Goal: Task Accomplishment & Management: Manage account settings

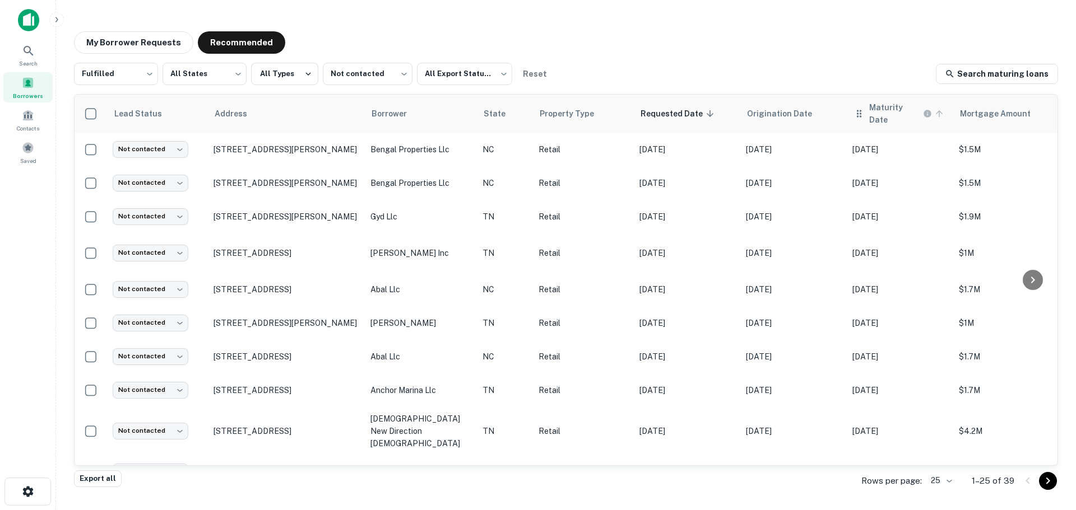
click at [941, 113] on icon at bounding box center [939, 114] width 10 height 10
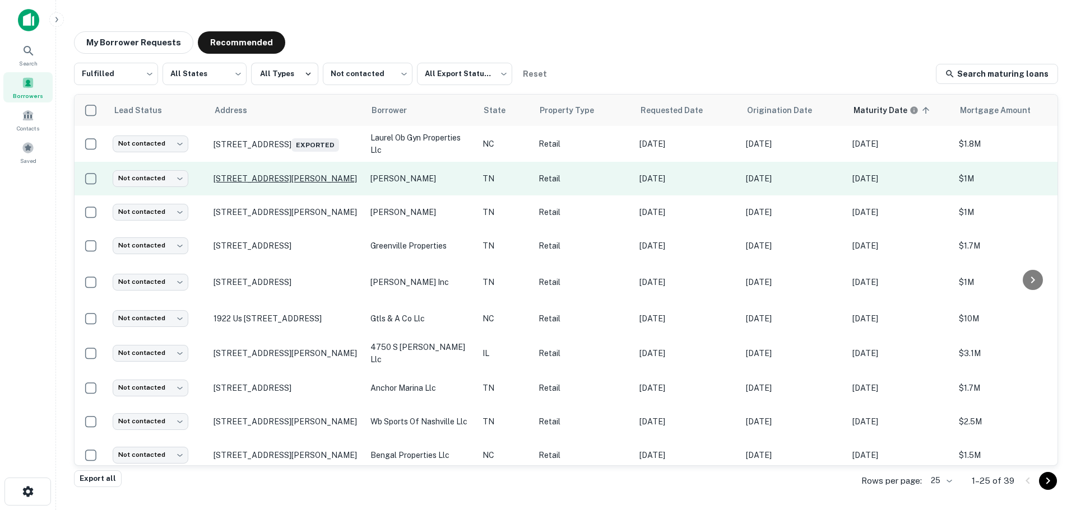
click at [262, 178] on p "4400 Chapman Hwy Knoxville, TN 37920" at bounding box center [286, 179] width 146 height 10
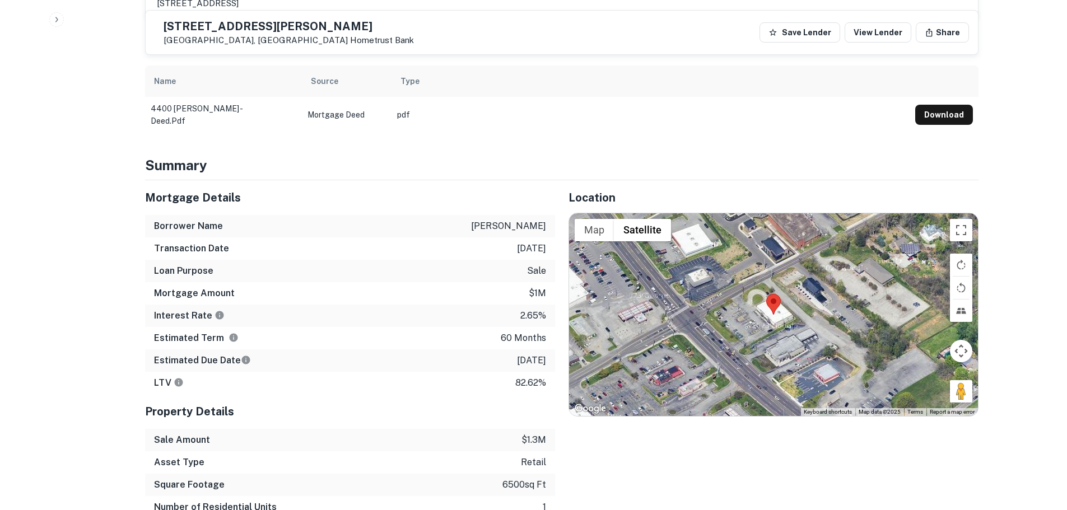
scroll to position [560, 0]
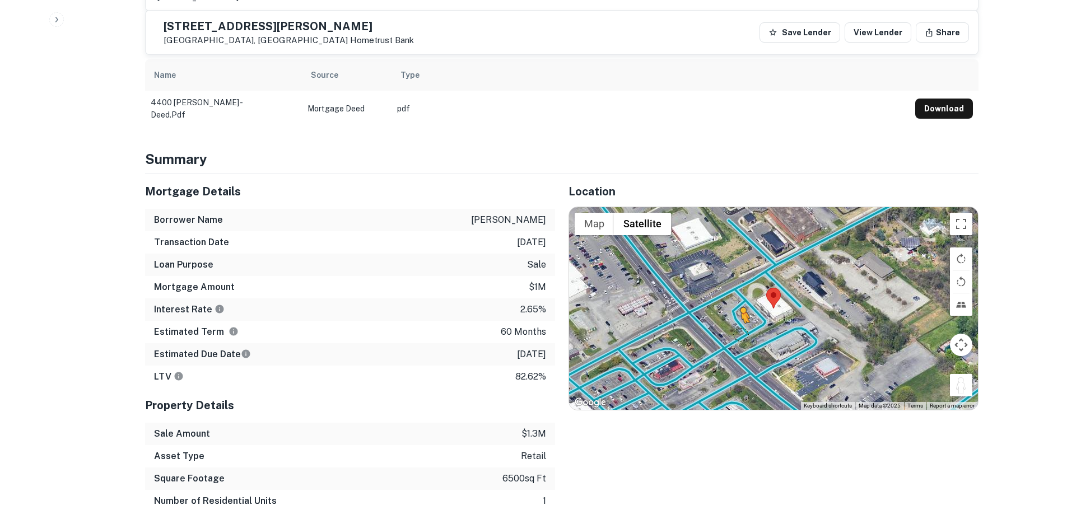
drag, startPoint x: 965, startPoint y: 369, endPoint x: 736, endPoint y: 309, distance: 236.9
click at [736, 309] on div "To activate drag with keyboard, press Alt + Enter. Once in keyboard drag state,…" at bounding box center [773, 308] width 409 height 203
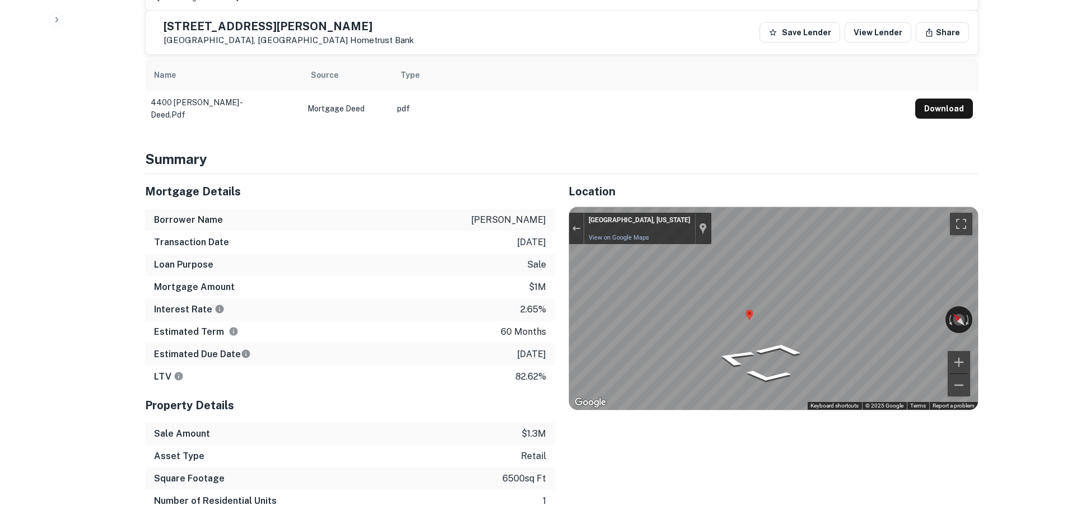
click at [284, 25] on h5 "4400 Chapman Hwy" at bounding box center [289, 26] width 250 height 11
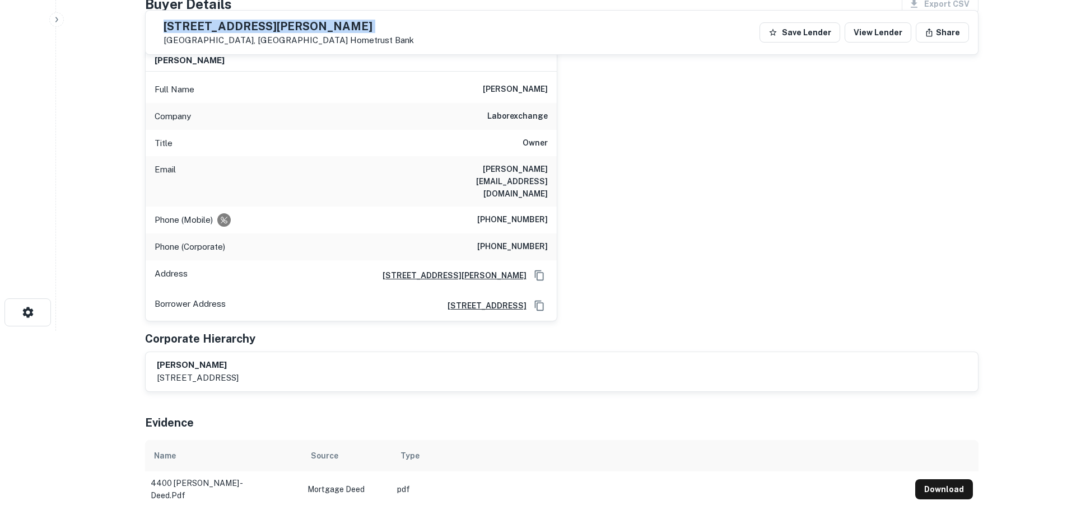
scroll to position [56, 0]
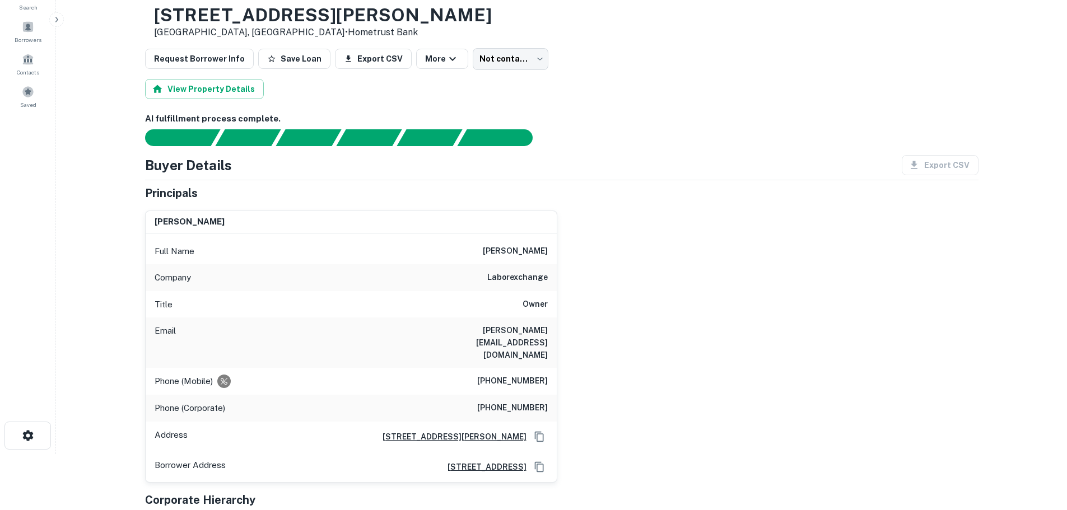
click at [537, 368] on div "Phone (Mobile) (865) 654-0497" at bounding box center [351, 381] width 411 height 27
copy h6 "(865) 654-0497"
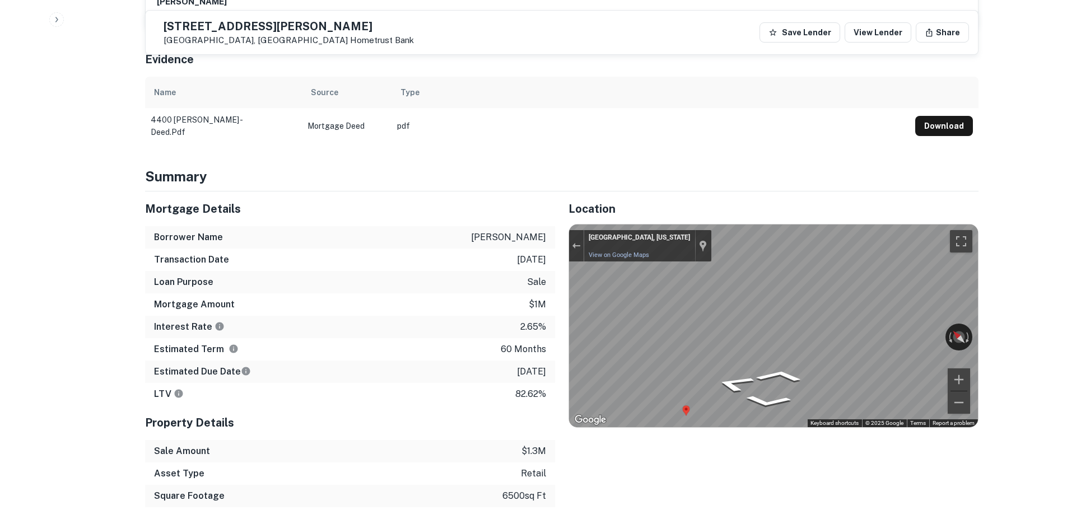
scroll to position [616, 0]
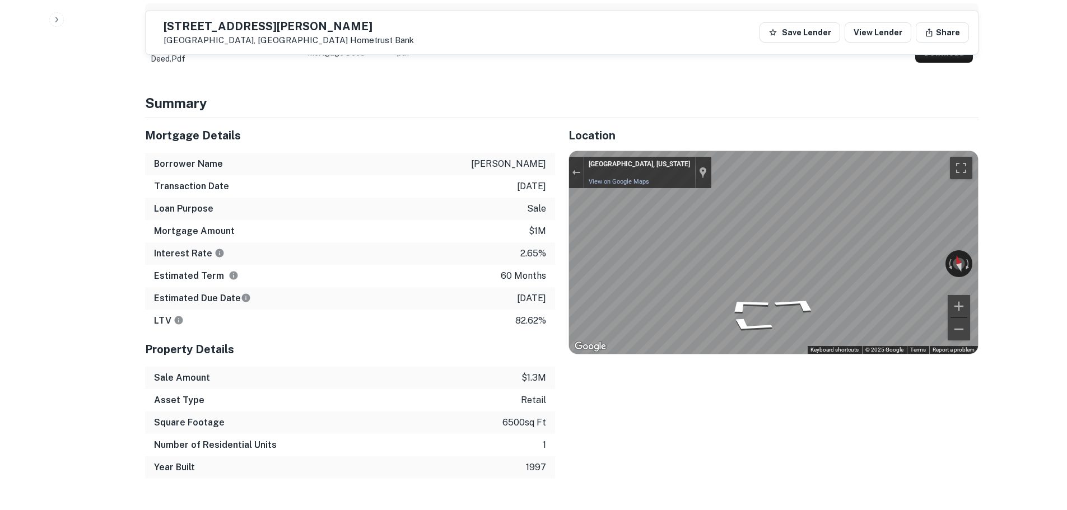
click at [663, 227] on div "← Move left → Move right ↑ Move up ↓ Move down + Zoom in - Zoom out Knoxville, …" at bounding box center [773, 252] width 409 height 203
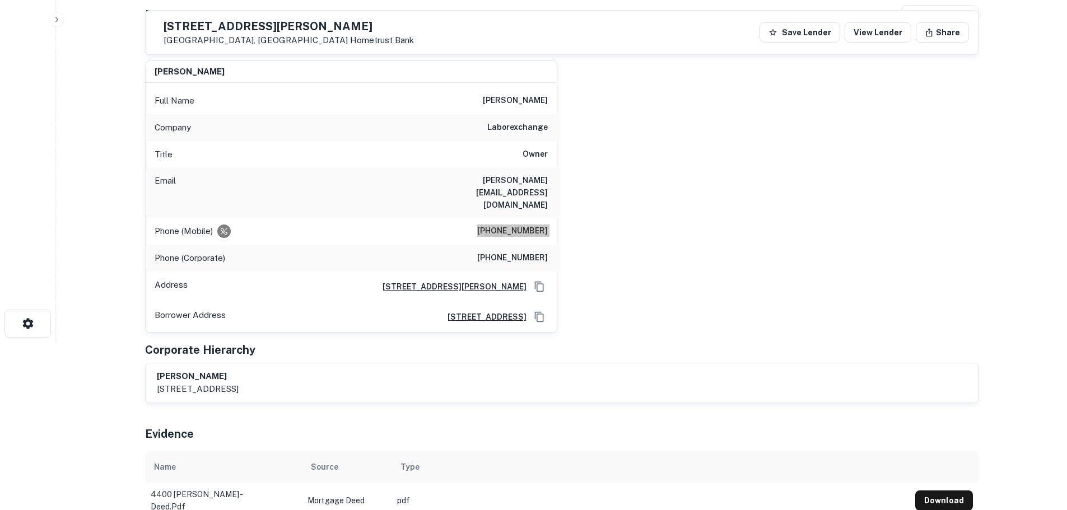
scroll to position [0, 0]
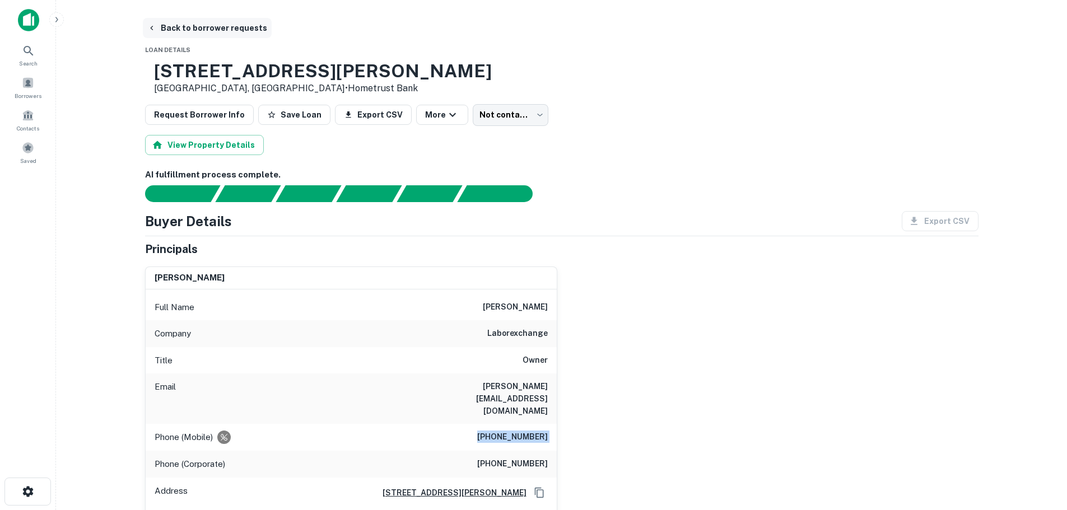
click at [203, 27] on button "Back to borrower requests" at bounding box center [207, 28] width 129 height 20
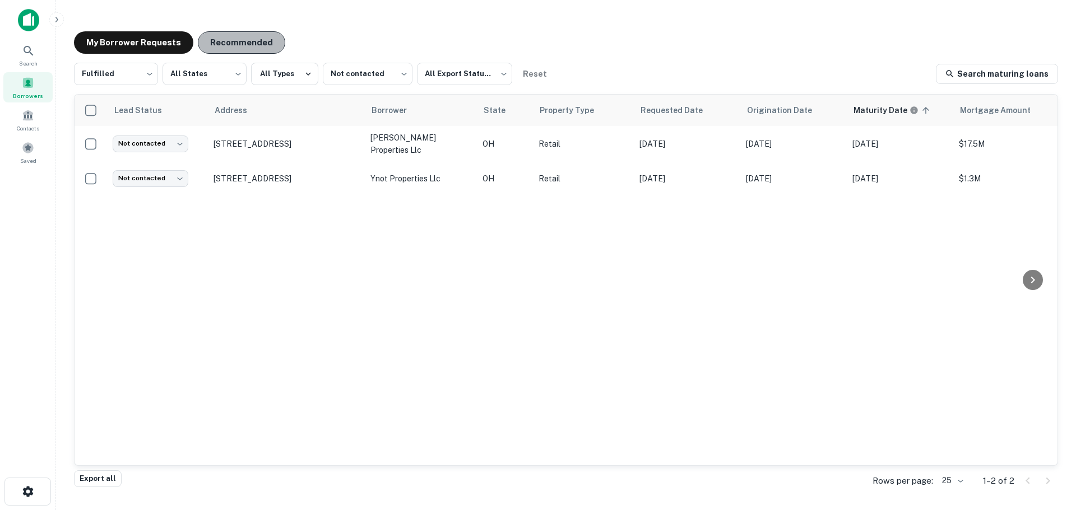
click at [244, 44] on button "Recommended" at bounding box center [241, 42] width 87 height 22
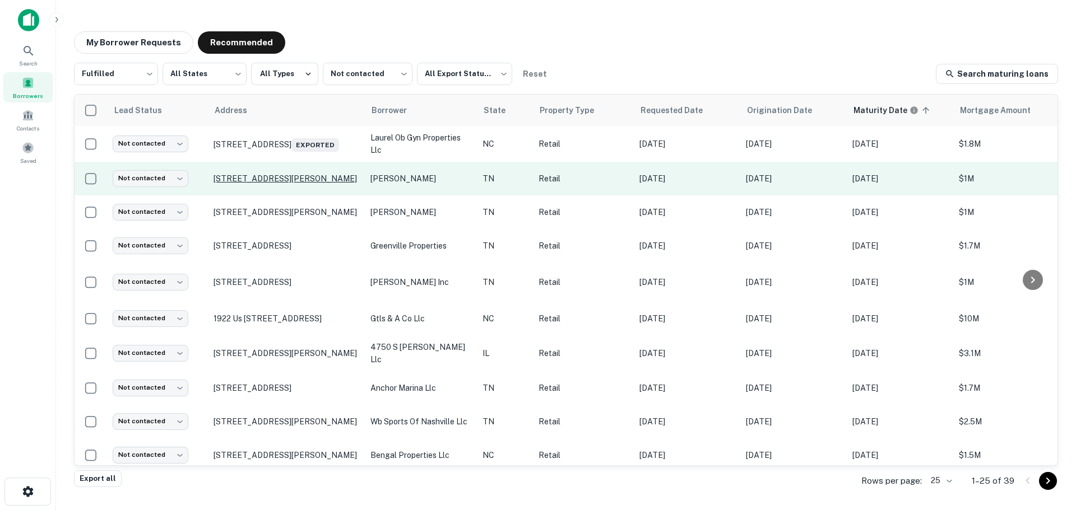
click at [306, 181] on p "4400 Chapman Hwy Knoxville, TN 37920" at bounding box center [286, 179] width 146 height 10
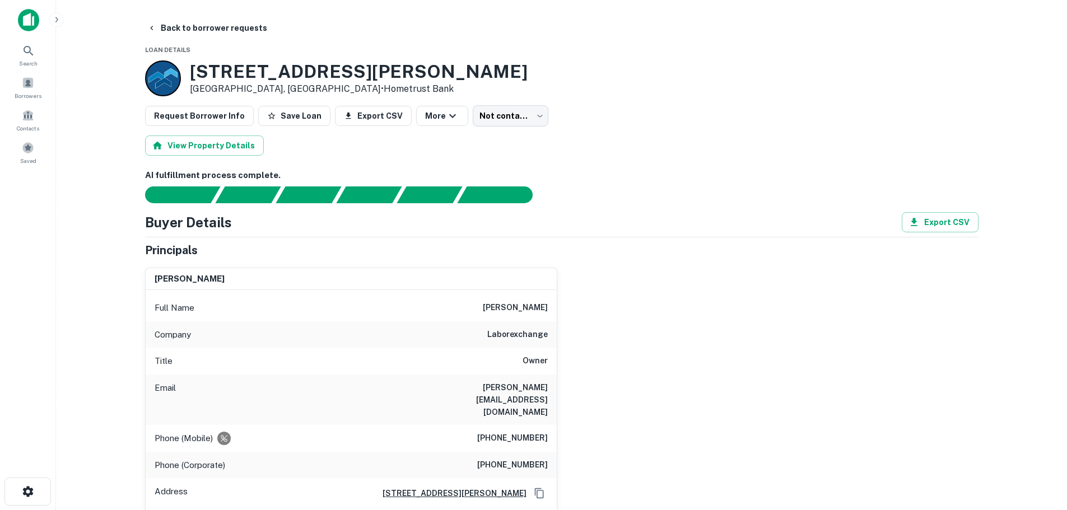
click at [504, 459] on h6 "(865) 247-4957" at bounding box center [512, 465] width 71 height 13
copy h6 "(865) 247-4957"
click at [229, 31] on button "Back to borrower requests" at bounding box center [207, 28] width 129 height 20
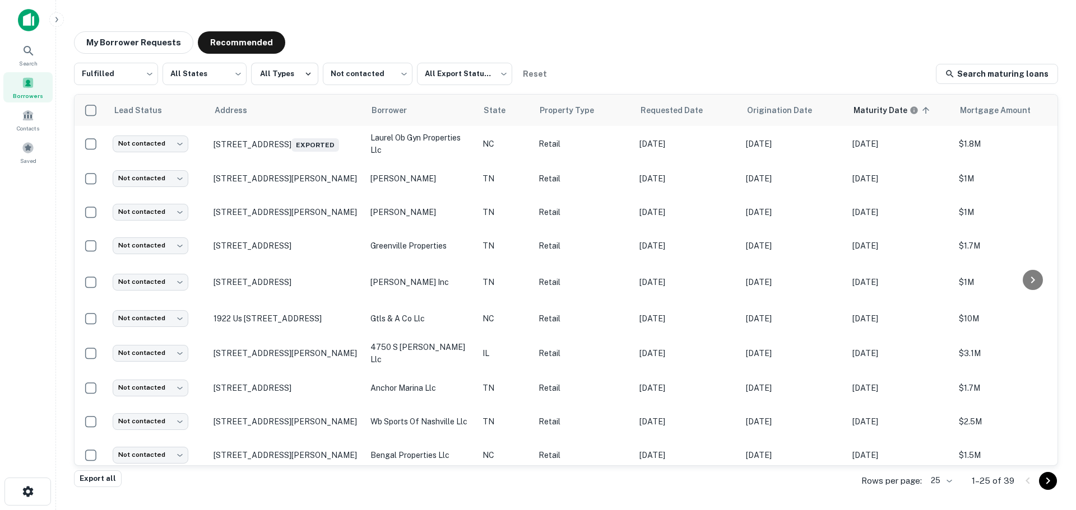
click at [157, 184] on body "Search Borrowers Contacts Saved My Borrower Requests Recommended Fulfilled ****…" at bounding box center [538, 255] width 1076 height 510
click at [162, 221] on li "Attempted" at bounding box center [152, 223] width 88 height 20
type input "*********"
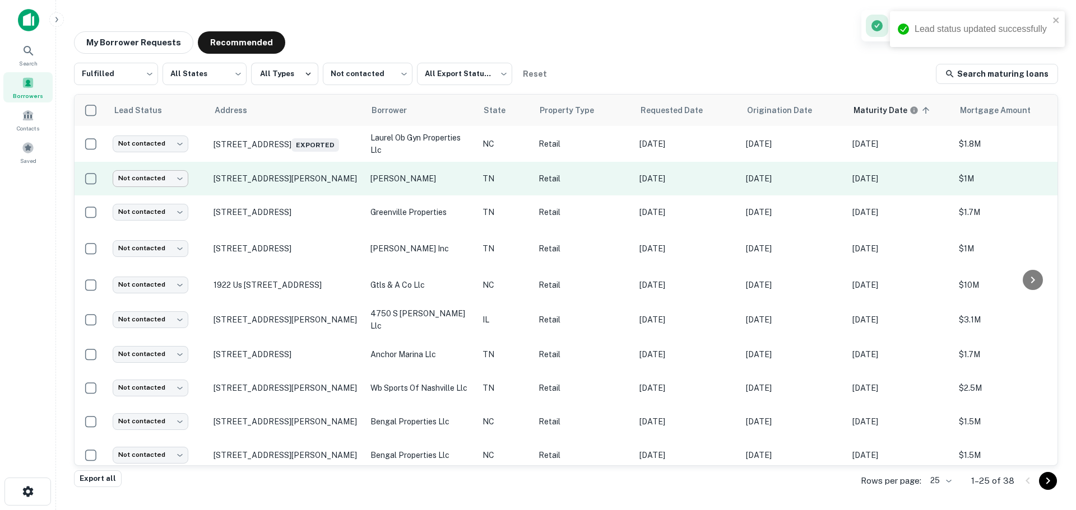
click at [175, 184] on body "Lead status updated successfully Search Borrowers Contacts Saved My Borrower Re…" at bounding box center [538, 255] width 1076 height 510
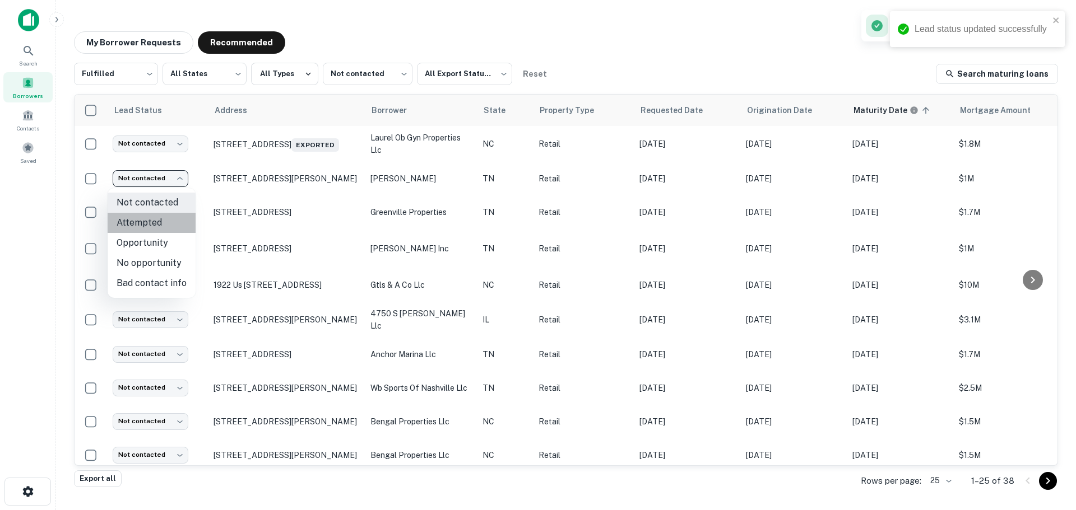
click at [164, 217] on li "Attempted" at bounding box center [152, 223] width 88 height 20
type input "*********"
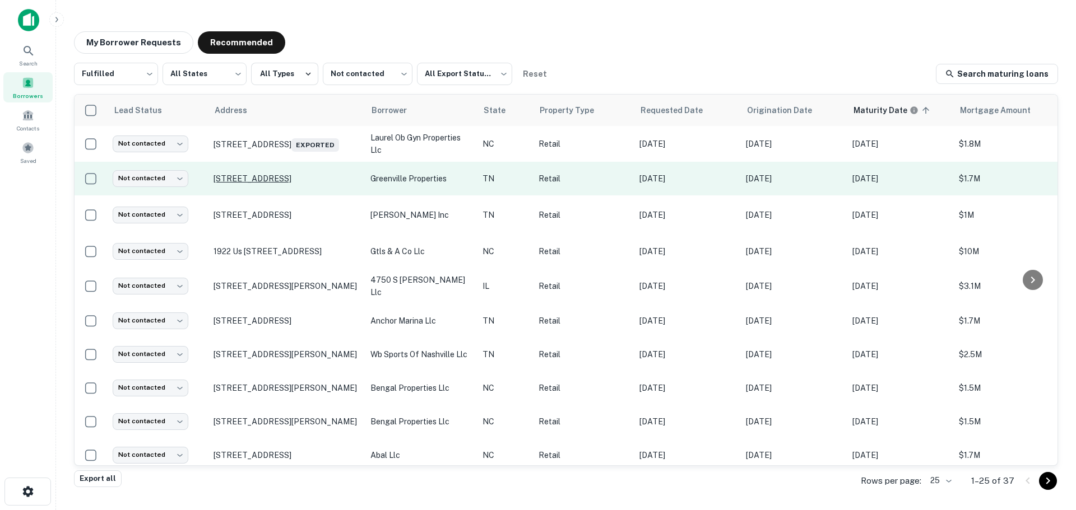
click at [271, 180] on p "405 S Willow Ave Cookeville, TN 38501" at bounding box center [286, 179] width 146 height 10
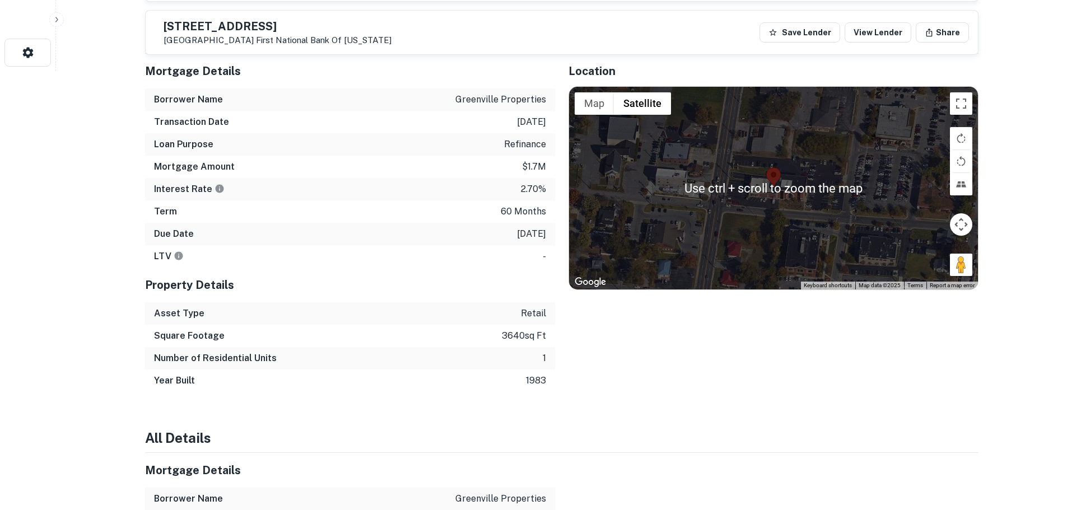
scroll to position [448, 0]
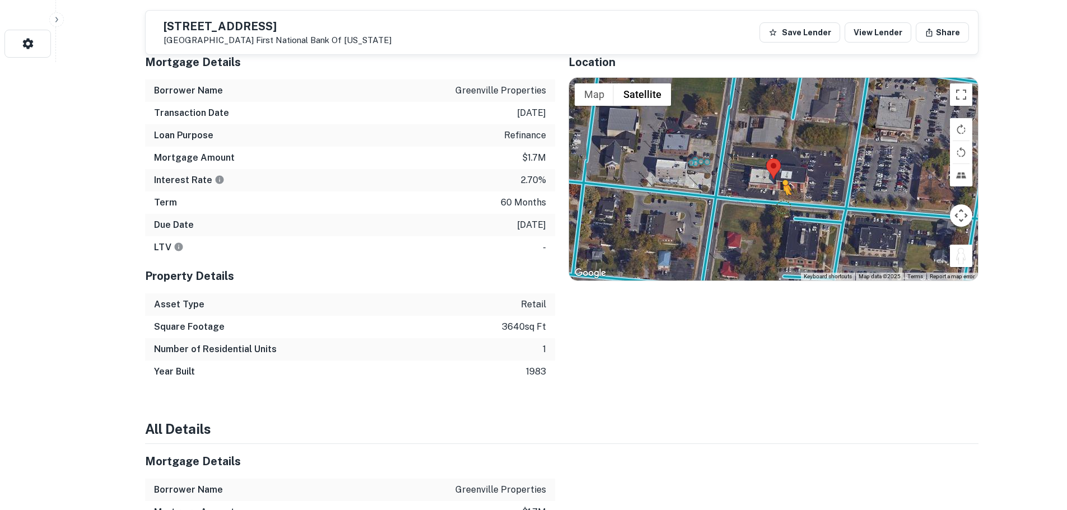
drag, startPoint x: 959, startPoint y: 260, endPoint x: 773, endPoint y: 206, distance: 193.3
click at [773, 206] on div "To activate drag with keyboard, press Alt + Enter. Once in keyboard drag state,…" at bounding box center [773, 179] width 409 height 203
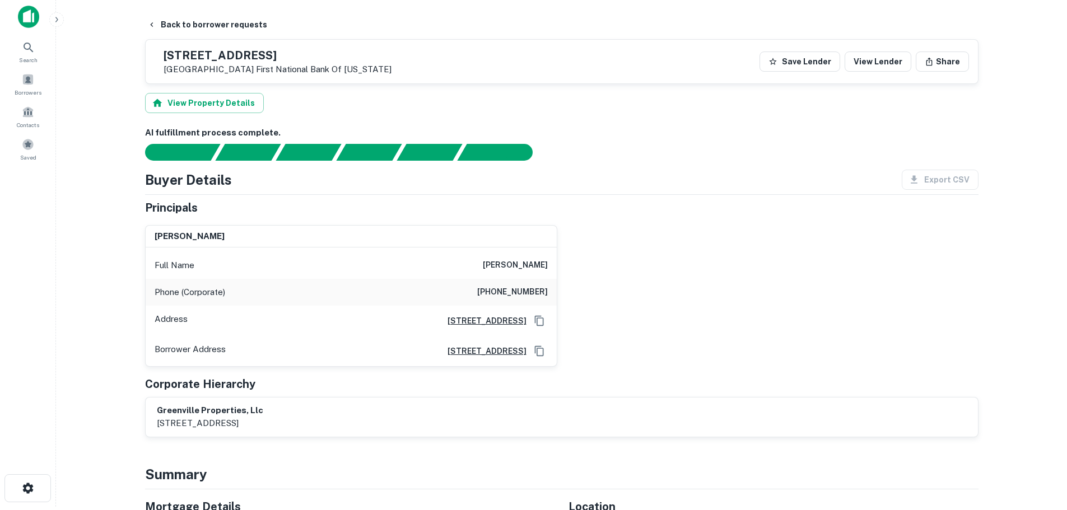
scroll to position [0, 0]
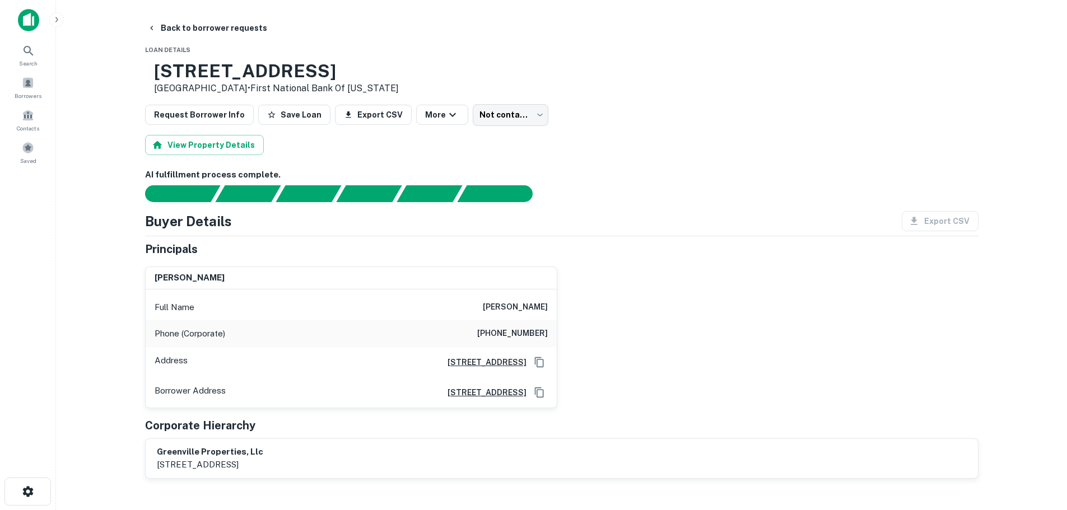
click at [511, 334] on h6 "(931) 528-6104" at bounding box center [512, 333] width 71 height 13
click at [498, 326] on div "Phone (Corporate) (931) 528-6104" at bounding box center [351, 333] width 411 height 27
click at [496, 327] on div "Phone (Corporate) (931) 528-6104" at bounding box center [351, 333] width 411 height 27
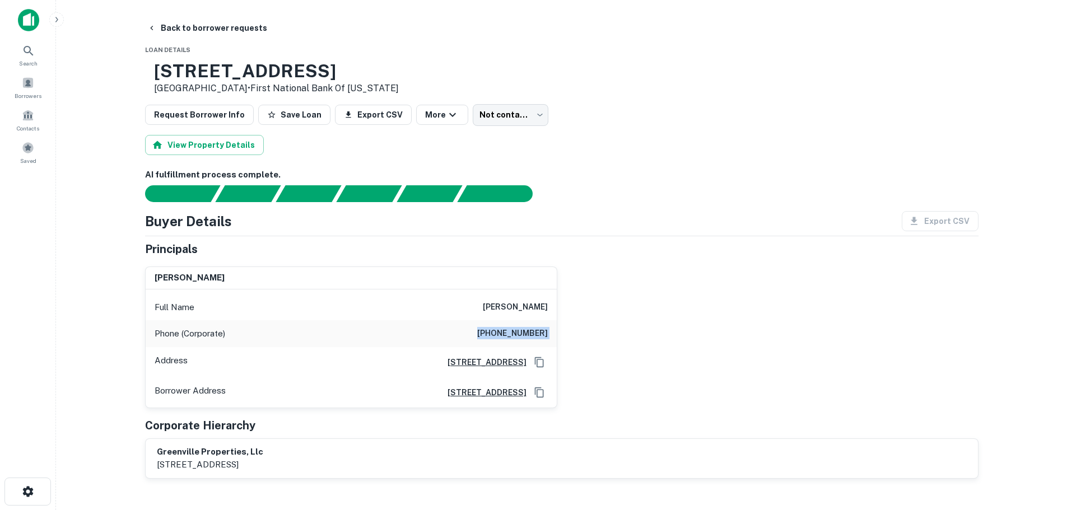
click at [496, 327] on div "Phone (Corporate) (931) 528-6104" at bounding box center [351, 333] width 411 height 27
copy h6 "(931) 528-6104"
click at [532, 343] on div "Phone (Corporate) (931) 528-6104" at bounding box center [351, 333] width 411 height 27
click at [533, 341] on h6 "(931) 528-6104" at bounding box center [512, 333] width 71 height 13
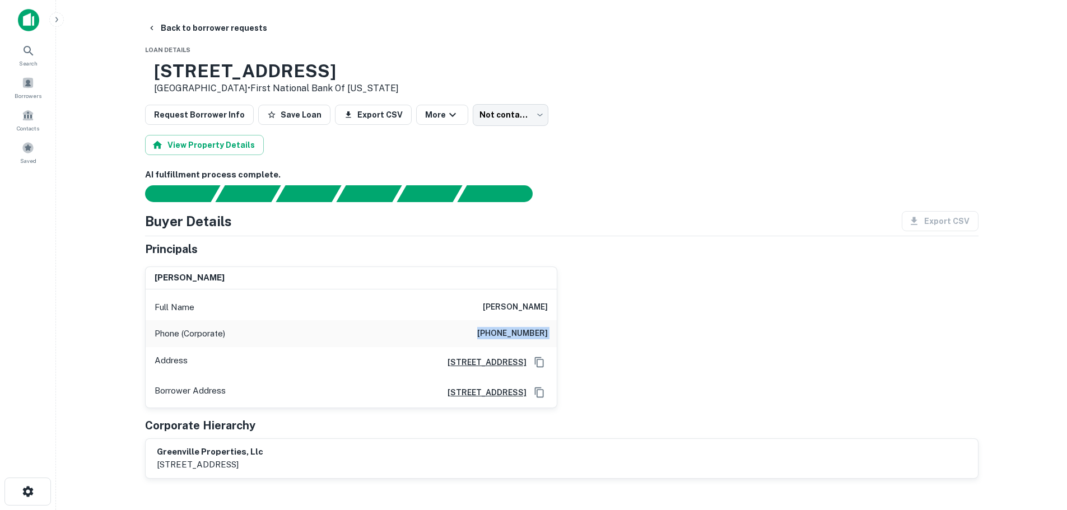
click at [533, 341] on h6 "(931) 528-6104" at bounding box center [512, 333] width 71 height 13
copy h6 "(931) 528-6104"
click at [531, 318] on div "Full Name randall c chaffin jr" at bounding box center [351, 307] width 411 height 27
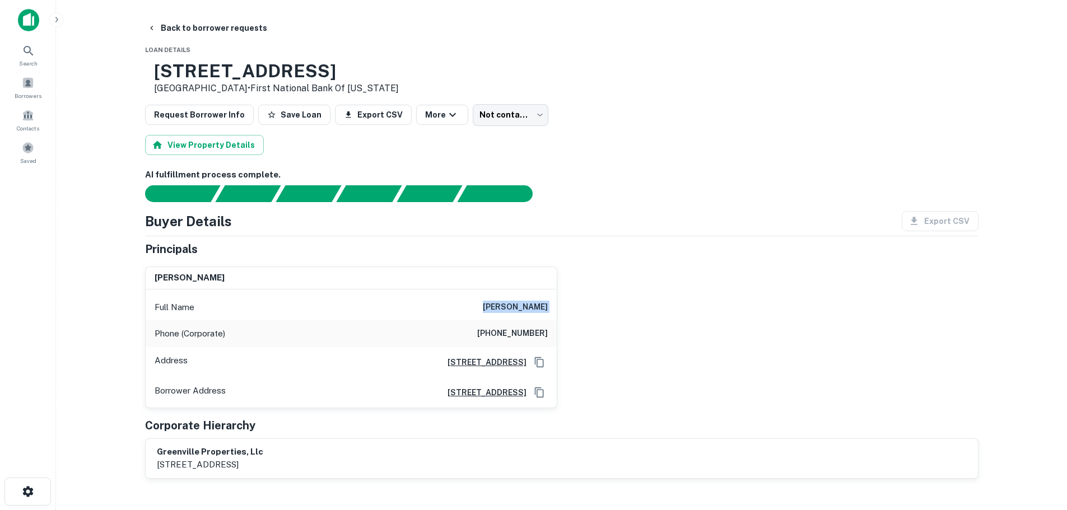
copy h6 "randall c chaffin jr"
click at [179, 27] on button "Back to borrower requests" at bounding box center [207, 28] width 129 height 20
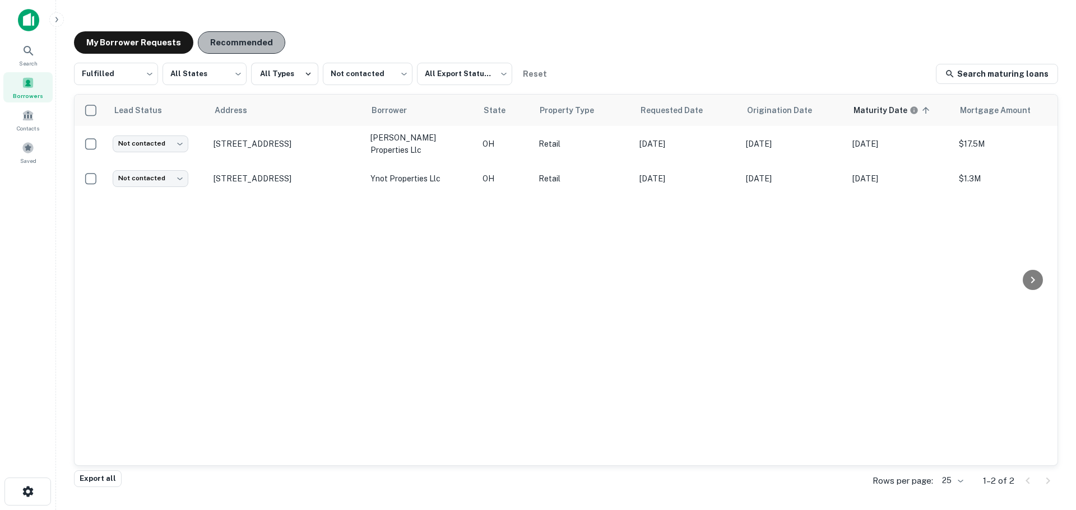
click at [245, 40] on button "Recommended" at bounding box center [241, 42] width 87 height 22
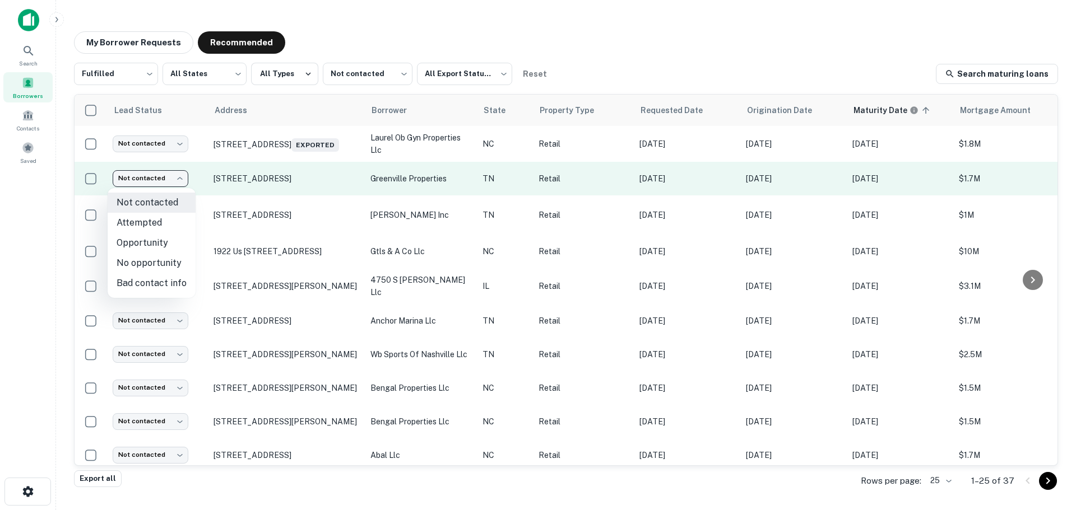
click at [172, 182] on body "Search Borrowers Contacts Saved My Borrower Requests Recommended Fulfilled ****…" at bounding box center [538, 255] width 1076 height 510
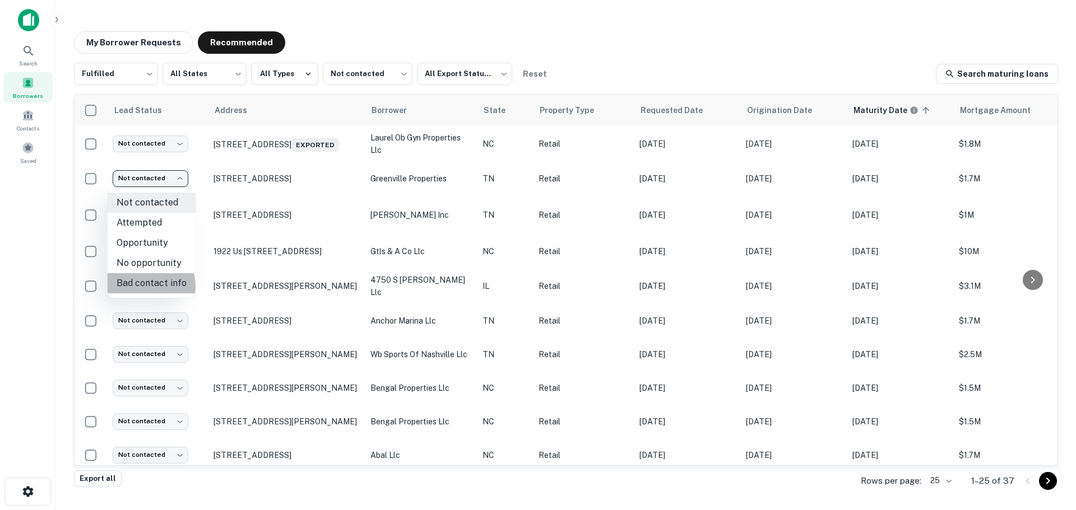
click at [146, 286] on li "Bad contact info" at bounding box center [152, 283] width 88 height 20
type input "**********"
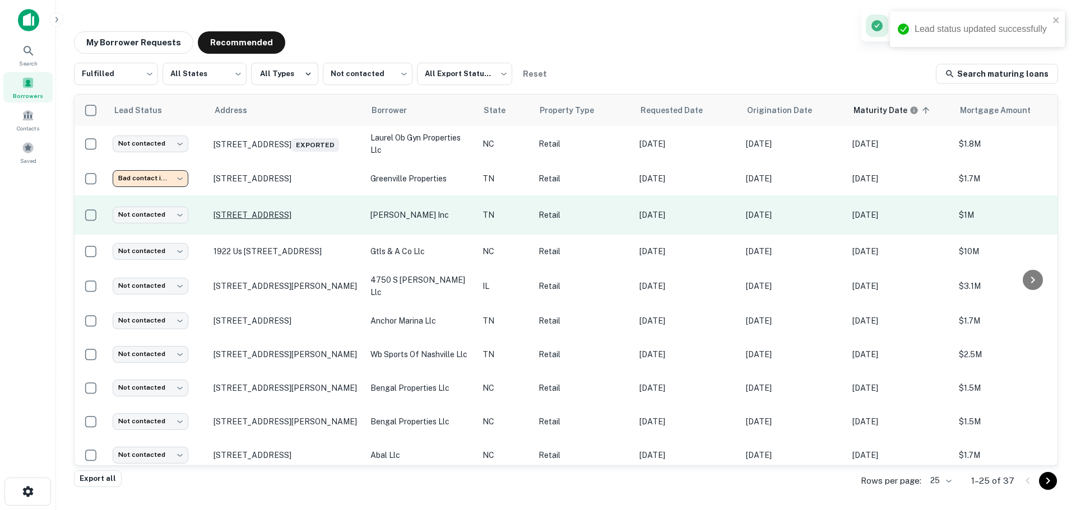
click at [244, 210] on p "1653 Sycamore View Rd Memphis, TN 38134" at bounding box center [286, 215] width 146 height 10
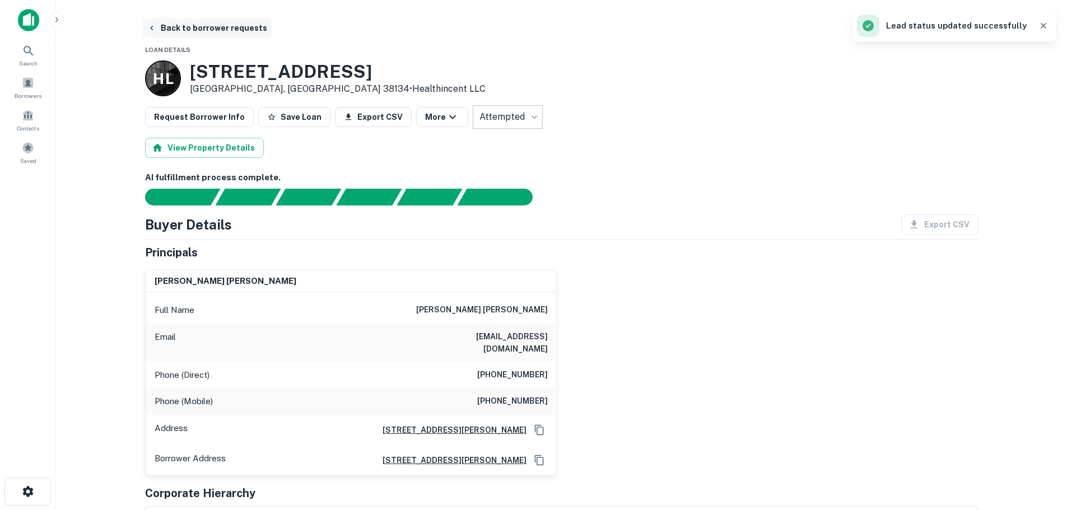
click at [203, 28] on button "Back to borrower requests" at bounding box center [207, 28] width 129 height 20
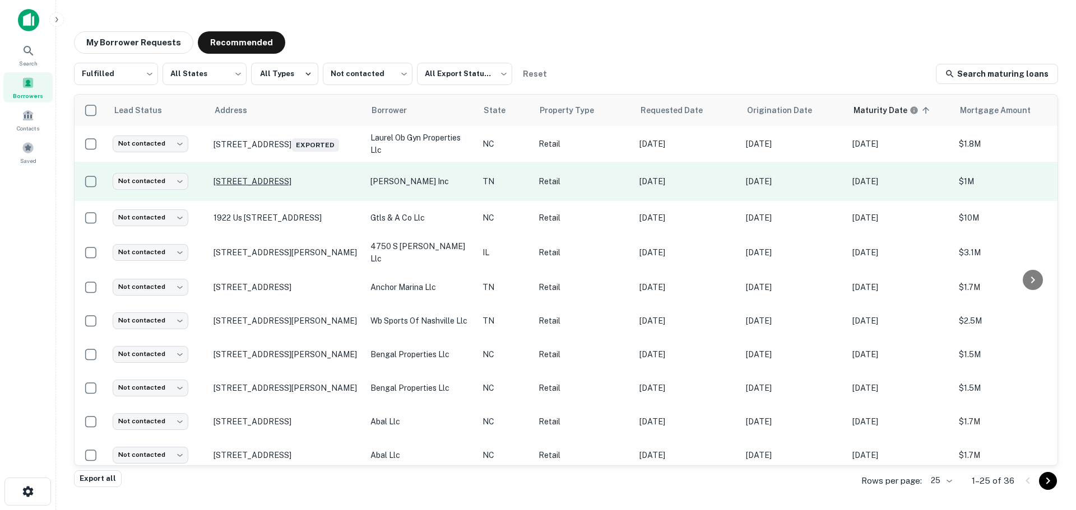
click at [259, 178] on p "1653 Sycamore View Rd Memphis, TN 38134" at bounding box center [286, 181] width 146 height 10
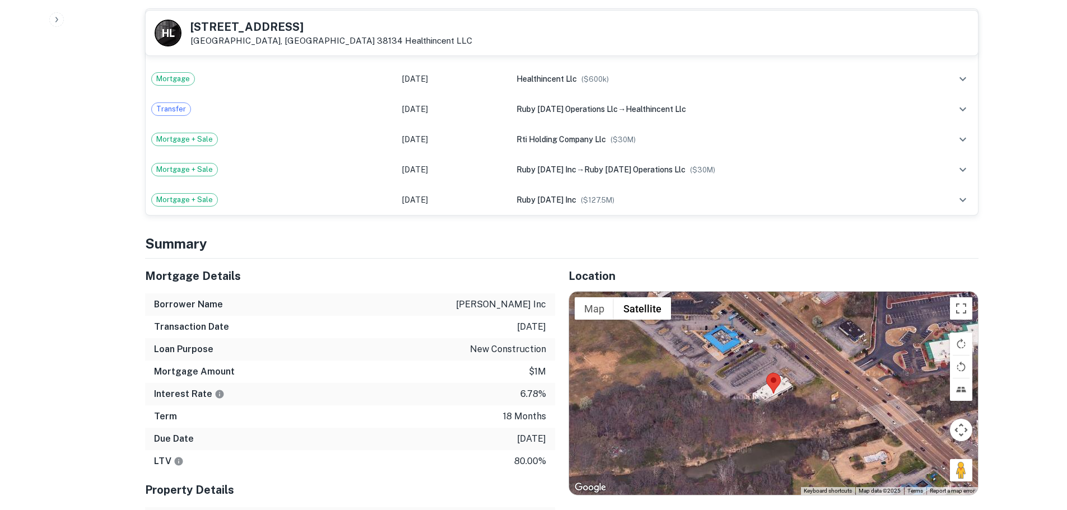
scroll to position [616, 0]
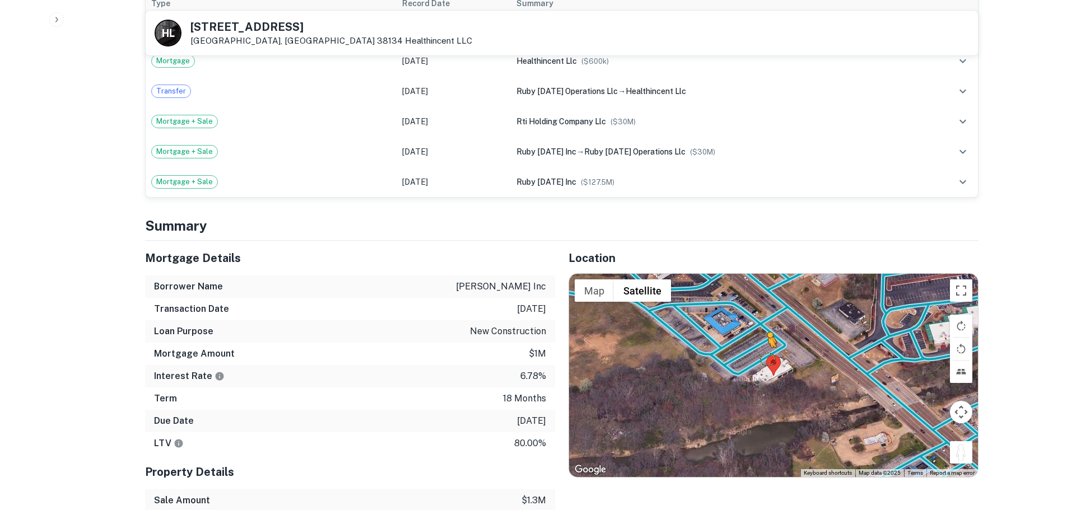
drag, startPoint x: 963, startPoint y: 445, endPoint x: 769, endPoint y: 346, distance: 218.3
click at [769, 346] on div "To activate drag with keyboard, press Alt + Enter. Once in keyboard drag state,…" at bounding box center [773, 375] width 409 height 203
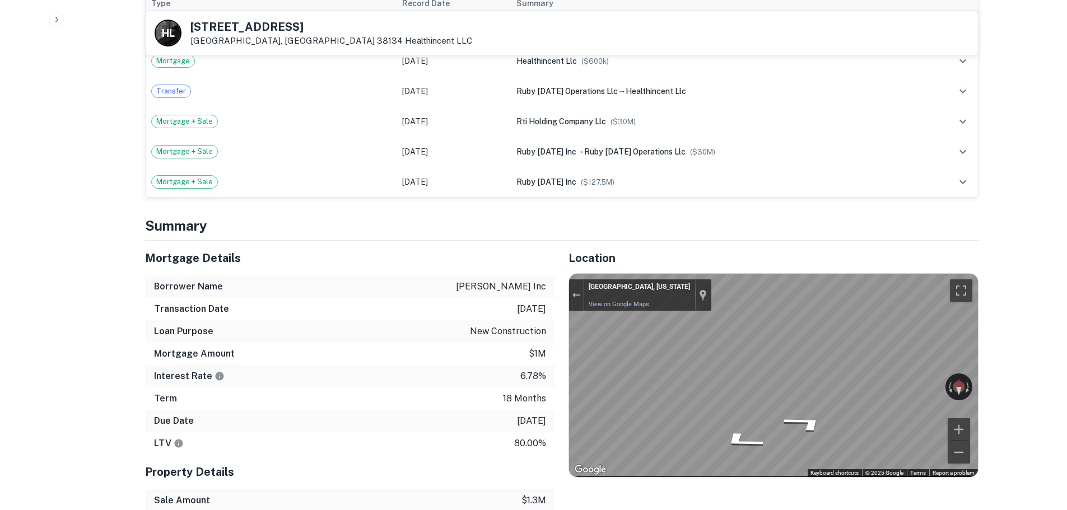
click at [955, 371] on div "← Move left → Move right ↑ Move up ↓ Move down + Zoom in - Zoom out Memphis, Te…" at bounding box center [773, 375] width 409 height 203
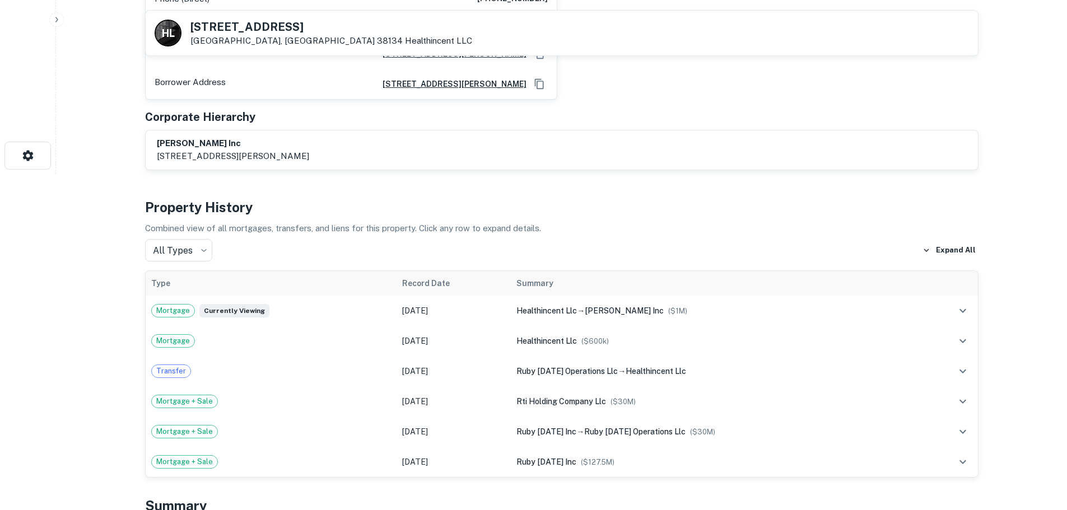
scroll to position [0, 0]
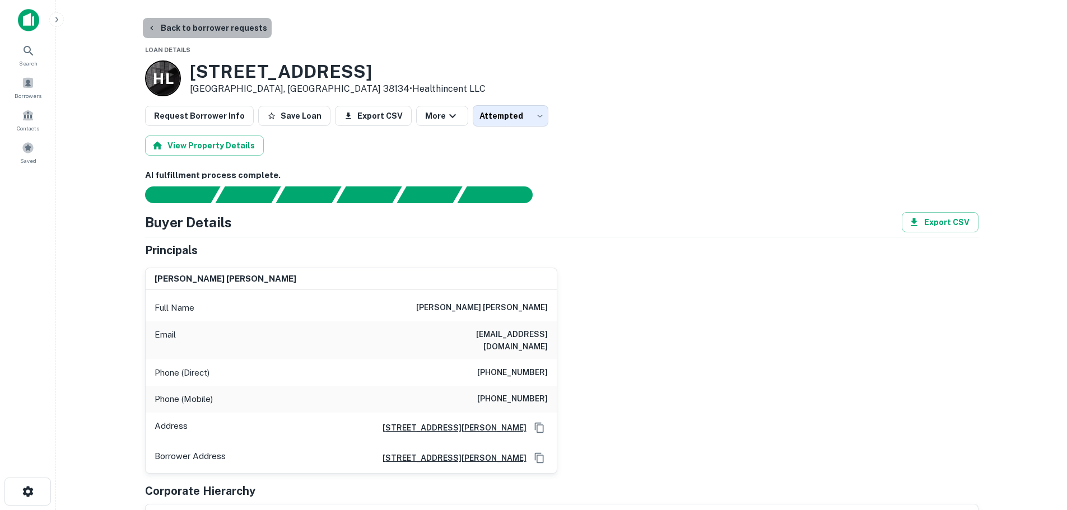
click at [232, 29] on button "Back to borrower requests" at bounding box center [207, 28] width 129 height 20
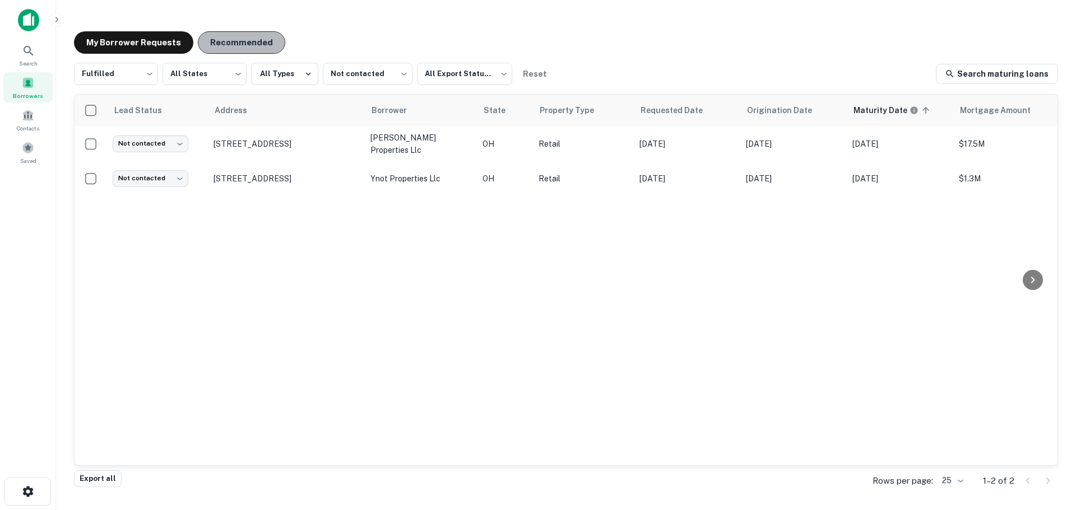
click at [253, 42] on button "Recommended" at bounding box center [241, 42] width 87 height 22
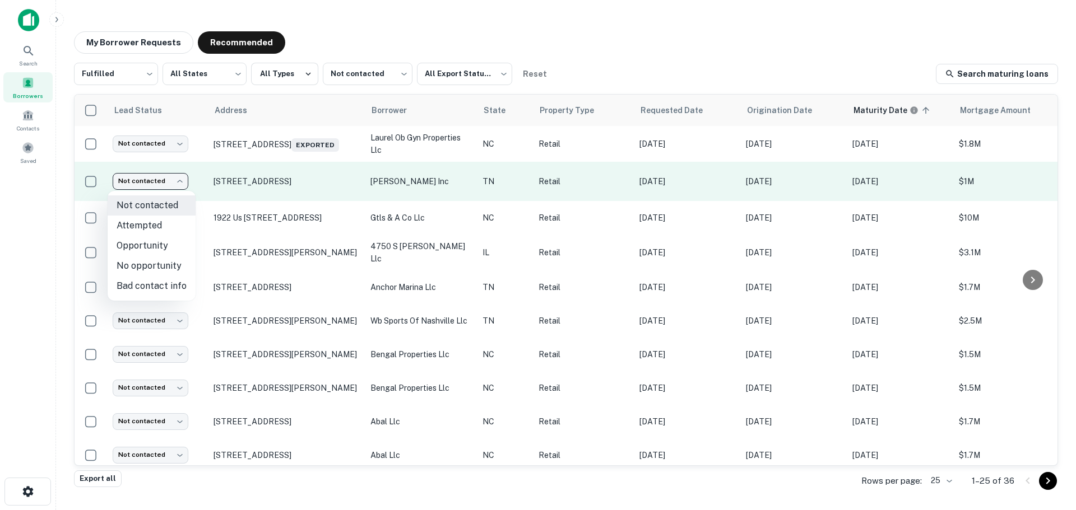
click at [166, 191] on body "Search Borrowers Contacts Saved My Borrower Requests Recommended Fulfilled ****…" at bounding box center [538, 255] width 1076 height 510
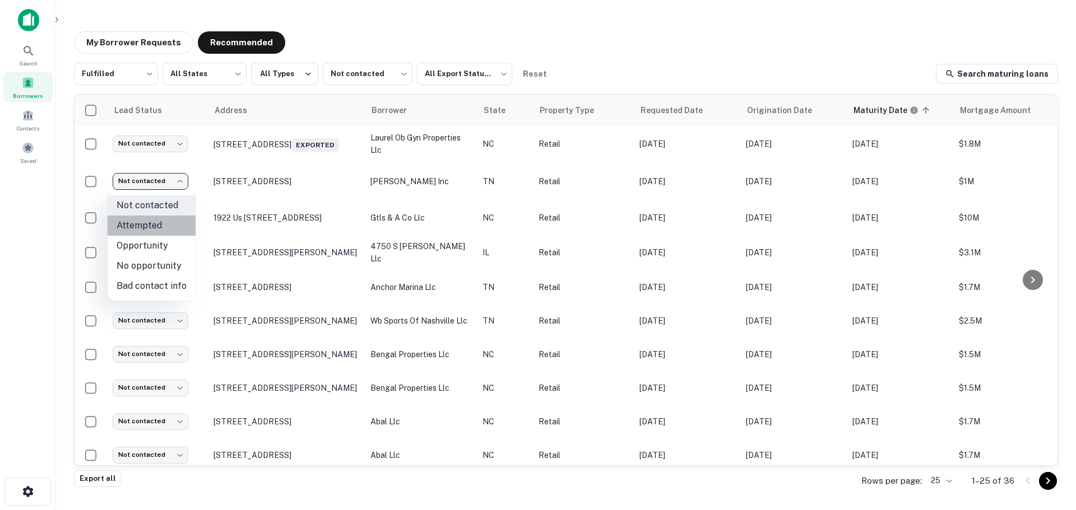
click at [164, 224] on li "Attempted" at bounding box center [152, 226] width 88 height 20
type input "*********"
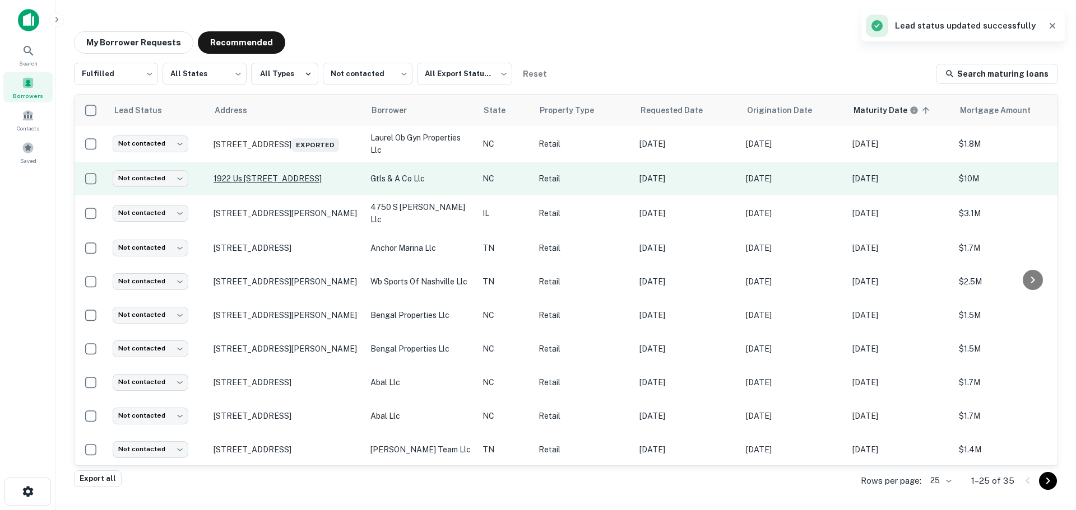
click at [265, 174] on p "1922 Us 221 Hwy N Rutherfordton, NC 28139" at bounding box center [286, 179] width 146 height 10
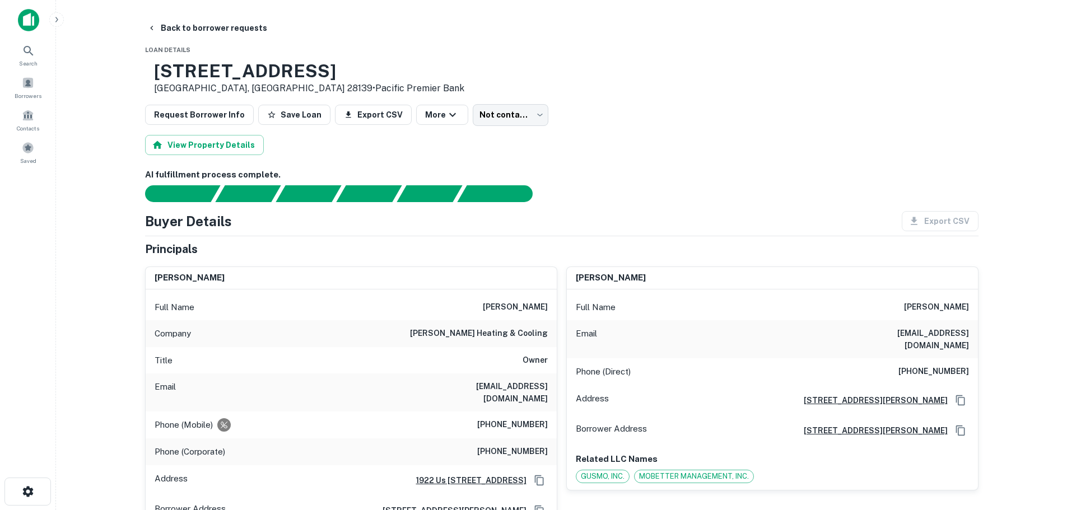
click at [259, 77] on h3 "1922 US 221 HWY N" at bounding box center [309, 71] width 310 height 21
click at [261, 77] on h3 "1922 US 221 HWY N" at bounding box center [309, 71] width 310 height 21
copy h3 "1922 US 221 HWY N"
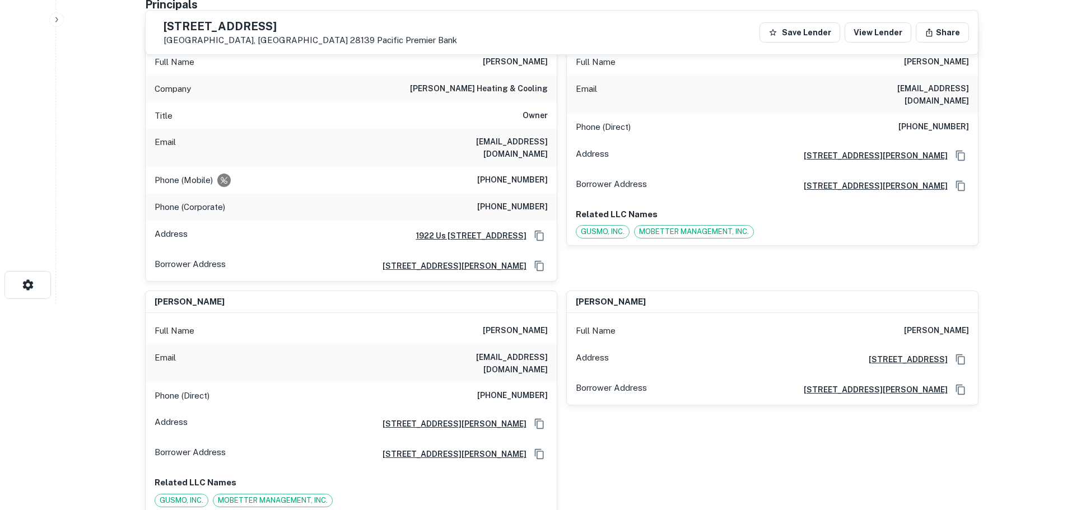
scroll to position [112, 0]
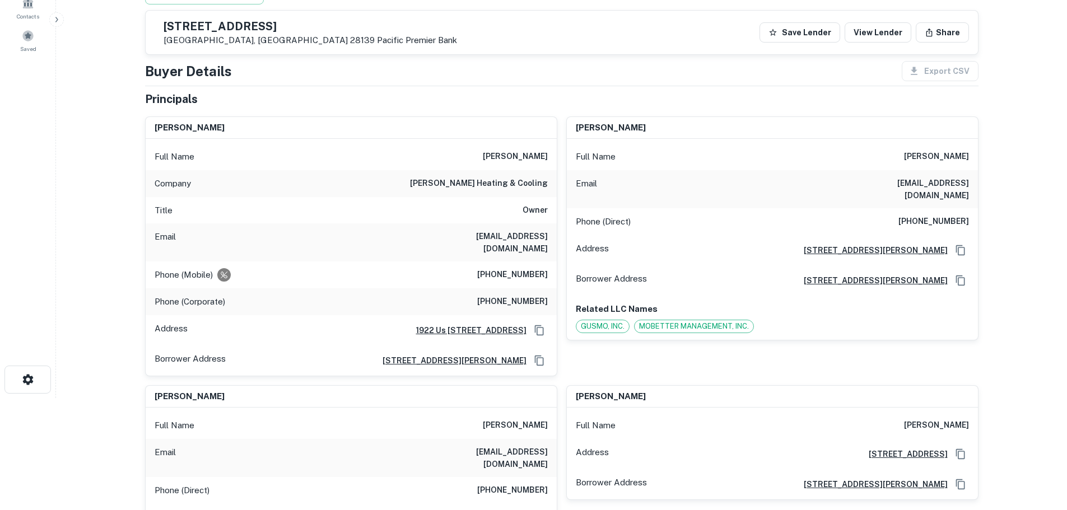
click at [533, 280] on h6 "(828) 385-1168" at bounding box center [512, 274] width 71 height 13
copy h6 "(828) 385-1168"
click at [527, 301] on h6 "(828) 286-0053" at bounding box center [512, 301] width 71 height 13
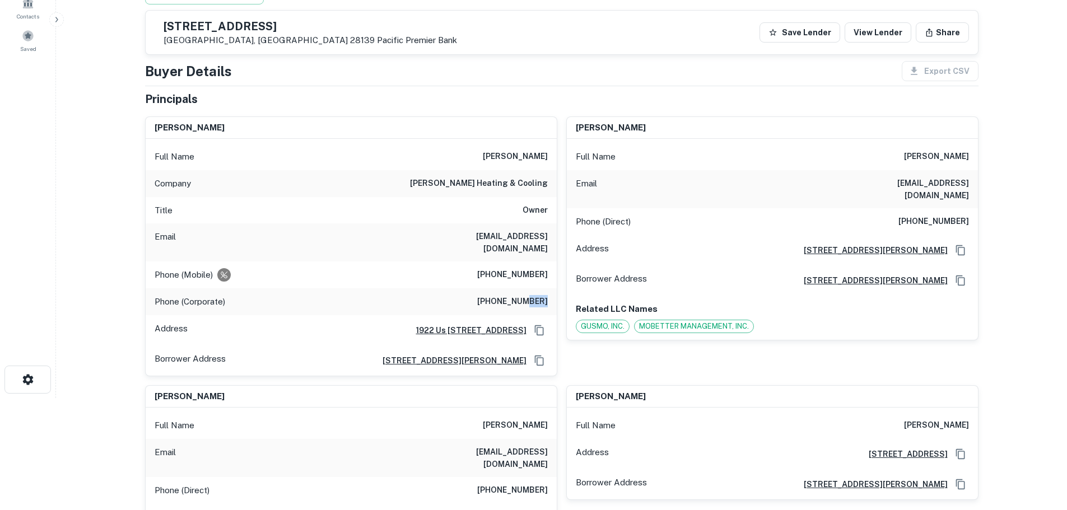
click at [527, 301] on h6 "(828) 286-0053" at bounding box center [512, 301] width 71 height 13
click at [942, 215] on h6 "(828) 273-6020" at bounding box center [934, 221] width 71 height 13
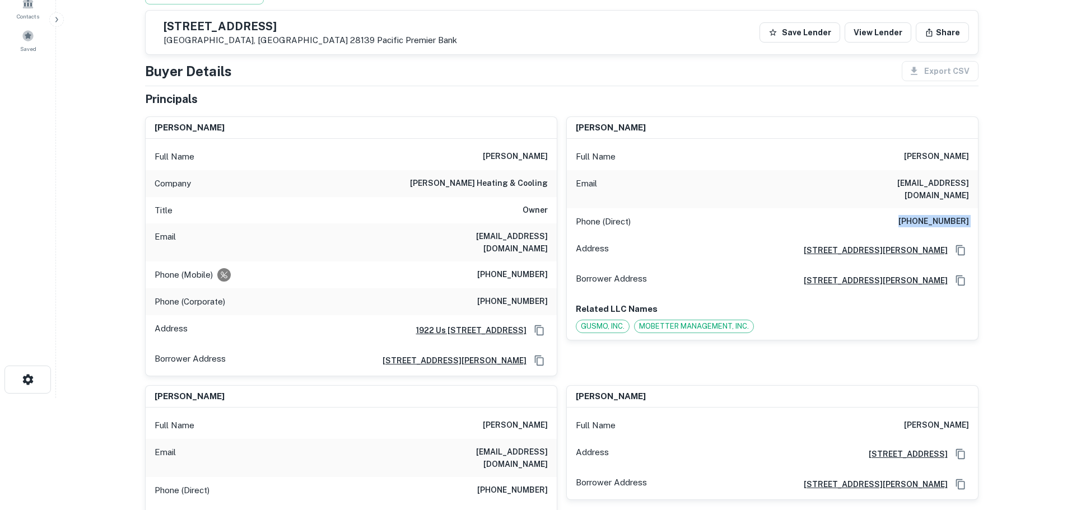
copy h6 "(828) 273-6020"
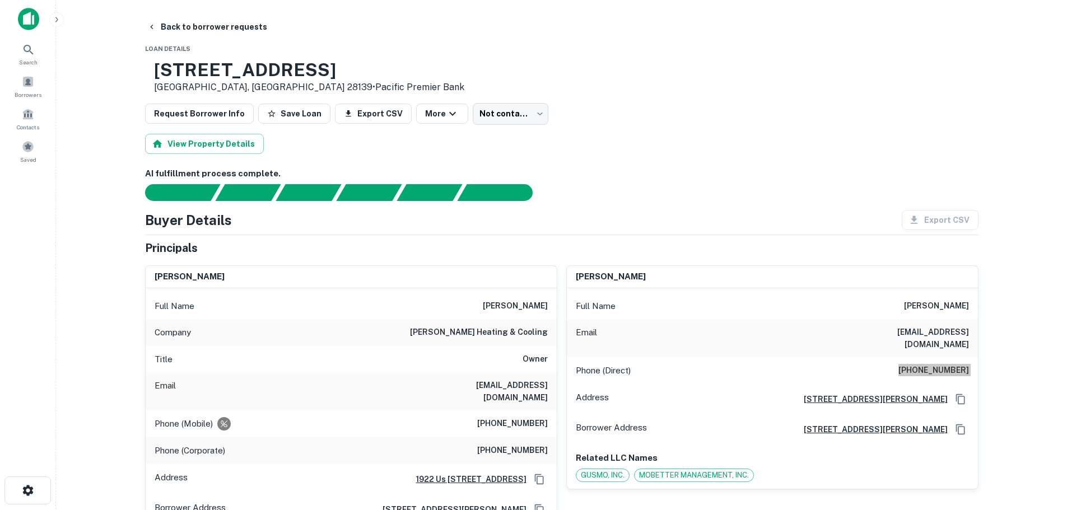
scroll to position [0, 0]
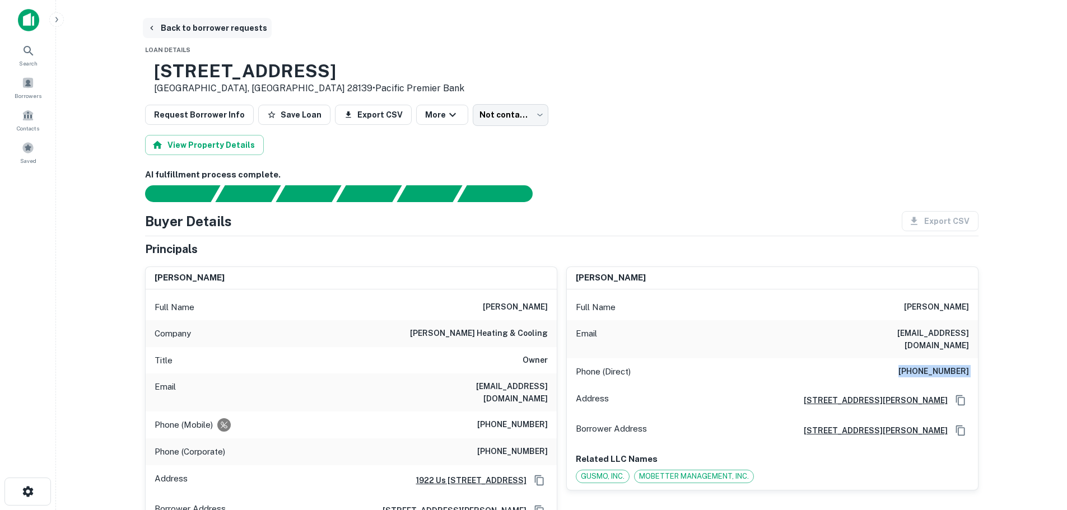
click at [231, 21] on button "Back to borrower requests" at bounding box center [207, 28] width 129 height 20
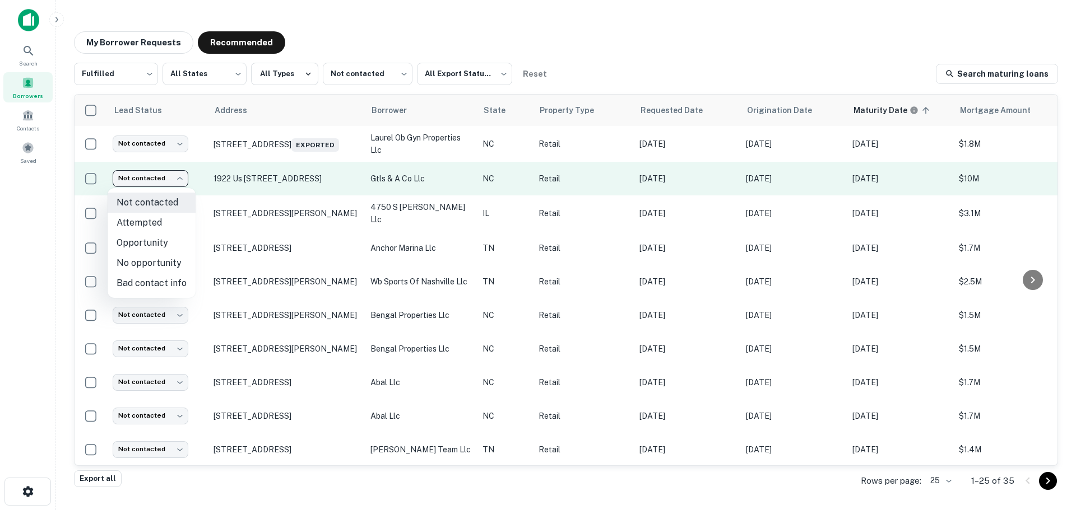
click at [174, 173] on body "Search Borrowers Contacts Saved My Borrower Requests Recommended Fulfilled ****…" at bounding box center [538, 255] width 1076 height 510
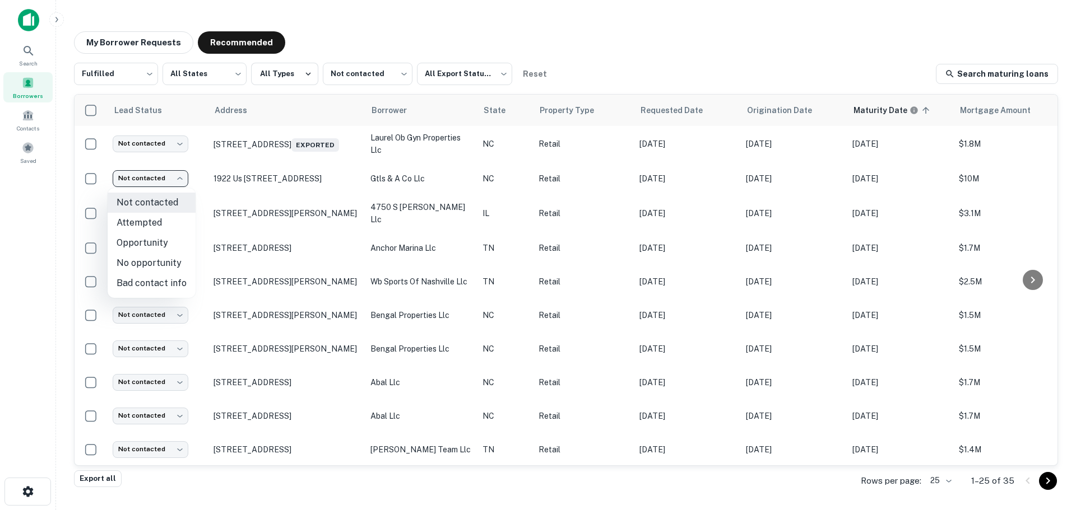
click at [170, 225] on li "Attempted" at bounding box center [152, 223] width 88 height 20
type input "*********"
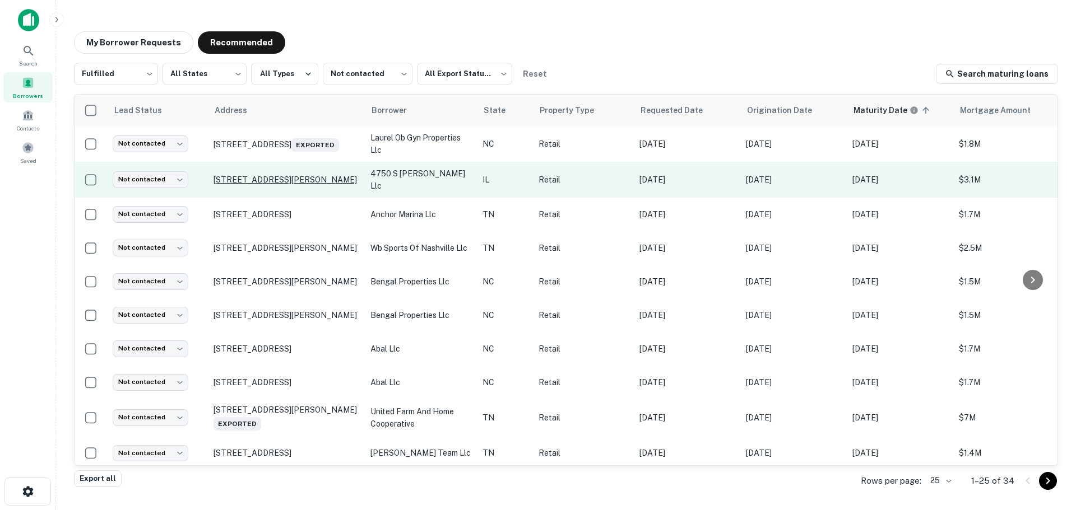
click at [281, 178] on p "4710 S Archer Ave Chicago, IL 60632" at bounding box center [286, 180] width 146 height 10
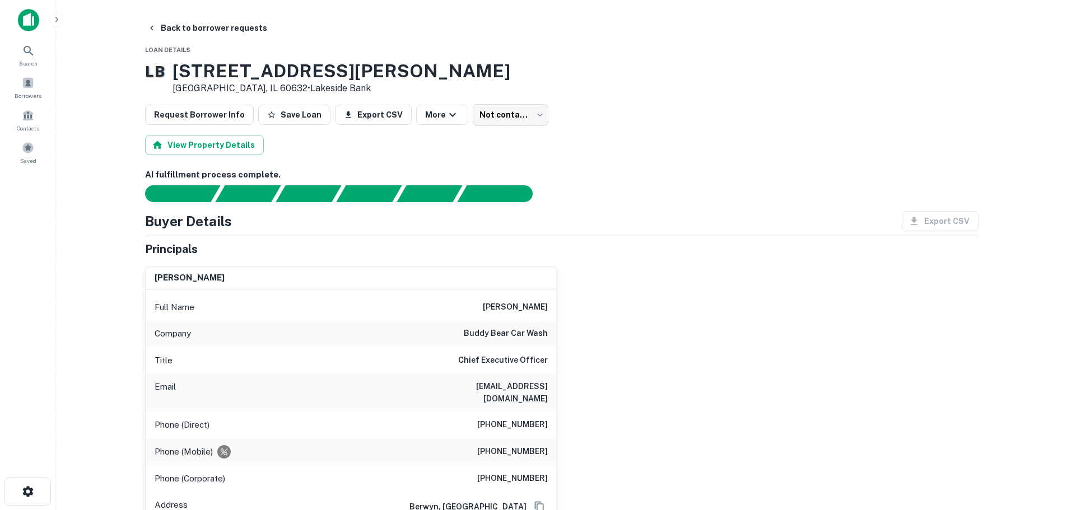
click at [510, 340] on h6 "buddy bear car wash" at bounding box center [506, 333] width 84 height 13
copy h6 "buddy bear car wash"
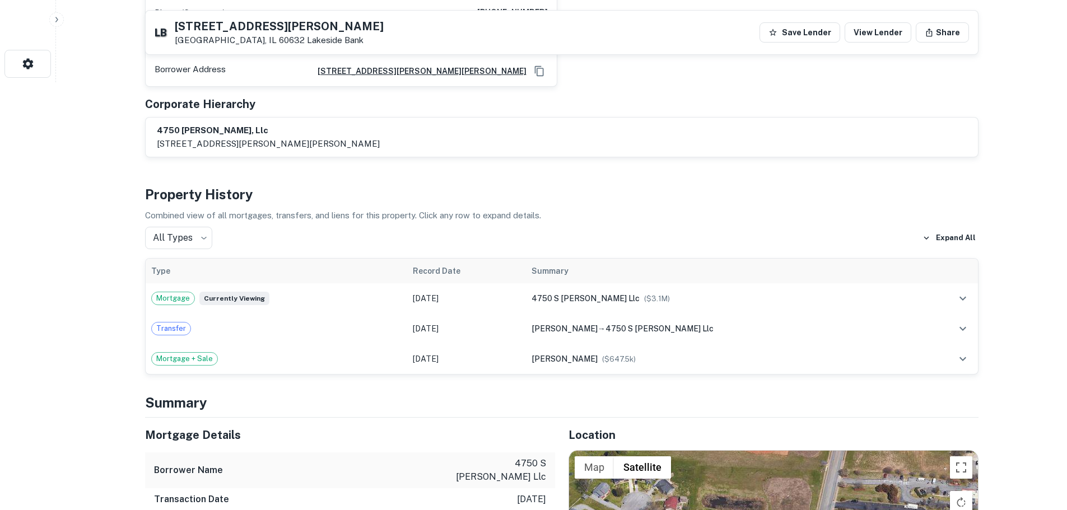
scroll to position [672, 0]
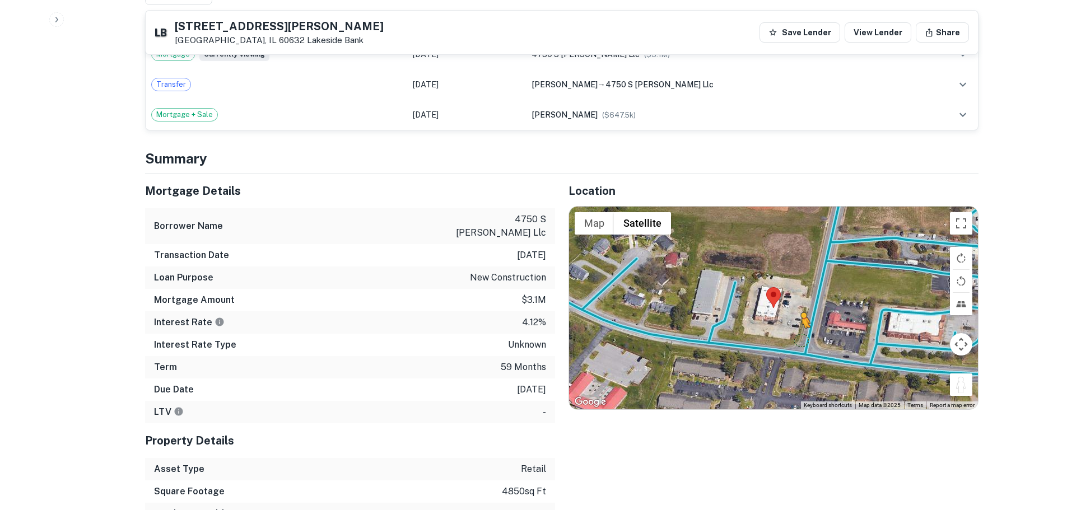
drag, startPoint x: 968, startPoint y: 389, endPoint x: 802, endPoint y: 341, distance: 172.9
click at [802, 341] on div "To activate drag with keyboard, press Alt + Enter. Once in keyboard drag state,…" at bounding box center [773, 308] width 409 height 203
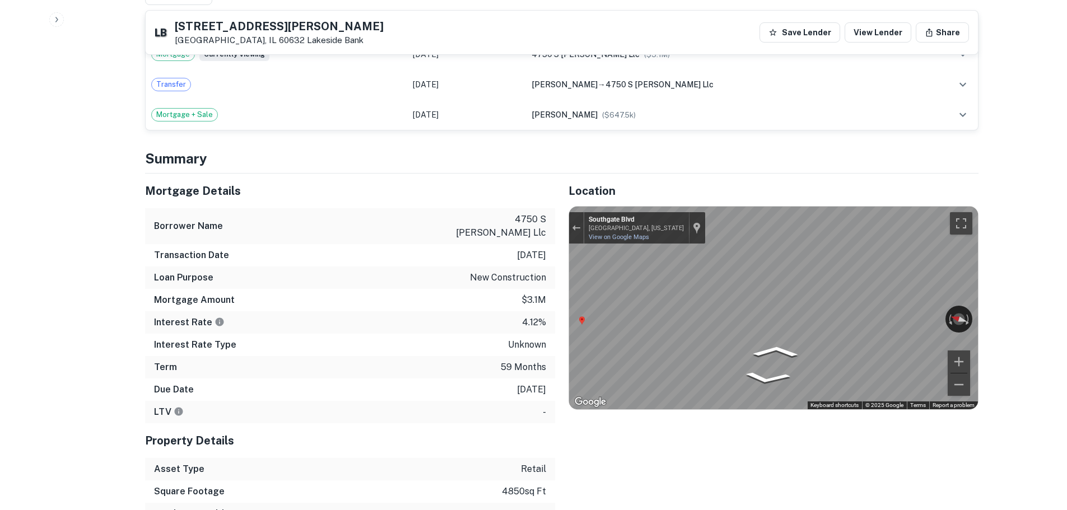
click at [456, 284] on div "Mortgage Details Borrower Name 4750 s archer llc Transaction Date 4/26/2021 Loa…" at bounding box center [555, 361] width 847 height 374
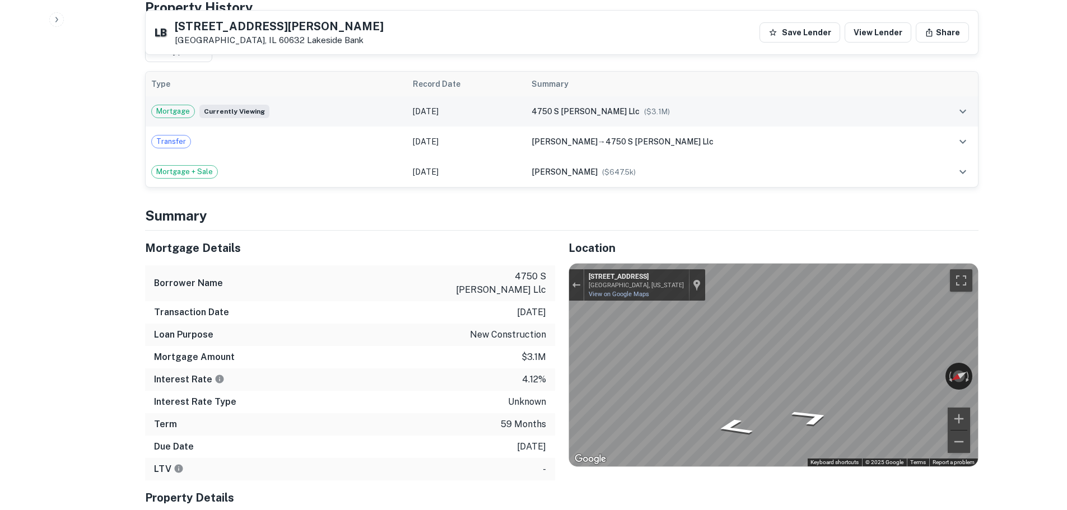
scroll to position [560, 0]
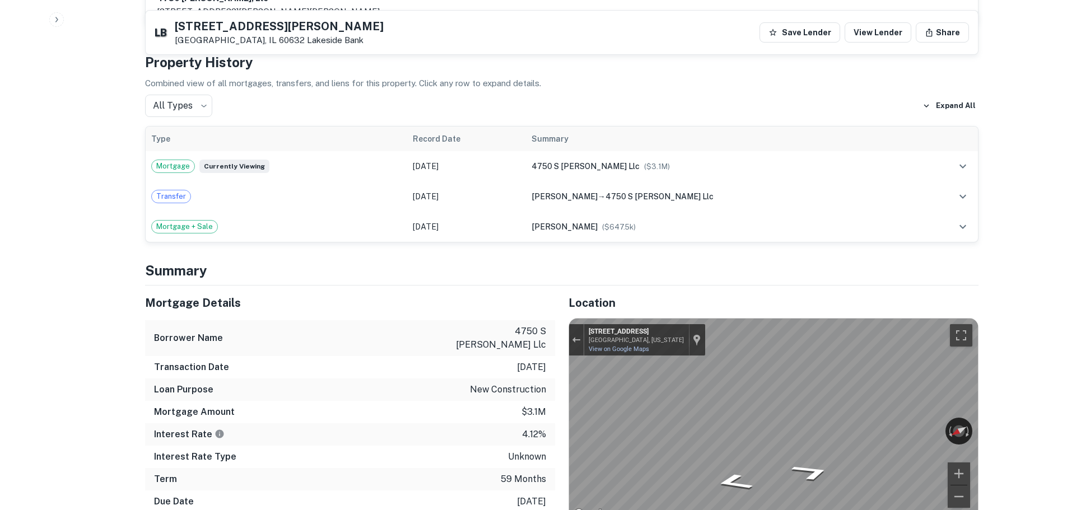
click at [292, 35] on div "4710 S Archer Ave Chicago, IL 60632 Lakeside Bank" at bounding box center [279, 33] width 209 height 25
click at [280, 30] on h5 "4710 S Archer Ave" at bounding box center [279, 26] width 209 height 11
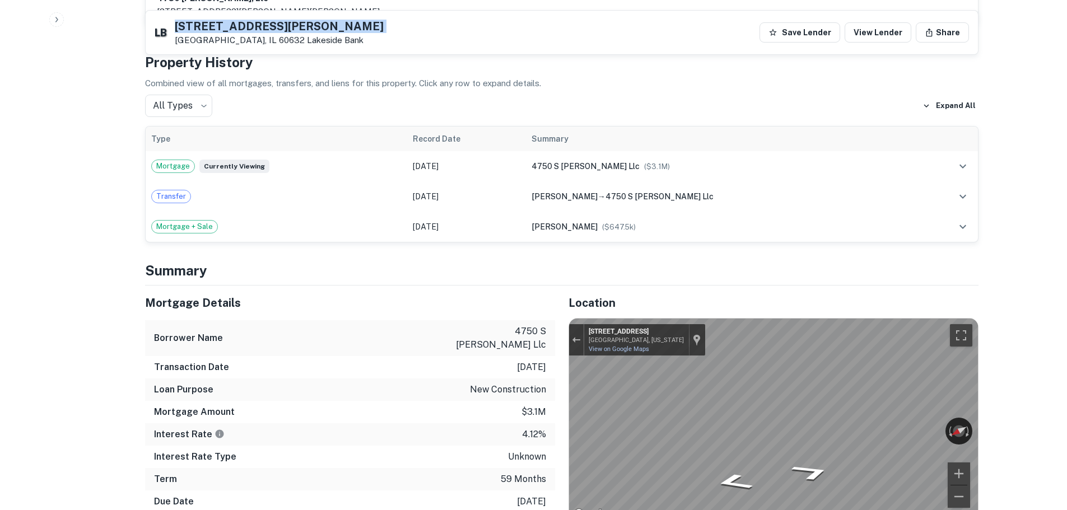
click at [280, 30] on h5 "4710 S Archer Ave" at bounding box center [279, 26] width 209 height 11
copy h5 "4710 S Archer Ave"
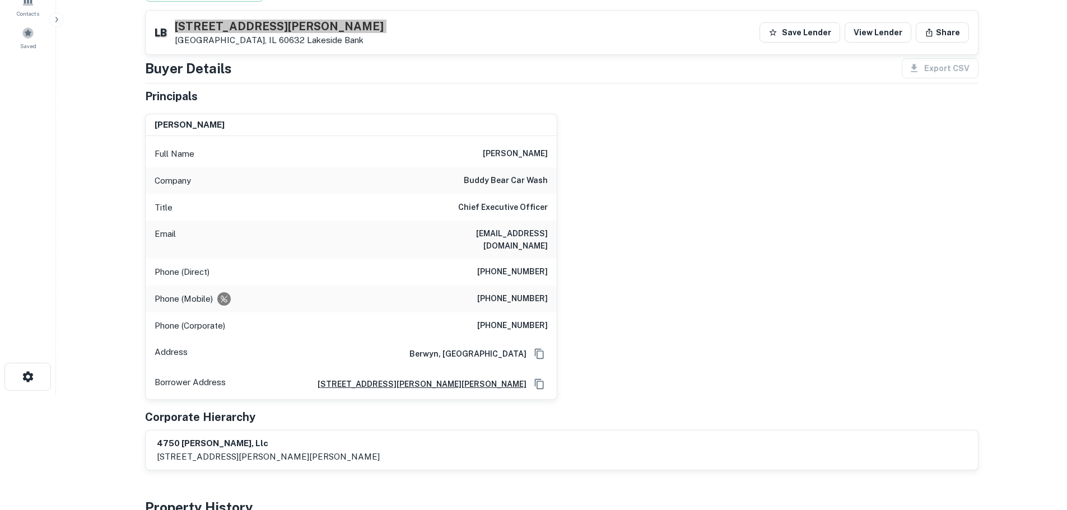
scroll to position [112, 0]
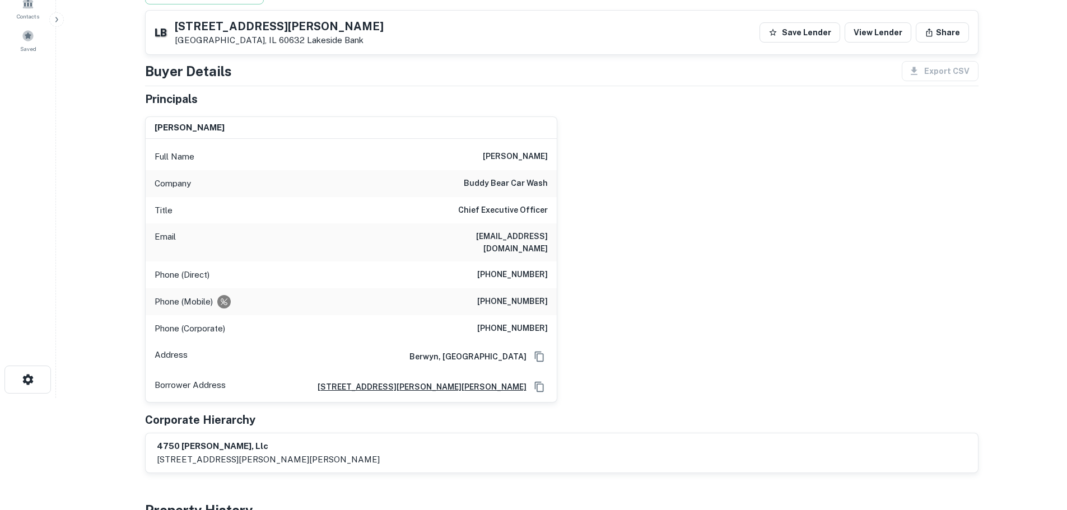
click at [524, 268] on div "Phone (Direct) (708) 331-4905" at bounding box center [351, 275] width 411 height 27
click at [527, 277] on h6 "(708) 331-4905" at bounding box center [512, 274] width 71 height 13
click at [547, 280] on h6 "(708) 331-4905" at bounding box center [512, 274] width 71 height 13
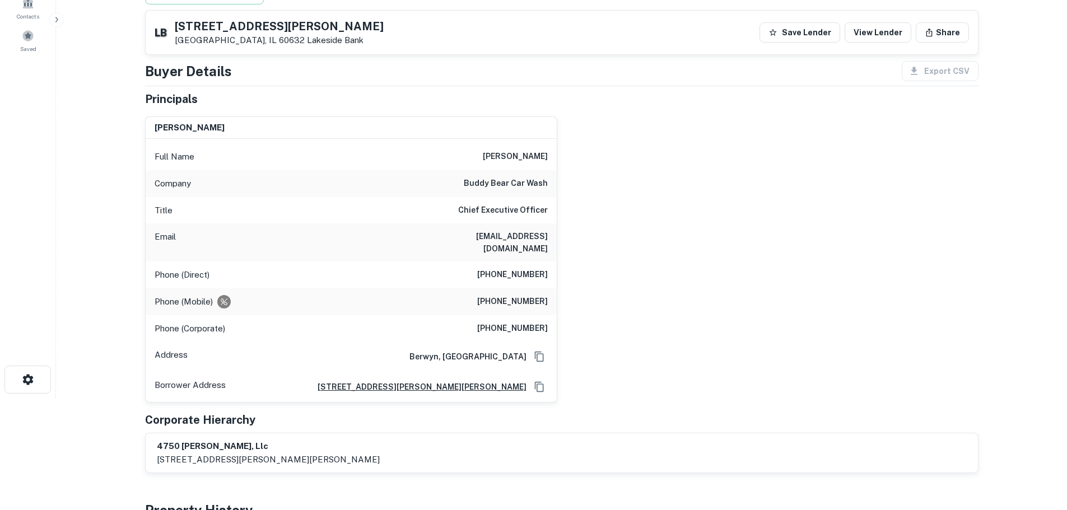
click at [547, 280] on h6 "(708) 331-4905" at bounding box center [512, 274] width 71 height 13
click at [527, 294] on div "Phone (Mobile) (708) 795-8920" at bounding box center [351, 302] width 411 height 27
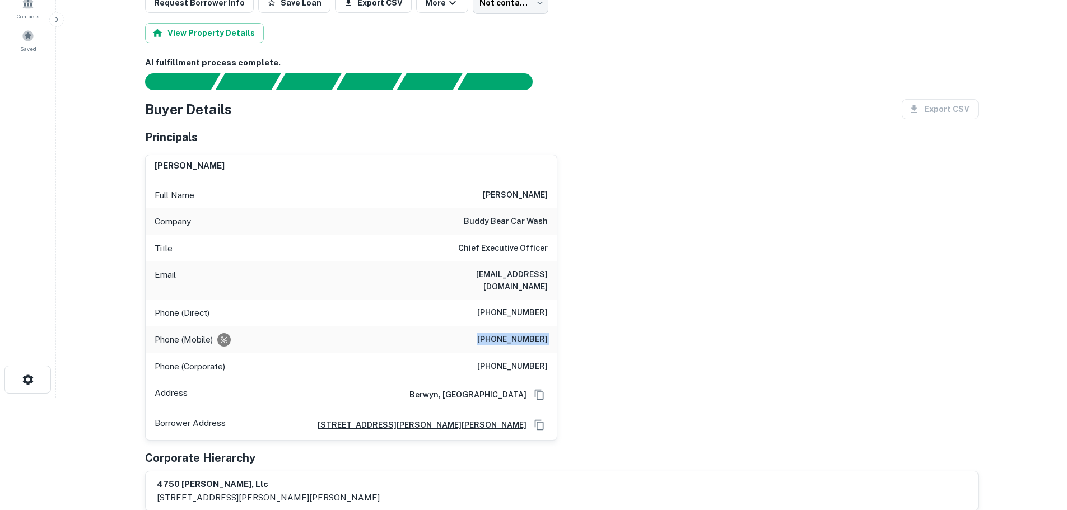
click at [520, 345] on h6 "(708) 795-8920" at bounding box center [512, 339] width 71 height 13
click at [549, 337] on div "Phone (Mobile) (708) 795-8920" at bounding box center [351, 340] width 411 height 27
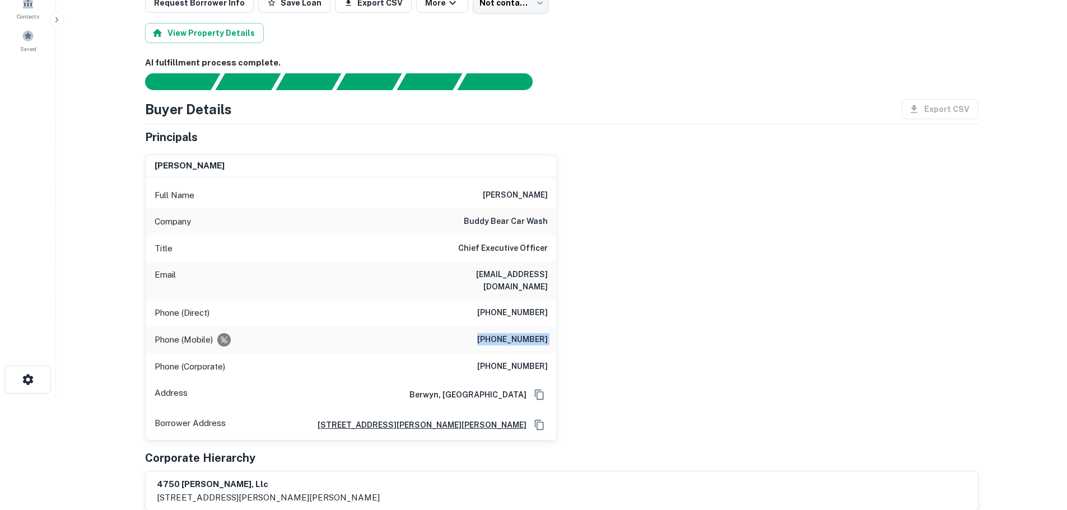
click at [549, 337] on div "Phone (Mobile) (708) 795-8920" at bounding box center [351, 340] width 411 height 27
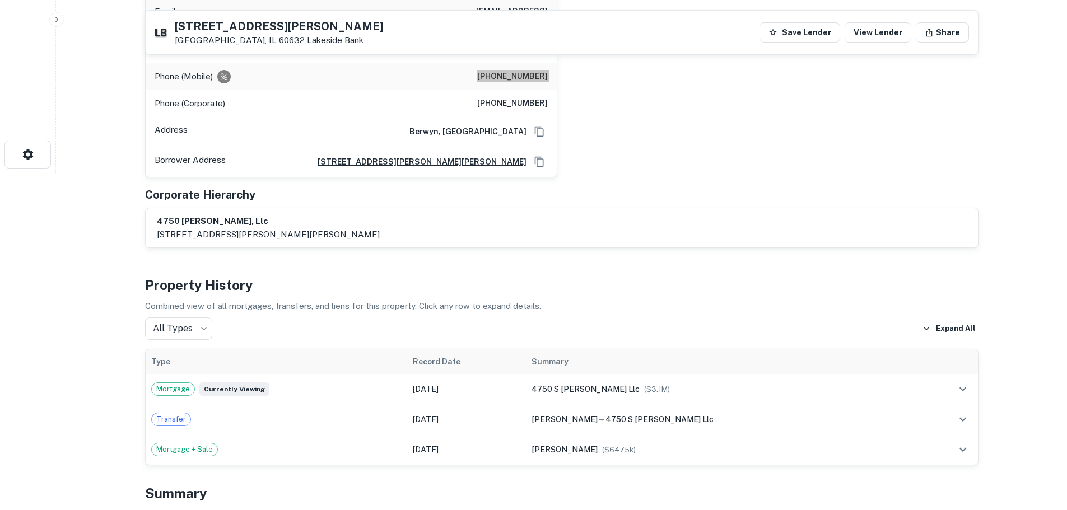
scroll to position [168, 0]
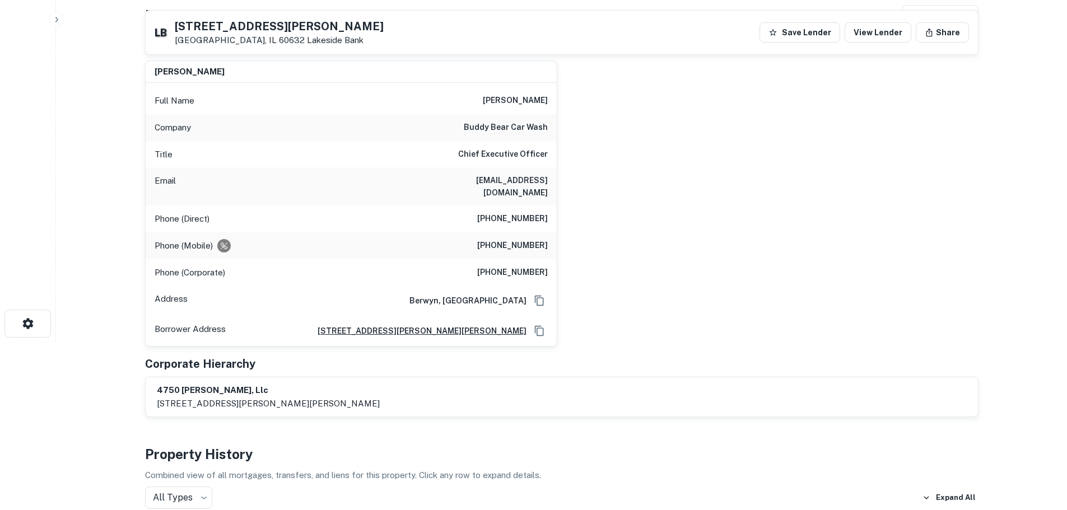
click at [515, 277] on h6 "(708) 996-0060" at bounding box center [512, 272] width 71 height 13
click at [531, 276] on h6 "(708) 996-0060" at bounding box center [512, 272] width 71 height 13
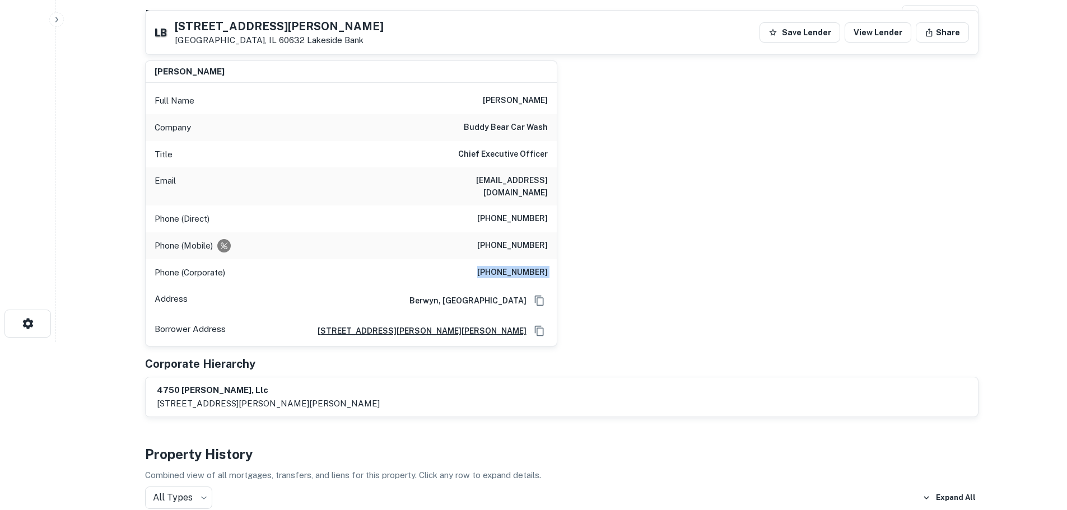
click at [531, 276] on h6 "(708) 996-0060" at bounding box center [512, 272] width 71 height 13
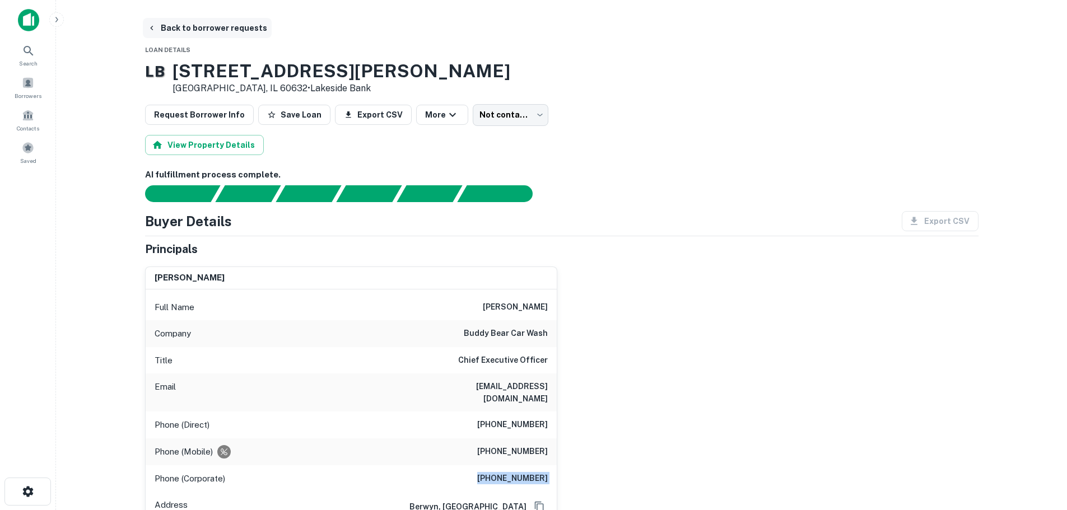
click at [212, 27] on button "Back to borrower requests" at bounding box center [207, 28] width 129 height 20
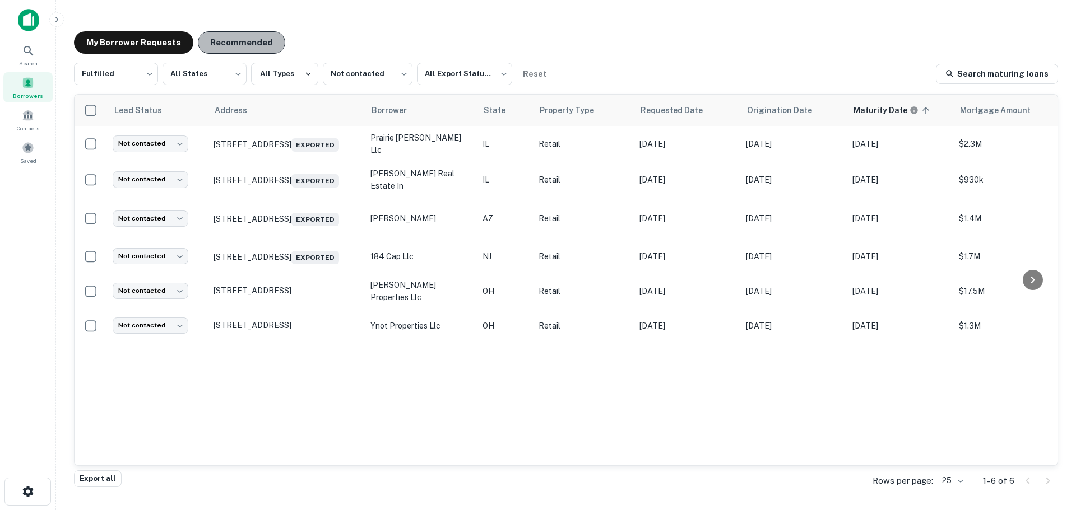
click at [239, 35] on button "Recommended" at bounding box center [241, 42] width 87 height 22
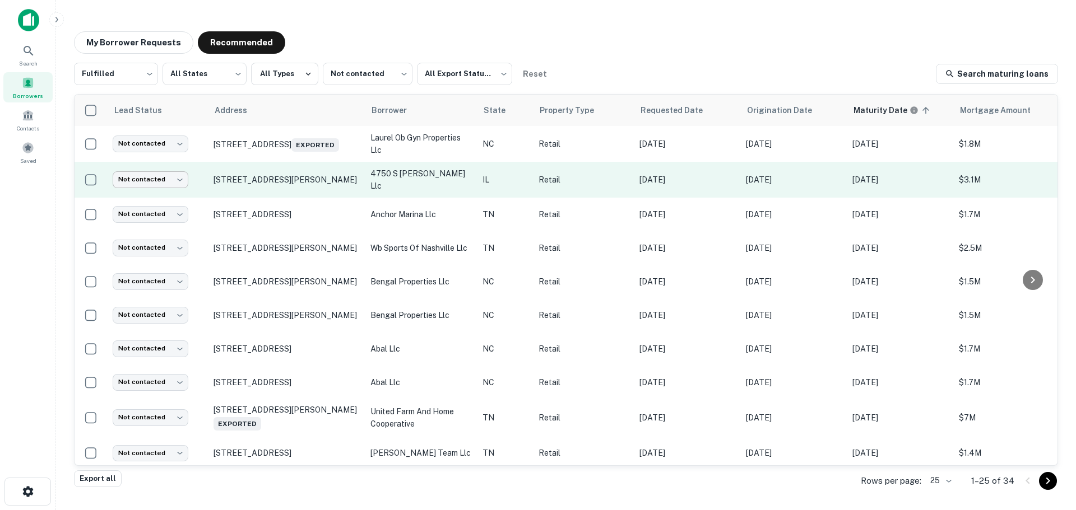
click at [175, 175] on body "Search Borrowers Contacts Saved My Borrower Requests Recommended Fulfilled ****…" at bounding box center [538, 255] width 1076 height 510
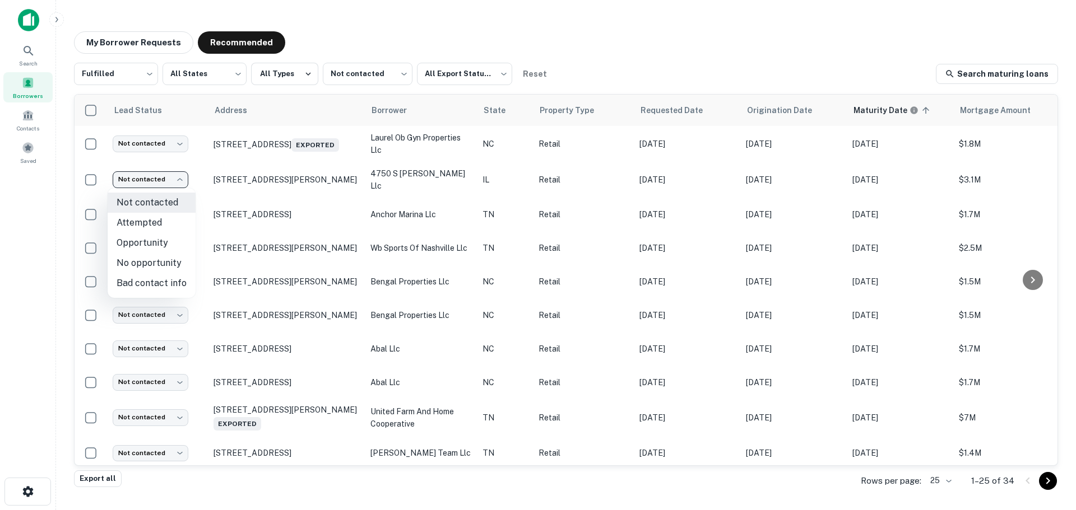
click at [162, 278] on li "Bad contact info" at bounding box center [152, 283] width 88 height 20
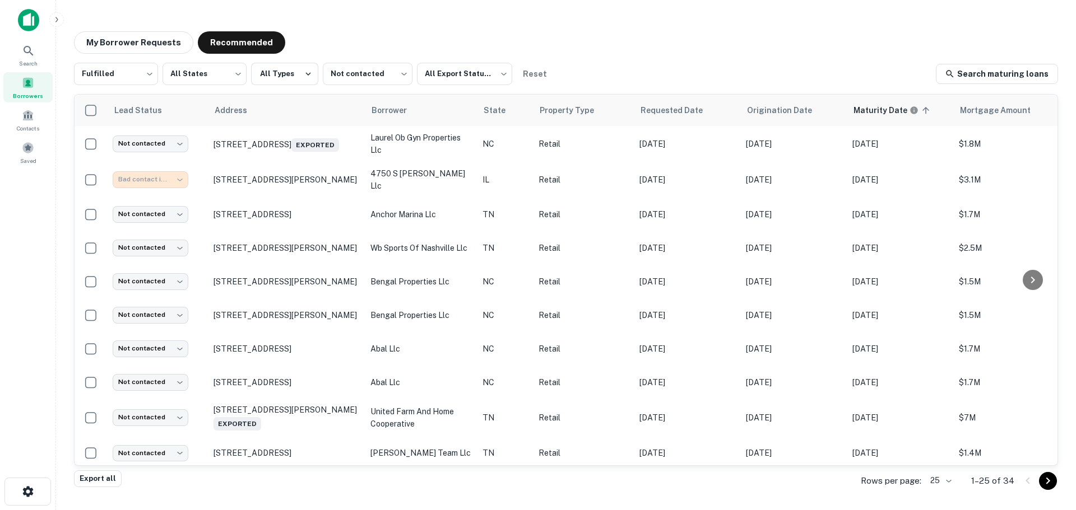
type input "**********"
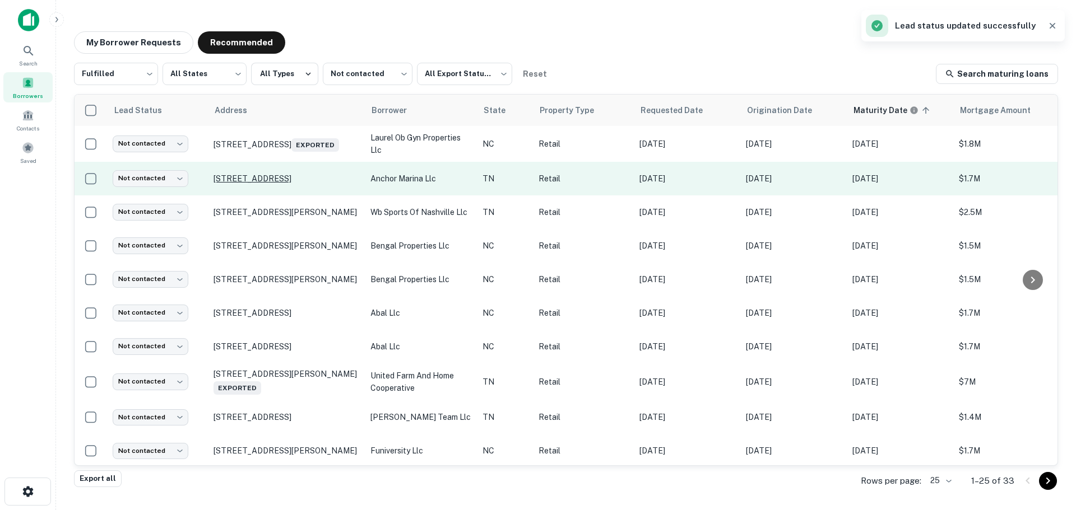
click at [299, 175] on p "128 River Rd Hendersonville, TN 37075" at bounding box center [286, 179] width 146 height 10
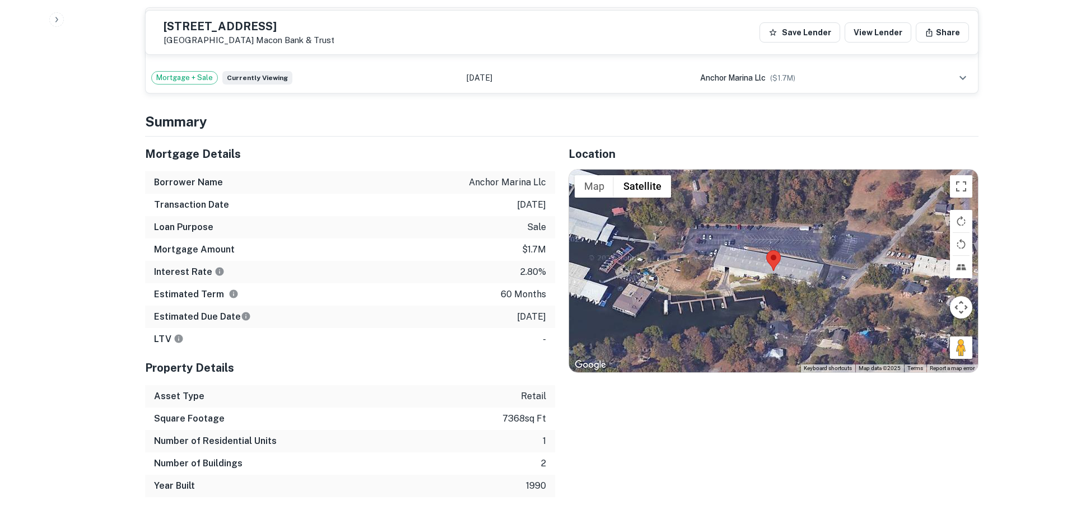
scroll to position [616, 0]
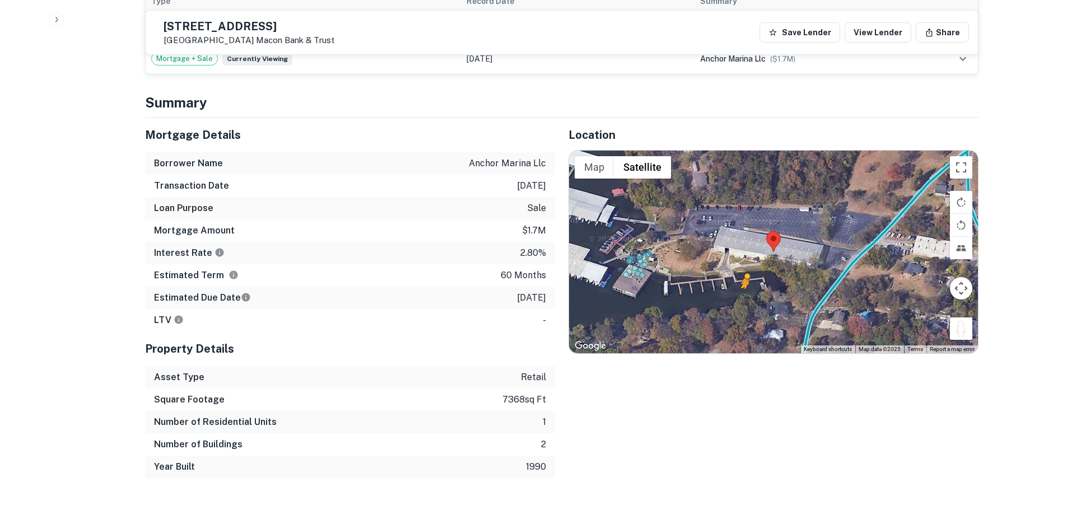
drag, startPoint x: 963, startPoint y: 348, endPoint x: 744, endPoint y: 318, distance: 221.6
click at [744, 318] on div "To activate drag with keyboard, press Alt + Enter. Once in keyboard drag state,…" at bounding box center [773, 252] width 409 height 203
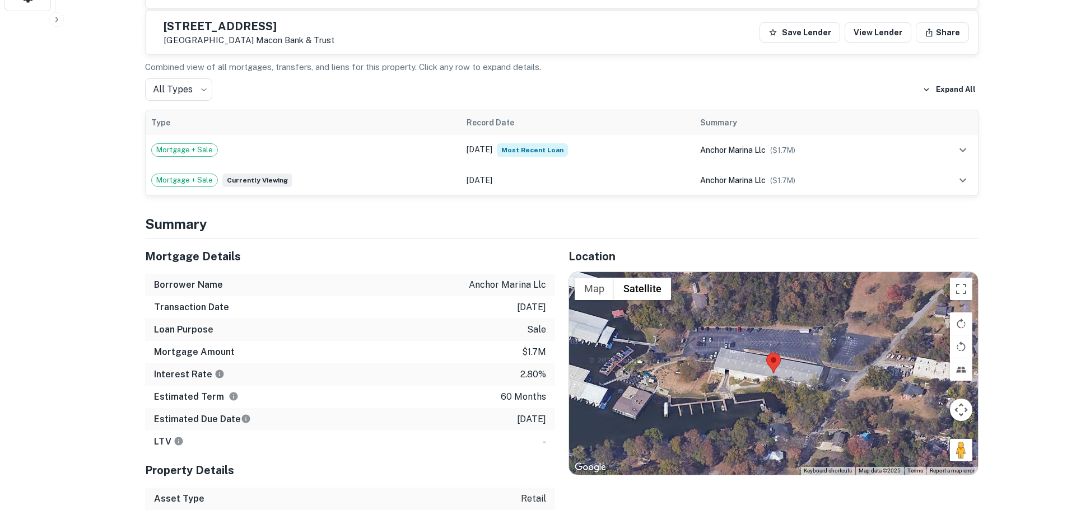
scroll to position [280, 0]
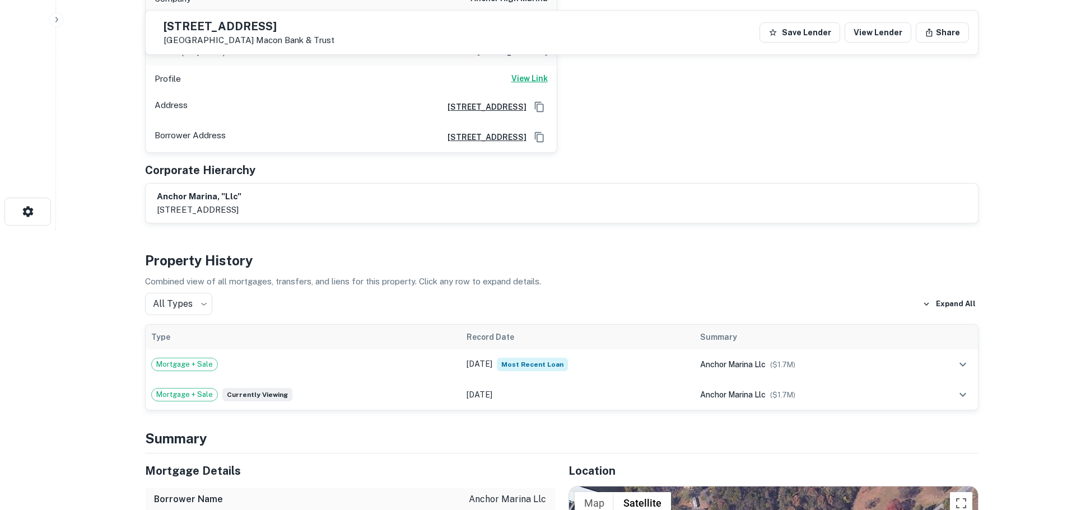
click at [522, 85] on h6 "View Link" at bounding box center [530, 78] width 36 height 12
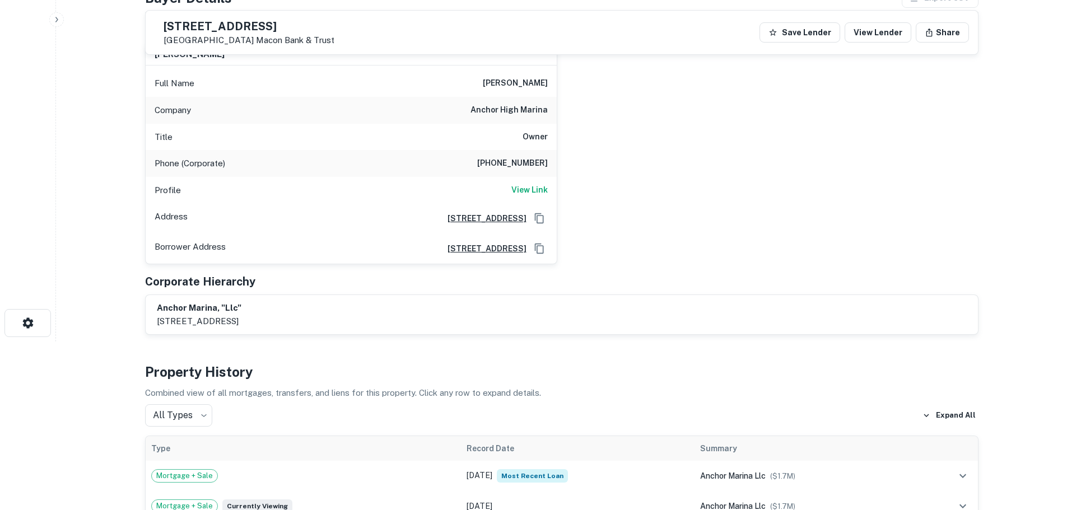
scroll to position [168, 0]
click at [531, 171] on h6 "(615) 826-2628" at bounding box center [512, 163] width 71 height 13
click at [520, 171] on h6 "(615) 826-2628" at bounding box center [512, 163] width 71 height 13
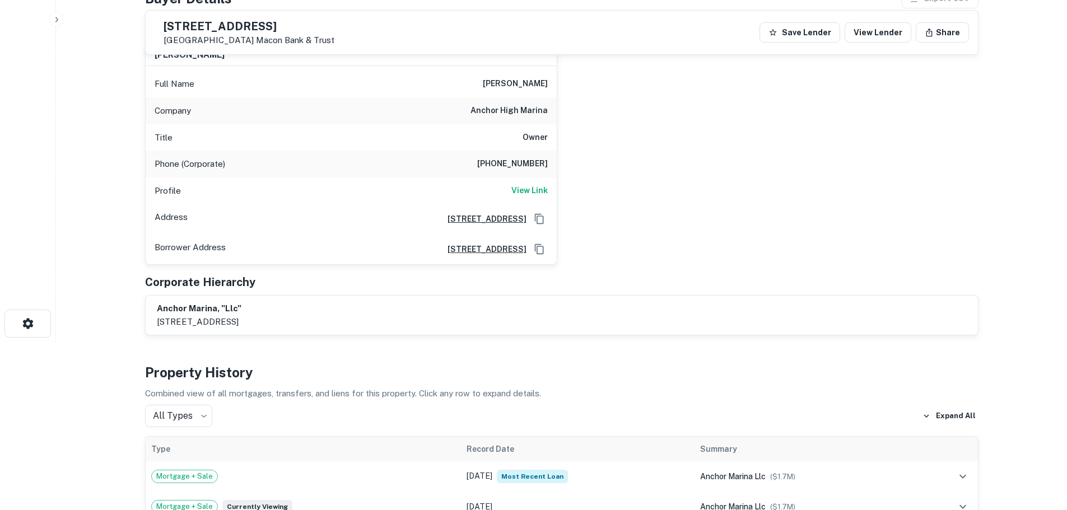
click at [521, 171] on h6 "(615) 826-2628" at bounding box center [512, 163] width 71 height 13
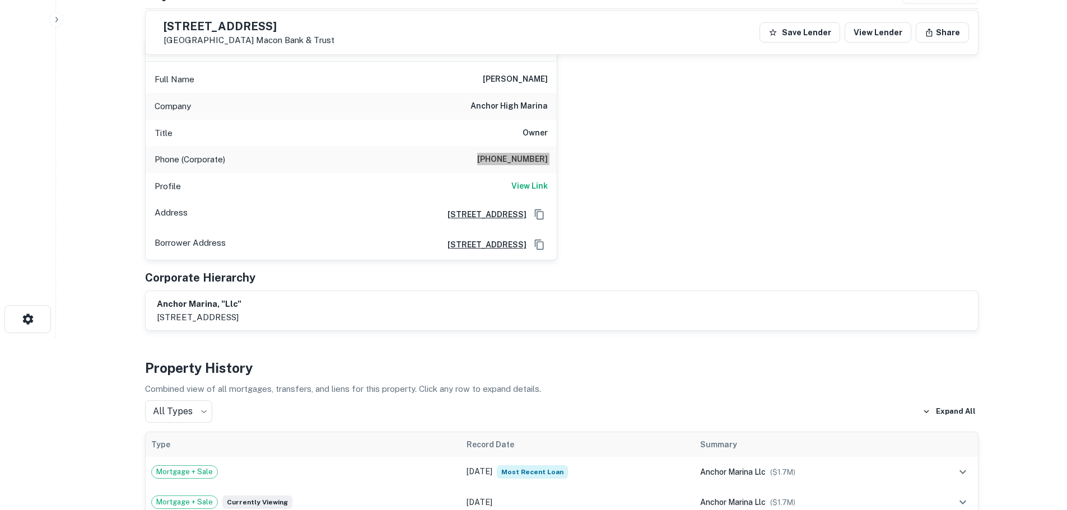
scroll to position [0, 0]
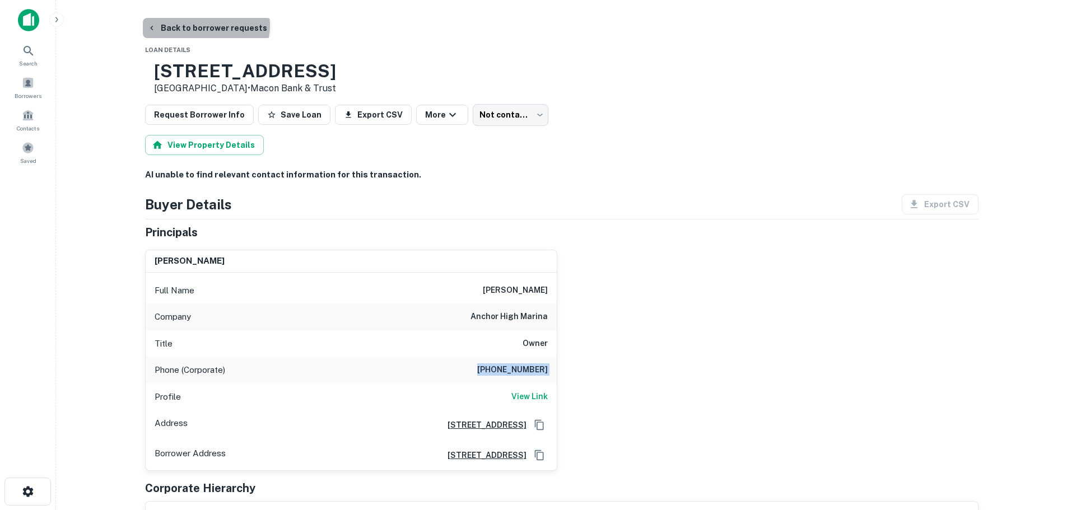
click at [205, 26] on button "Back to borrower requests" at bounding box center [207, 28] width 129 height 20
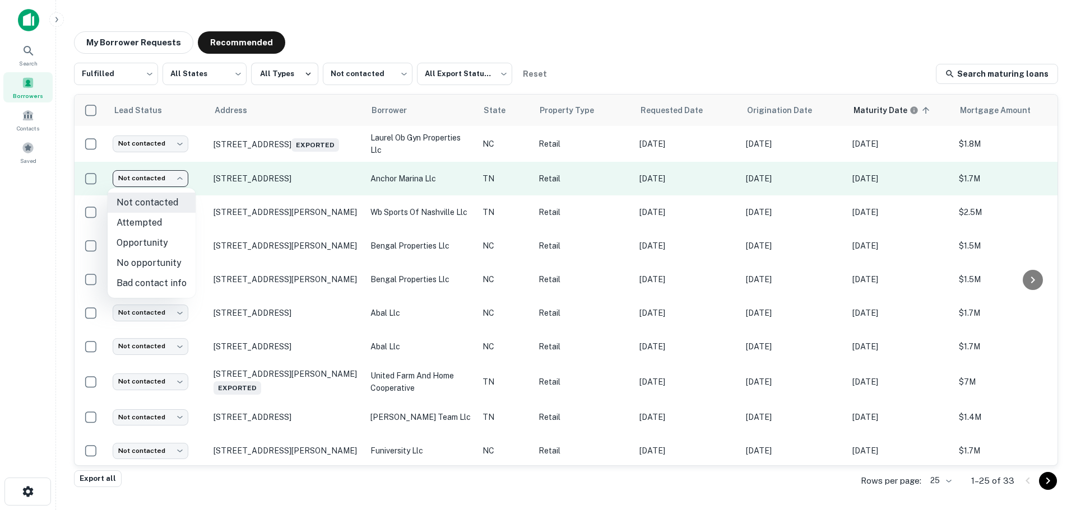
click at [169, 184] on body "Search Borrowers Contacts Saved My Borrower Requests Recommended Fulfilled ****…" at bounding box center [538, 255] width 1076 height 510
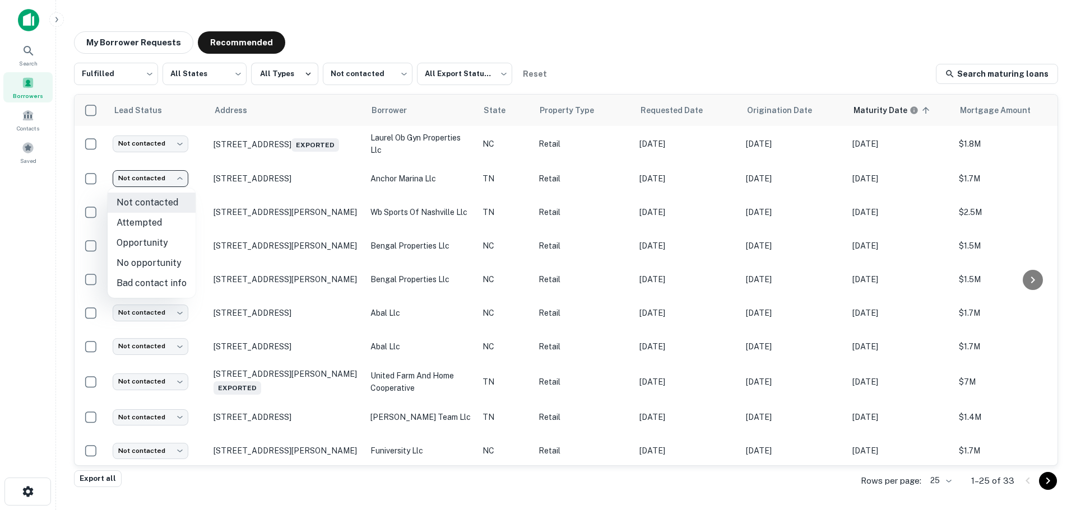
drag, startPoint x: 170, startPoint y: 224, endPoint x: 181, endPoint y: 281, distance: 57.6
click at [181, 281] on ul "Not contacted Attempted Opportunity No opportunity Bad contact info" at bounding box center [152, 243] width 88 height 110
click at [181, 281] on li "Bad contact info" at bounding box center [152, 283] width 88 height 20
type input "**********"
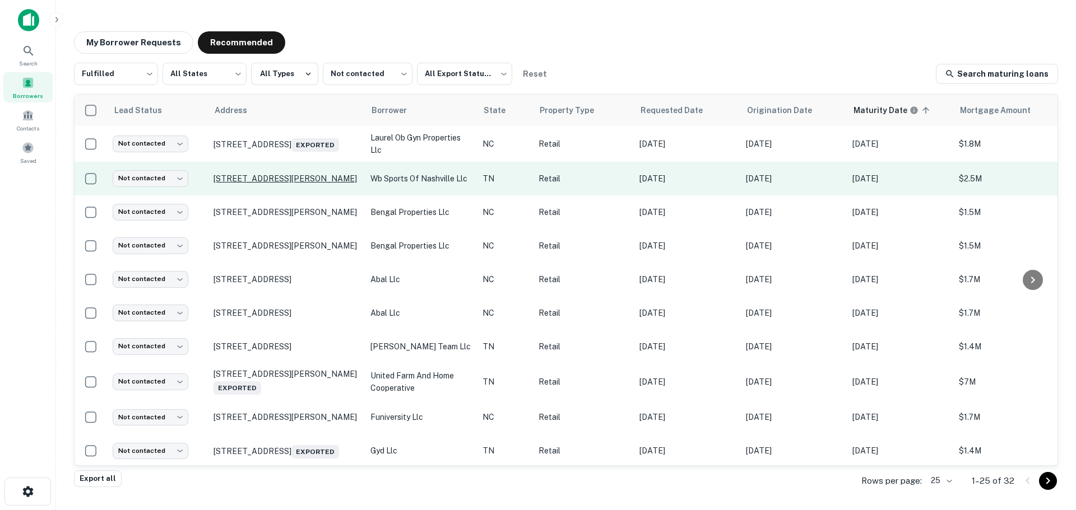
click at [254, 180] on p "7115 S Springs Dr Franklin, TN 37067" at bounding box center [286, 179] width 146 height 10
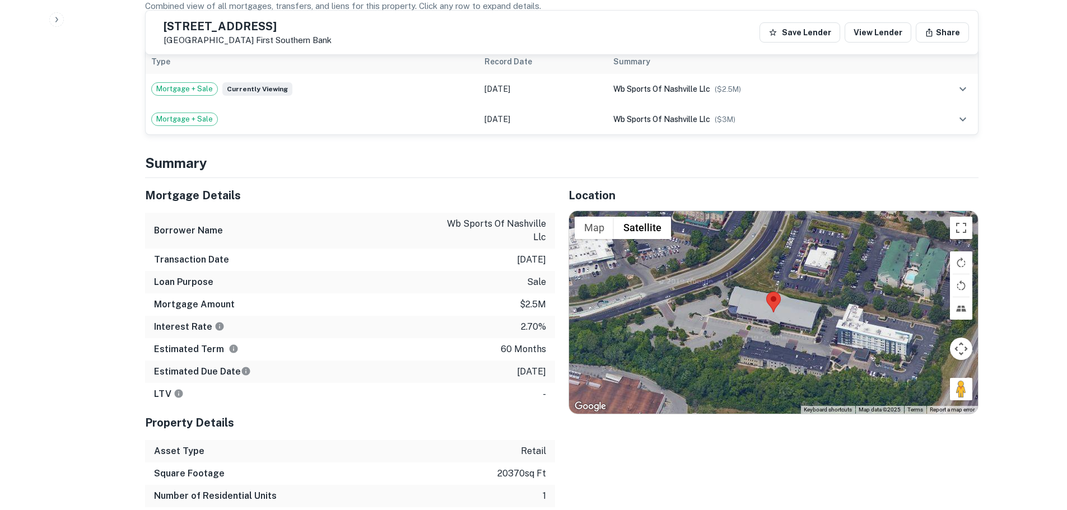
scroll to position [672, 0]
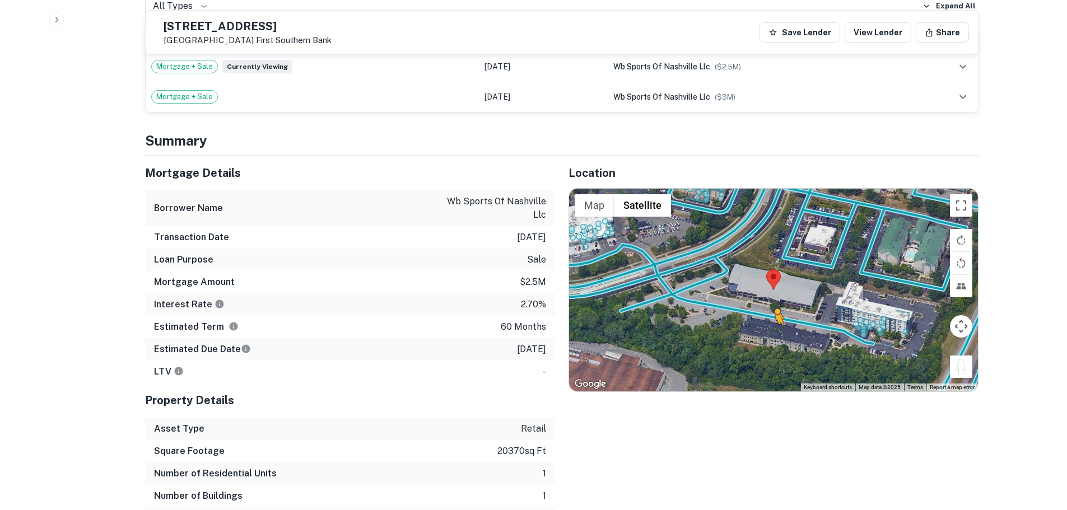
drag, startPoint x: 969, startPoint y: 354, endPoint x: 758, endPoint y: 307, distance: 217.0
click at [758, 307] on div "To activate drag with keyboard, press Alt + Enter. Once in keyboard drag state,…" at bounding box center [773, 290] width 409 height 203
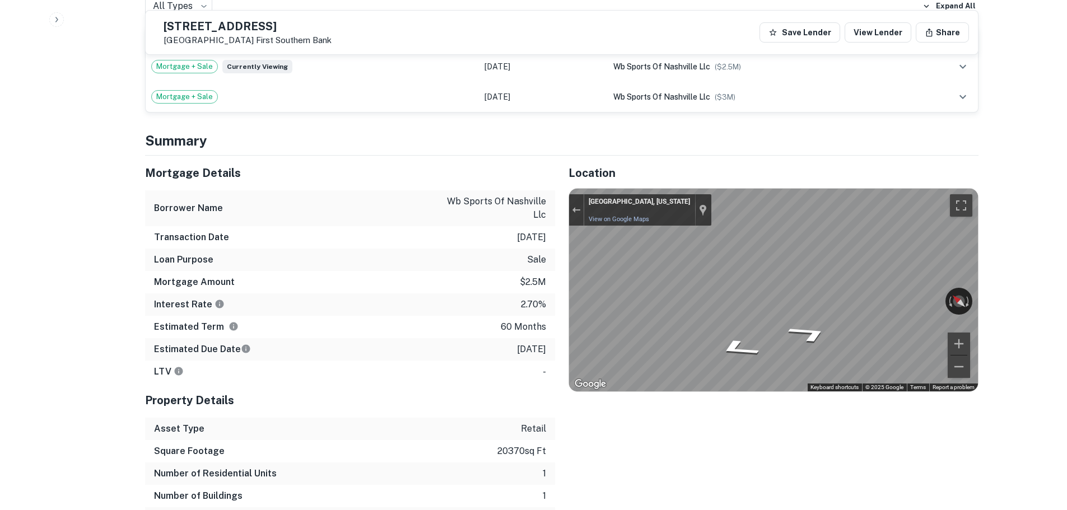
click at [463, 271] on div "Mortgage Details Borrower Name wb sports of nashville llc Transaction Date 3/28…" at bounding box center [555, 354] width 847 height 397
click at [954, 291] on div "← Move left → Move right ↑ Move up ↓ Move down + Zoom in - Zoom out Franklin, T…" at bounding box center [773, 290] width 409 height 203
click at [452, 264] on div "Mortgage Details Borrower Name wb sports of nashville llc Transaction Date 3/28…" at bounding box center [555, 354] width 847 height 397
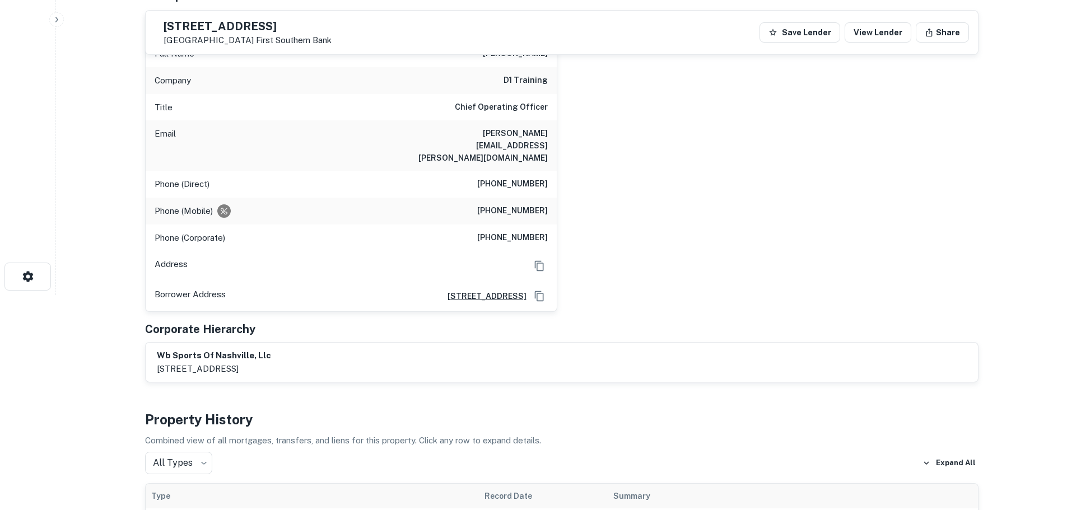
scroll to position [112, 0]
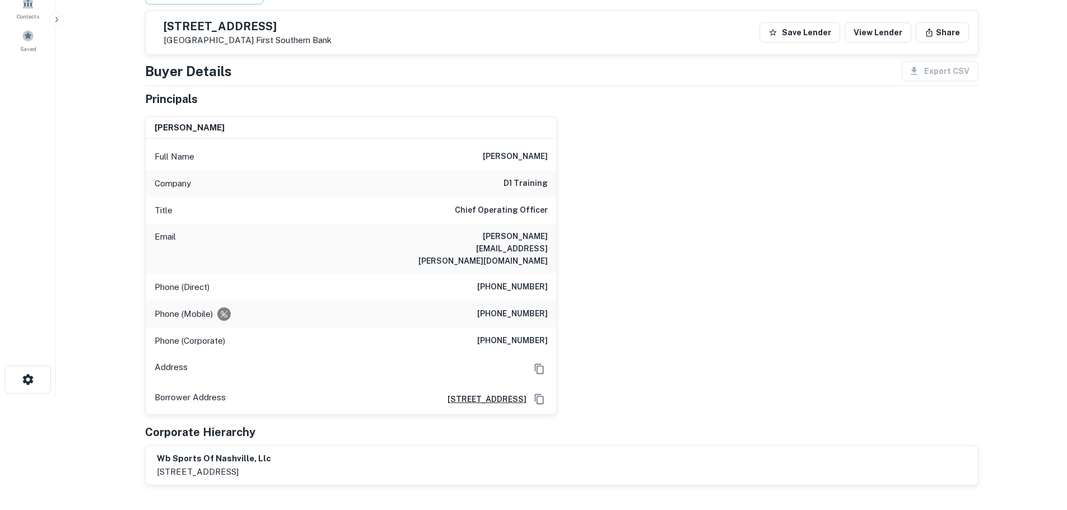
click at [510, 281] on h6 "(201) 905-2387" at bounding box center [512, 287] width 71 height 13
click at [529, 301] on div "Phone (Mobile) (919) 803-9660" at bounding box center [351, 314] width 411 height 27
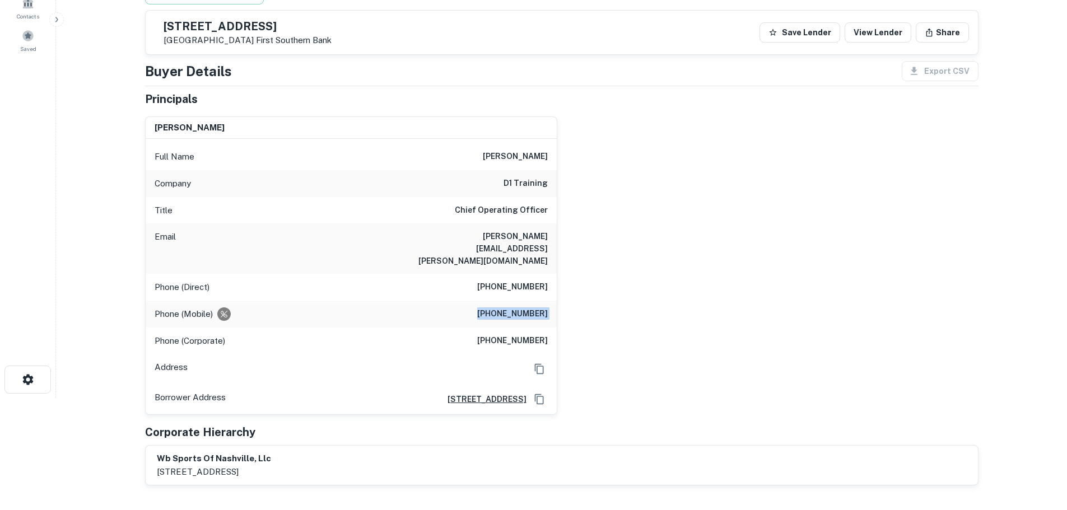
click at [529, 301] on div "Phone (Mobile) (919) 803-9660" at bounding box center [351, 314] width 411 height 27
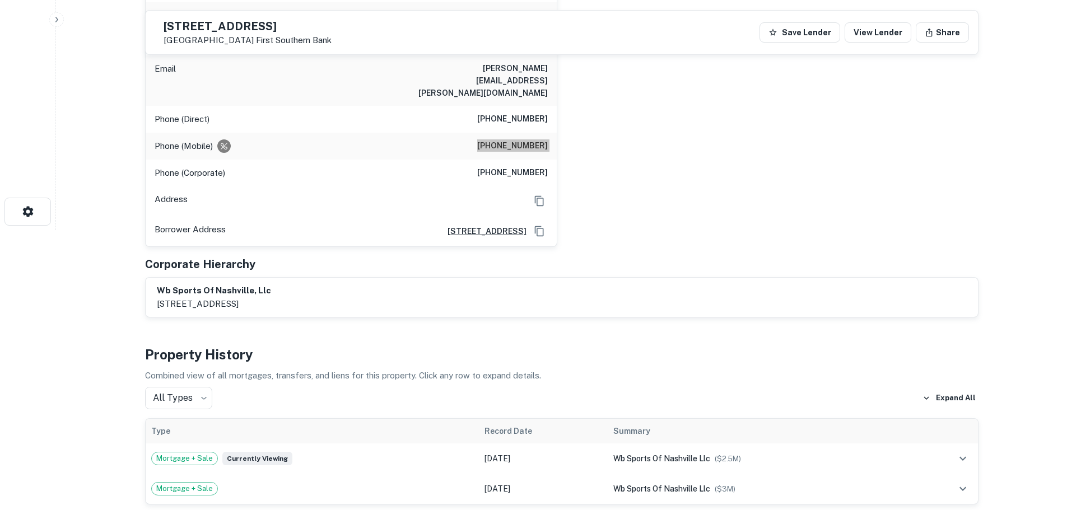
scroll to position [0, 0]
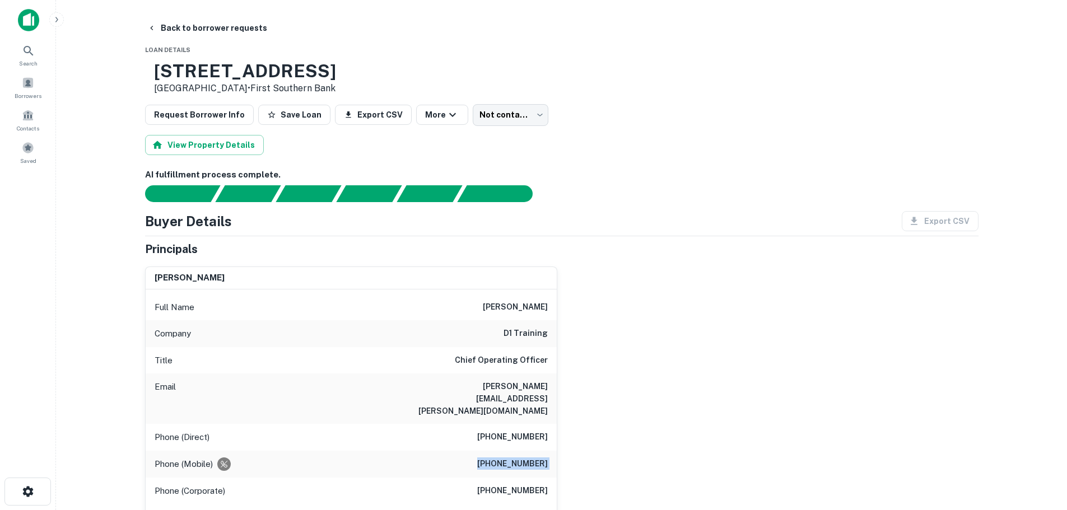
click at [510, 485] on h6 "(615) 903-4435" at bounding box center [512, 491] width 71 height 13
click at [512, 485] on h6 "(615) 903-4435" at bounding box center [512, 491] width 71 height 13
click at [514, 485] on h6 "(615) 903-4435" at bounding box center [512, 491] width 71 height 13
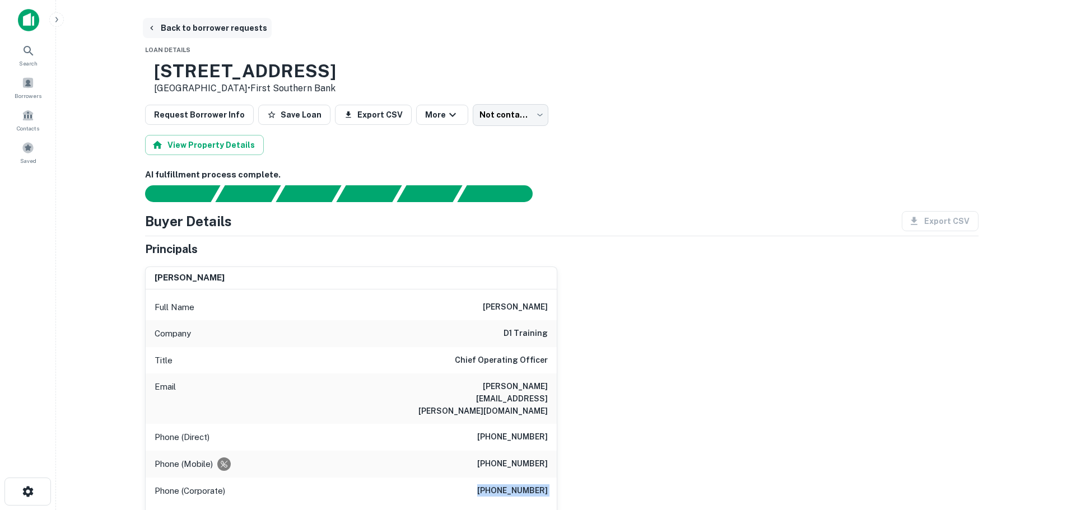
drag, startPoint x: 169, startPoint y: 24, endPoint x: 166, endPoint y: 30, distance: 7.0
click at [169, 24] on button "Back to borrower requests" at bounding box center [207, 28] width 129 height 20
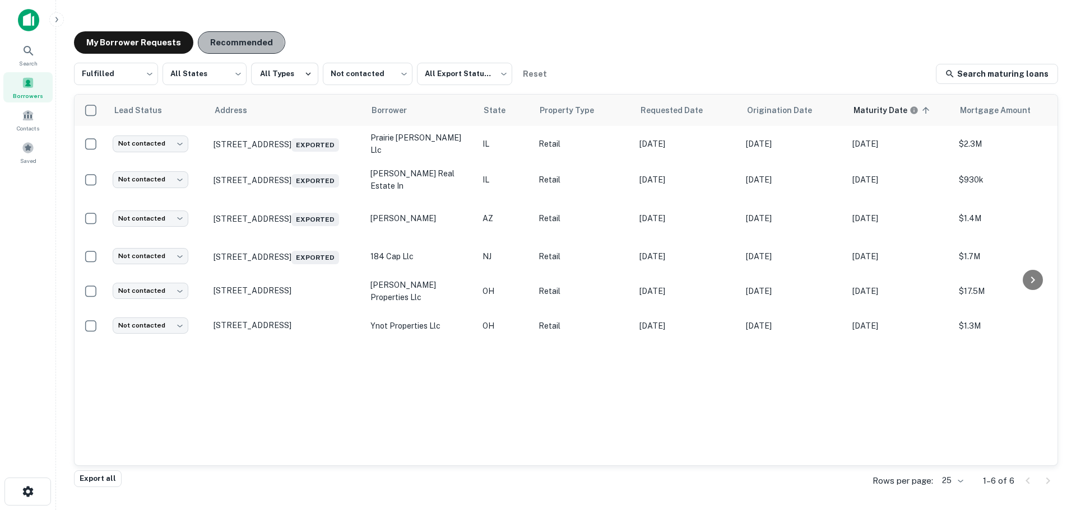
click at [233, 45] on button "Recommended" at bounding box center [241, 42] width 87 height 22
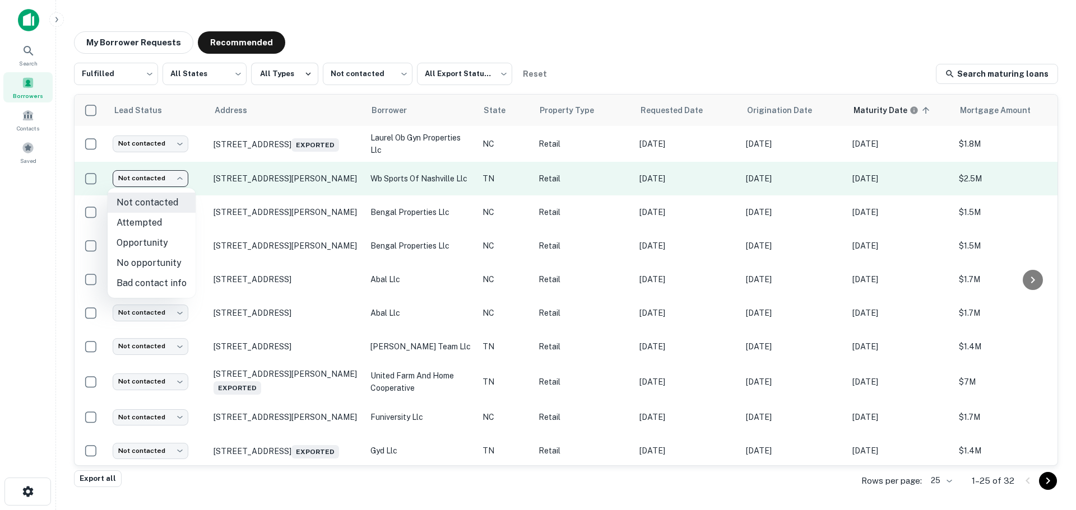
click at [144, 173] on body "Search Borrowers Contacts Saved My Borrower Requests Recommended Fulfilled ****…" at bounding box center [538, 255] width 1076 height 510
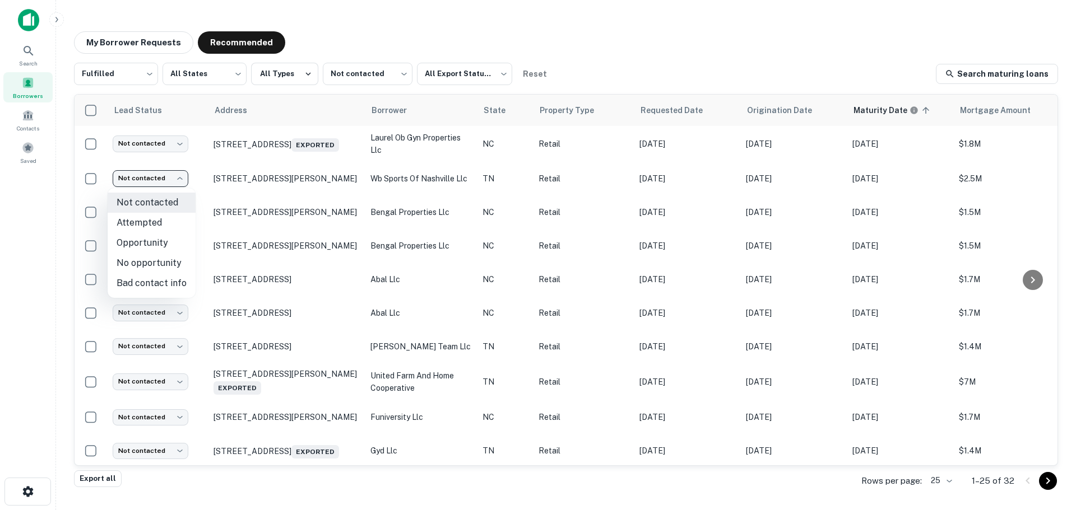
click at [152, 221] on li "Attempted" at bounding box center [152, 223] width 88 height 20
type input "*********"
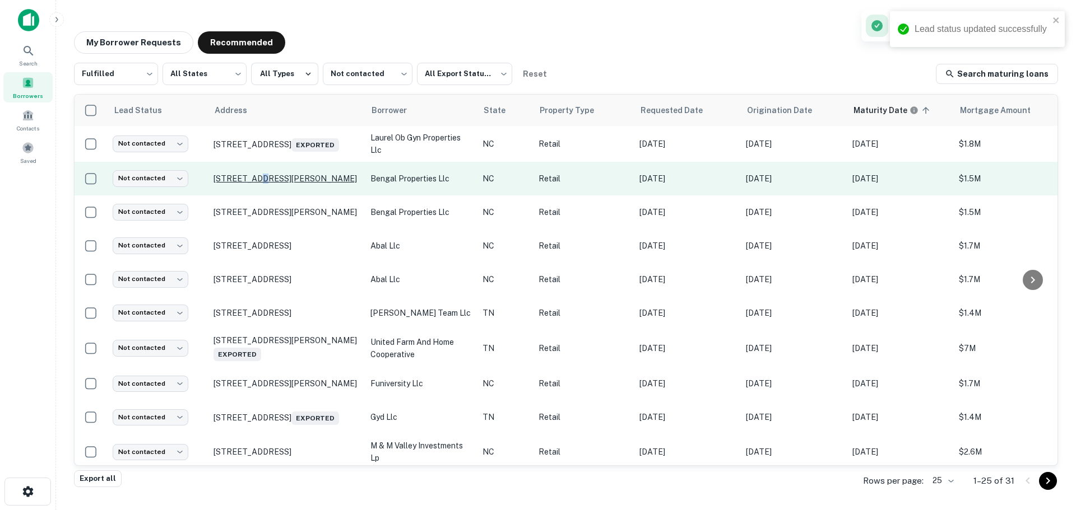
click at [255, 182] on p "1598 Patton Ave Asheville, NC 28806" at bounding box center [286, 179] width 146 height 10
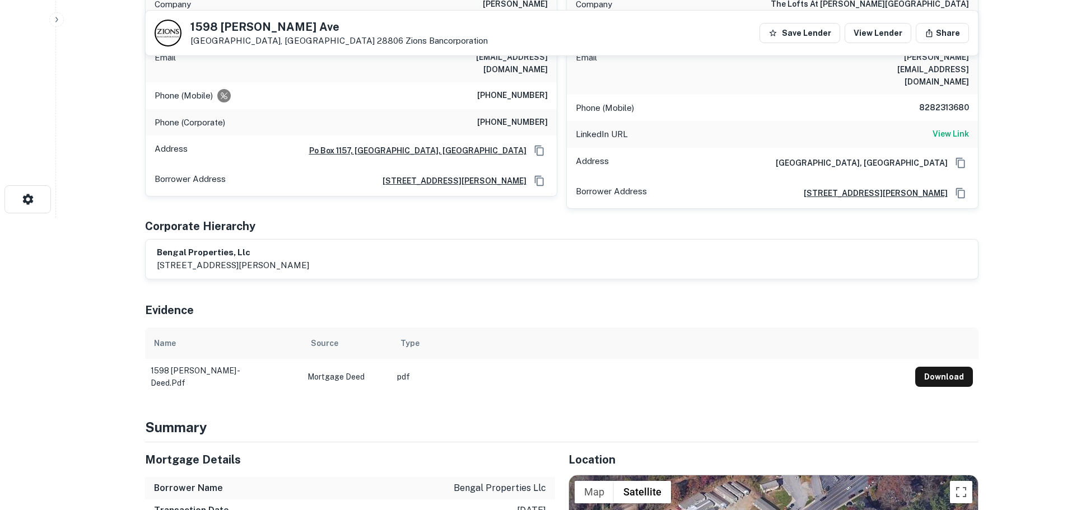
scroll to position [448, 0]
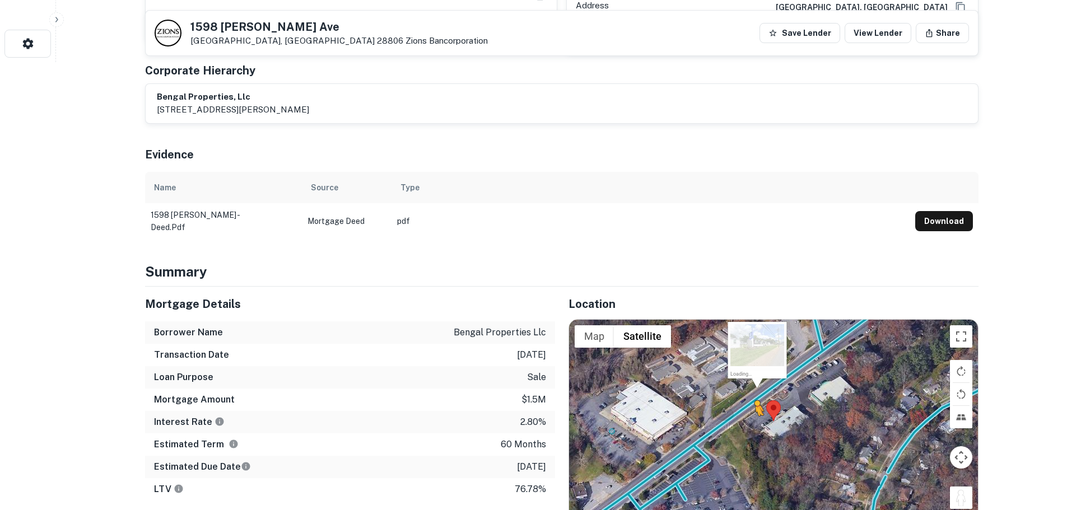
drag, startPoint x: 956, startPoint y: 480, endPoint x: 753, endPoint y: 396, distance: 219.6
click at [753, 396] on div "To activate drag with keyboard, press Alt + Enter. Once in keyboard drag state,…" at bounding box center [773, 421] width 409 height 203
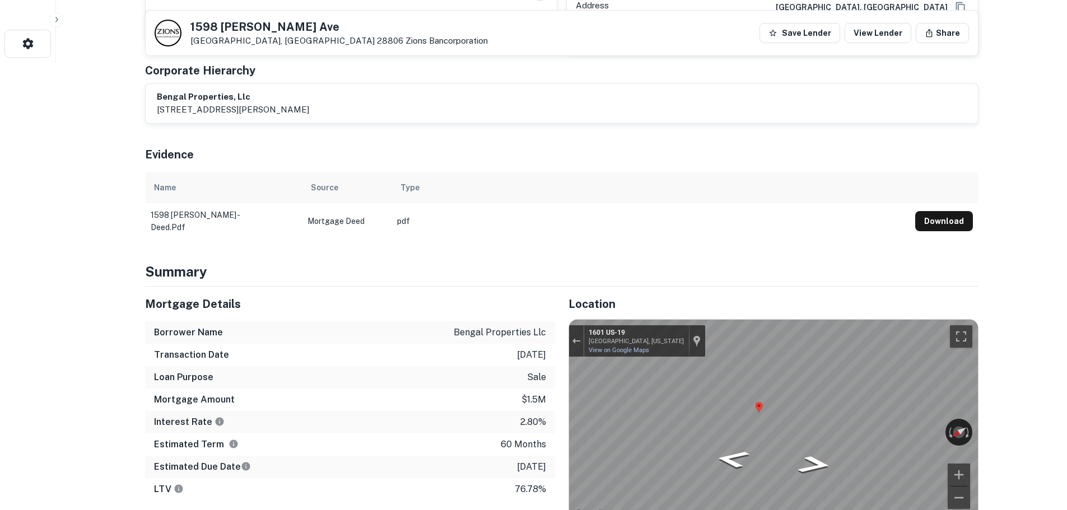
click at [237, 28] on h5 "1598 Patton Ave" at bounding box center [340, 26] width 298 height 11
click at [239, 28] on h5 "1598 Patton Ave" at bounding box center [340, 26] width 298 height 11
click at [247, 24] on h5 "1598 Patton Ave" at bounding box center [340, 26] width 298 height 11
click at [247, 29] on h5 "1598 Patton Ave" at bounding box center [340, 26] width 298 height 11
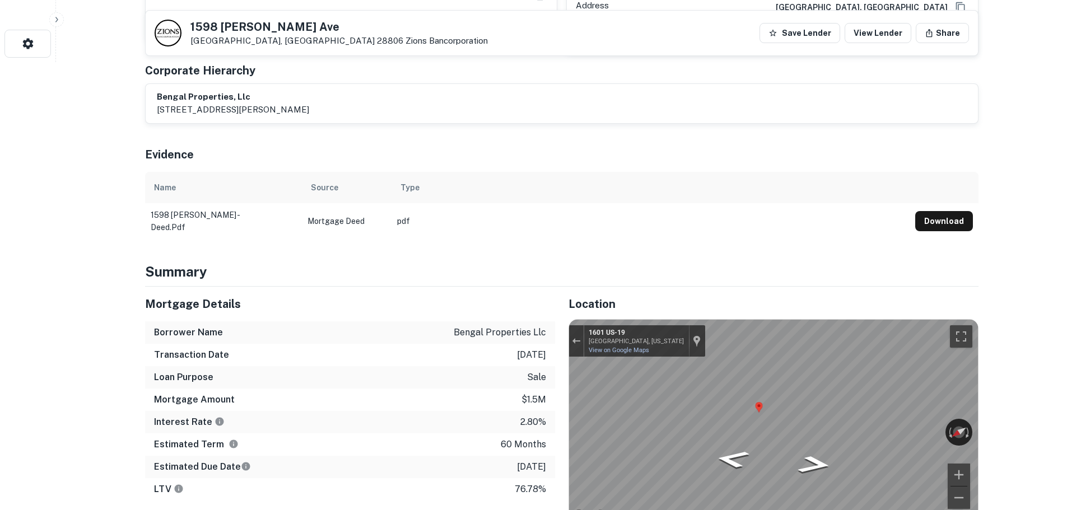
click at [247, 29] on h5 "1598 Patton Ave" at bounding box center [340, 26] width 298 height 11
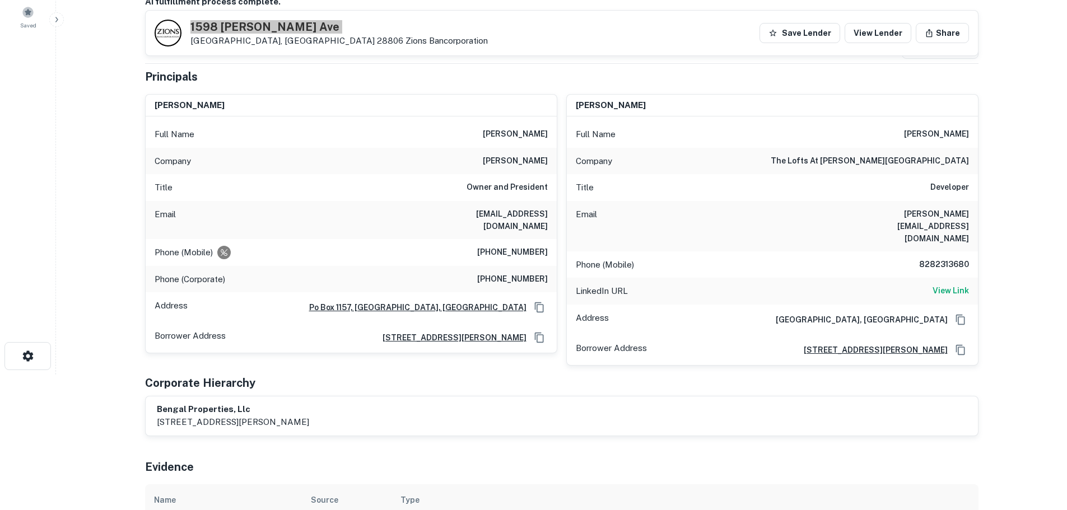
scroll to position [56, 0]
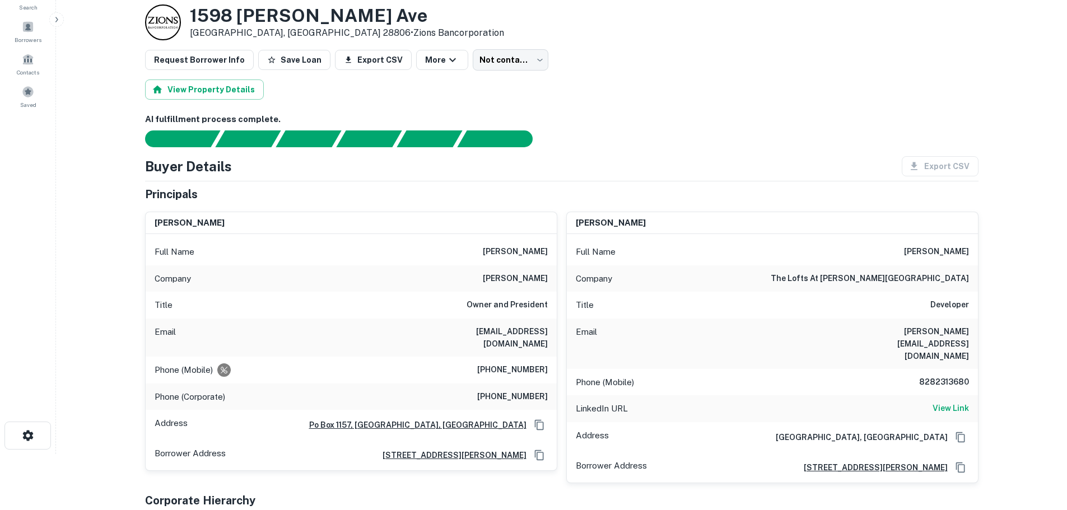
click at [527, 275] on h6 "lb jackson" at bounding box center [515, 278] width 65 height 13
click at [477, 366] on div "Phone (Mobile) (828) 778-8800" at bounding box center [351, 370] width 411 height 27
click at [504, 364] on h6 "(828) 778-8800" at bounding box center [512, 370] width 71 height 13
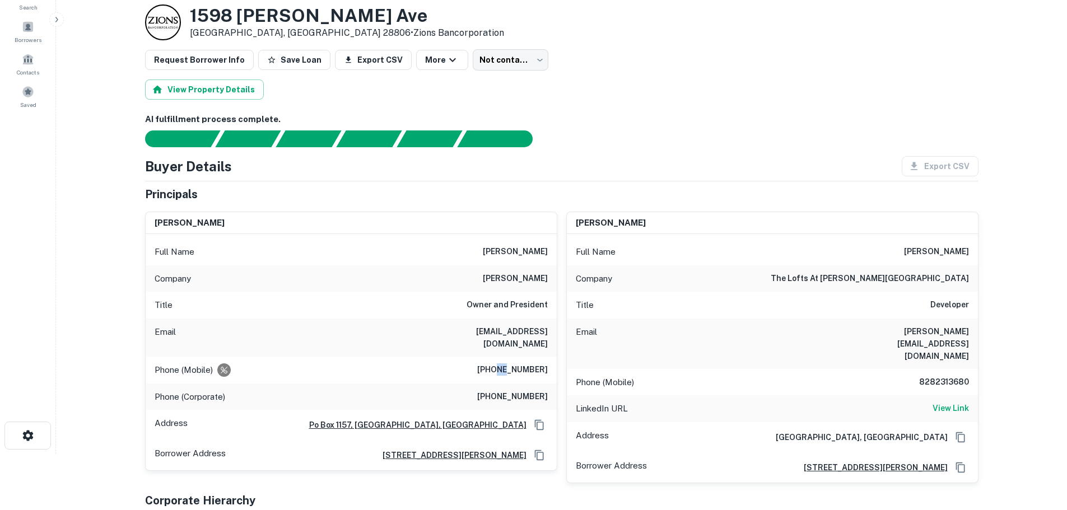
click at [504, 364] on h6 "(828) 778-8800" at bounding box center [512, 370] width 71 height 13
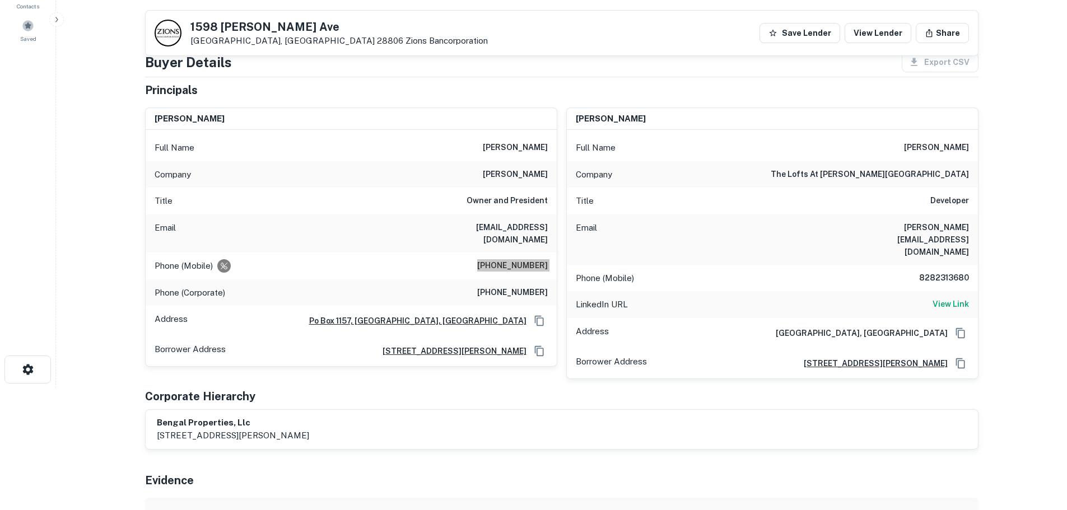
scroll to position [112, 0]
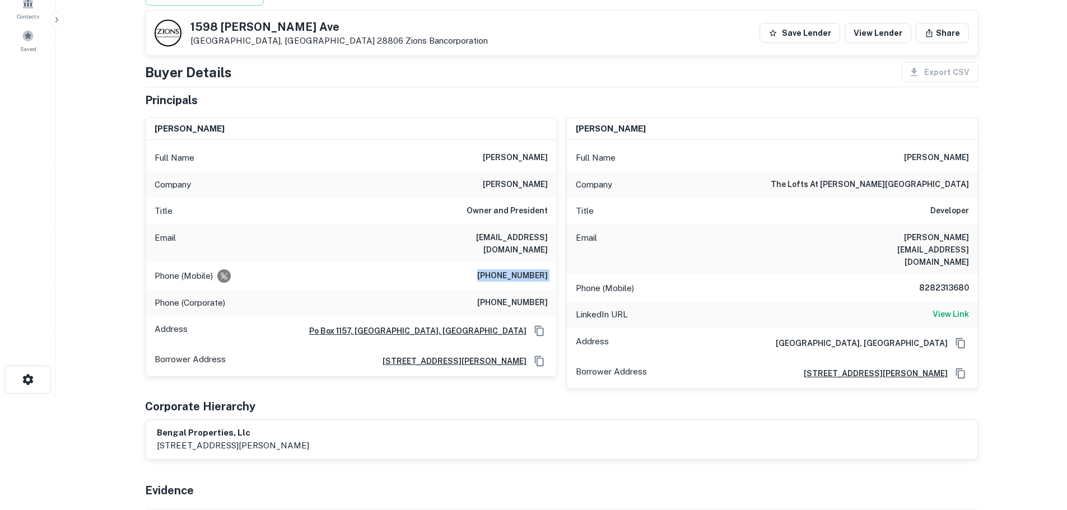
click at [525, 301] on div "Phone (Corporate) (828) 684-8800" at bounding box center [351, 303] width 411 height 27
click at [510, 249] on div "Email kenjackson@lbjandco.com" at bounding box center [351, 244] width 411 height 38
click at [511, 263] on div "Phone (Mobile) (828) 778-8800" at bounding box center [351, 276] width 411 height 27
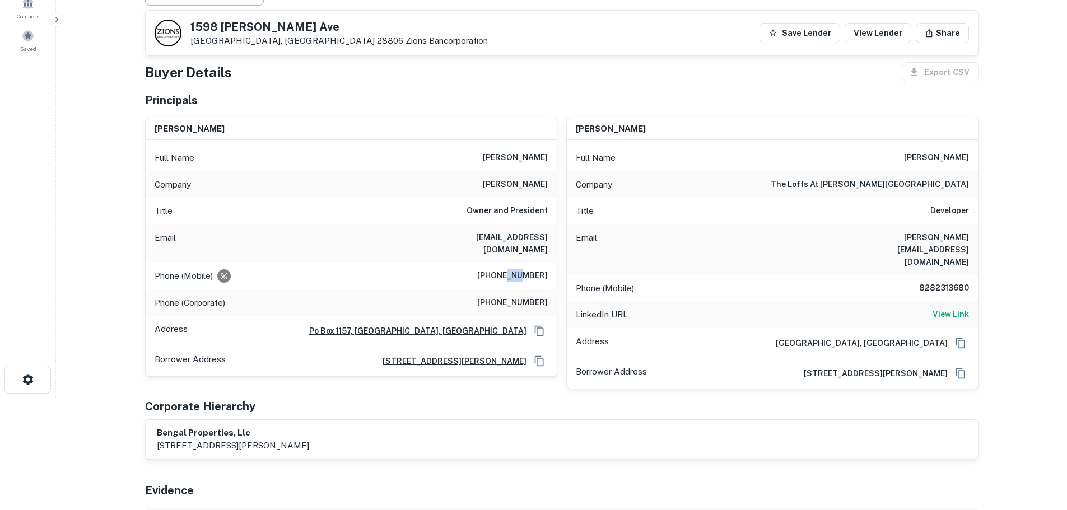
click at [511, 263] on div "Phone (Mobile) (828) 778-8800" at bounding box center [351, 276] width 411 height 27
click at [528, 271] on h6 "(828) 778-8800" at bounding box center [512, 276] width 71 height 13
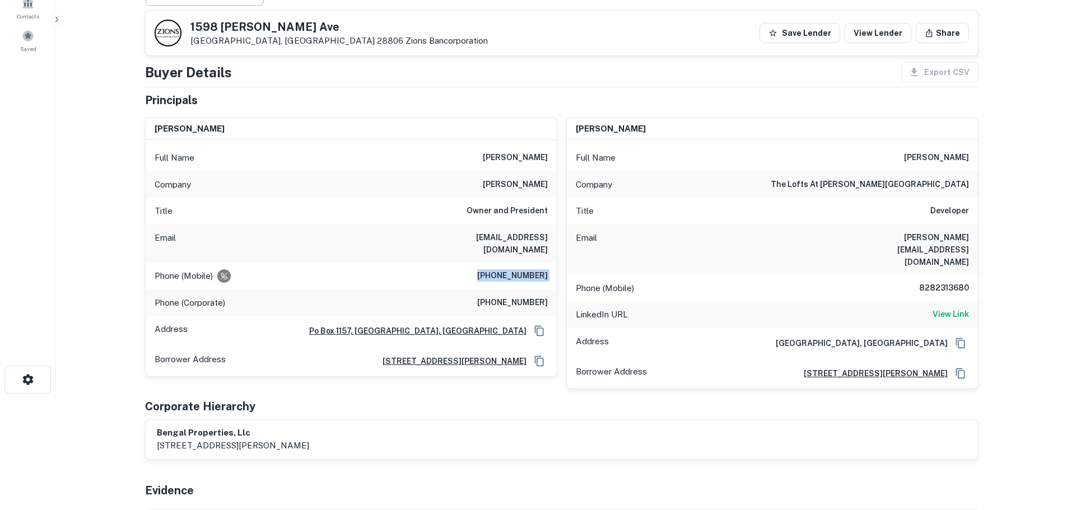
click at [528, 271] on h6 "(828) 778-8800" at bounding box center [512, 276] width 71 height 13
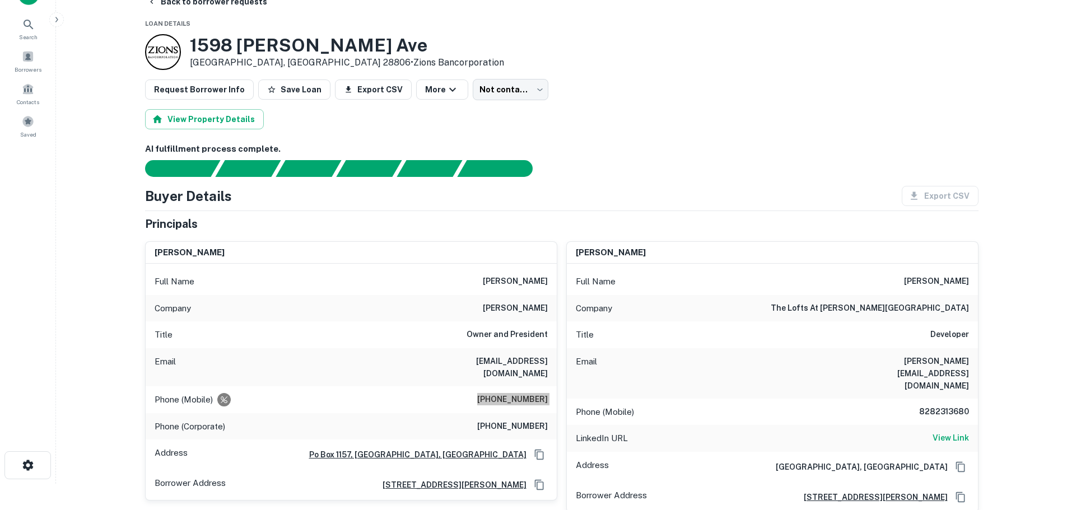
scroll to position [0, 0]
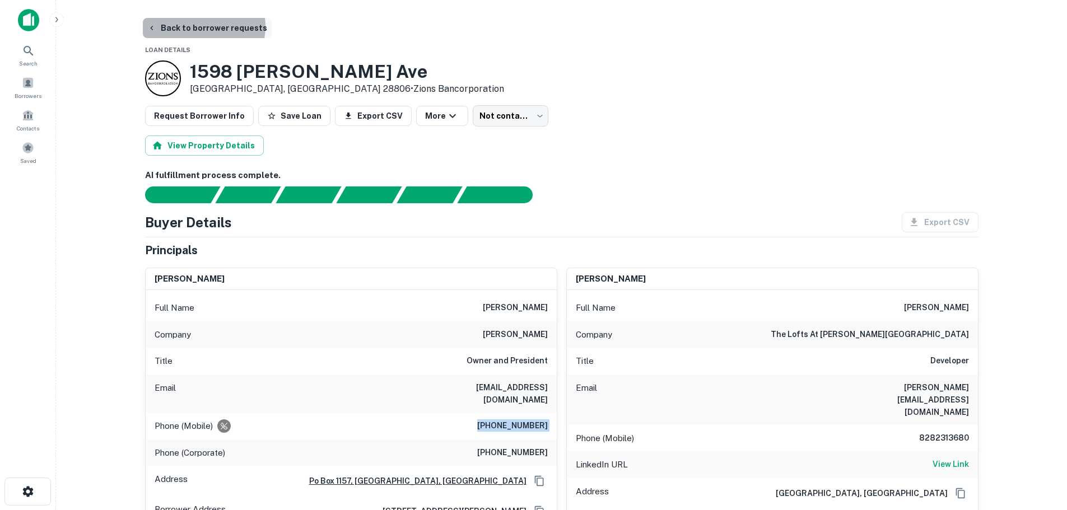
click at [199, 26] on button "Back to borrower requests" at bounding box center [207, 28] width 129 height 20
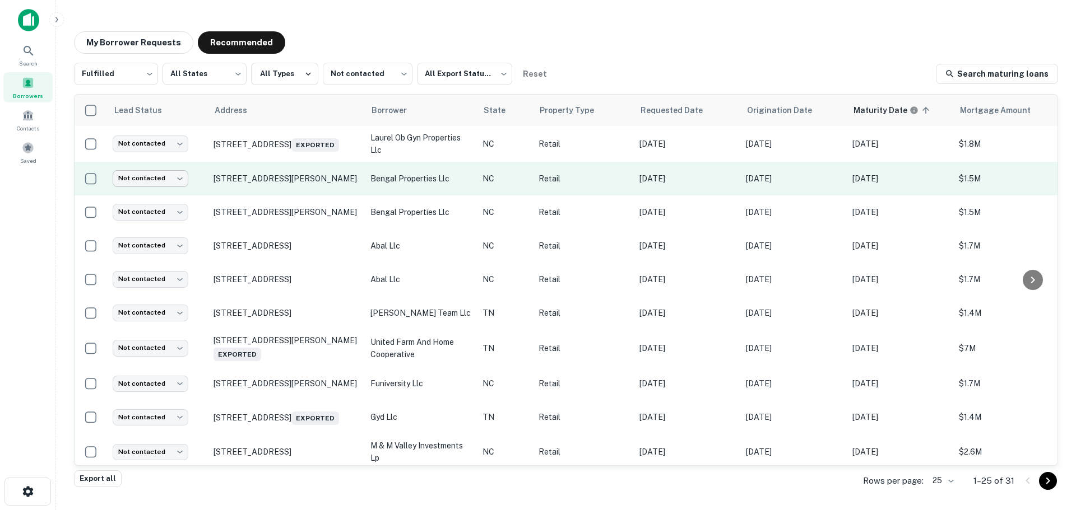
click at [154, 178] on body "Search Borrowers Contacts Saved My Borrower Requests Recommended Fulfilled ****…" at bounding box center [538, 255] width 1076 height 510
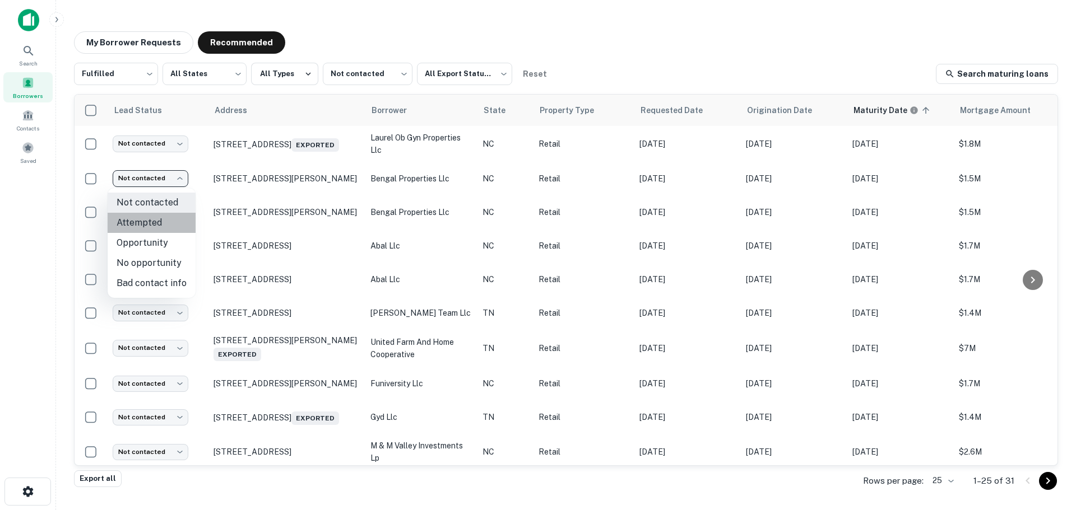
drag, startPoint x: 154, startPoint y: 230, endPoint x: 155, endPoint y: 220, distance: 10.1
click at [154, 229] on li "Attempted" at bounding box center [152, 223] width 88 height 20
type input "*********"
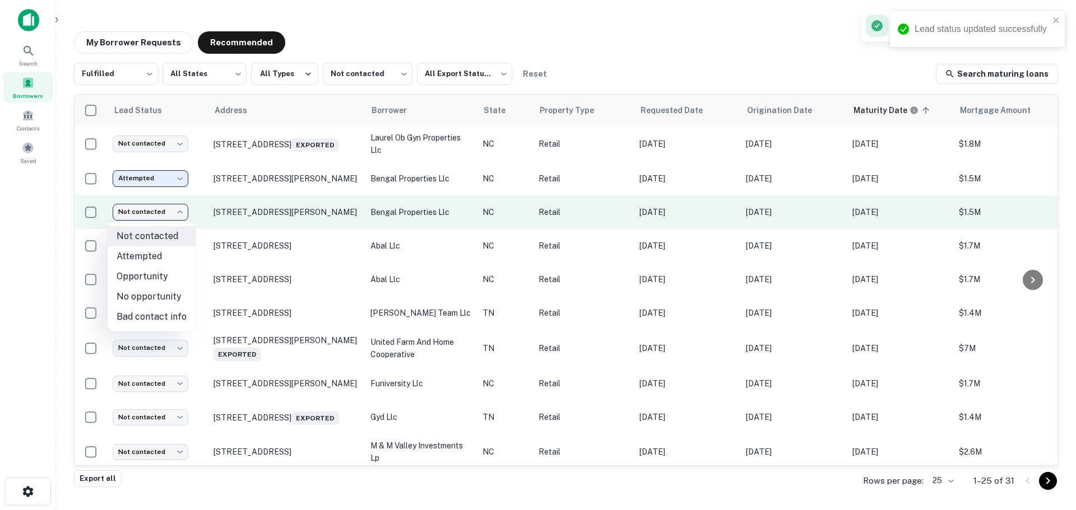
click at [156, 208] on body "Lead status updated successfully Search Borrowers Contacts Saved My Borrower Re…" at bounding box center [538, 255] width 1076 height 510
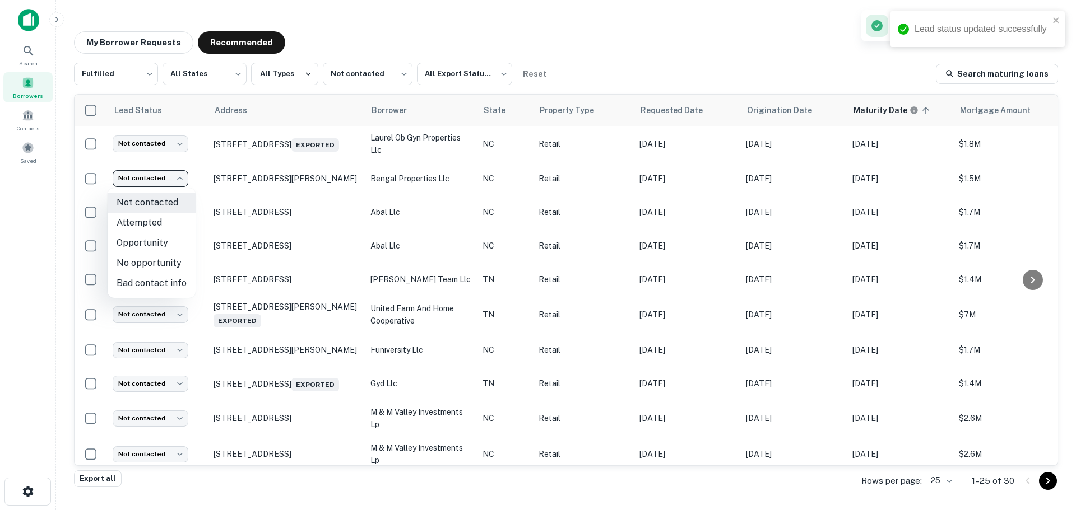
click at [155, 217] on li "Attempted" at bounding box center [152, 223] width 88 height 20
type input "*********"
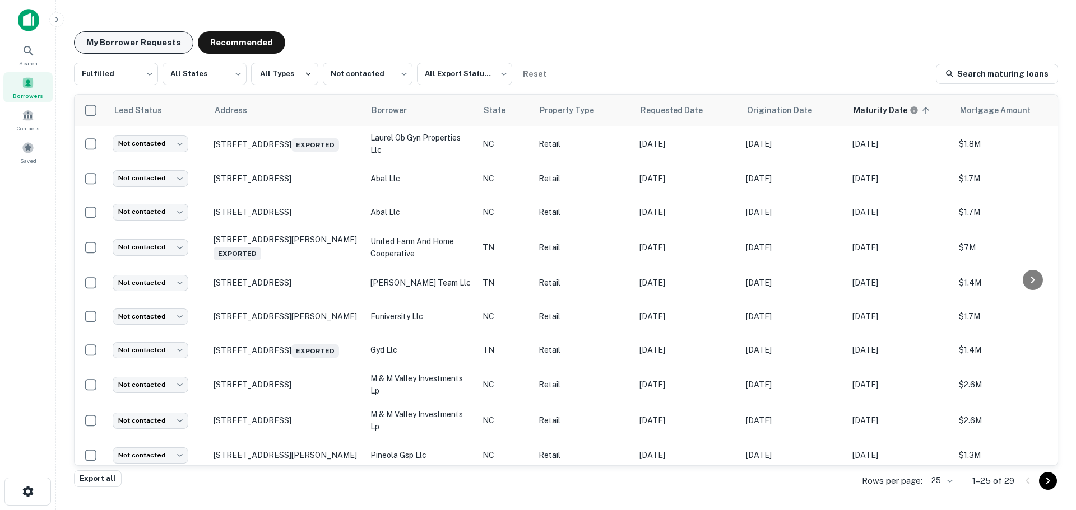
click at [140, 44] on button "My Borrower Requests" at bounding box center [133, 42] width 119 height 22
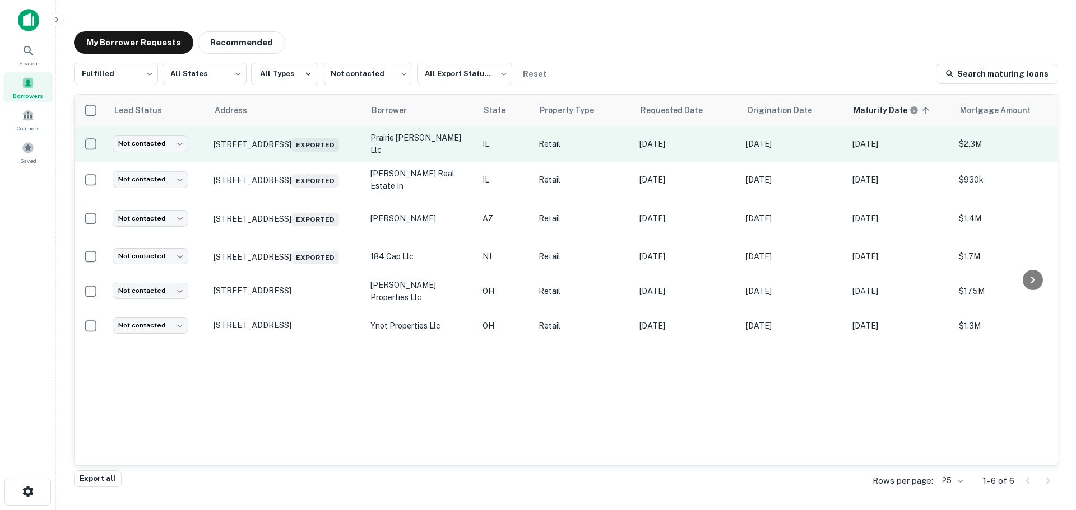
click at [288, 136] on p "900 N Prairie Ave Joliet, IL 60435 Exported" at bounding box center [286, 144] width 146 height 16
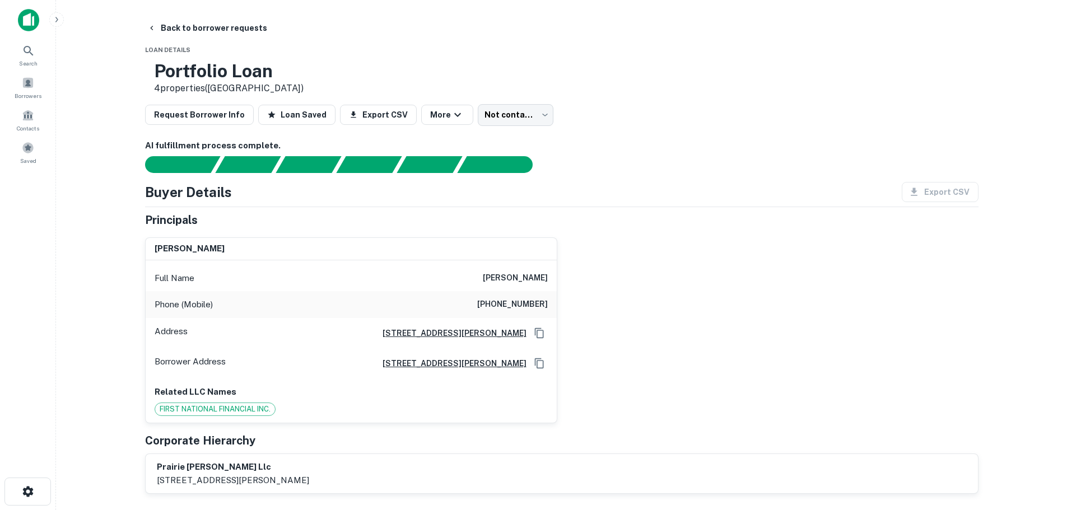
click at [530, 296] on div "Phone (Mobile) (847) 254-2749" at bounding box center [351, 304] width 411 height 27
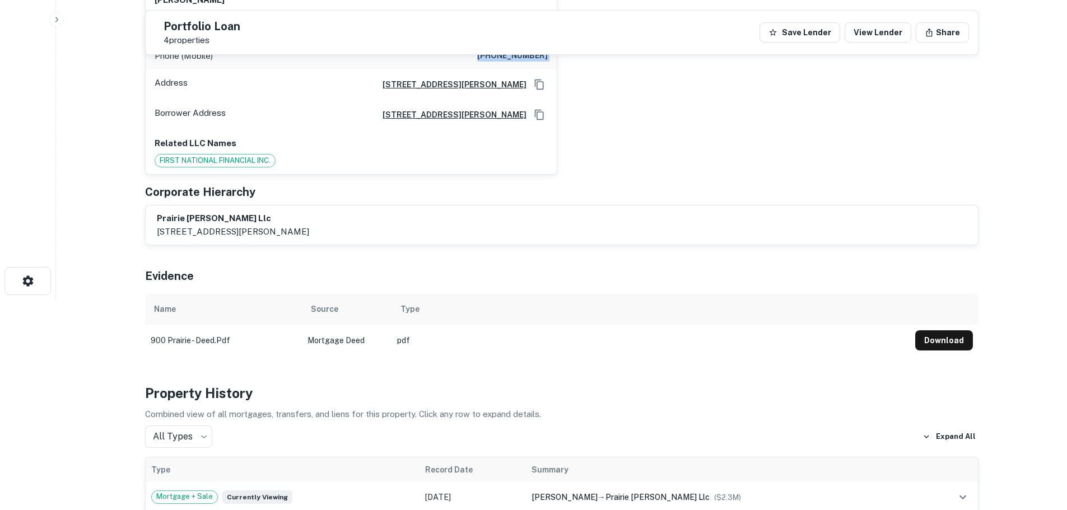
scroll to position [112, 0]
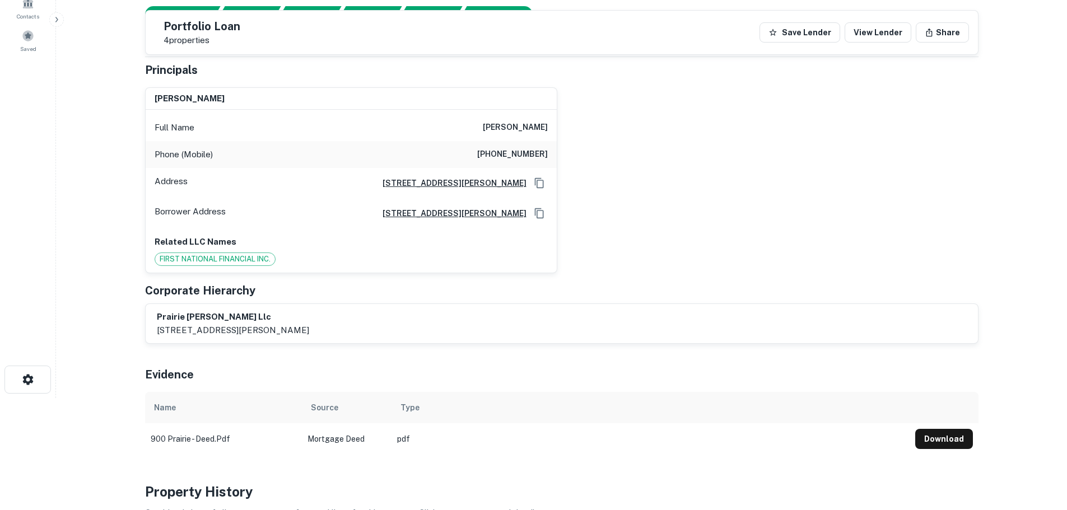
drag, startPoint x: 533, startPoint y: 137, endPoint x: 532, endPoint y: 142, distance: 5.7
click at [533, 137] on div "Full Name kathleen long" at bounding box center [351, 127] width 411 height 27
click at [531, 151] on h6 "(847) 254-2749" at bounding box center [512, 154] width 71 height 13
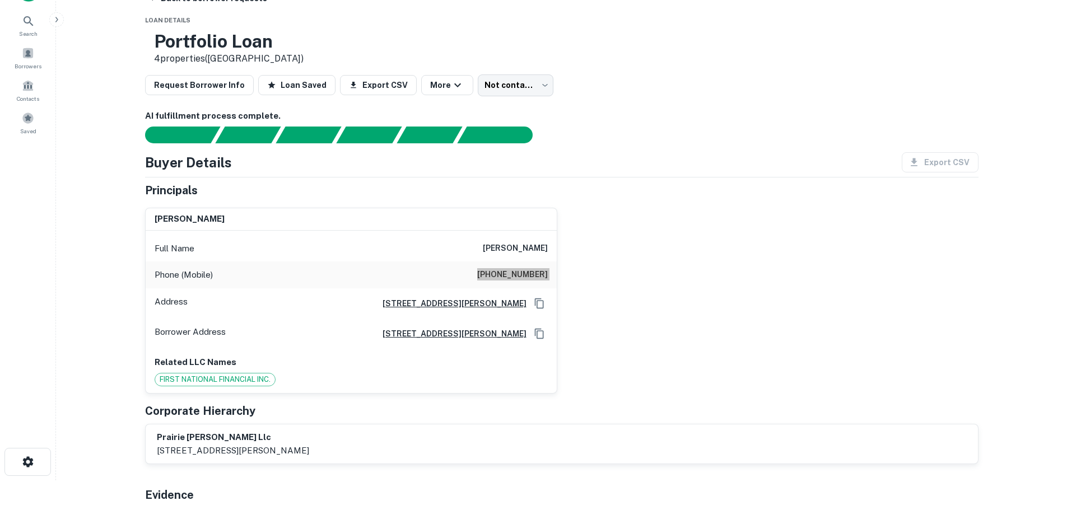
scroll to position [0, 0]
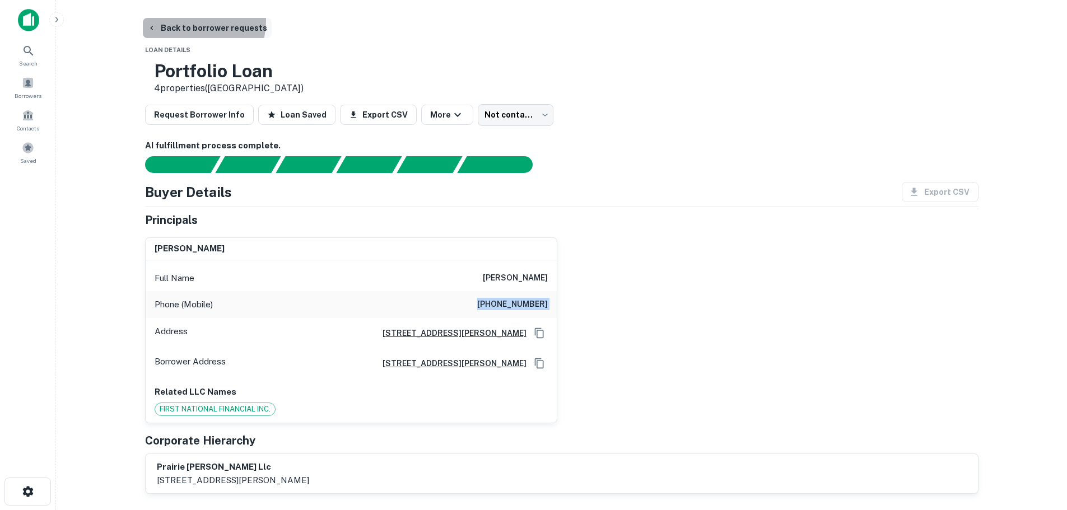
click at [191, 21] on button "Back to borrower requests" at bounding box center [207, 28] width 129 height 20
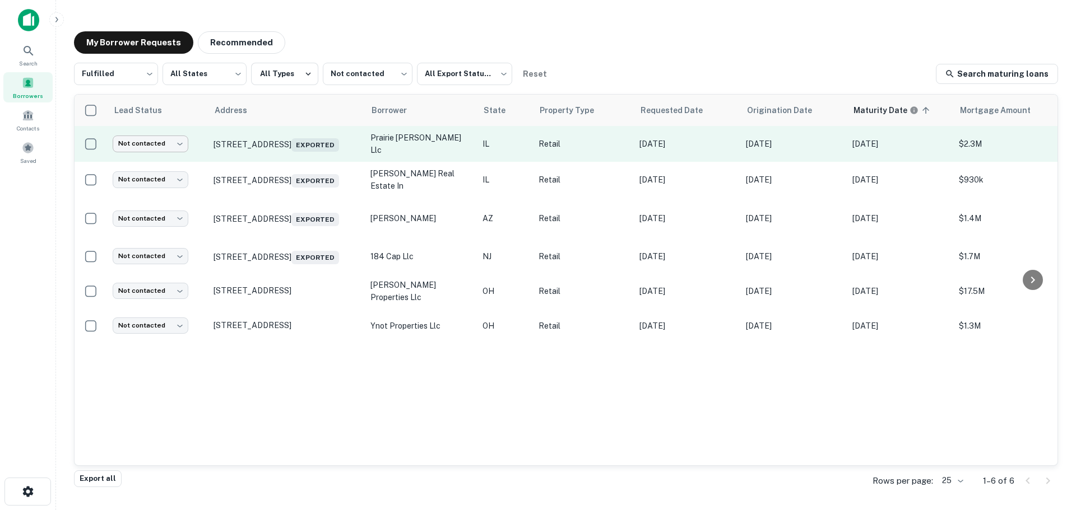
click at [155, 147] on body "Search Borrowers Contacts Saved My Borrower Requests Recommended Fulfilled ****…" at bounding box center [538, 255] width 1076 height 510
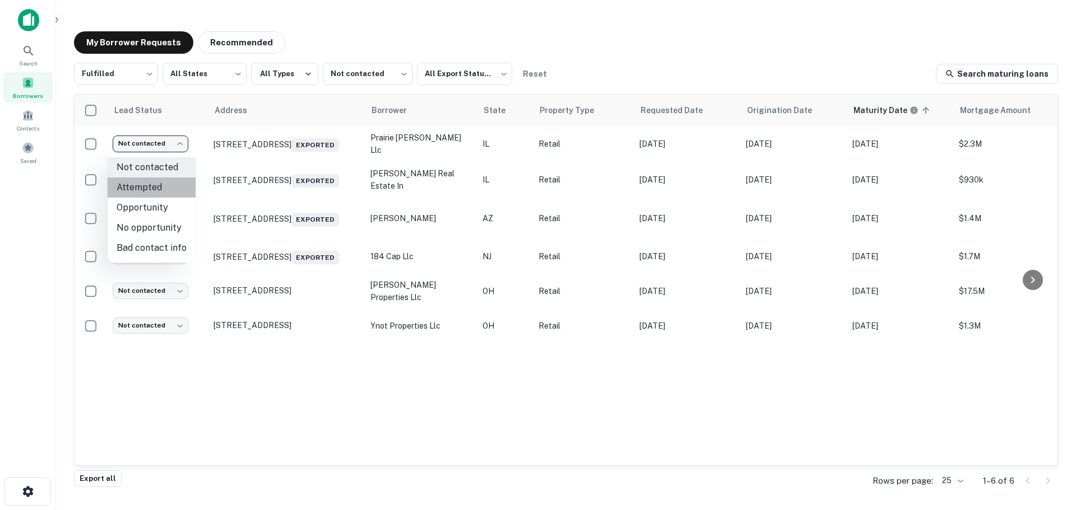
click at [159, 185] on li "Attempted" at bounding box center [152, 188] width 88 height 20
type input "*********"
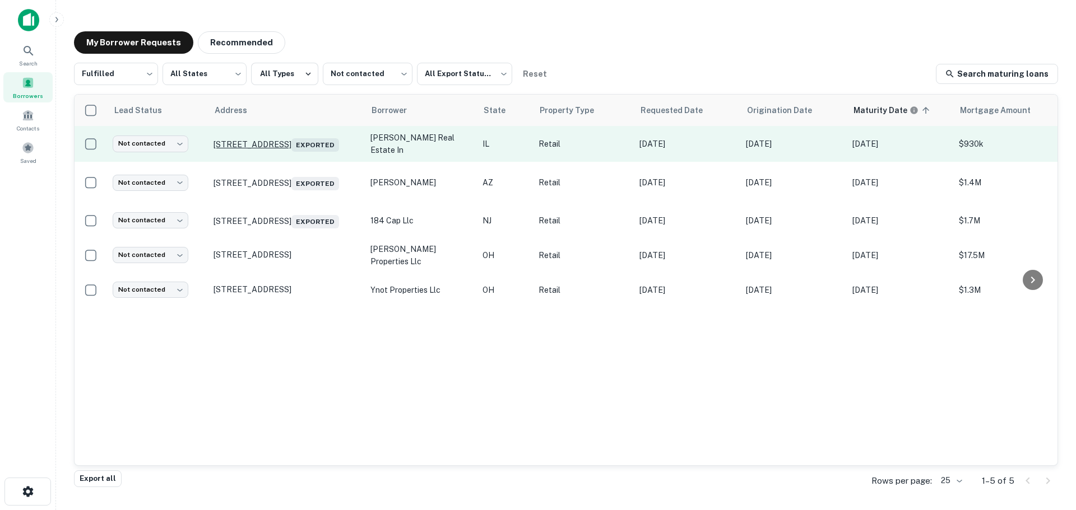
click at [227, 137] on p "5982 Columbia Pkwy Rockford, IL 61108 Exported" at bounding box center [286, 144] width 146 height 16
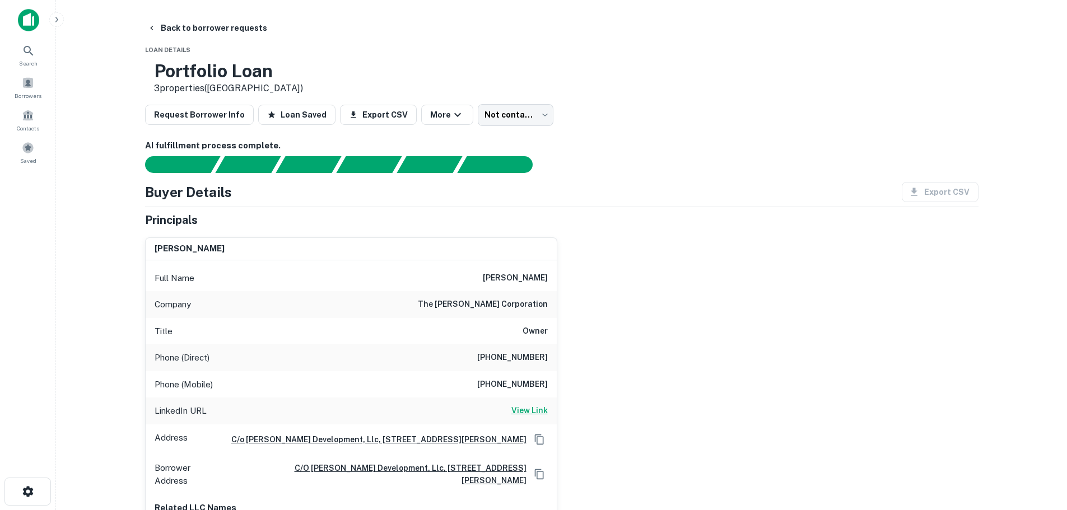
click at [536, 410] on h6 "View Link" at bounding box center [530, 411] width 36 height 12
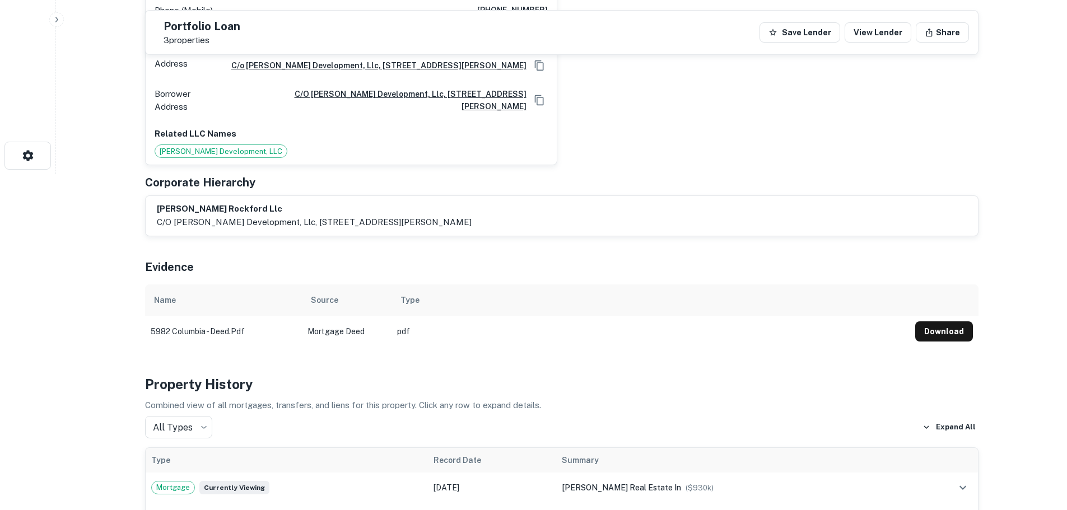
scroll to position [112, 0]
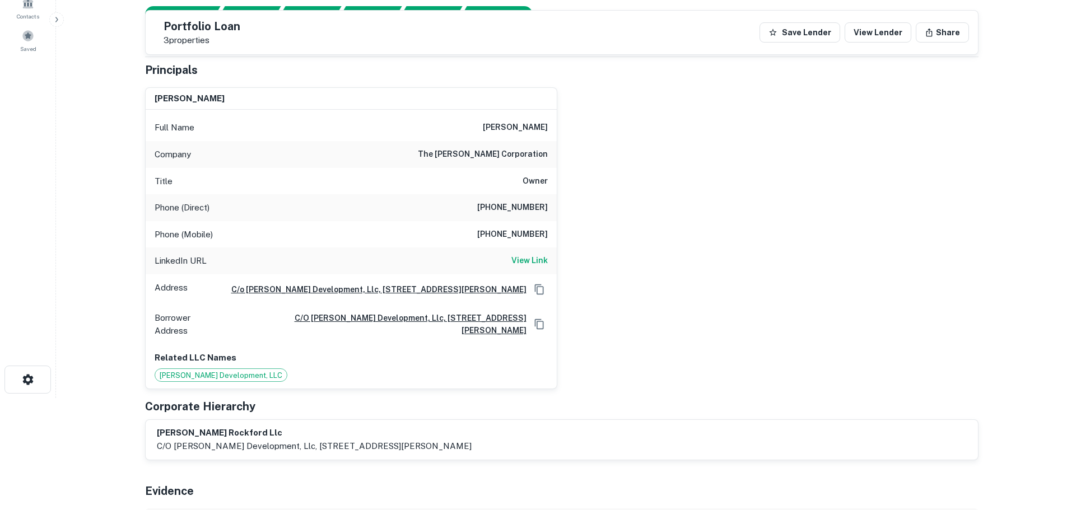
click at [528, 215] on h6 "(630) 325-7445" at bounding box center [512, 207] width 71 height 13
click at [529, 236] on h6 "(630) 325-0394" at bounding box center [512, 234] width 71 height 13
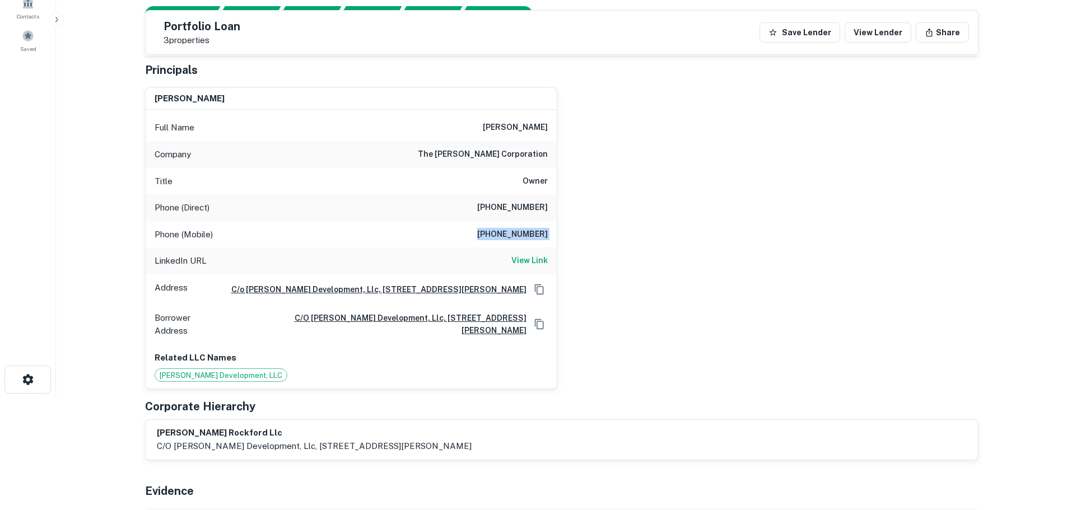
click at [529, 236] on h6 "(630) 325-0394" at bounding box center [512, 234] width 71 height 13
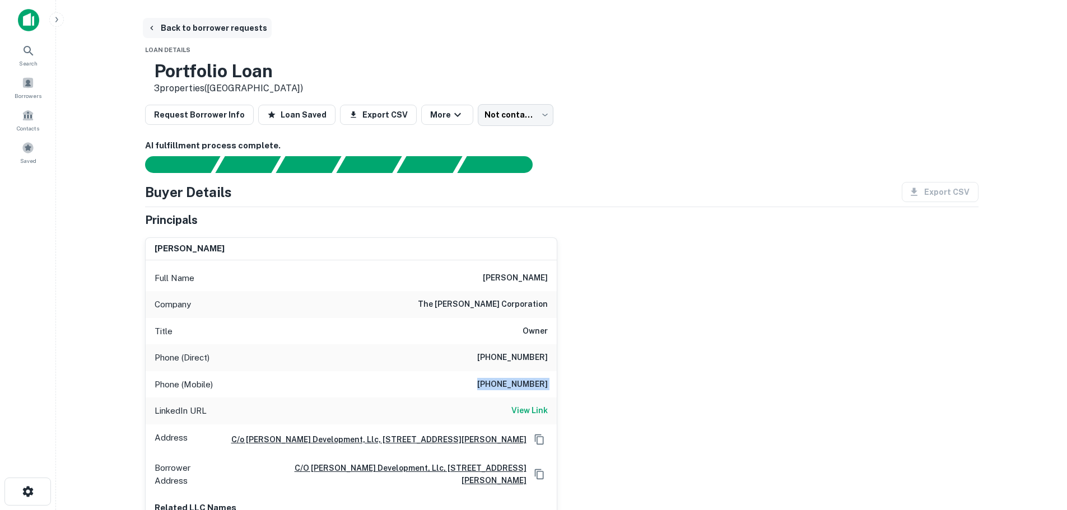
click at [221, 29] on button "Back to borrower requests" at bounding box center [207, 28] width 129 height 20
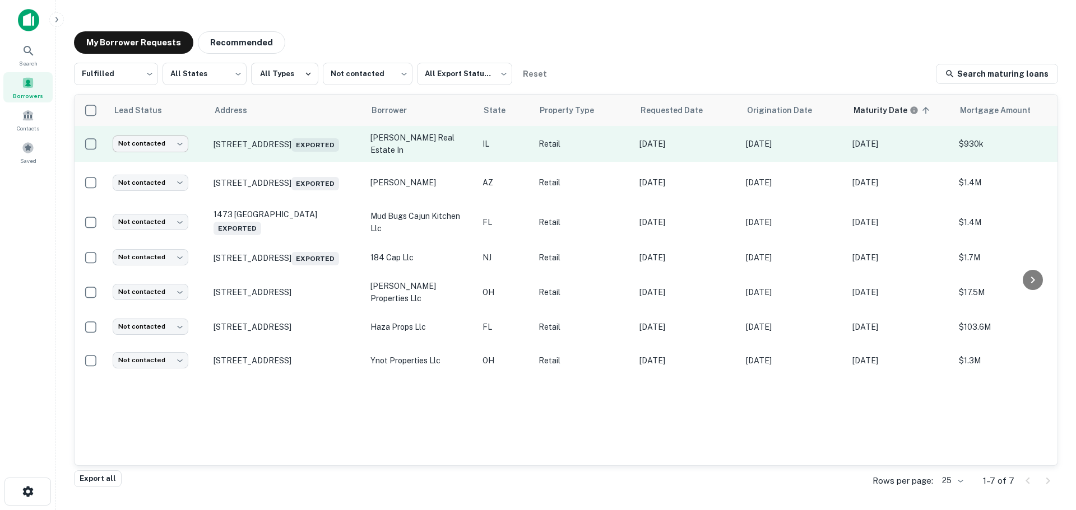
click at [160, 144] on body "Search Borrowers Contacts Saved My Borrower Requests Recommended Fulfilled ****…" at bounding box center [538, 255] width 1076 height 510
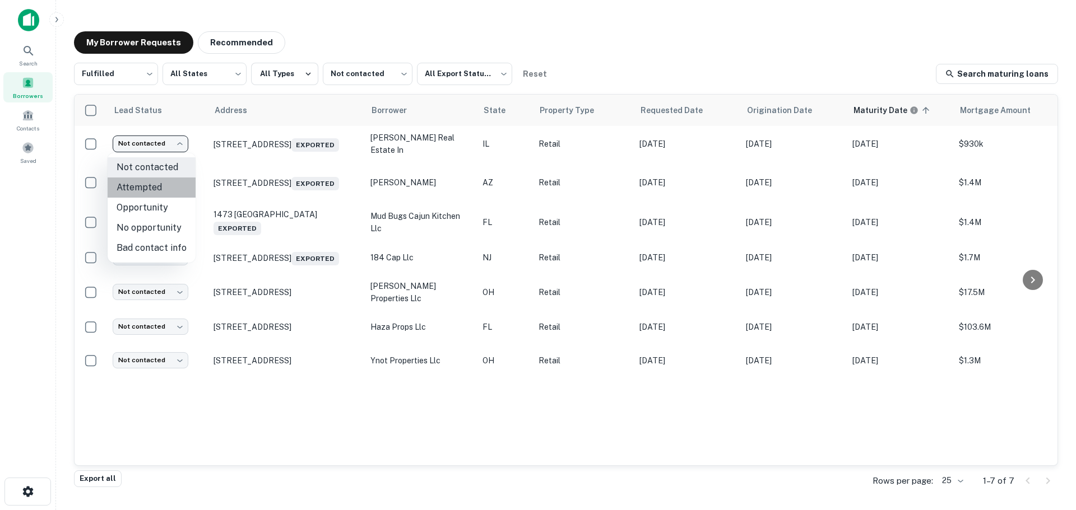
click at [170, 196] on li "Attempted" at bounding box center [152, 188] width 88 height 20
type input "*********"
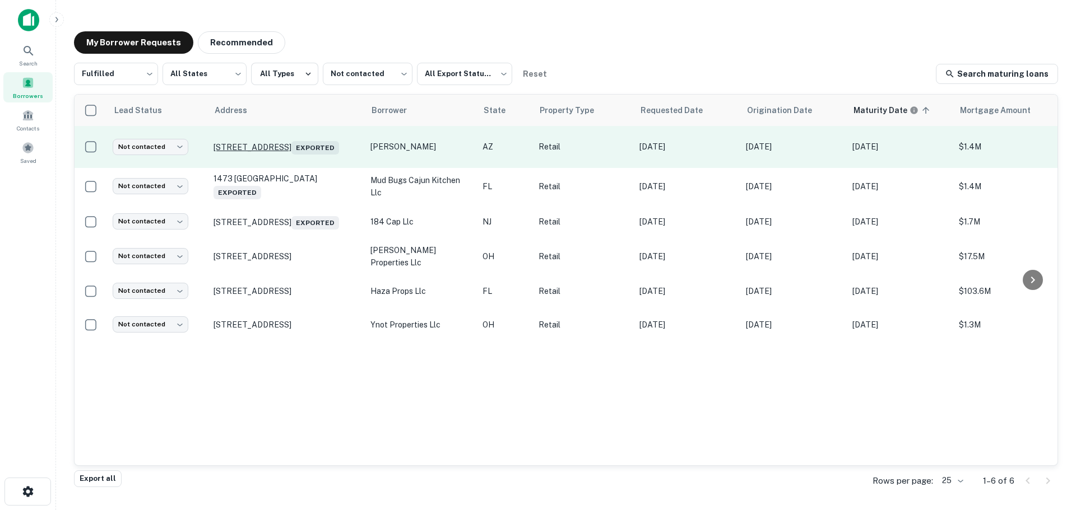
click at [300, 140] on p "16879 N 75th Ave Peoria, AZ 85382 Exported" at bounding box center [286, 147] width 146 height 16
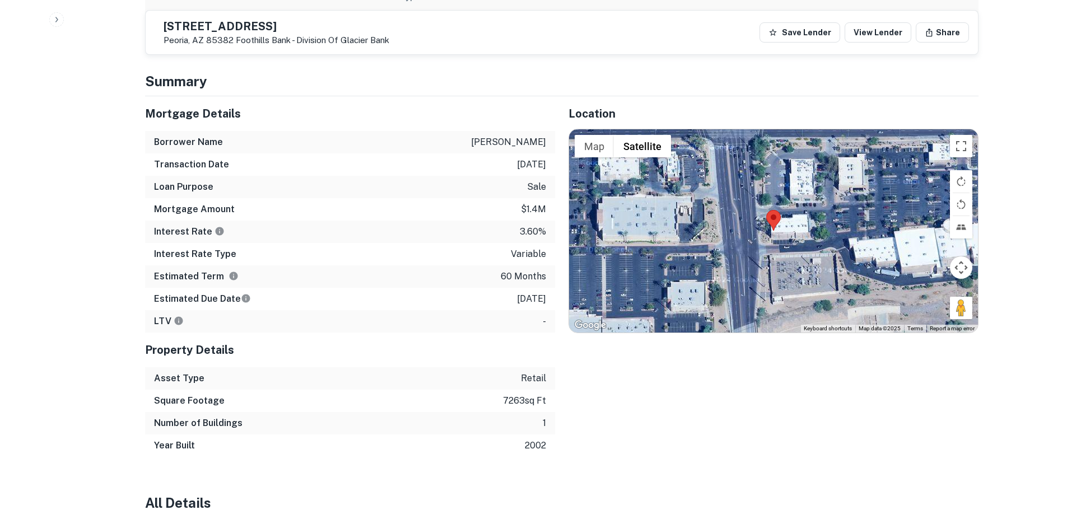
scroll to position [560, 0]
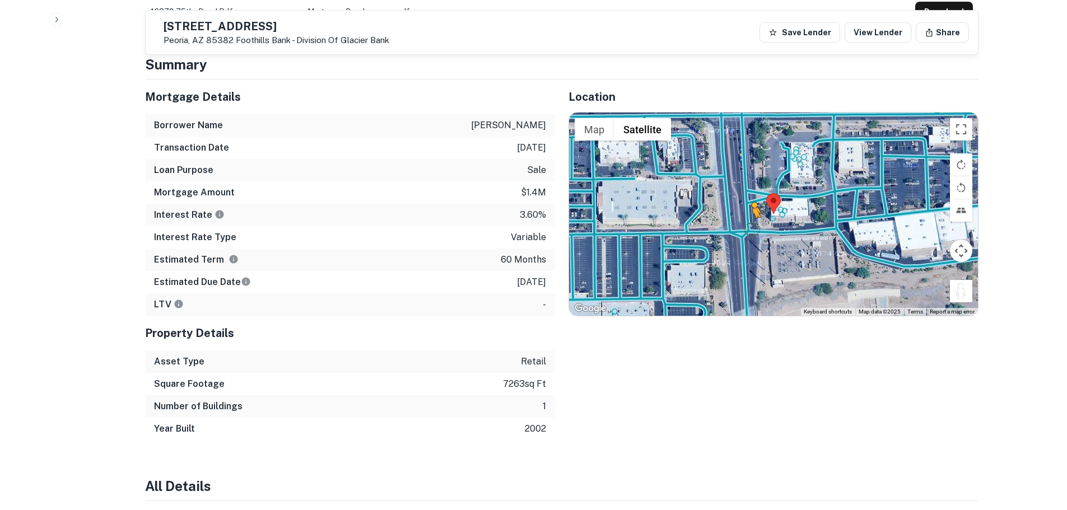
drag, startPoint x: 958, startPoint y: 286, endPoint x: 753, endPoint y: 221, distance: 214.6
click at [753, 221] on div "To activate drag with keyboard, press Alt + Enter. Once in keyboard drag state,…" at bounding box center [773, 214] width 409 height 203
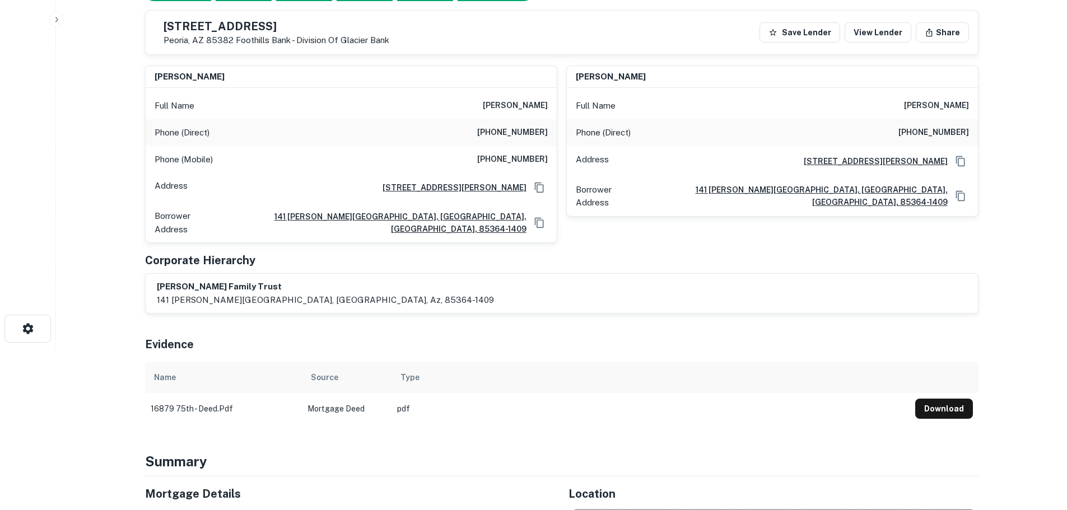
scroll to position [0, 0]
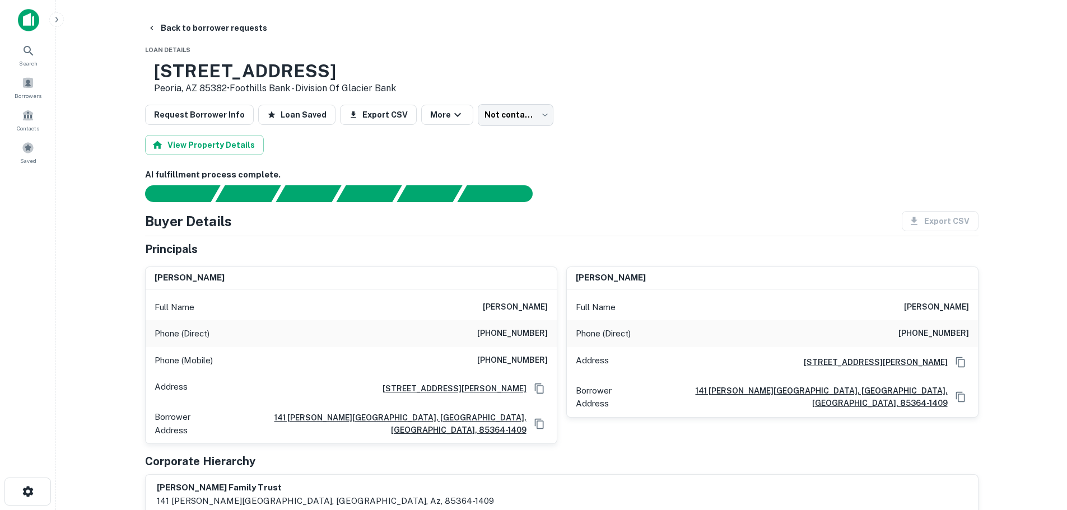
click at [526, 331] on h6 "(858) 759-7562" at bounding box center [512, 333] width 71 height 13
click at [518, 356] on h6 "(949) 294-2820" at bounding box center [512, 360] width 71 height 13
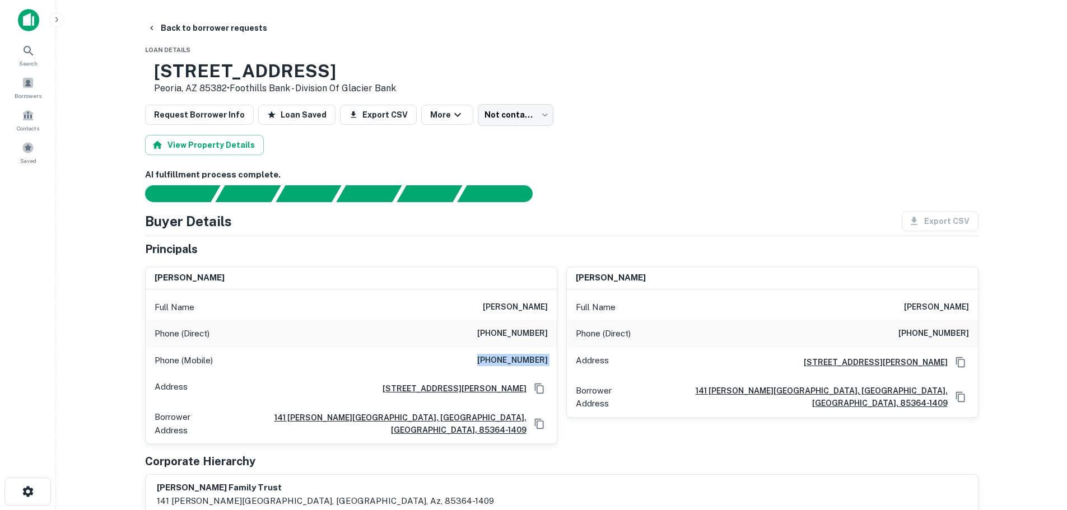
click at [518, 356] on h6 "(949) 294-2820" at bounding box center [512, 360] width 71 height 13
click at [224, 33] on button "Back to borrower requests" at bounding box center [207, 28] width 129 height 20
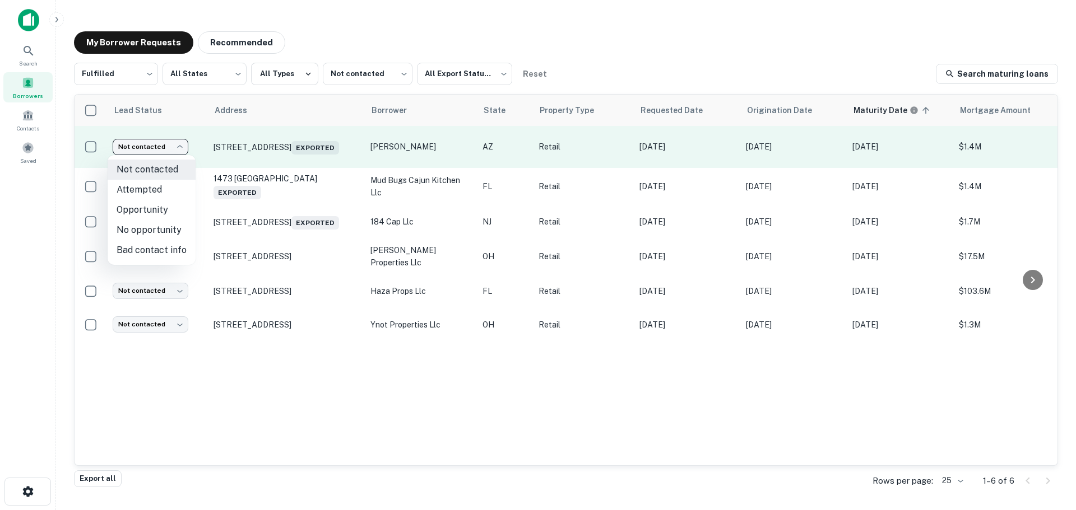
click at [185, 150] on body "Search Borrowers Contacts Saved My Borrower Requests Recommended Fulfilled ****…" at bounding box center [538, 255] width 1076 height 510
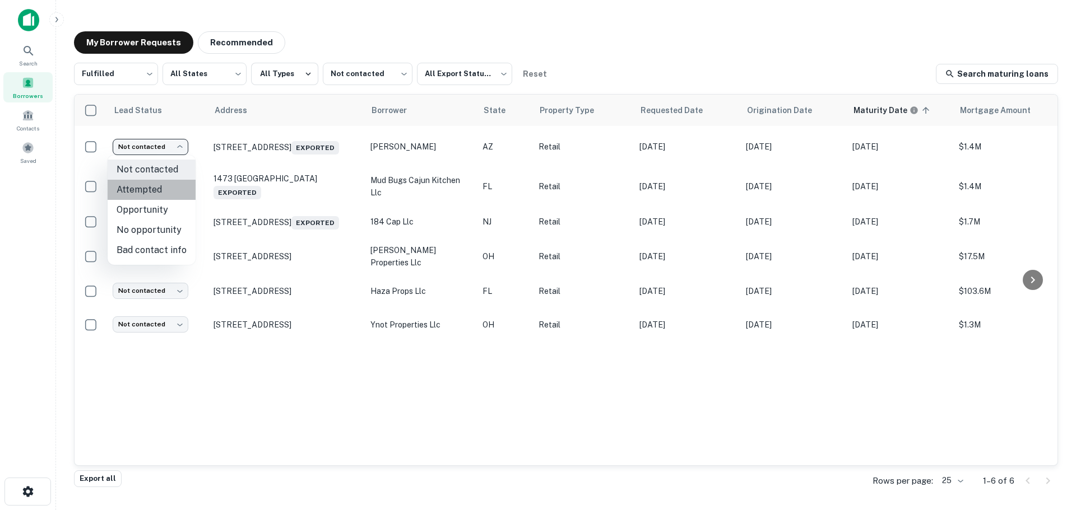
click at [157, 190] on li "Attempted" at bounding box center [152, 190] width 88 height 20
type input "*********"
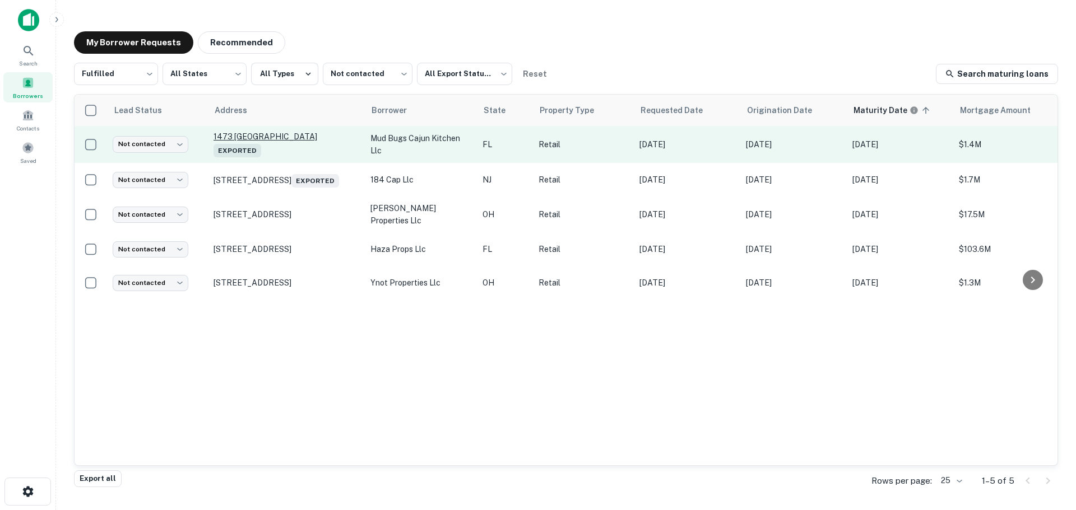
click at [276, 139] on p "1473 Periwinkle Way Sanibel, FL 33957 Exported" at bounding box center [286, 145] width 146 height 26
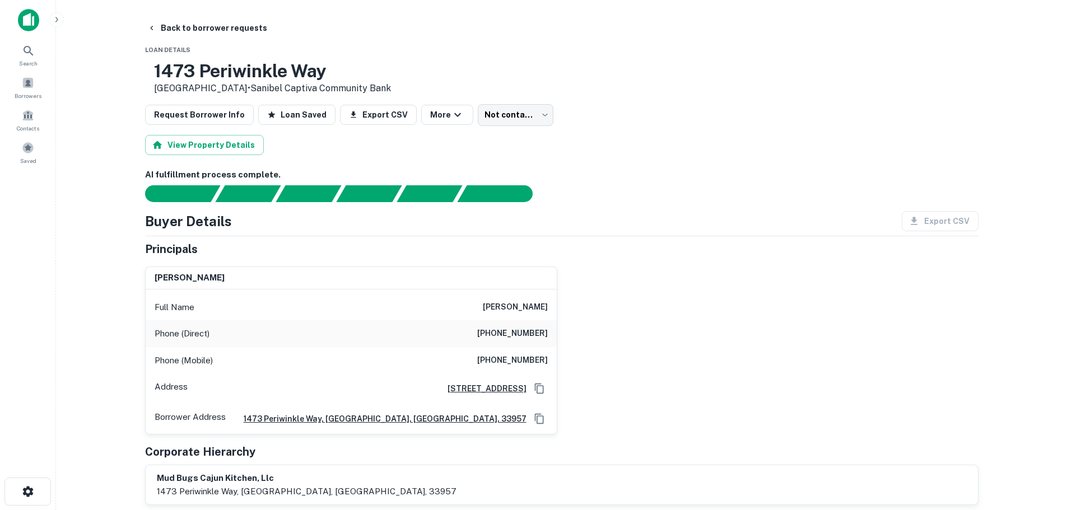
click at [504, 332] on h6 "(239) 472-1025" at bounding box center [512, 333] width 71 height 13
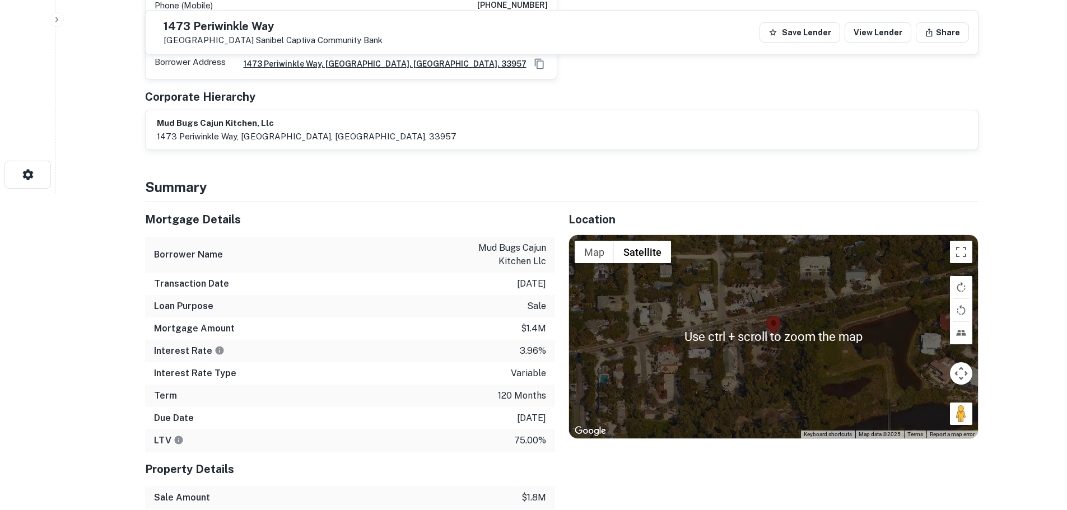
scroll to position [336, 0]
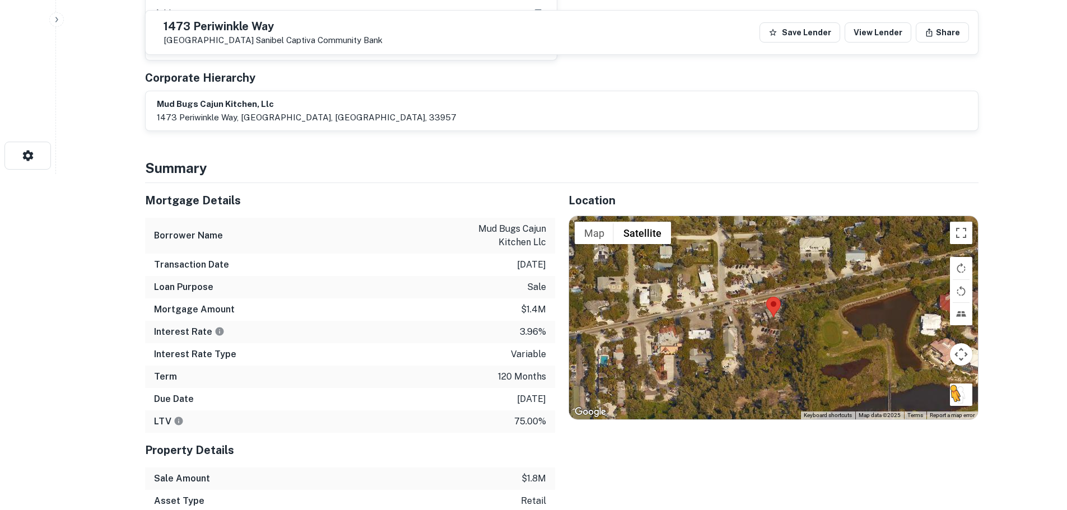
click at [970, 401] on div "To activate drag with keyboard, press Alt + Enter. Once in keyboard drag state,…" at bounding box center [773, 317] width 409 height 203
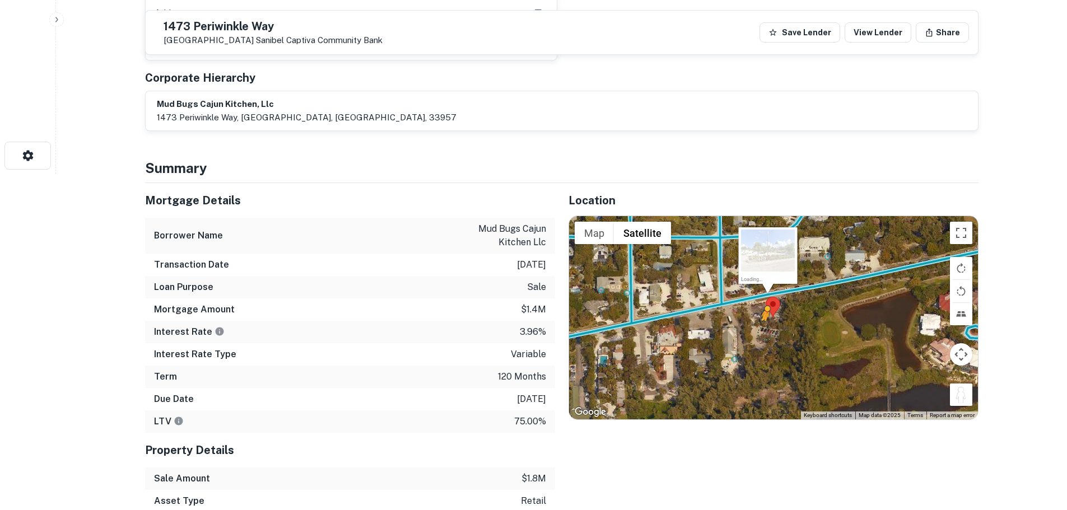
drag, startPoint x: 964, startPoint y: 398, endPoint x: 764, endPoint y: 332, distance: 210.7
click at [764, 332] on div "To activate drag with keyboard, press Alt + Enter. Once in keyboard drag state,…" at bounding box center [773, 317] width 409 height 203
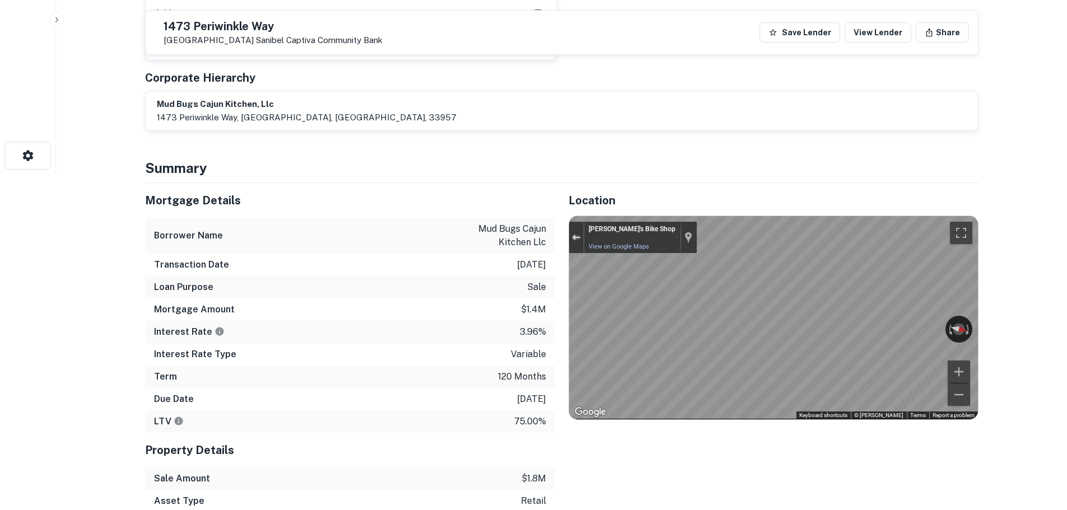
click at [574, 238] on div "Exit the Street View" at bounding box center [576, 237] width 8 height 7
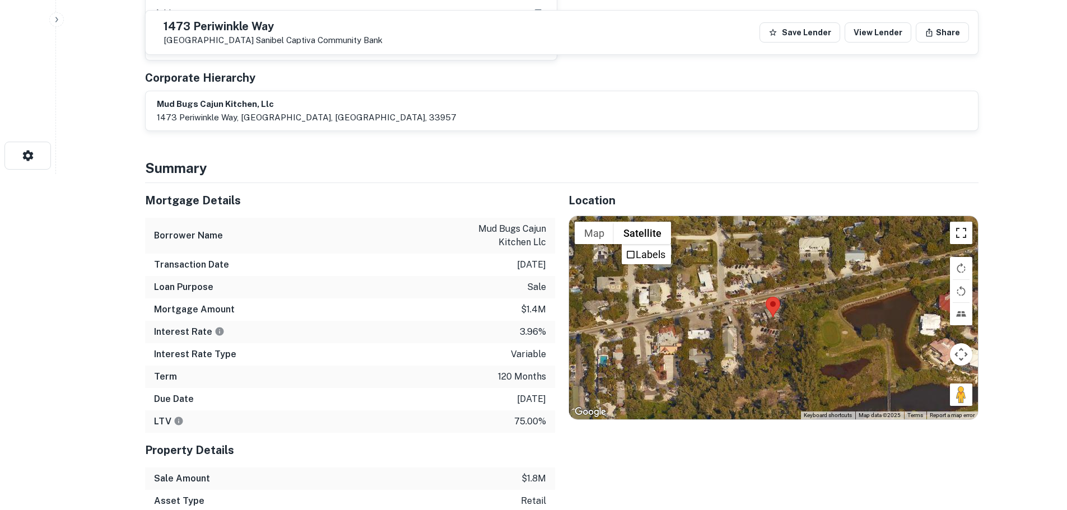
click at [951, 237] on button "Toggle fullscreen view" at bounding box center [961, 233] width 22 height 22
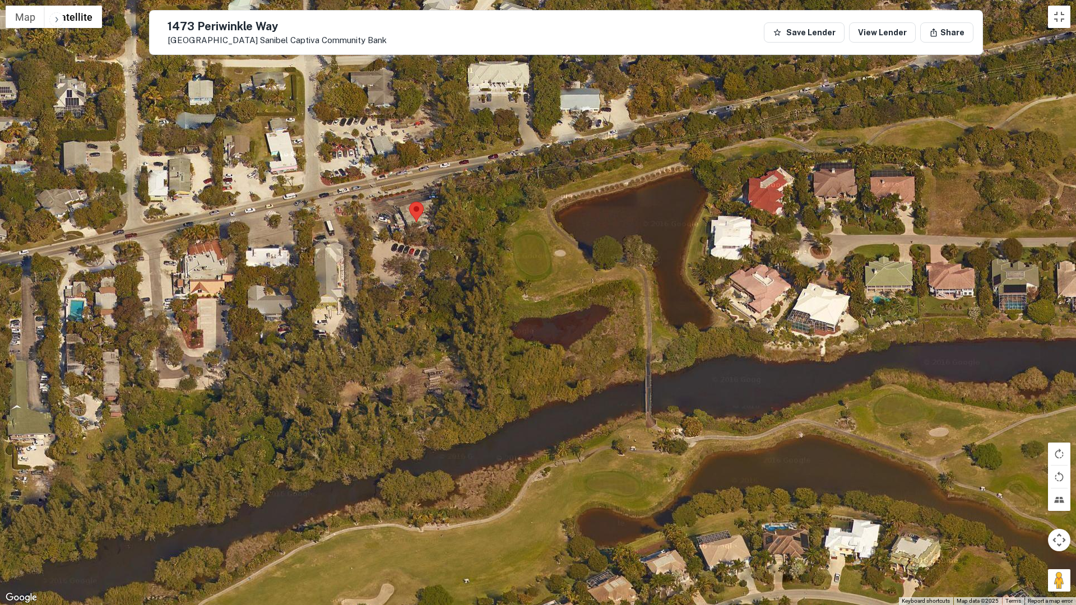
drag, startPoint x: 456, startPoint y: 310, endPoint x: 596, endPoint y: 454, distance: 200.5
click at [596, 454] on div "Loading..." at bounding box center [538, 302] width 1076 height 605
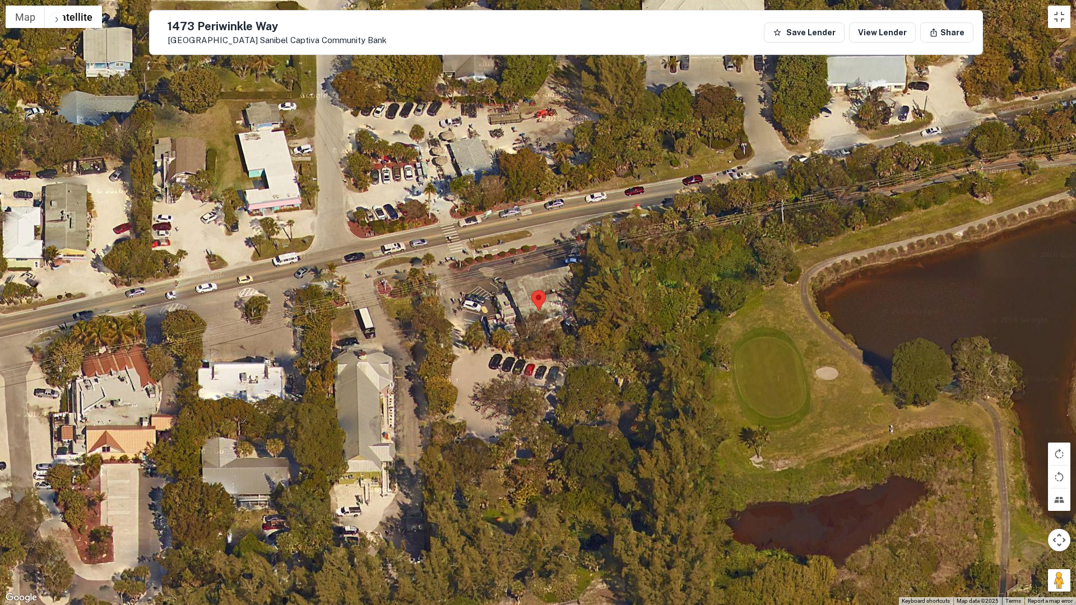
drag, startPoint x: 560, startPoint y: 386, endPoint x: 587, endPoint y: 468, distance: 86.6
click at [587, 467] on div "Loading..." at bounding box center [538, 302] width 1076 height 605
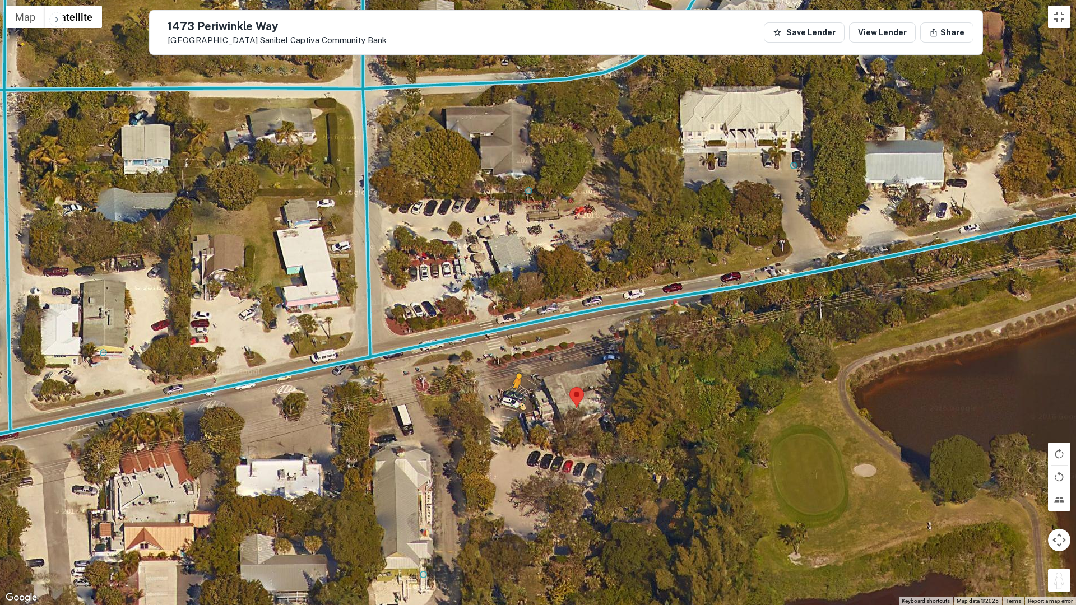
drag, startPoint x: 1057, startPoint y: 582, endPoint x: 517, endPoint y: 398, distance: 570.5
click at [517, 398] on div "To activate drag with keyboard, press Alt + Enter. Once in keyboard drag state,…" at bounding box center [538, 302] width 1076 height 605
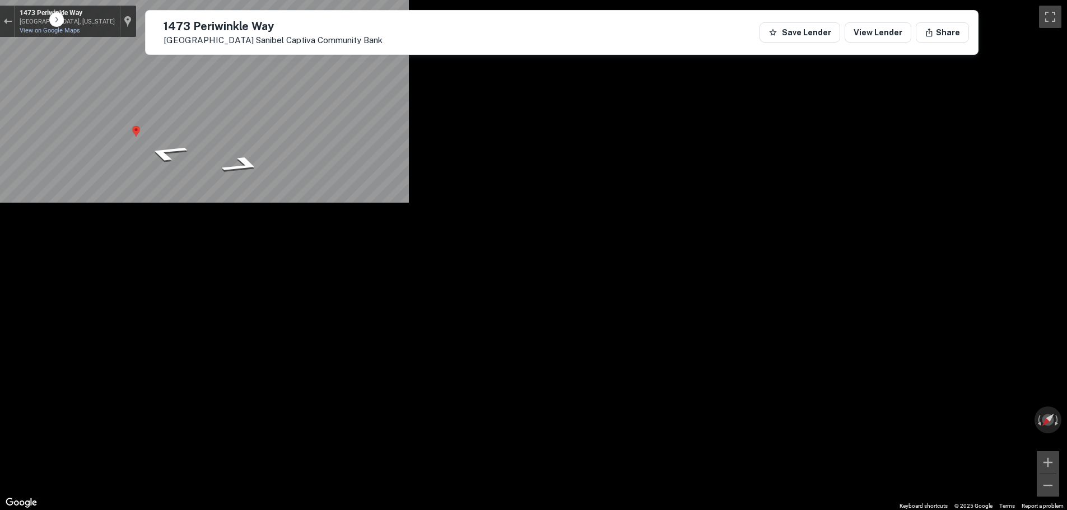
scroll to position [112, 0]
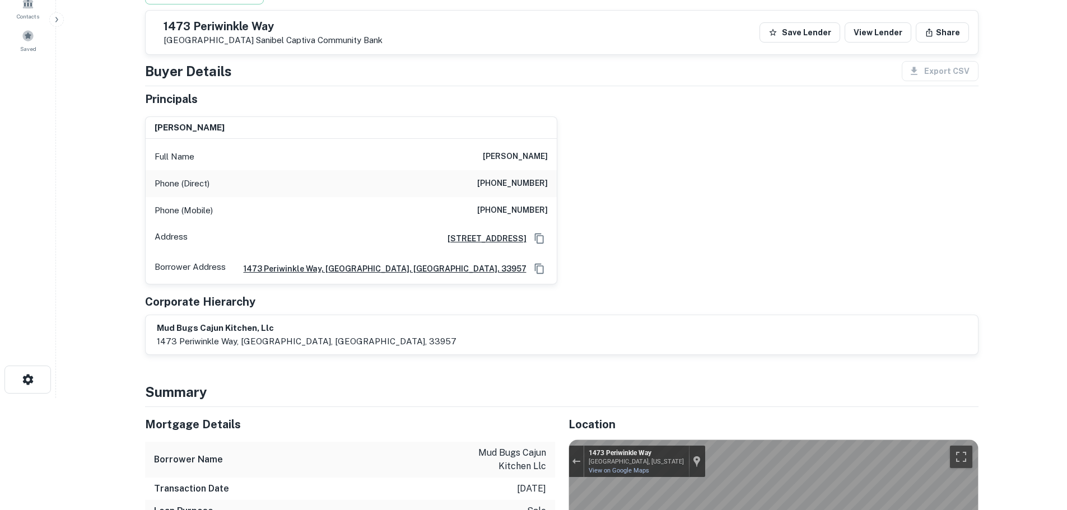
click at [535, 173] on div "Phone (Direct) (239) 472-1025" at bounding box center [351, 183] width 411 height 27
click at [531, 213] on h6 "(239) 839-3190" at bounding box center [512, 210] width 71 height 13
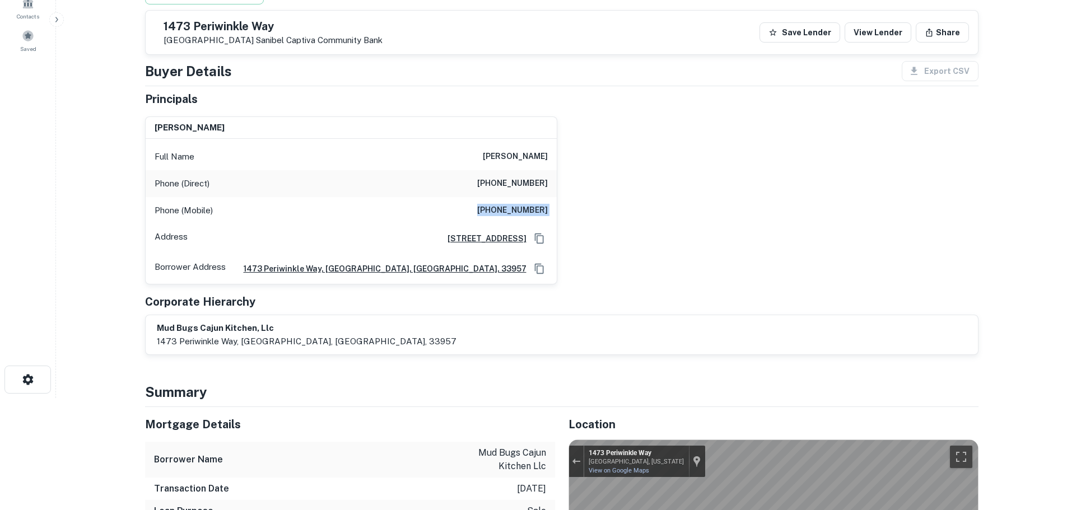
click at [531, 213] on h6 "(239) 839-3190" at bounding box center [512, 210] width 71 height 13
click at [524, 183] on h6 "(239) 472-1025" at bounding box center [512, 183] width 71 height 13
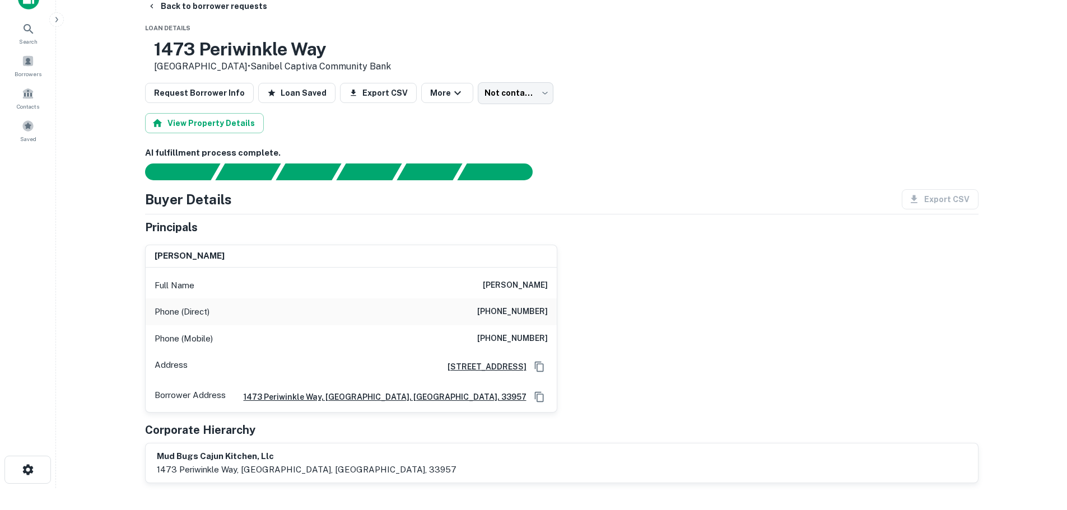
scroll to position [0, 0]
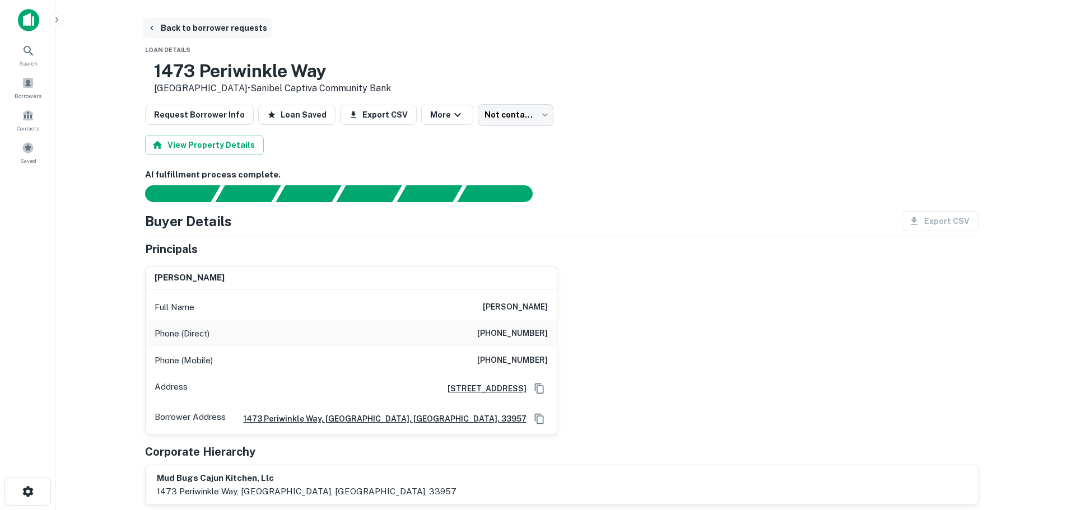
click at [228, 29] on button "Back to borrower requests" at bounding box center [207, 28] width 129 height 20
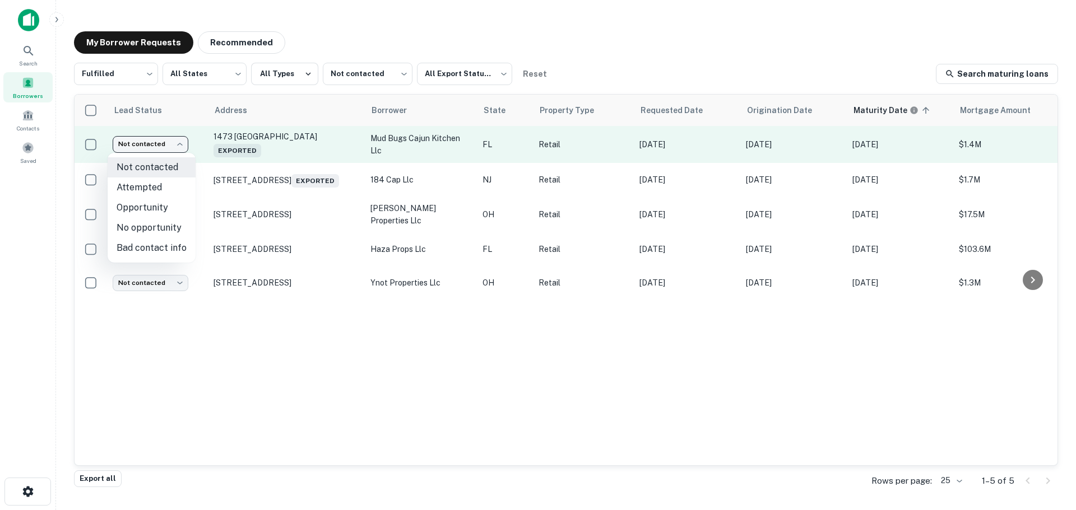
click at [176, 152] on body "Search Borrowers Contacts Saved My Borrower Requests Recommended Fulfilled ****…" at bounding box center [538, 255] width 1076 height 510
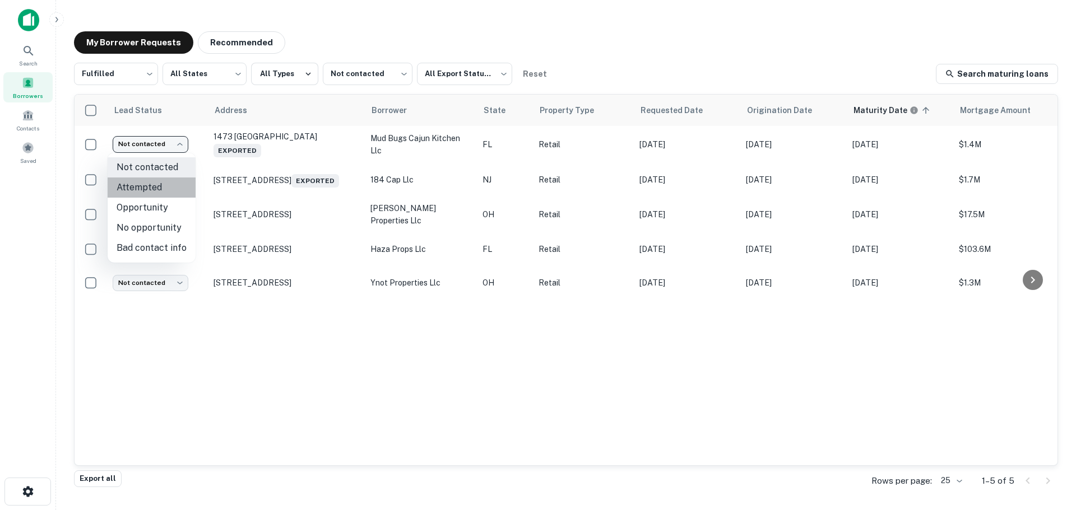
click at [174, 182] on li "Attempted" at bounding box center [152, 188] width 88 height 20
type input "*********"
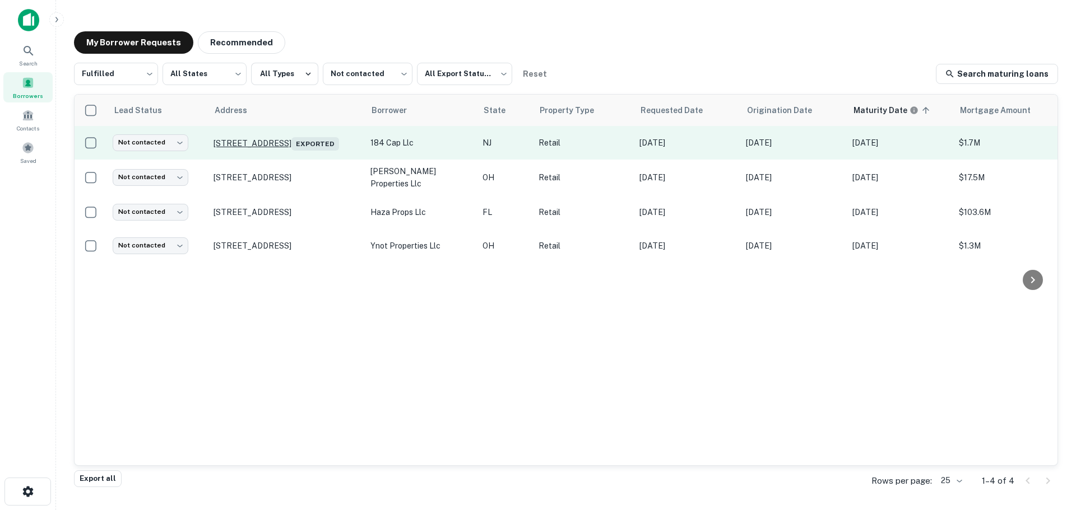
click at [238, 135] on p "184 Hawthorne Ave Newark, NJ 07112 Exported" at bounding box center [286, 143] width 146 height 16
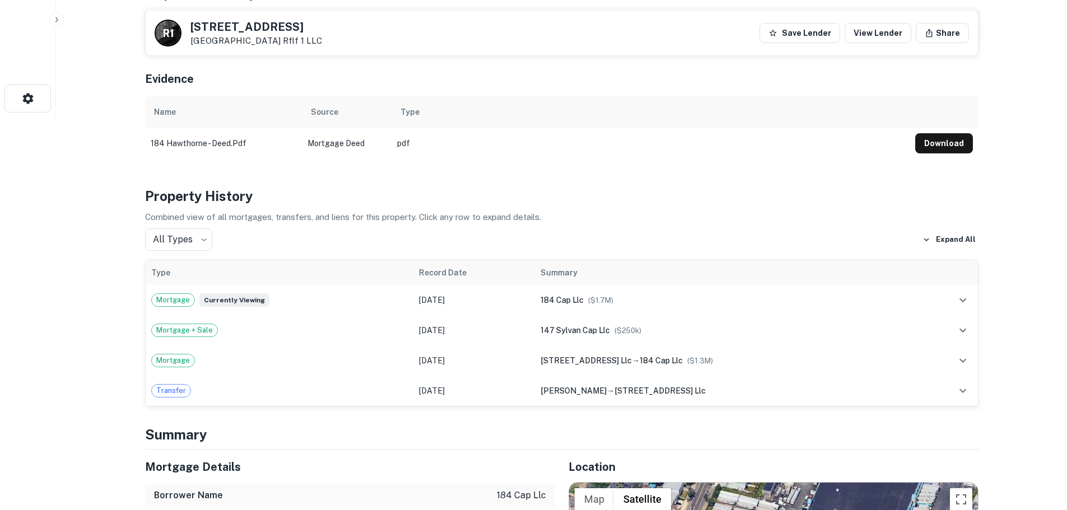
scroll to position [616, 0]
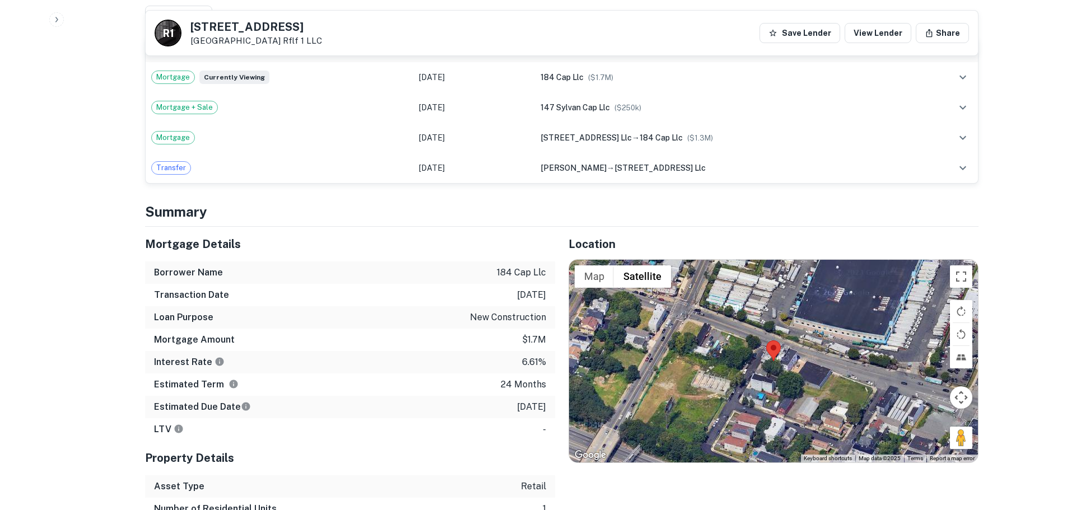
drag, startPoint x: 953, startPoint y: 436, endPoint x: 778, endPoint y: 347, distance: 196.5
click at [778, 347] on div "Map Terrain Satellite Labels Keyboard shortcuts Map Data Map data ©2025 Map dat…" at bounding box center [773, 361] width 409 height 203
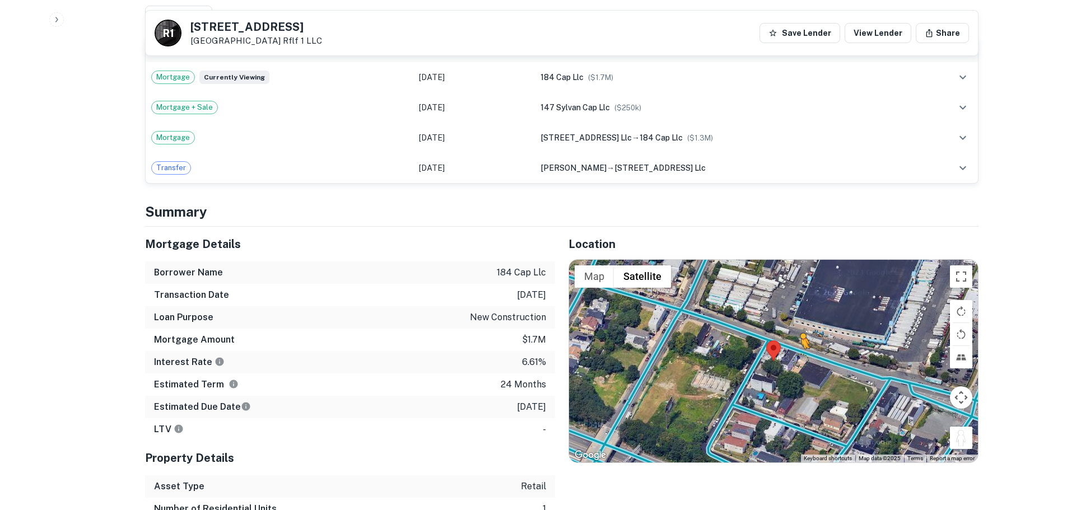
drag, startPoint x: 967, startPoint y: 441, endPoint x: 801, endPoint y: 360, distance: 184.4
click at [801, 360] on div "To activate drag with keyboard, press Alt + Enter. Once in keyboard drag state,…" at bounding box center [773, 361] width 409 height 203
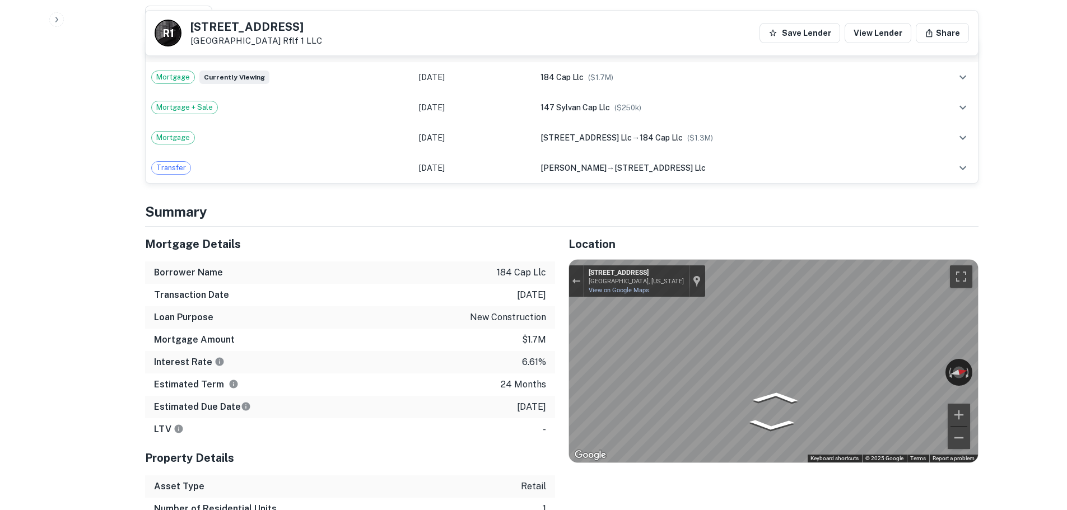
click at [920, 416] on div "Map" at bounding box center [773, 361] width 409 height 203
click at [216, 27] on h5 "184 Hawthorne Ave" at bounding box center [257, 26] width 132 height 11
click at [214, 27] on h5 "184 Hawthorne Ave" at bounding box center [257, 26] width 132 height 11
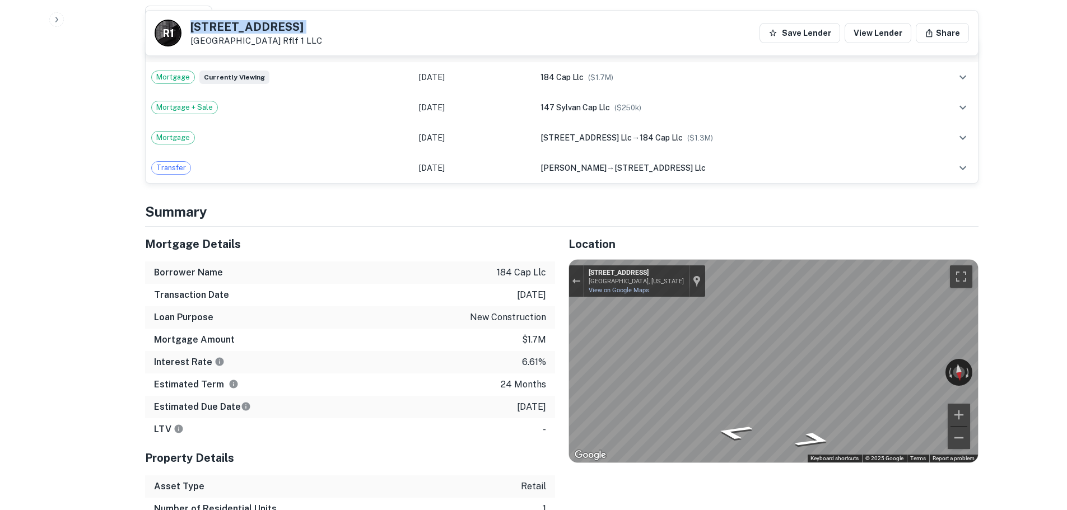
click at [214, 27] on h5 "184 Hawthorne Ave" at bounding box center [257, 26] width 132 height 11
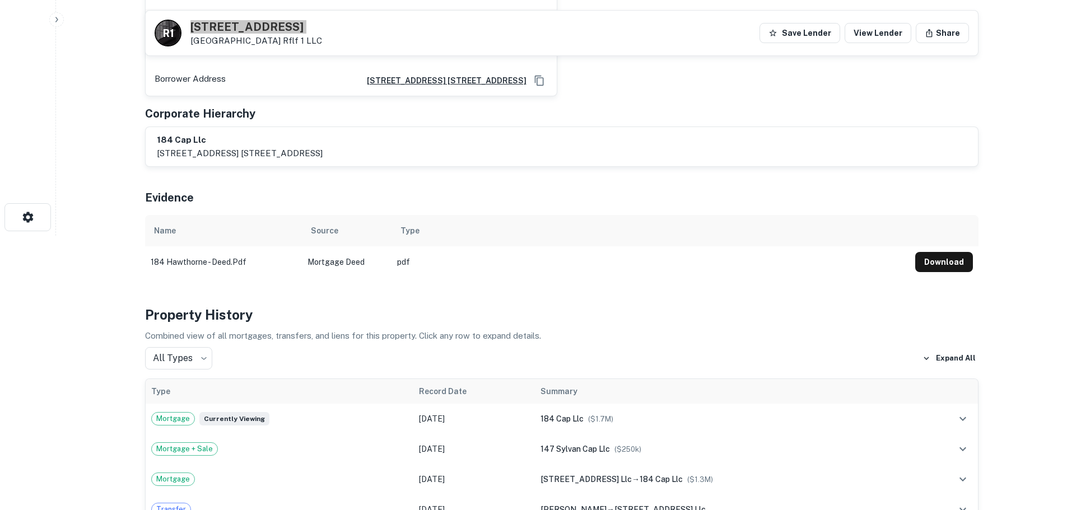
scroll to position [112, 0]
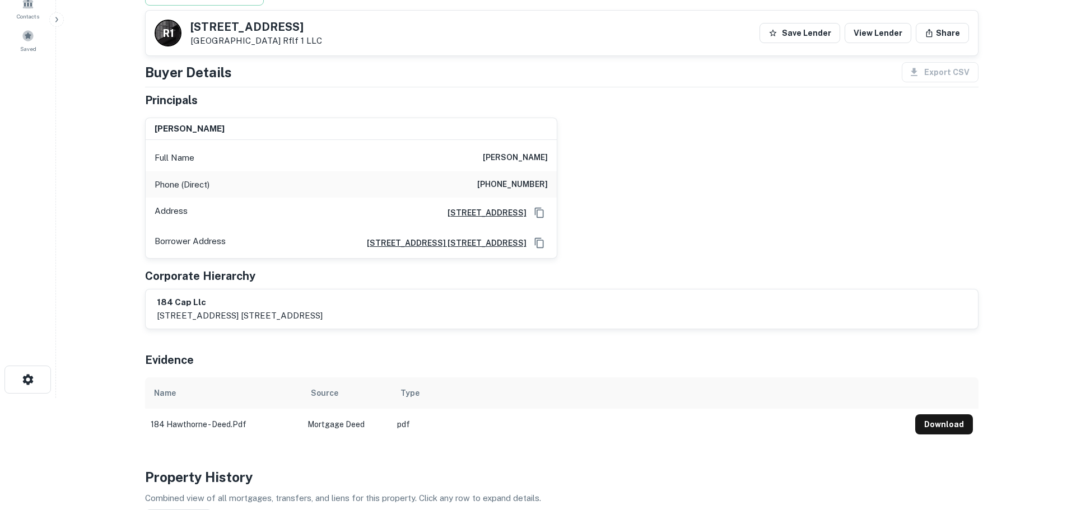
click at [532, 189] on h6 "(718) 436-0176" at bounding box center [512, 184] width 71 height 13
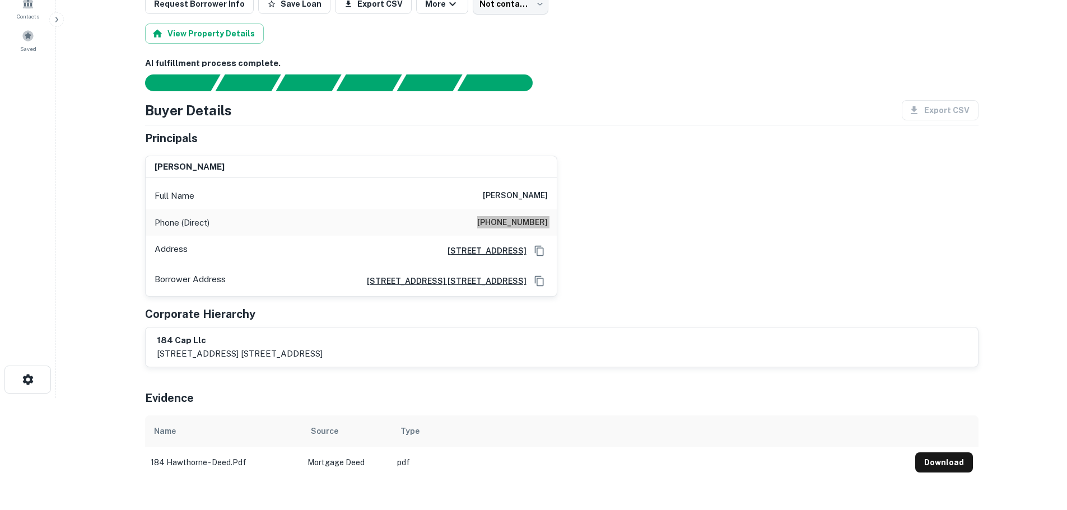
scroll to position [0, 0]
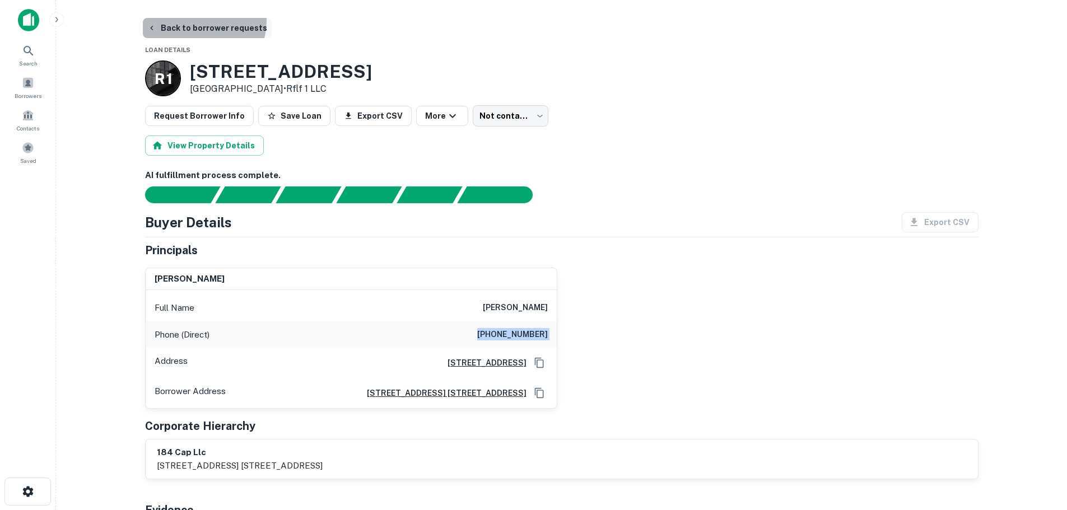
click at [194, 20] on button "Back to borrower requests" at bounding box center [207, 28] width 129 height 20
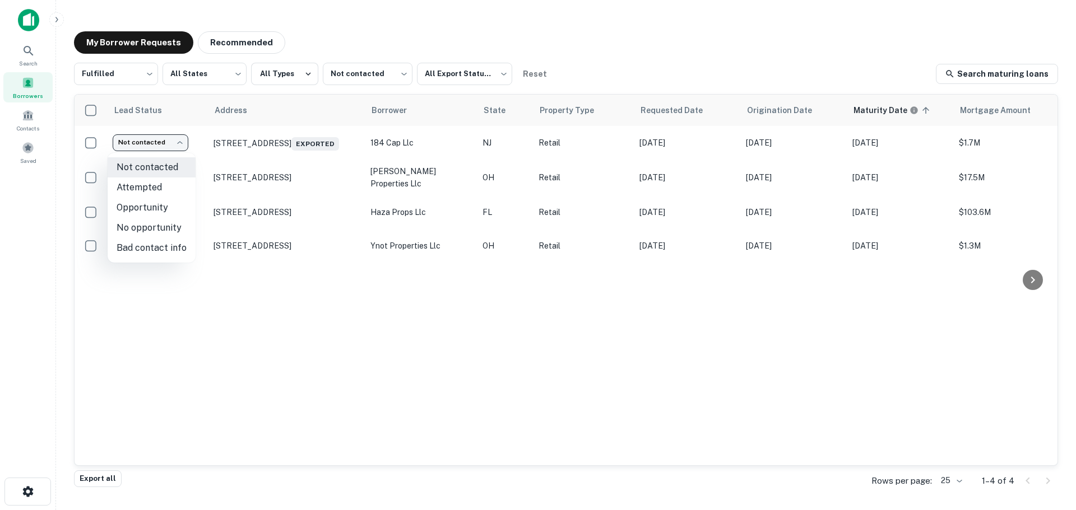
drag, startPoint x: 166, startPoint y: 147, endPoint x: 178, endPoint y: 147, distance: 11.2
click at [174, 147] on body "Search Borrowers Contacts Saved My Borrower Requests Recommended Fulfilled ****…" at bounding box center [538, 255] width 1076 height 510
click at [178, 228] on li "No opportunity" at bounding box center [152, 228] width 88 height 20
type input "**********"
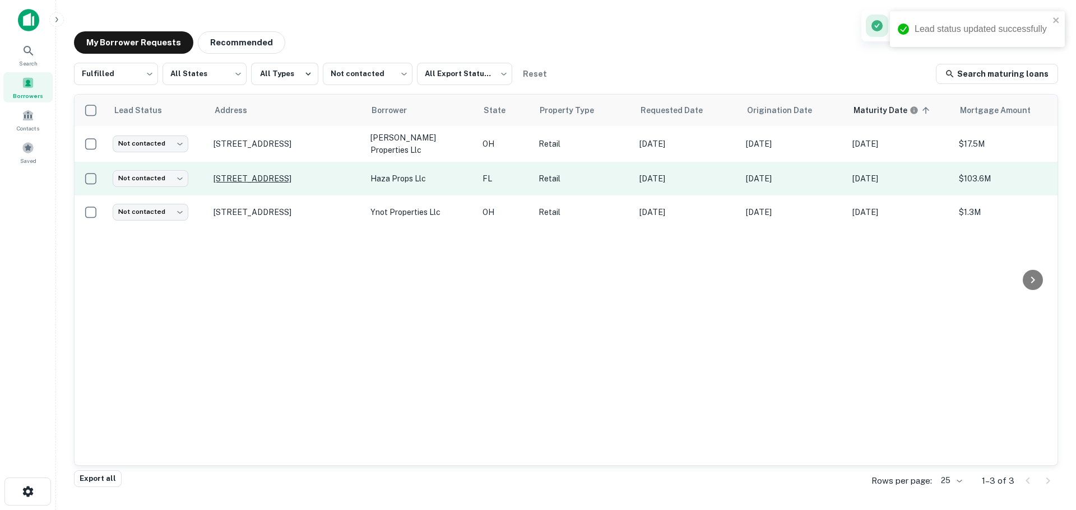
click at [267, 174] on p "6691 Us Highway 129 Live Oak, FL 32060" at bounding box center [286, 179] width 146 height 10
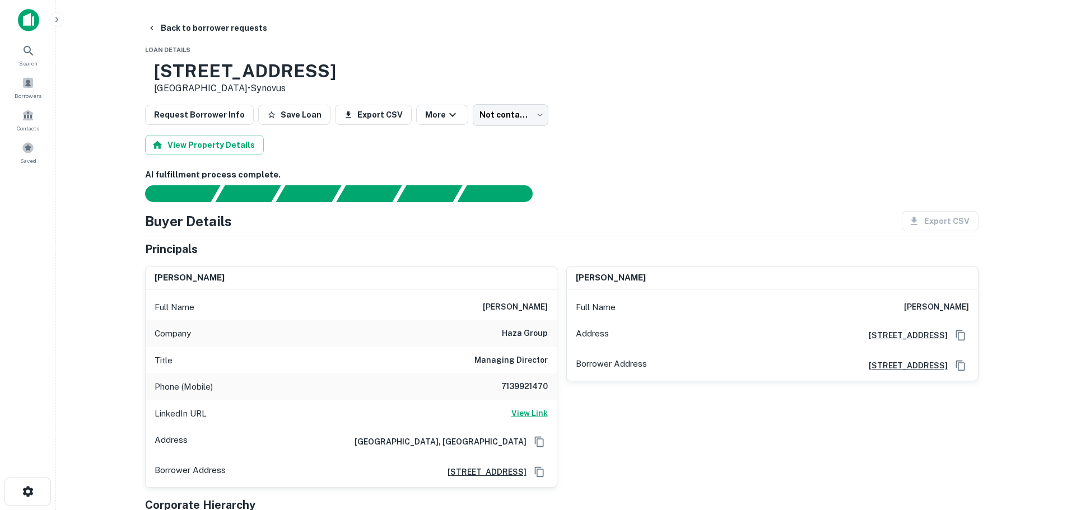
click at [535, 408] on h6 "View Link" at bounding box center [530, 413] width 36 height 12
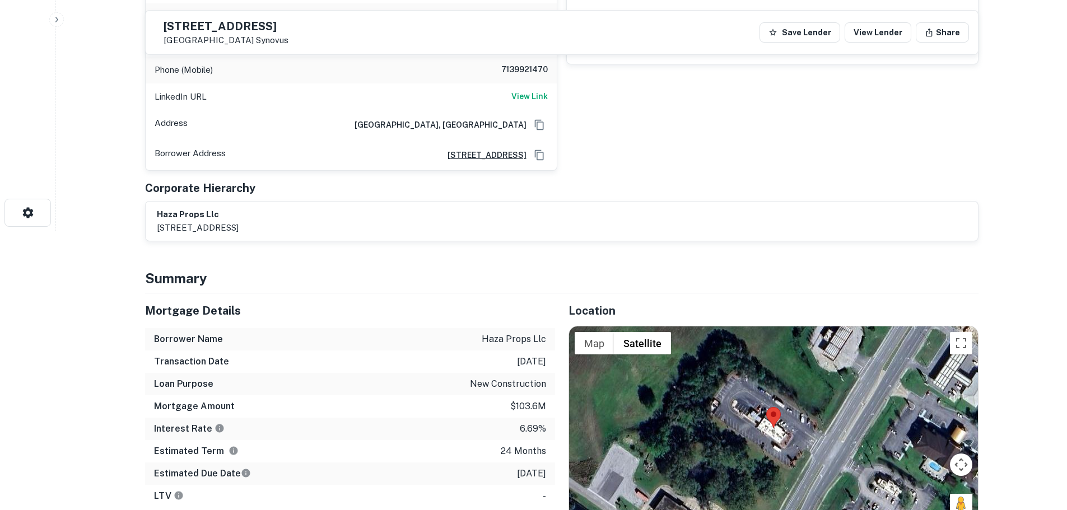
scroll to position [336, 0]
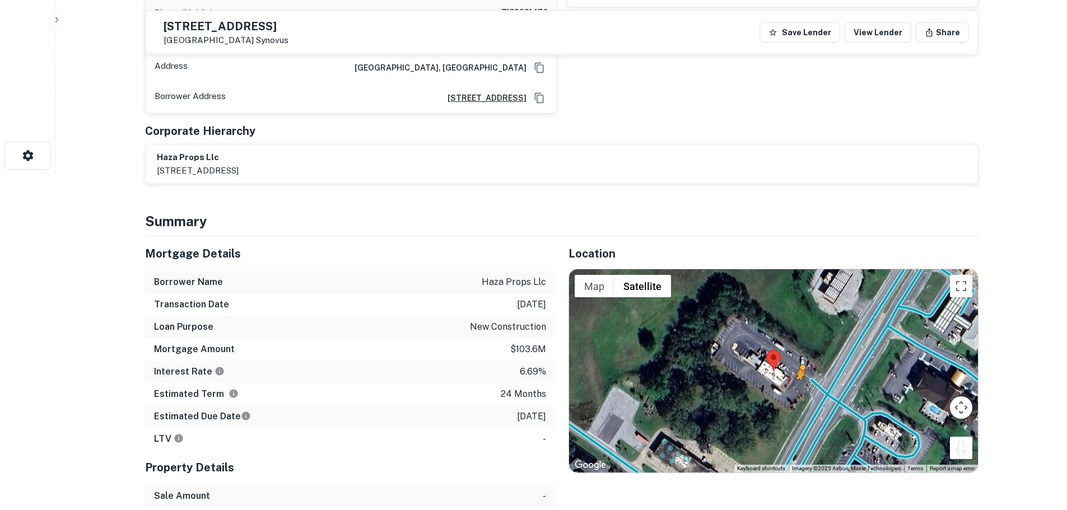
drag, startPoint x: 964, startPoint y: 457, endPoint x: 797, endPoint y: 391, distance: 180.1
click at [797, 391] on div "To activate drag with keyboard, press Alt + Enter. Once in keyboard drag state,…" at bounding box center [773, 371] width 409 height 203
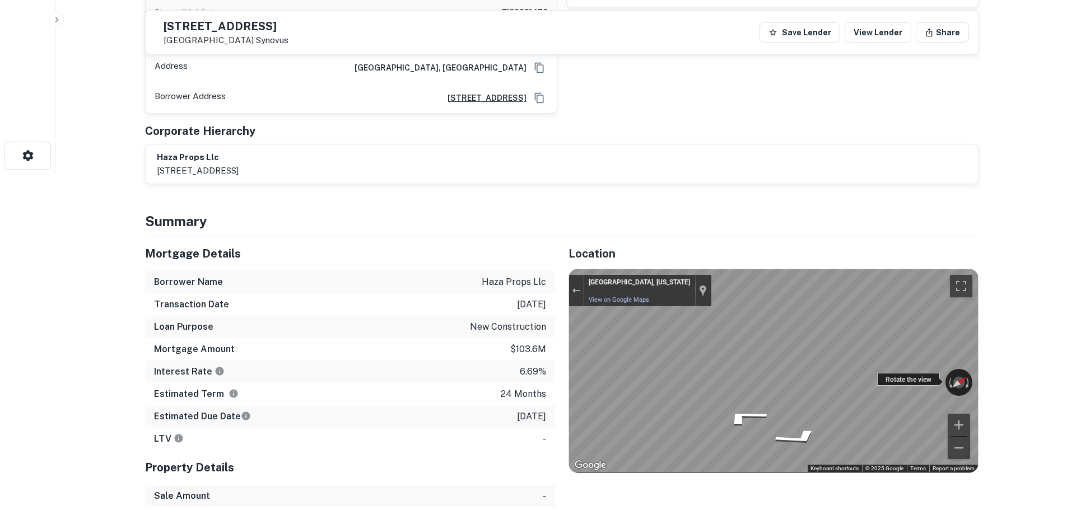
click at [267, 23] on h5 "6691 Us Highway 129" at bounding box center [226, 26] width 125 height 11
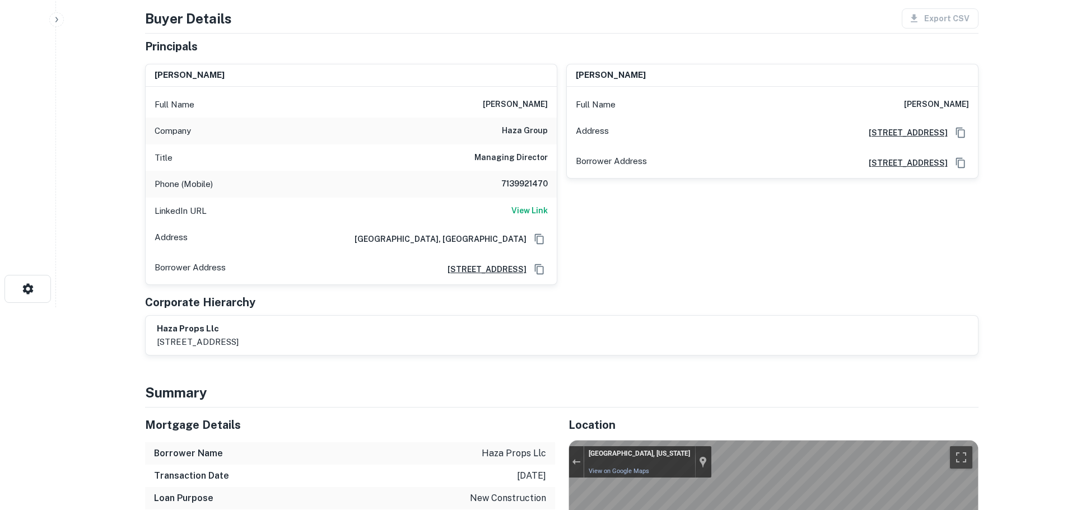
scroll to position [56, 0]
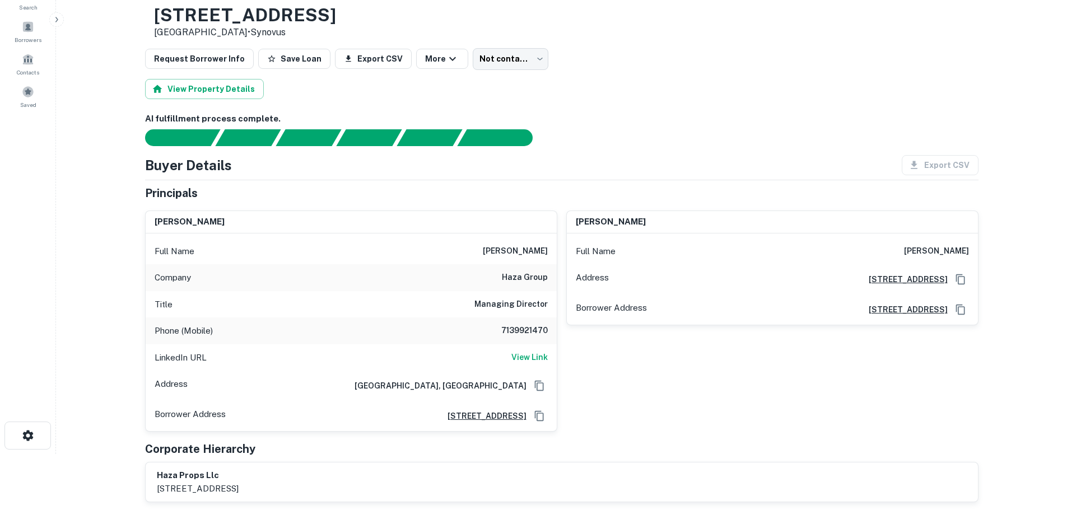
click at [528, 336] on h6 "7139921470" at bounding box center [514, 330] width 67 height 13
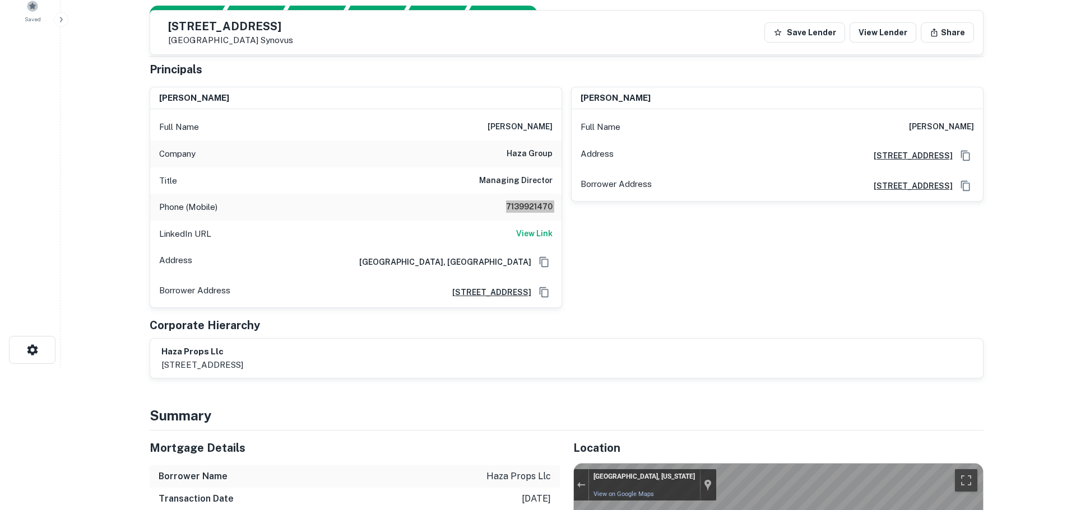
scroll to position [0, 0]
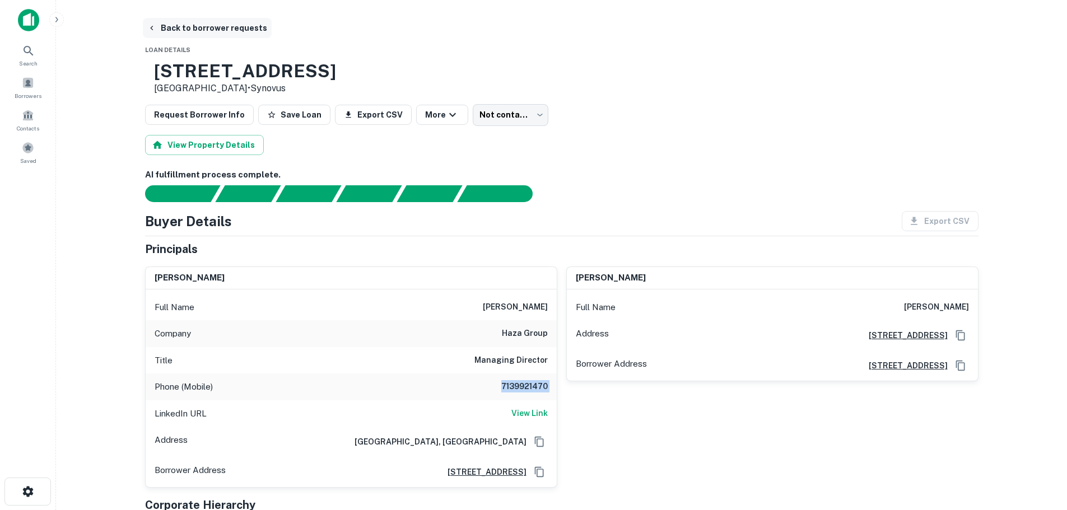
click at [231, 25] on button "Back to borrower requests" at bounding box center [207, 28] width 129 height 20
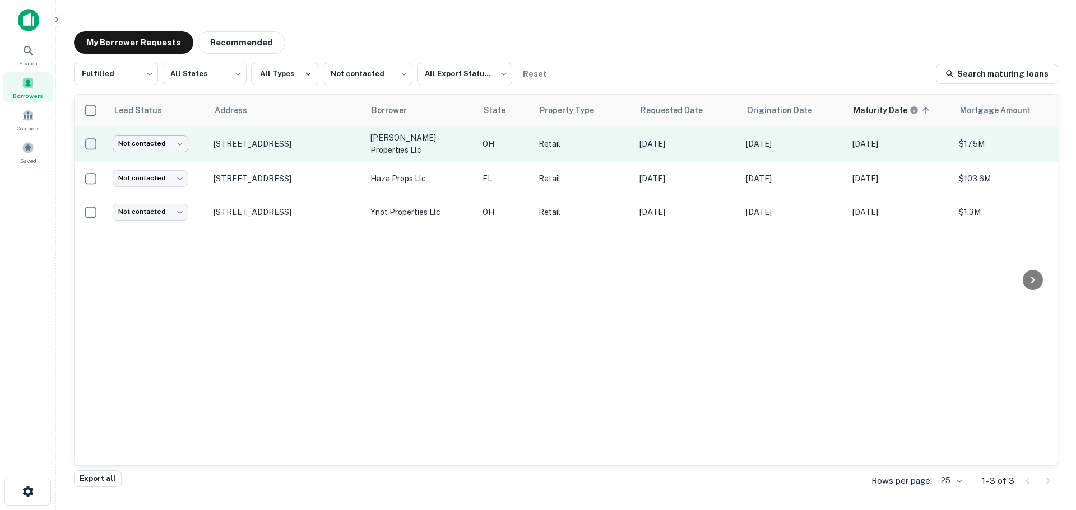
click at [175, 138] on body "Search Borrowers Contacts Saved My Borrower Requests Recommended Fulfilled ****…" at bounding box center [538, 255] width 1076 height 510
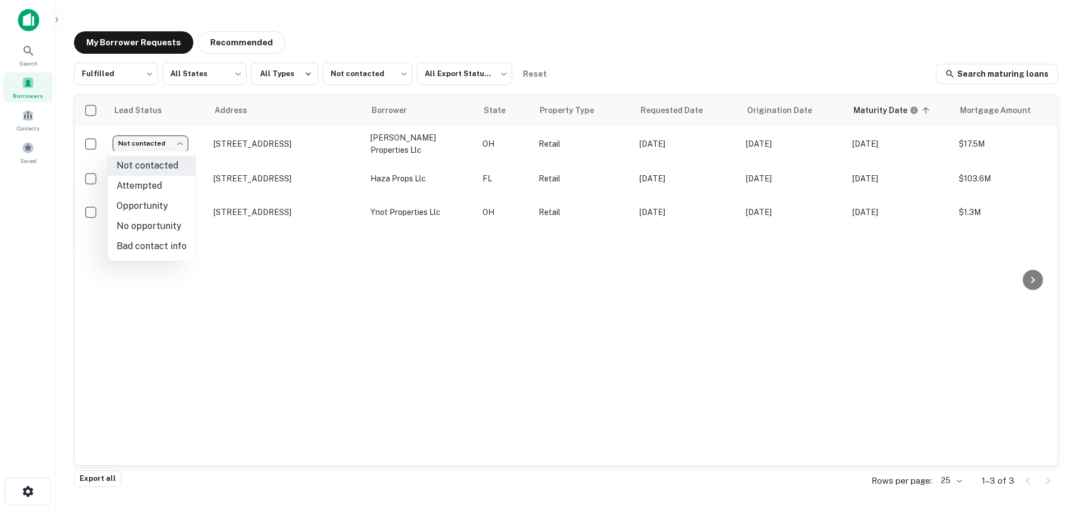
click at [247, 264] on div at bounding box center [538, 255] width 1076 height 510
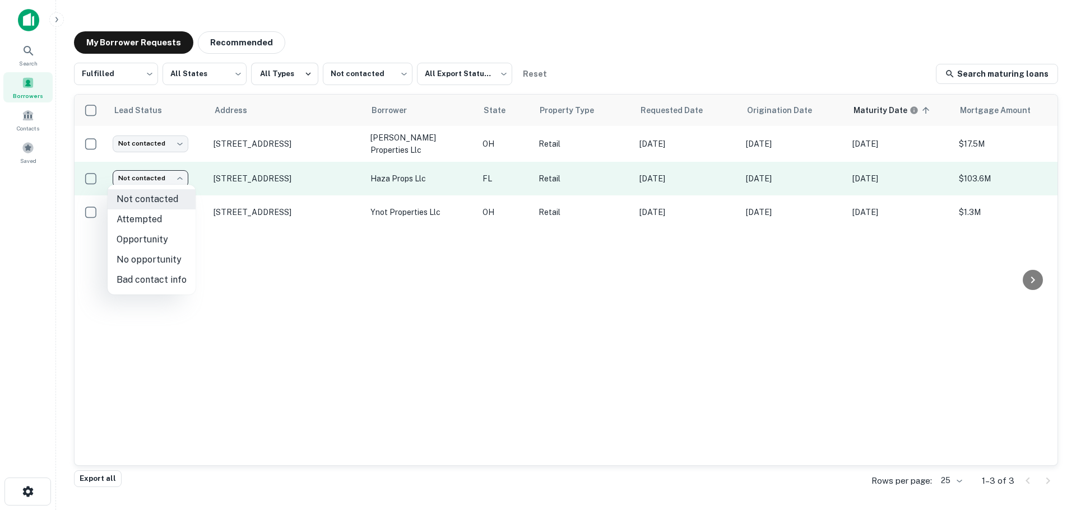
click at [170, 168] on body "Search Borrowers Contacts Saved My Borrower Requests Recommended Fulfilled ****…" at bounding box center [538, 255] width 1076 height 510
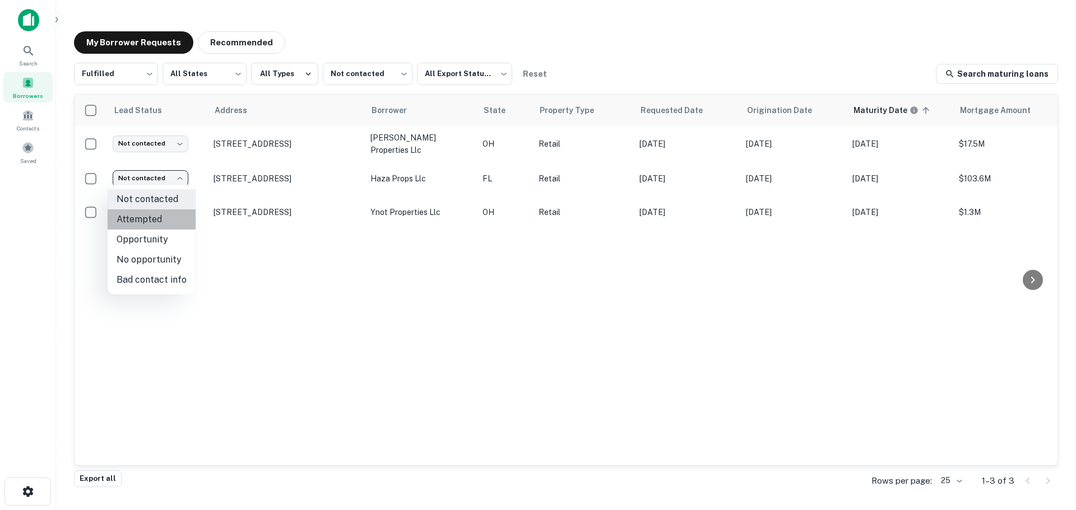
click at [173, 220] on li "Attempted" at bounding box center [152, 220] width 88 height 20
type input "*********"
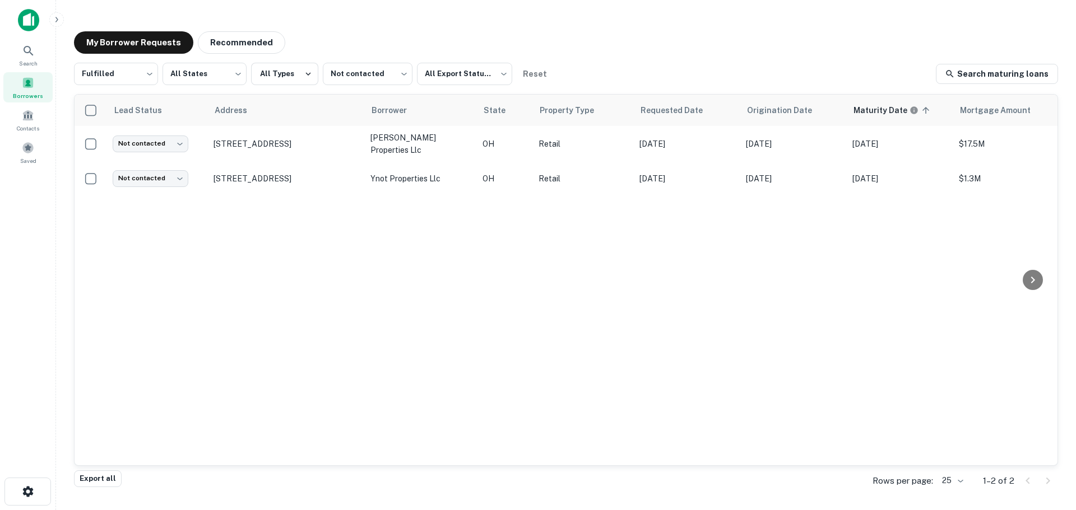
click at [248, 57] on div "My Borrower Requests Recommended Fulfilled ********* ​ All States *** ​ All Typ…" at bounding box center [566, 251] width 1002 height 459
drag, startPoint x: 254, startPoint y: 48, endPoint x: 259, endPoint y: 73, distance: 25.8
click at [255, 48] on button "Recommended" at bounding box center [241, 42] width 87 height 22
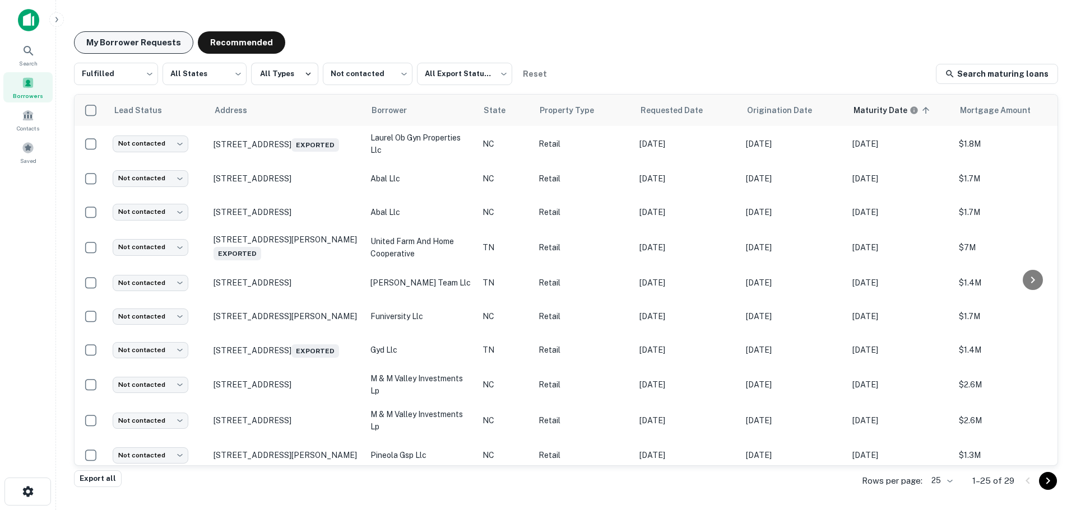
click at [168, 47] on button "My Borrower Requests" at bounding box center [133, 42] width 119 height 22
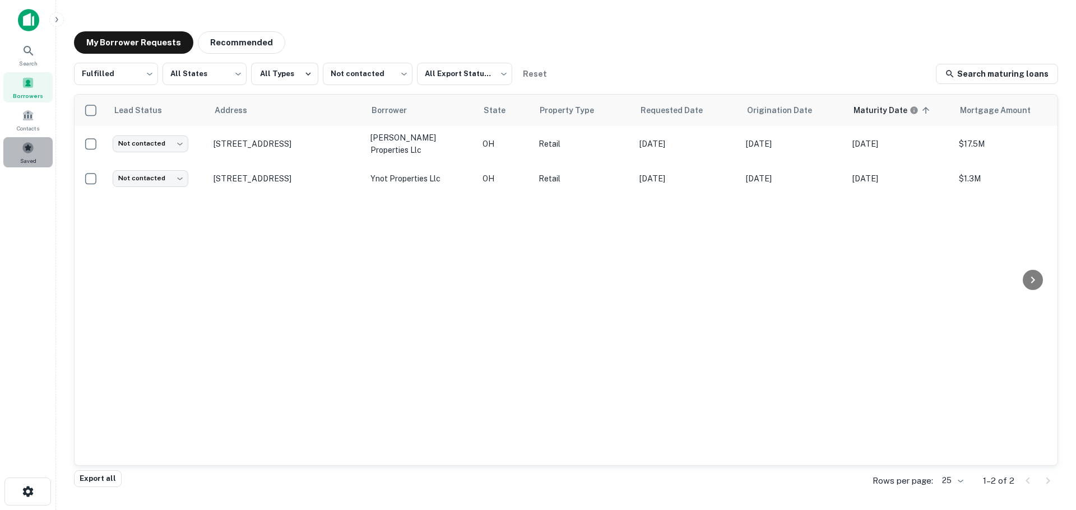
click at [32, 148] on span at bounding box center [28, 148] width 12 height 12
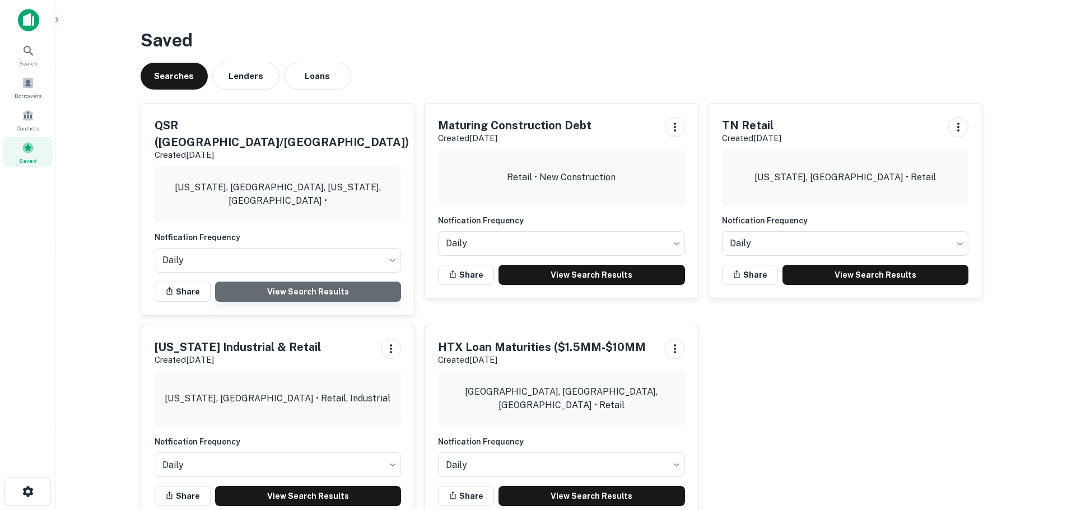
click at [319, 282] on link "View Search Results" at bounding box center [308, 292] width 187 height 20
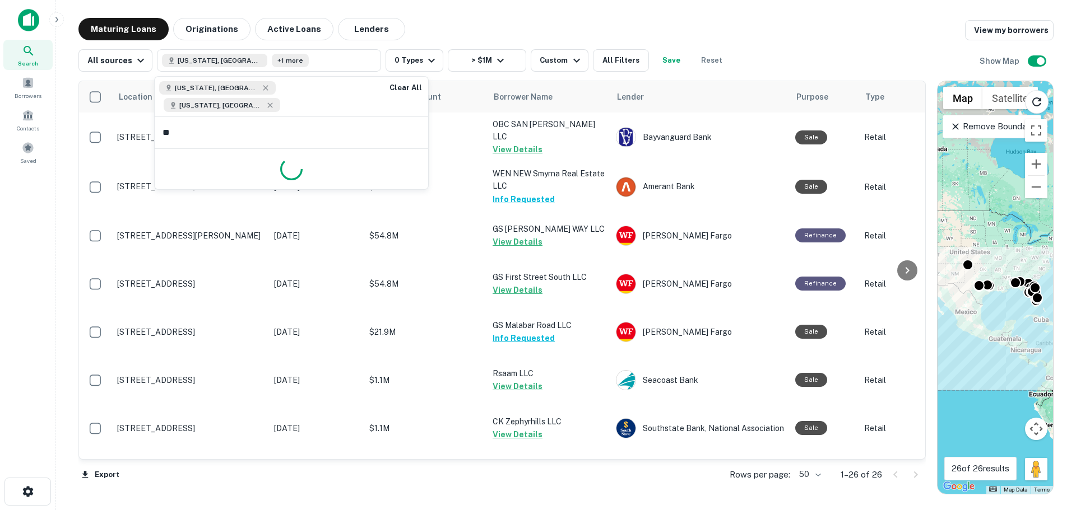
type input "***"
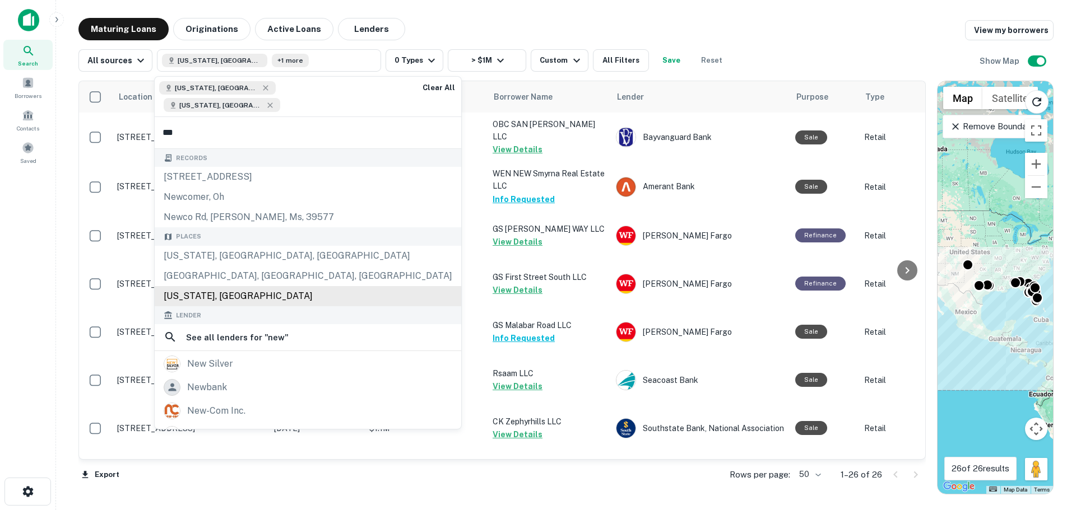
click at [259, 286] on div "New Jersey, USA" at bounding box center [308, 296] width 306 height 20
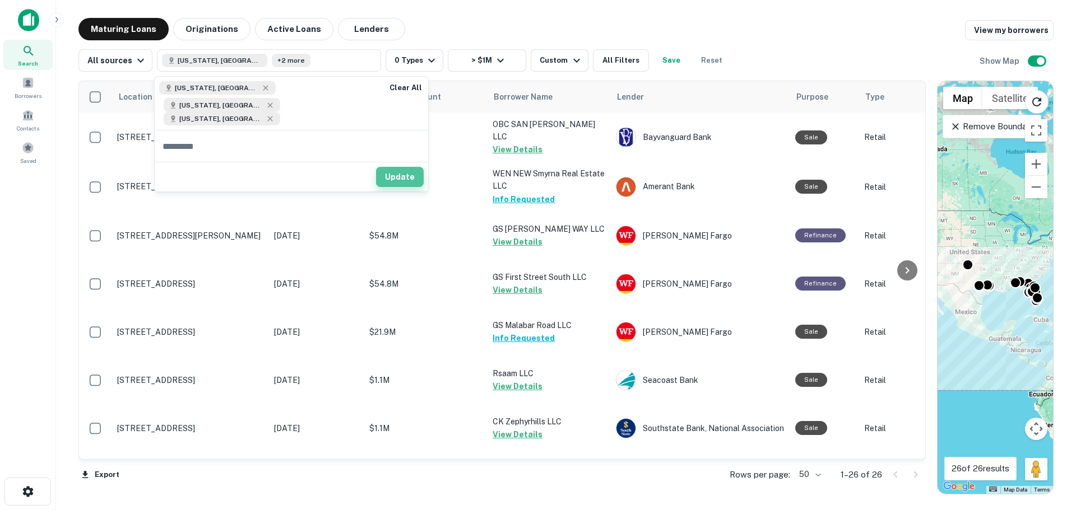
click at [405, 167] on button "Update" at bounding box center [400, 177] width 48 height 20
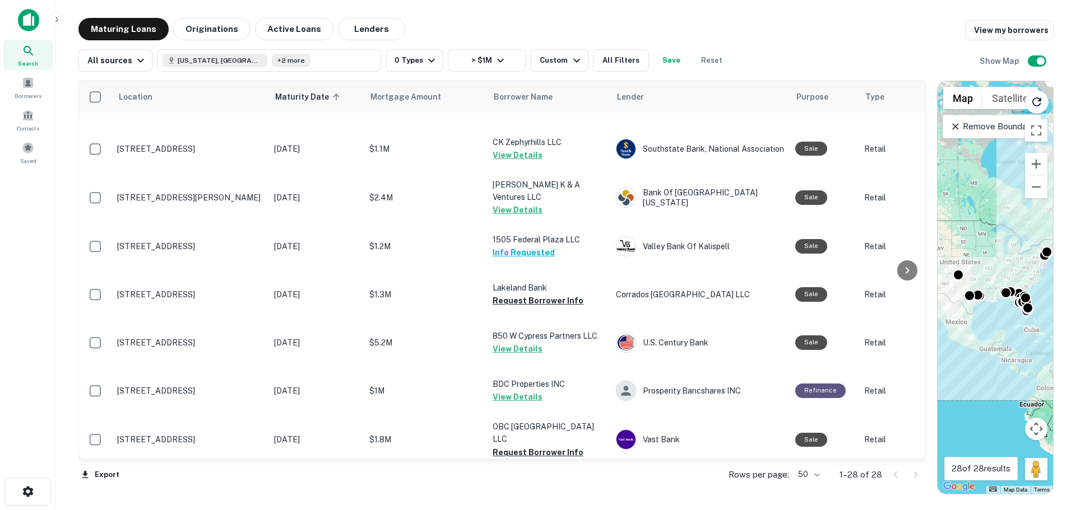
scroll to position [280, 0]
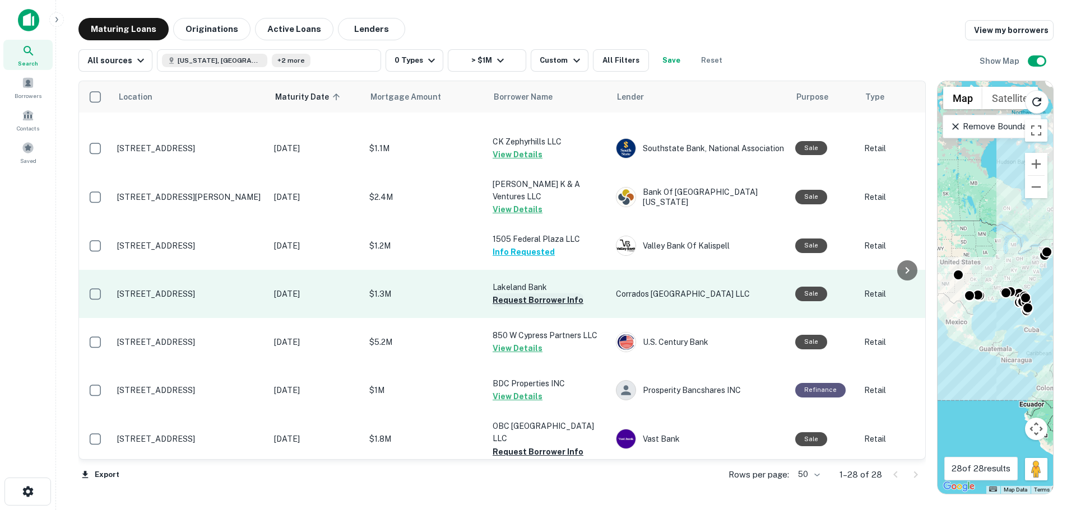
click at [527, 296] on button "Request Borrower Info" at bounding box center [538, 300] width 91 height 13
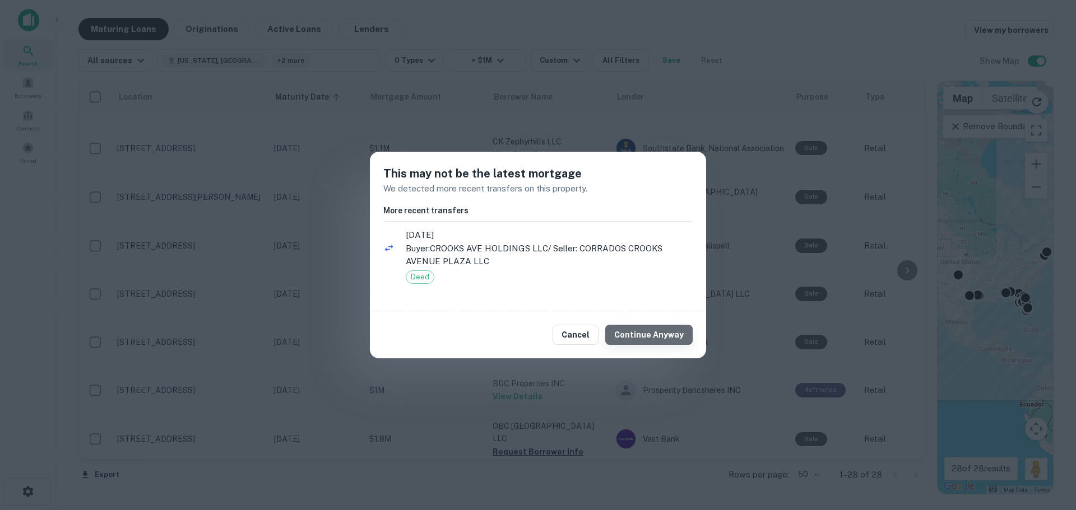
click at [673, 334] on button "Continue Anyway" at bounding box center [648, 335] width 87 height 20
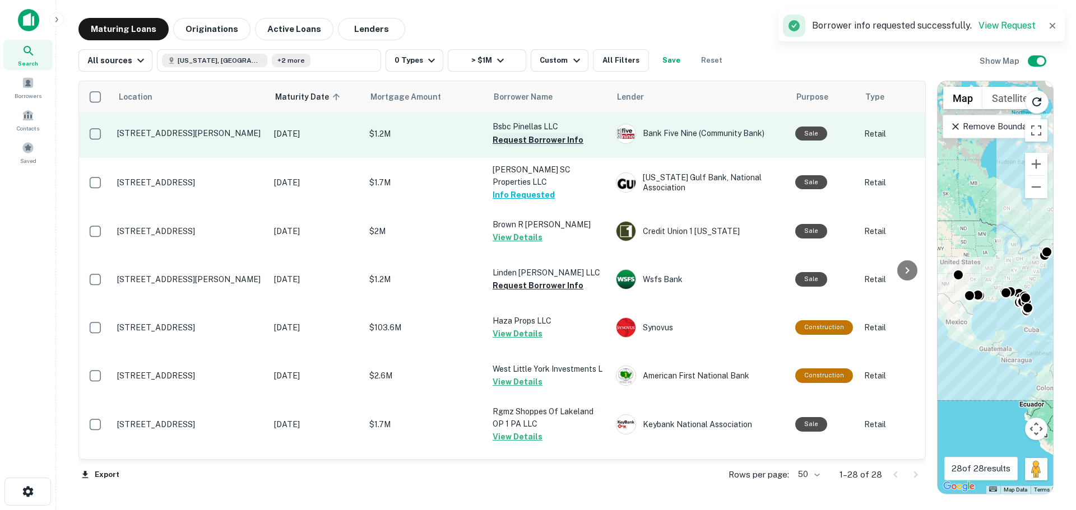
scroll to position [784, 0]
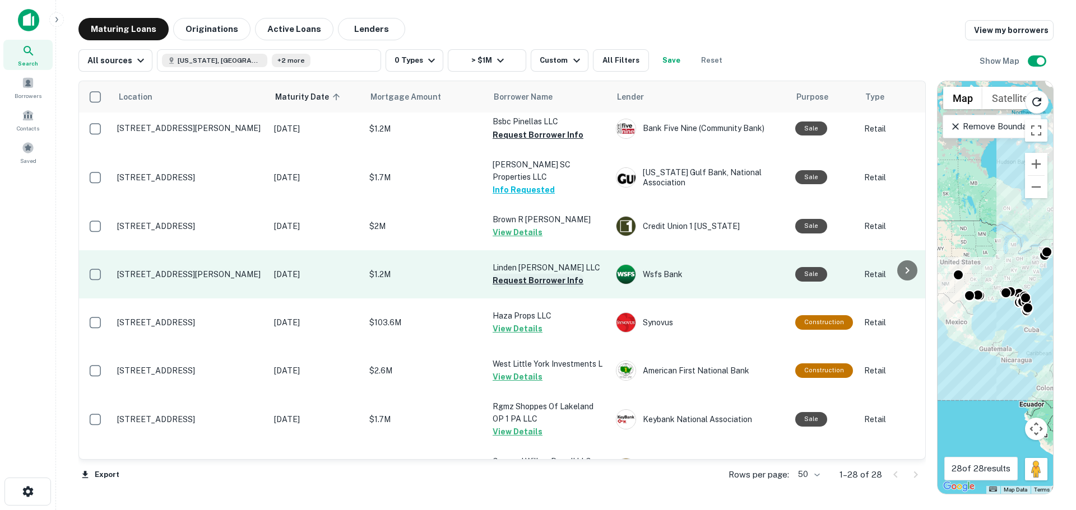
click at [530, 276] on button "Request Borrower Info" at bounding box center [538, 280] width 91 height 13
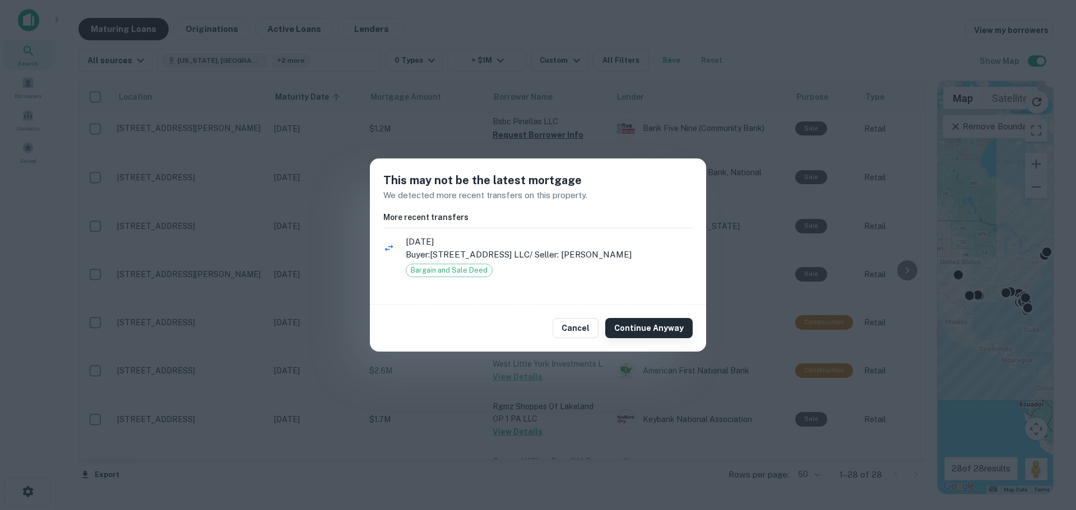
click at [659, 330] on button "Continue Anyway" at bounding box center [648, 328] width 87 height 20
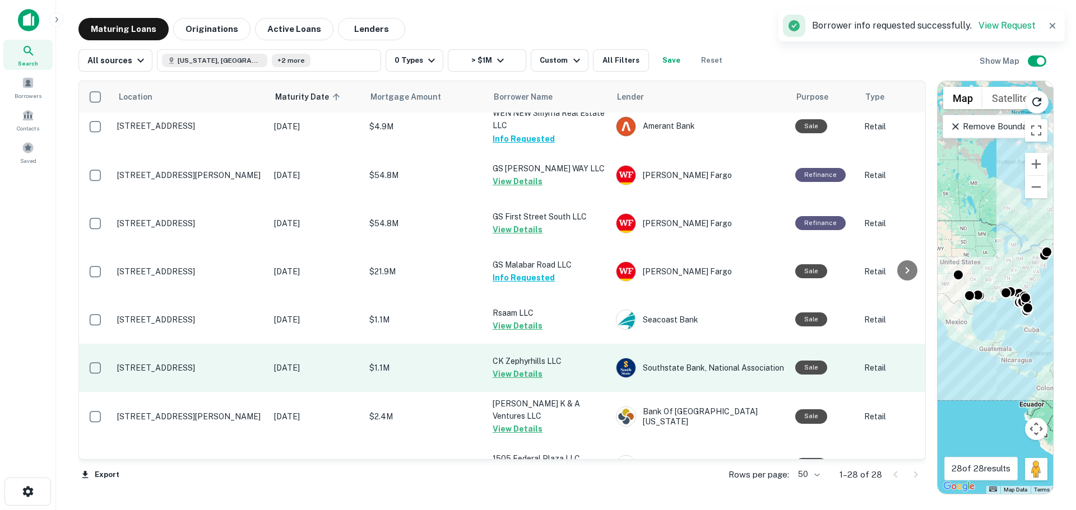
scroll to position [0, 0]
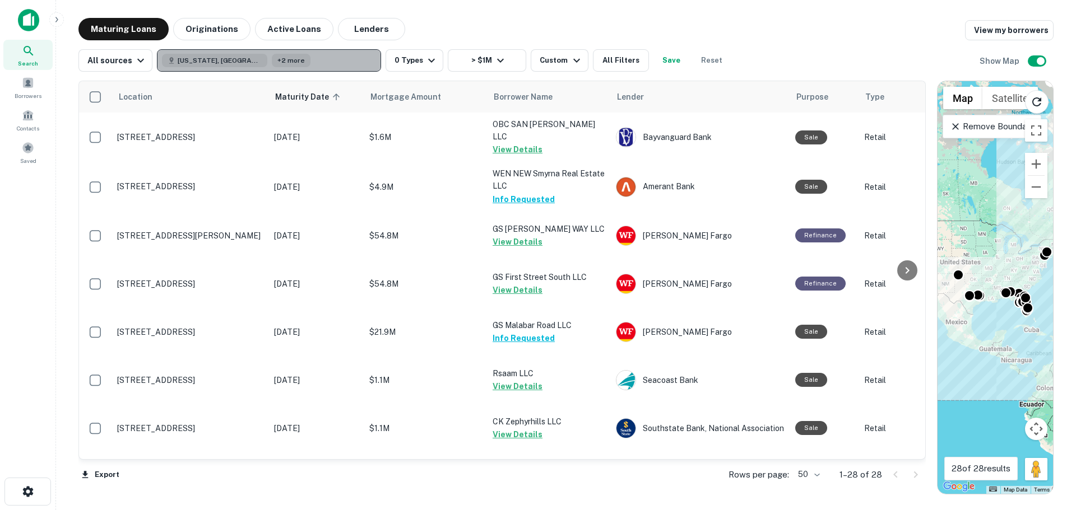
click at [331, 58] on button "Texas, USA +2 more" at bounding box center [269, 60] width 224 height 22
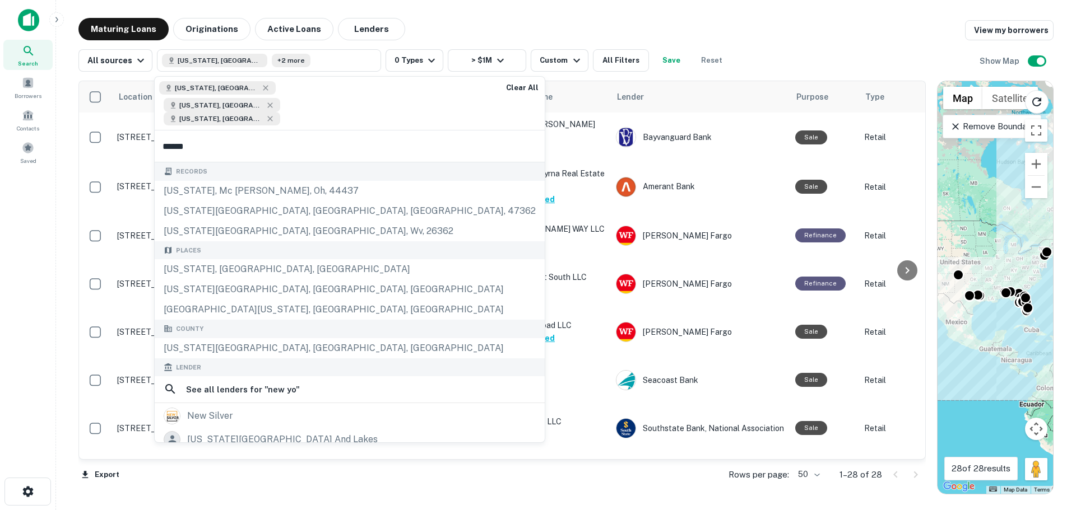
click at [240, 132] on input "******" at bounding box center [350, 146] width 390 height 31
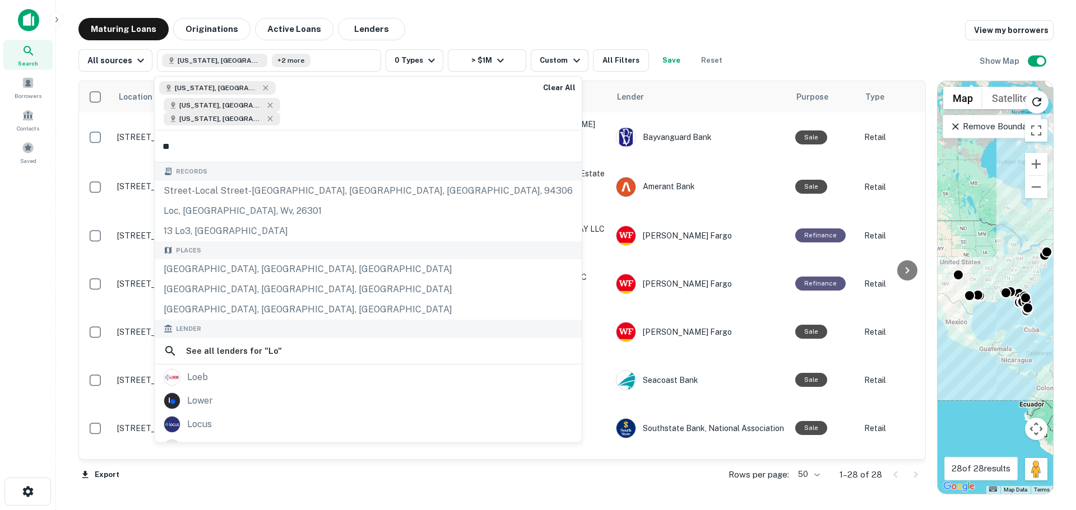
type input "*"
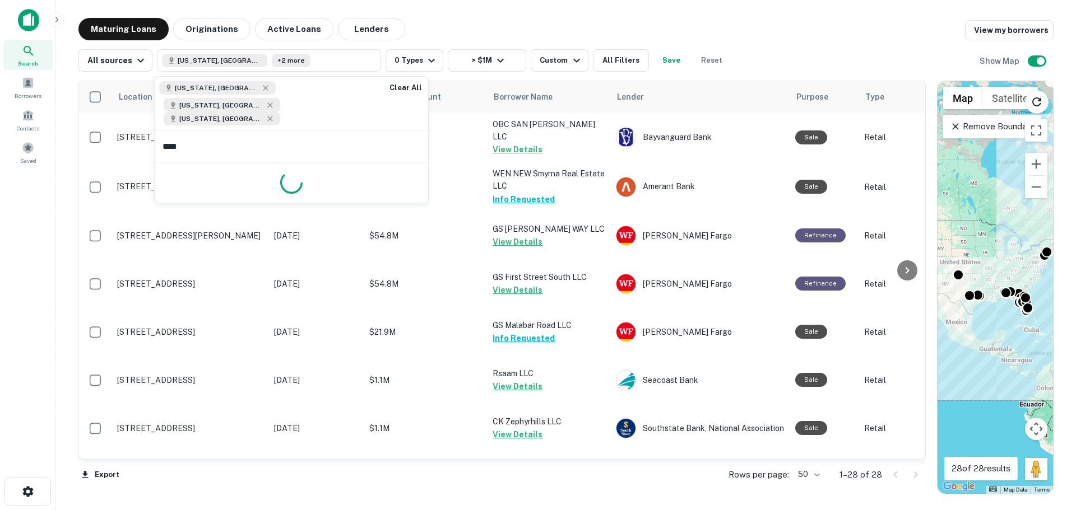
type input "*****"
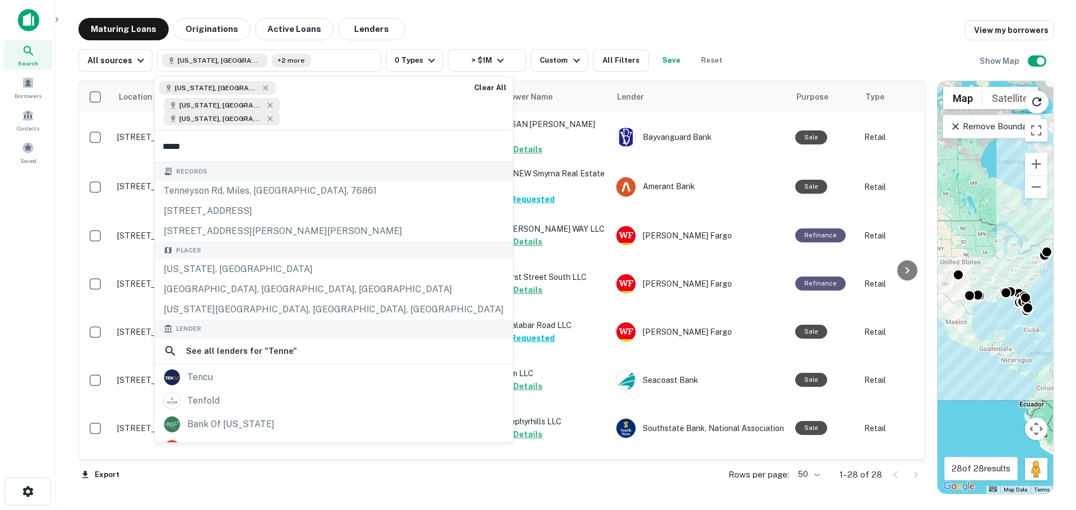
click at [221, 131] on input "*****" at bounding box center [334, 146] width 358 height 31
click at [243, 259] on div "Tennessee, USA" at bounding box center [334, 269] width 358 height 20
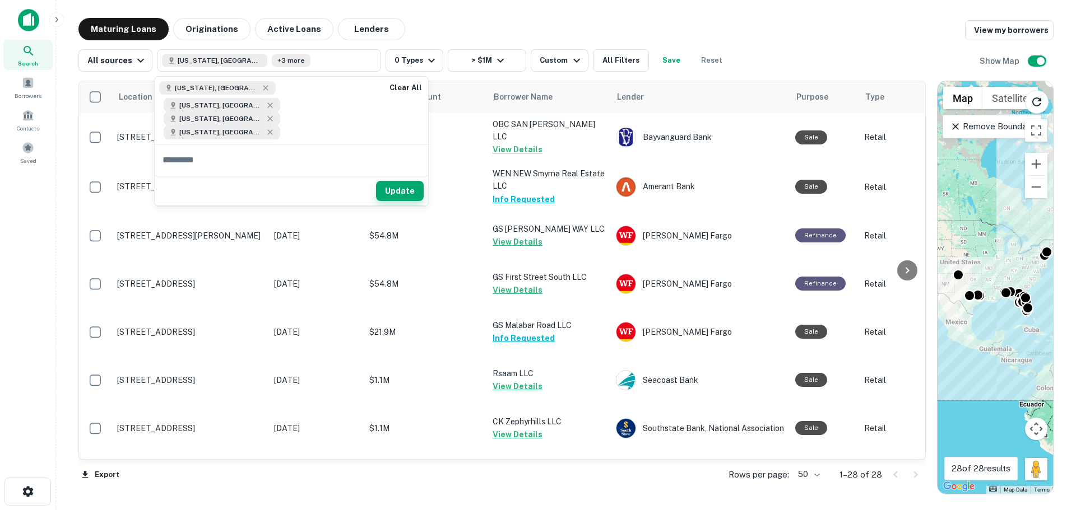
click at [396, 181] on button "Update" at bounding box center [400, 191] width 48 height 20
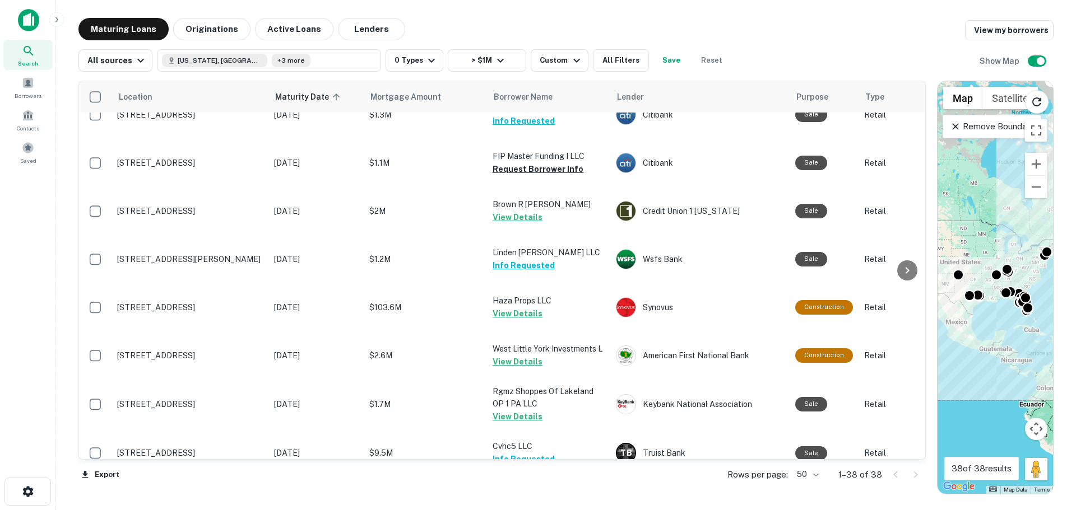
scroll to position [896, 0]
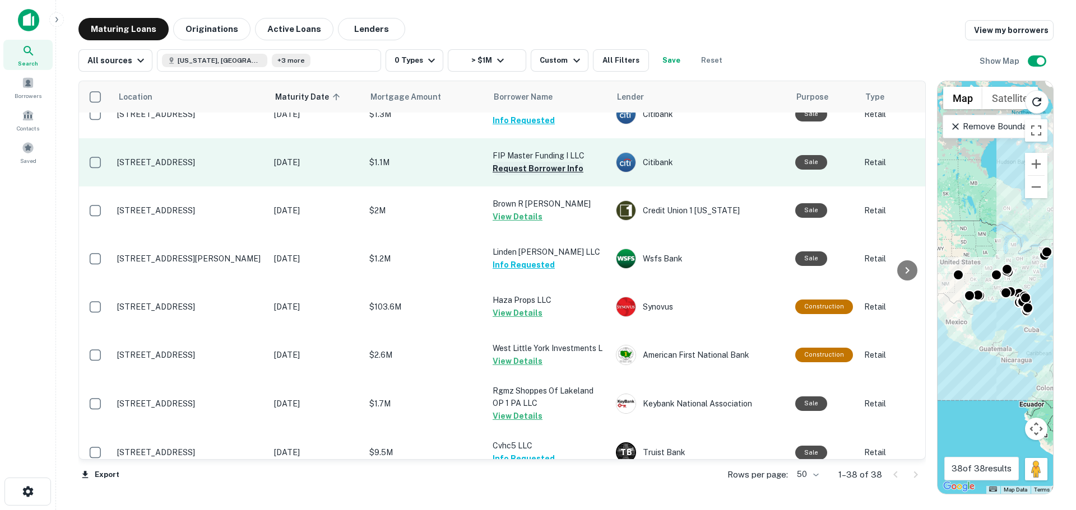
click at [525, 164] on button "Request Borrower Info" at bounding box center [538, 168] width 91 height 13
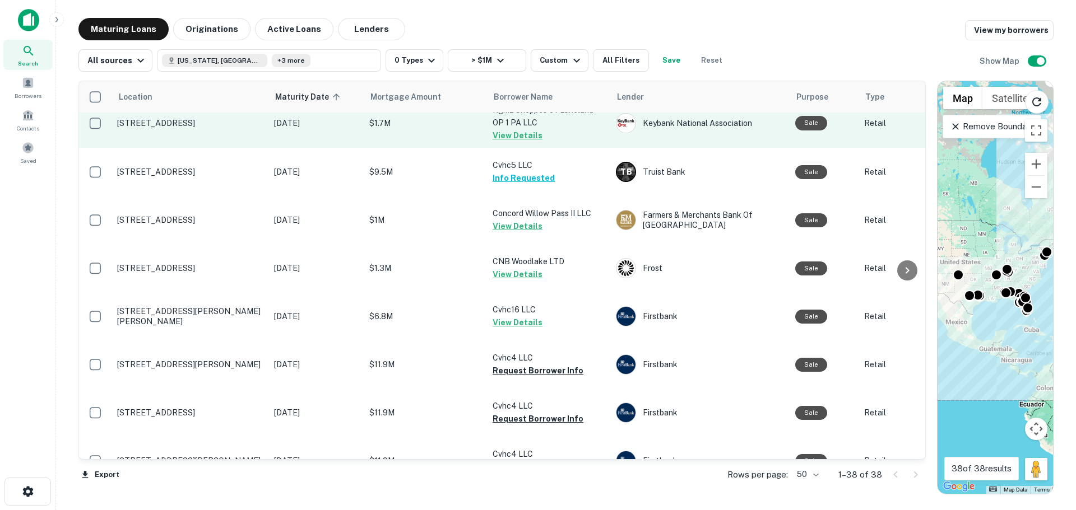
scroll to position [1233, 0]
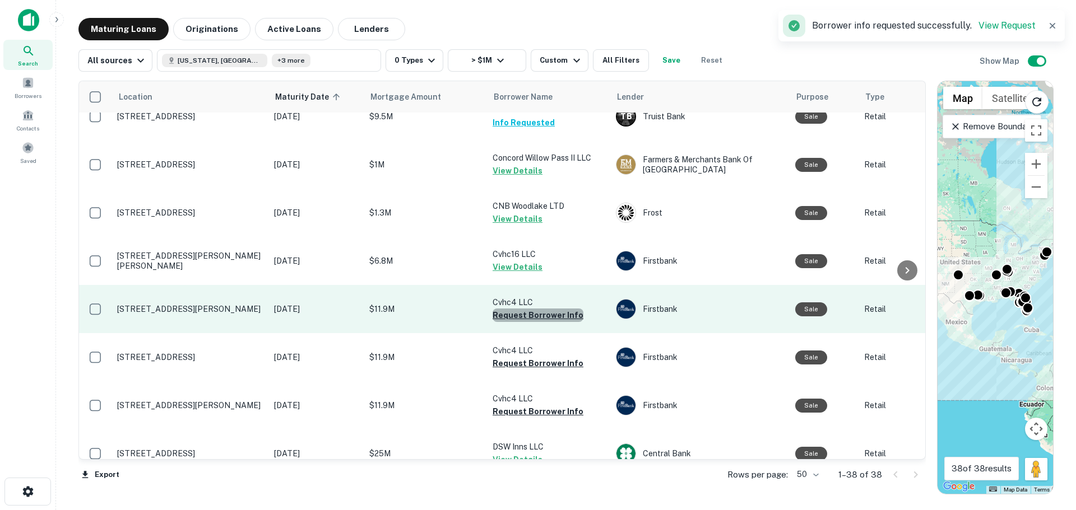
click at [543, 312] on button "Request Borrower Info" at bounding box center [538, 315] width 91 height 13
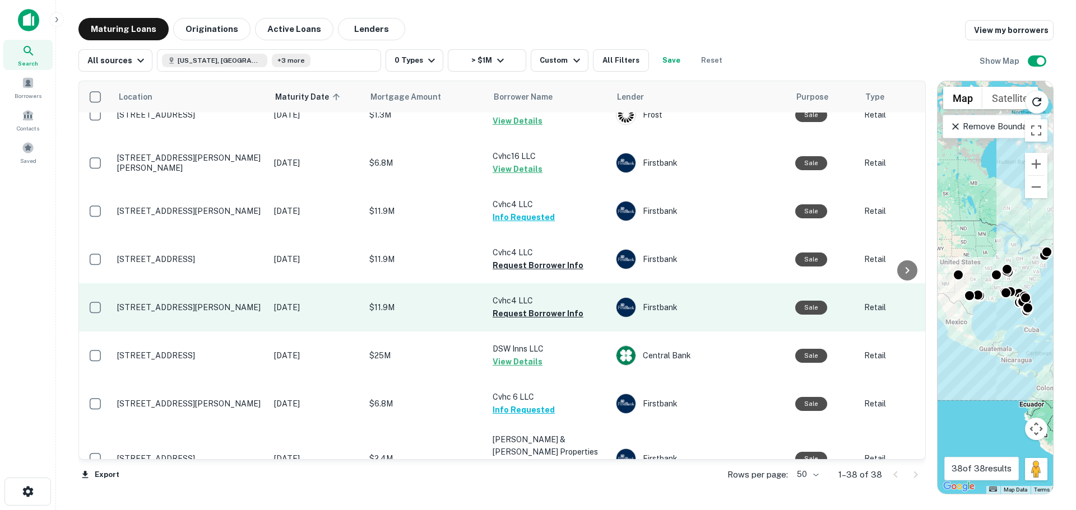
scroll to position [1327, 0]
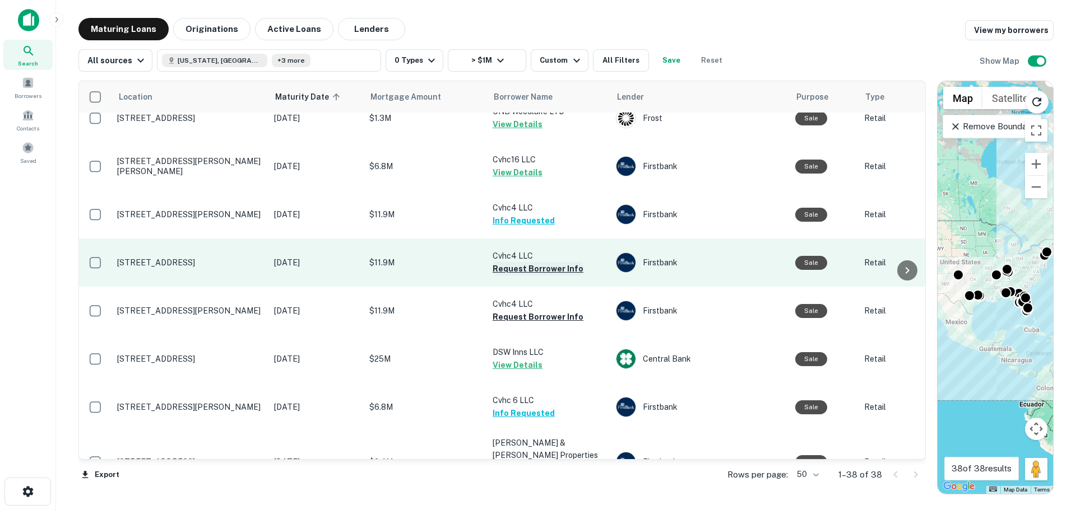
click at [526, 263] on button "Request Borrower Info" at bounding box center [538, 268] width 91 height 13
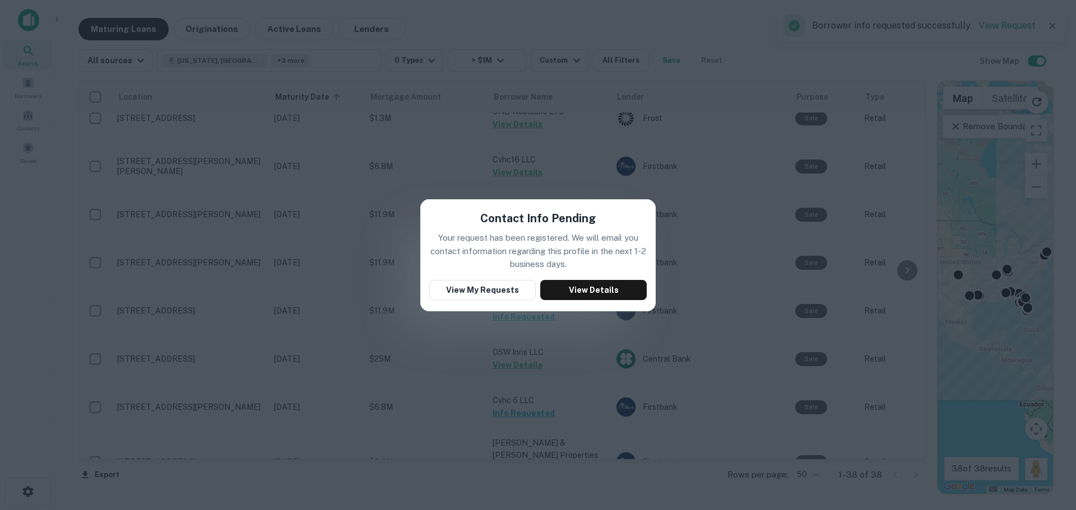
click at [396, 291] on div "Contact Info Pending Your request has been registered. We will email you contac…" at bounding box center [538, 255] width 1076 height 510
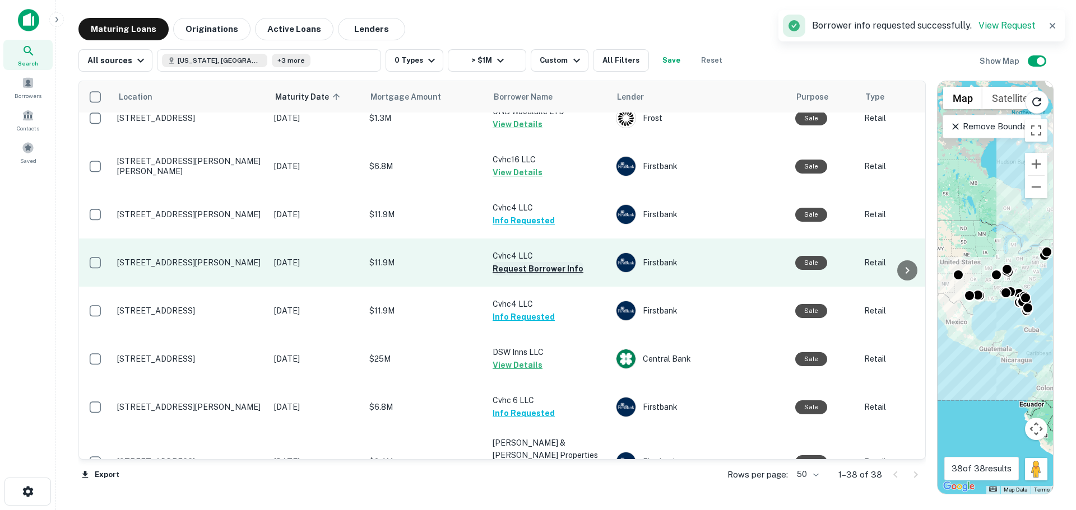
click at [525, 264] on button "Request Borrower Info" at bounding box center [538, 268] width 91 height 13
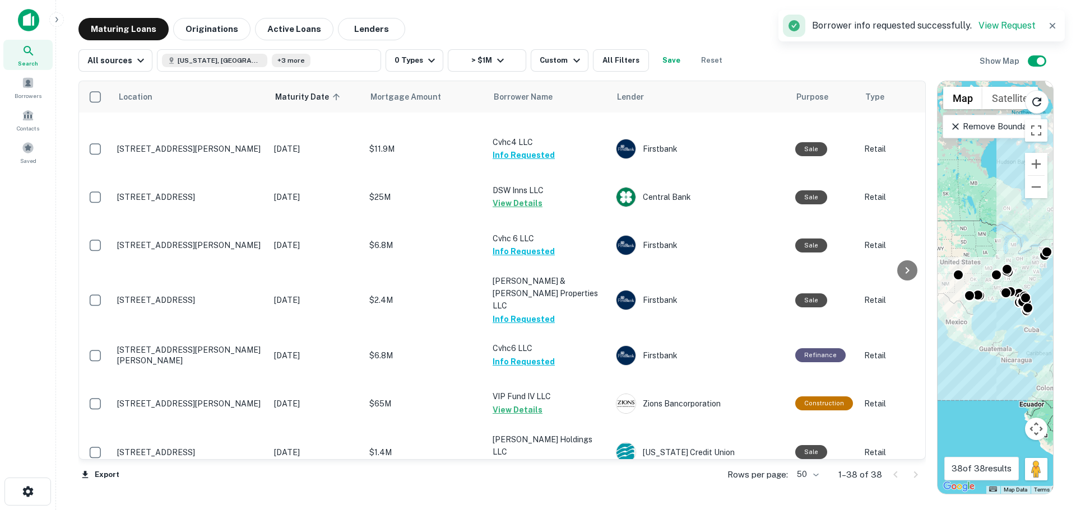
scroll to position [1495, 0]
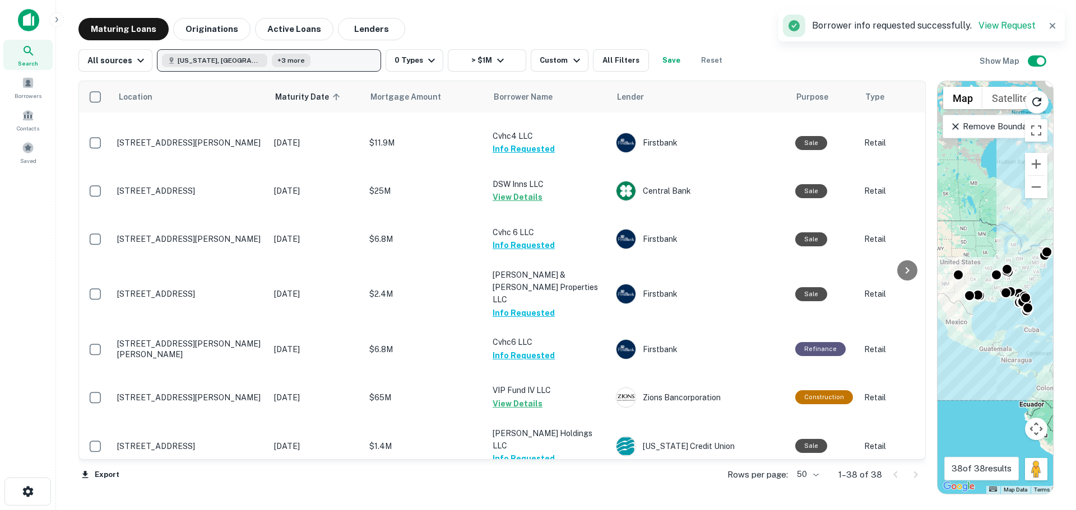
click at [323, 63] on button "Texas, USA +3 more" at bounding box center [269, 60] width 224 height 22
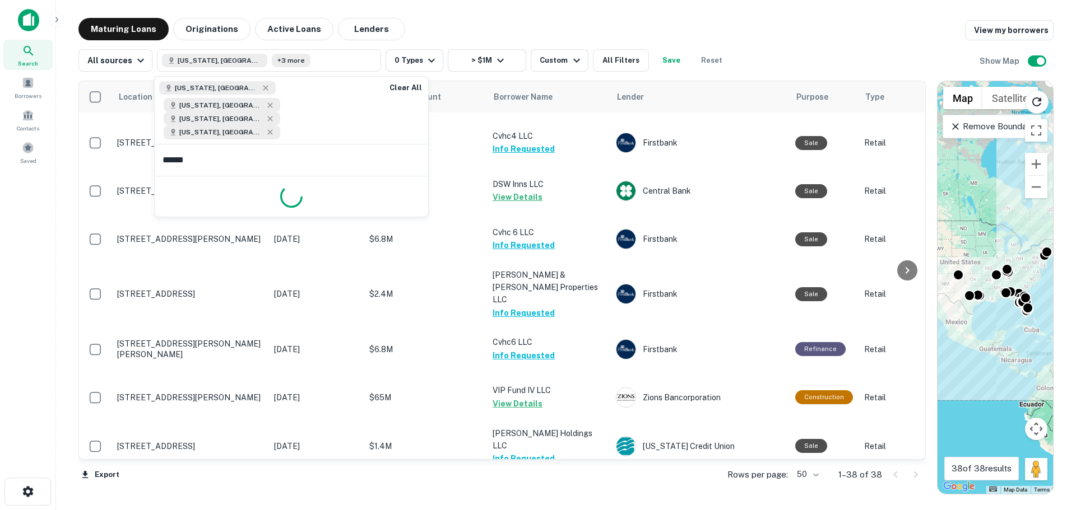
type input "*******"
click at [385, 194] on button "Update" at bounding box center [400, 204] width 48 height 20
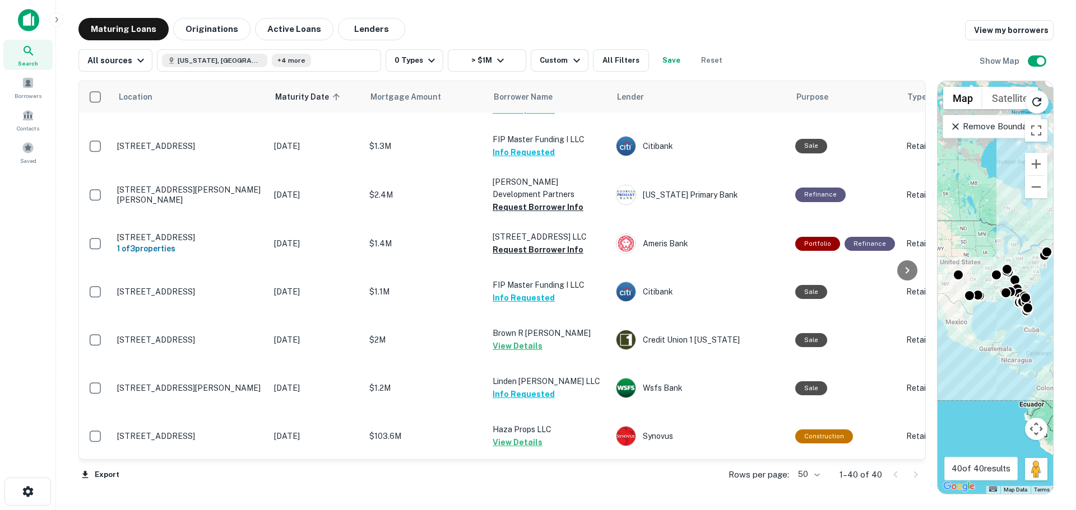
scroll to position [752, 0]
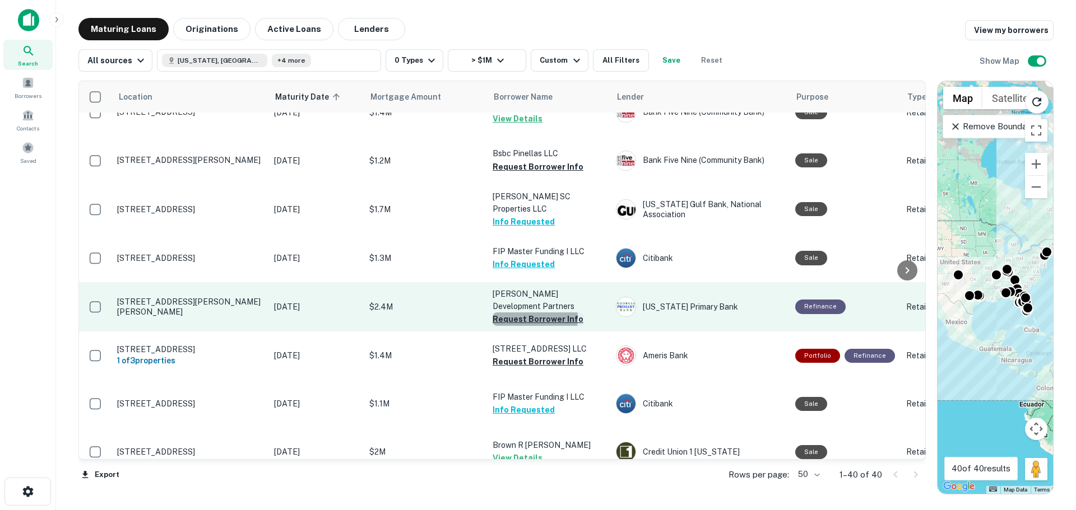
click at [508, 313] on button "Request Borrower Info" at bounding box center [538, 319] width 91 height 13
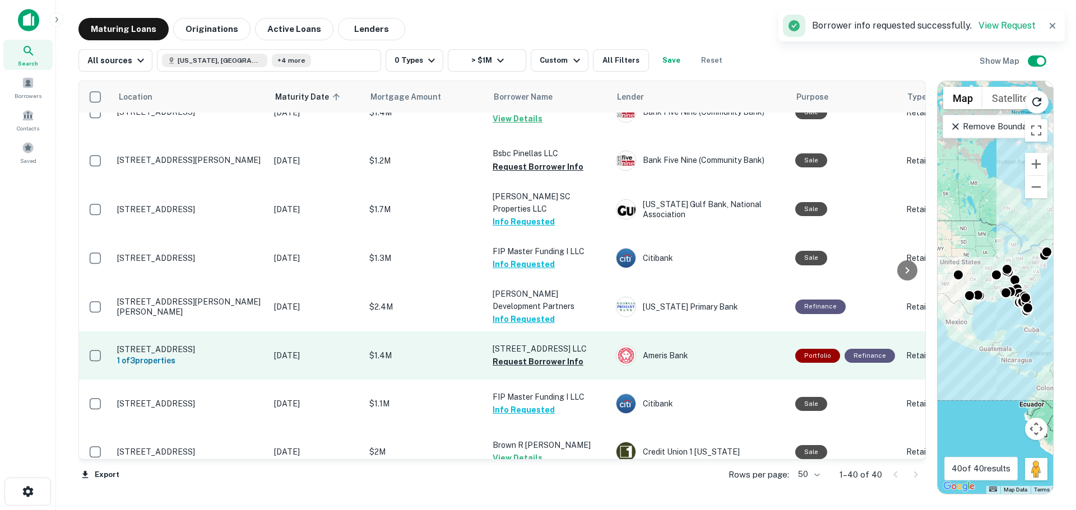
click at [510, 349] on p "1204 HWY 82 West LLC" at bounding box center [549, 349] width 112 height 12
click at [510, 355] on button "Request Borrower Info" at bounding box center [538, 361] width 91 height 13
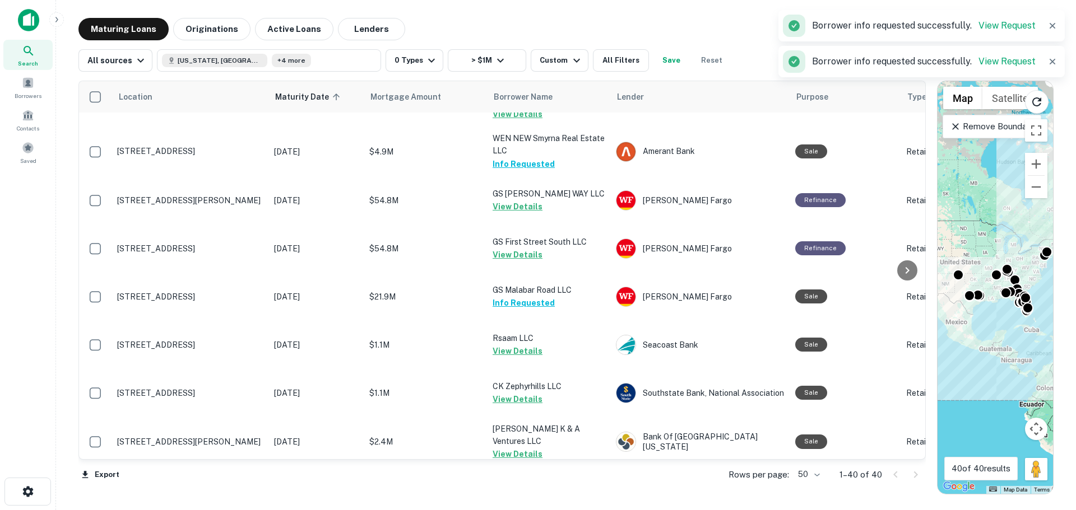
scroll to position [0, 0]
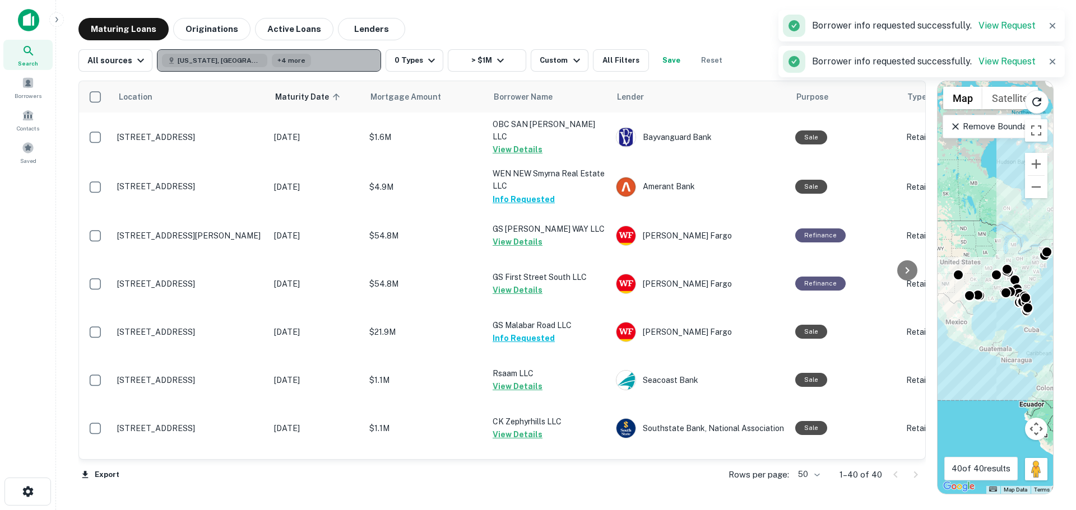
click at [314, 60] on button "Texas, USA +4 more" at bounding box center [269, 60] width 224 height 22
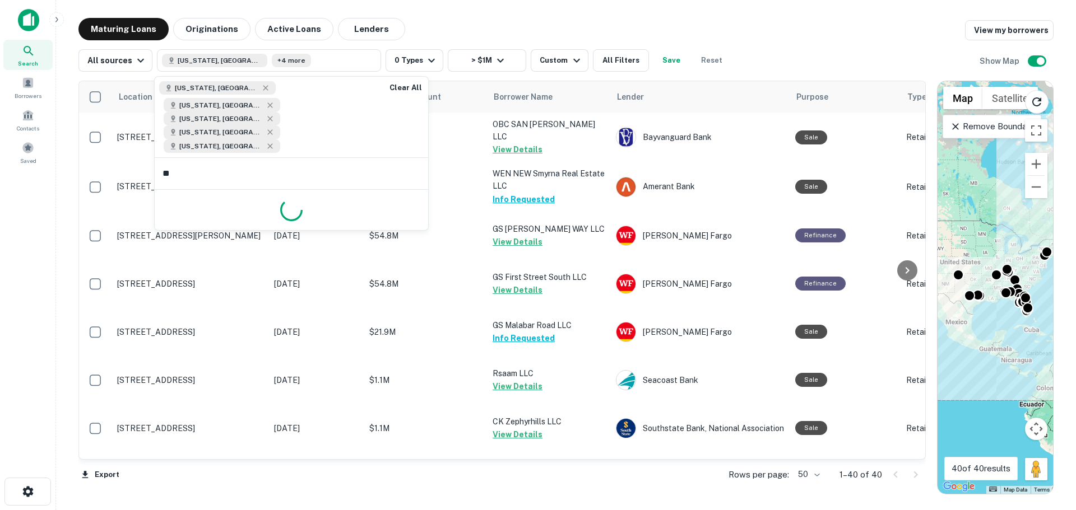
type input "***"
click at [418, 208] on button "Update" at bounding box center [400, 218] width 48 height 20
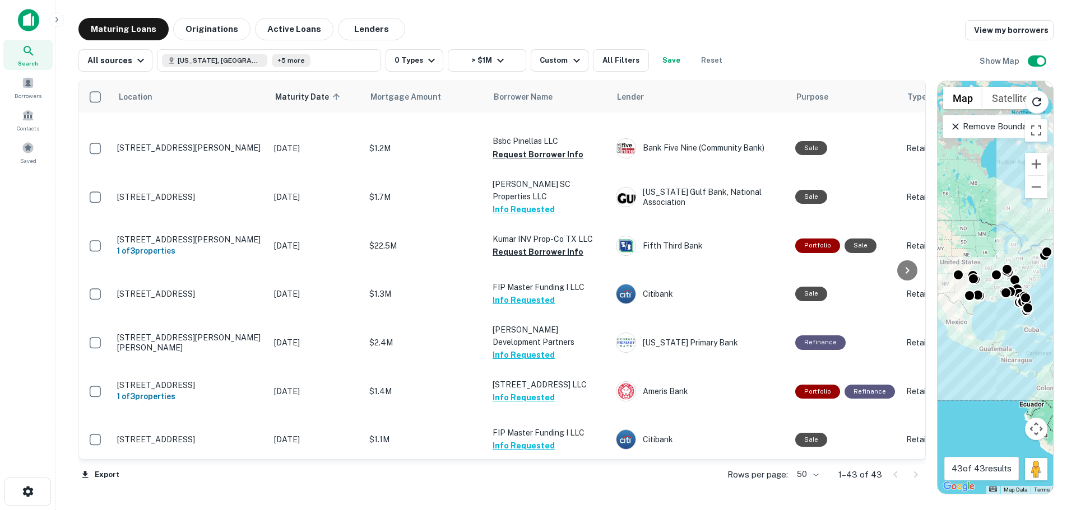
scroll to position [784, 0]
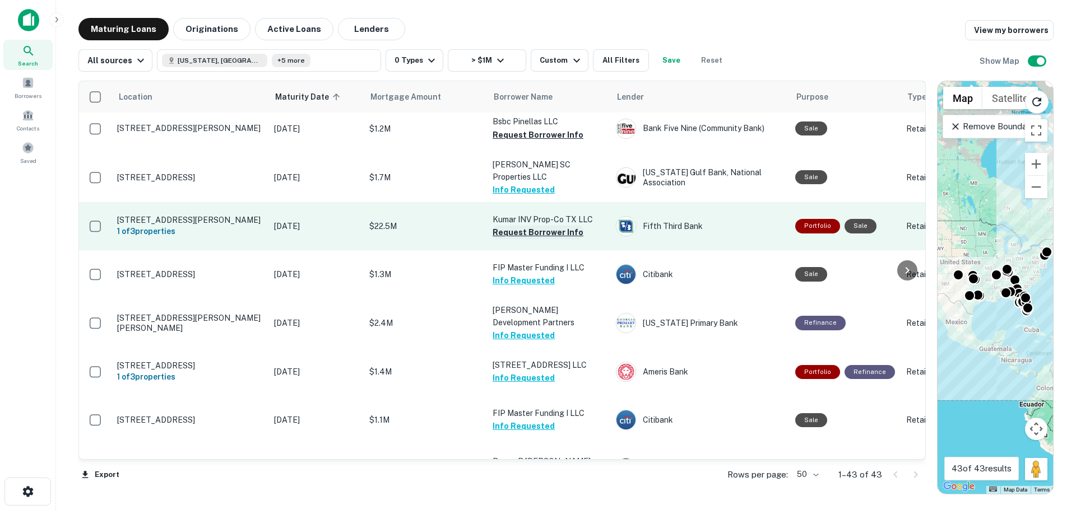
click at [504, 226] on button "Request Borrower Info" at bounding box center [538, 232] width 91 height 13
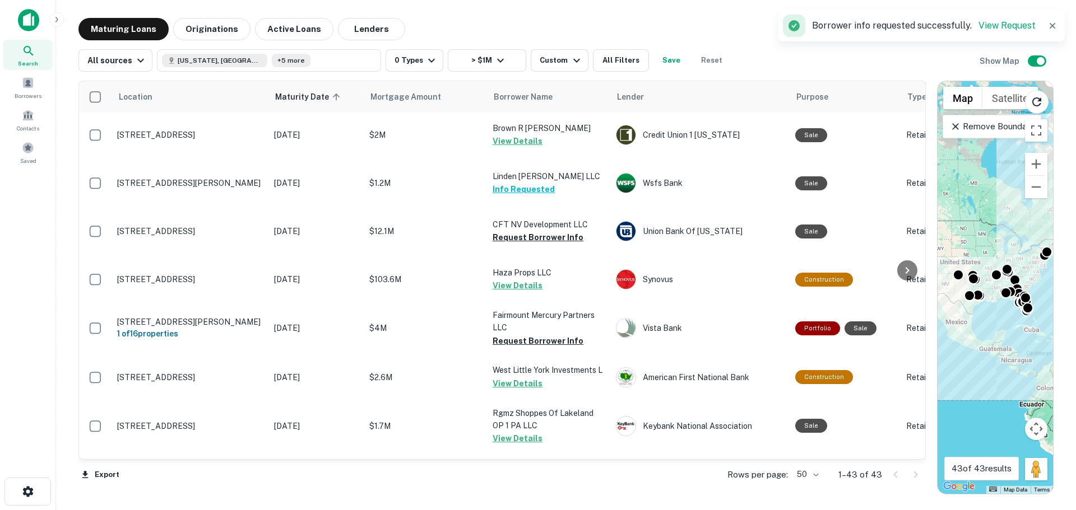
scroll to position [1121, 0]
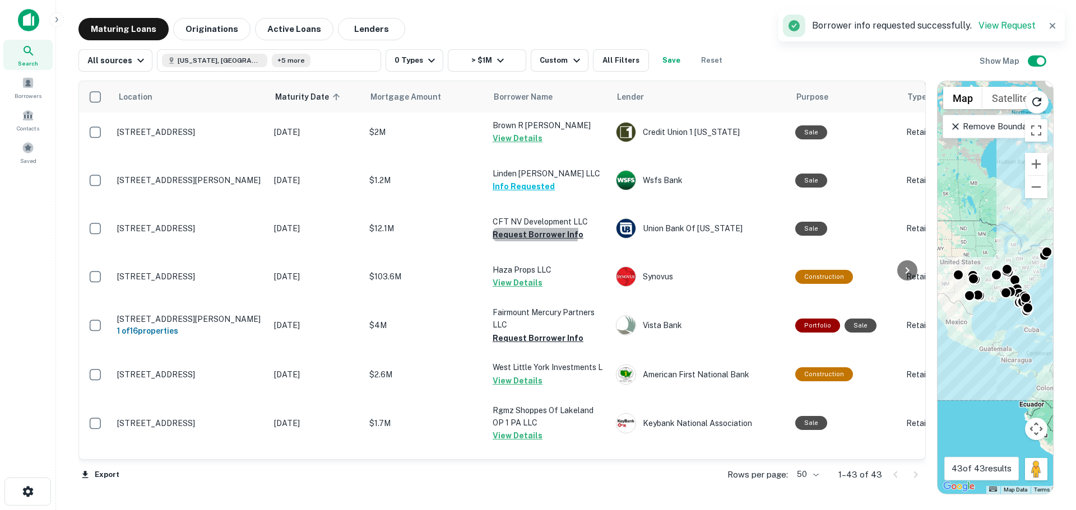
click at [504, 228] on button "Request Borrower Info" at bounding box center [538, 234] width 91 height 13
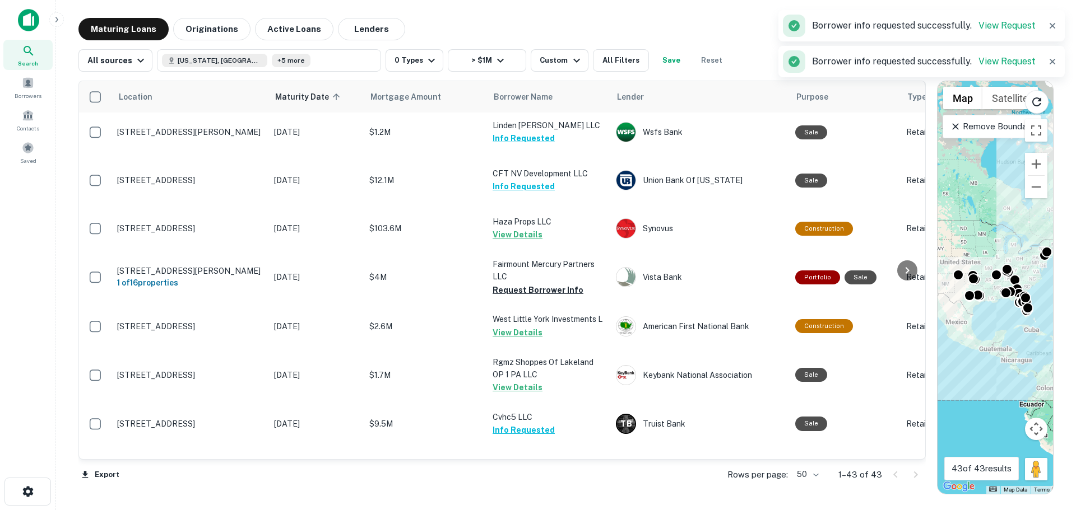
scroll to position [1233, 0]
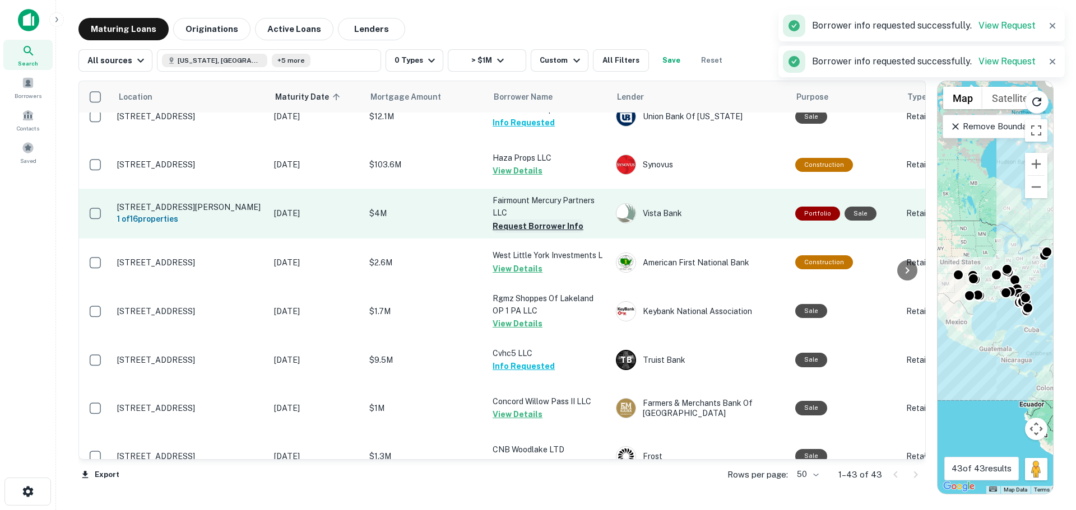
click at [505, 221] on button "Request Borrower Info" at bounding box center [538, 226] width 91 height 13
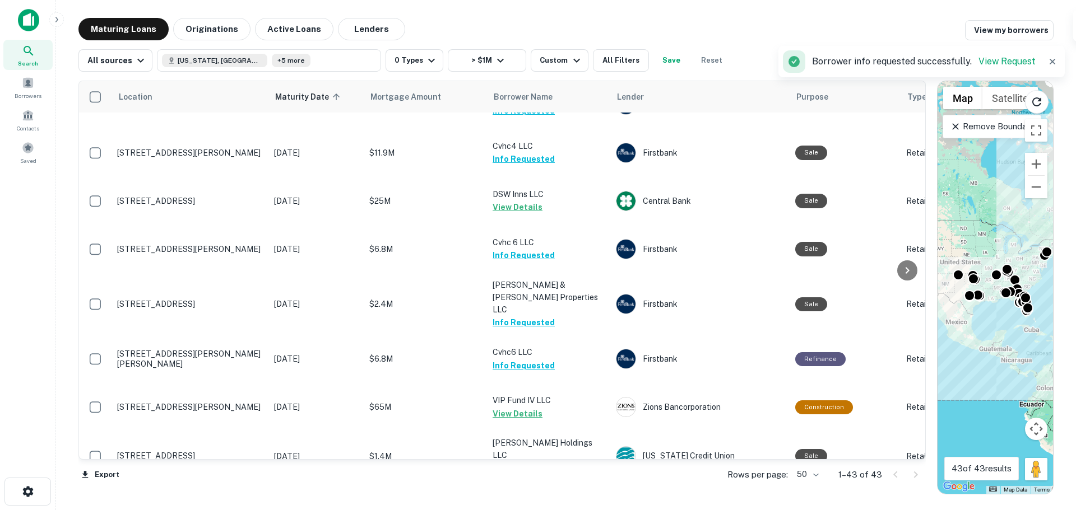
scroll to position [1739, 0]
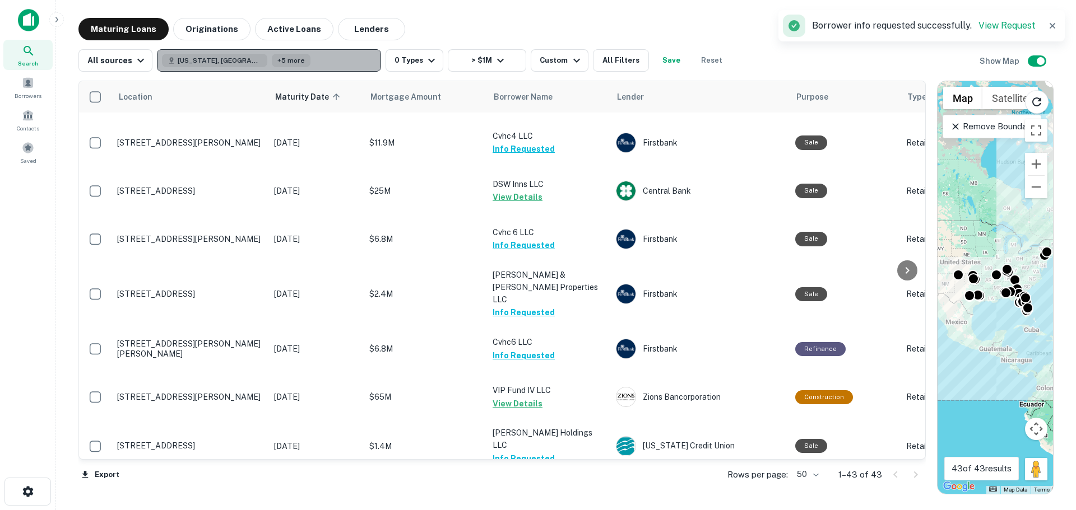
click at [305, 65] on button "Texas, USA +5 more" at bounding box center [269, 60] width 224 height 22
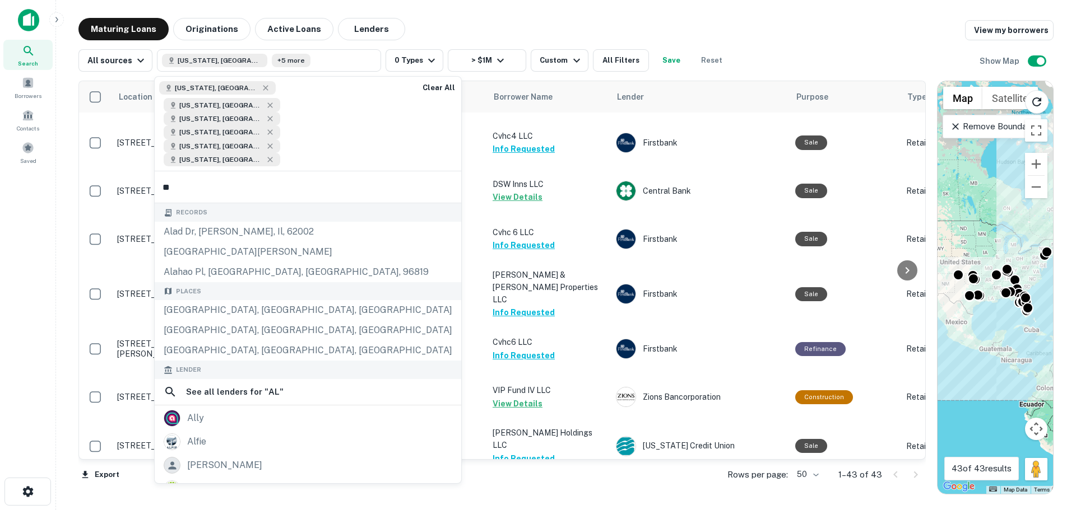
type input "***"
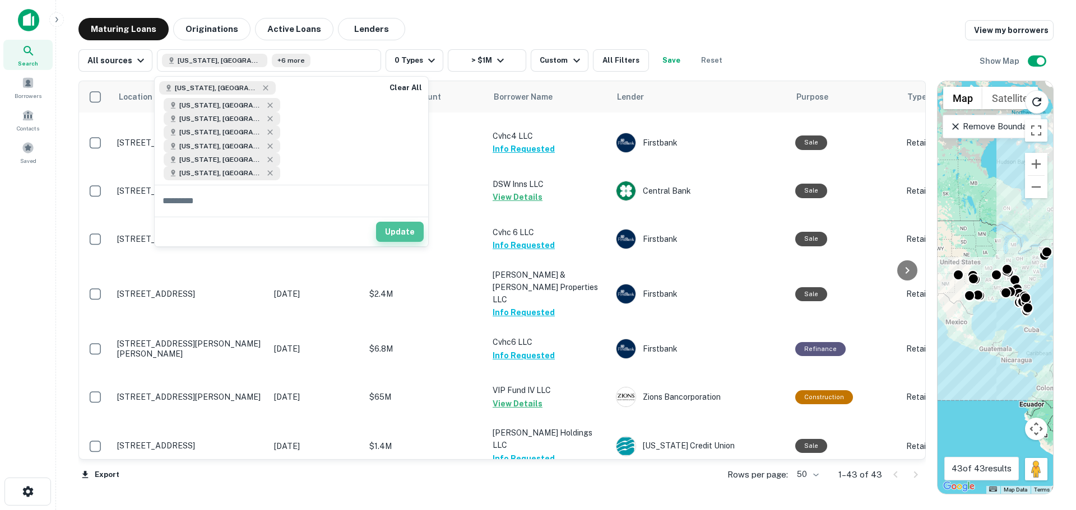
click at [391, 222] on button "Update" at bounding box center [400, 232] width 48 height 20
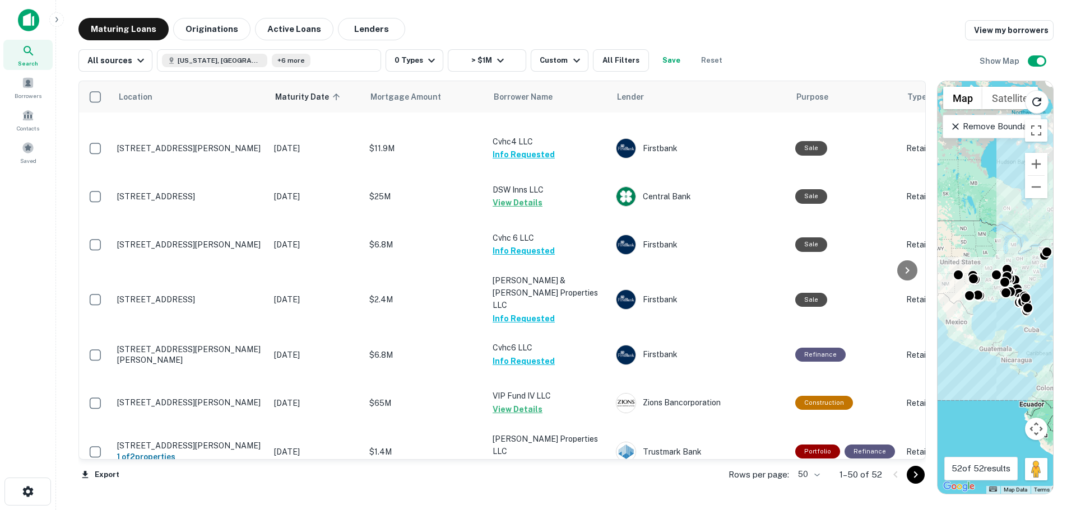
scroll to position [2079, 0]
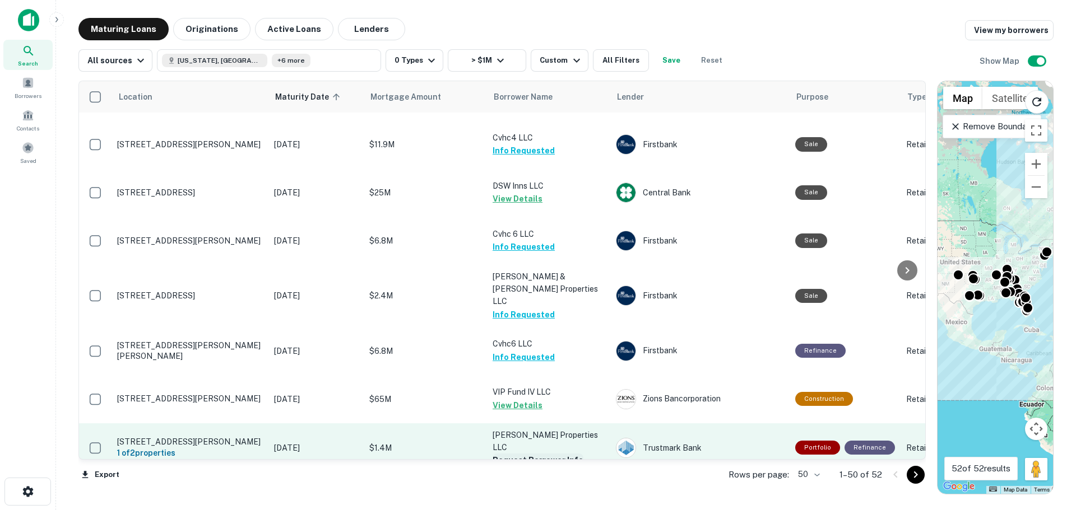
click at [528, 454] on button "Request Borrower Info" at bounding box center [538, 460] width 91 height 13
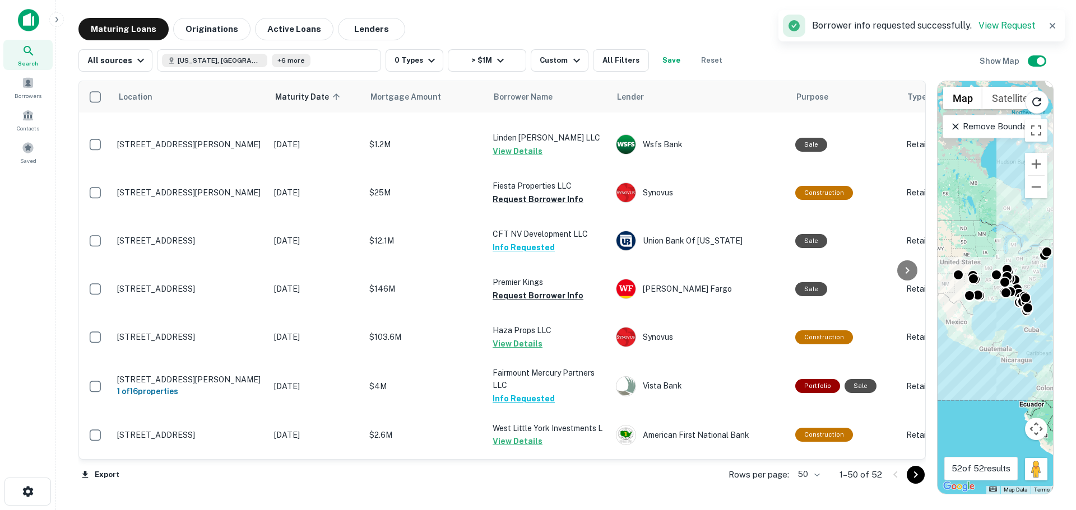
scroll to position [1350, 0]
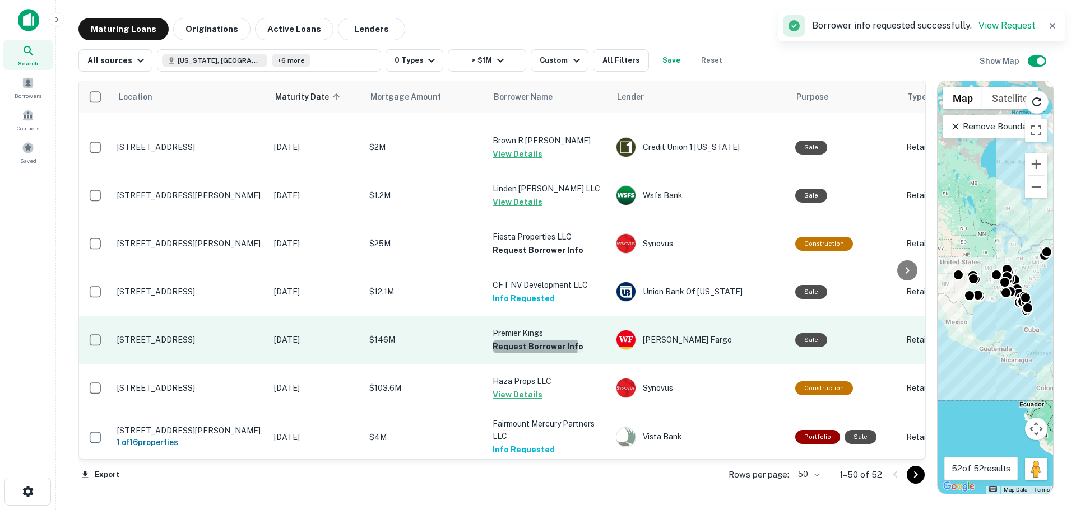
click at [517, 340] on button "Request Borrower Info" at bounding box center [538, 346] width 91 height 13
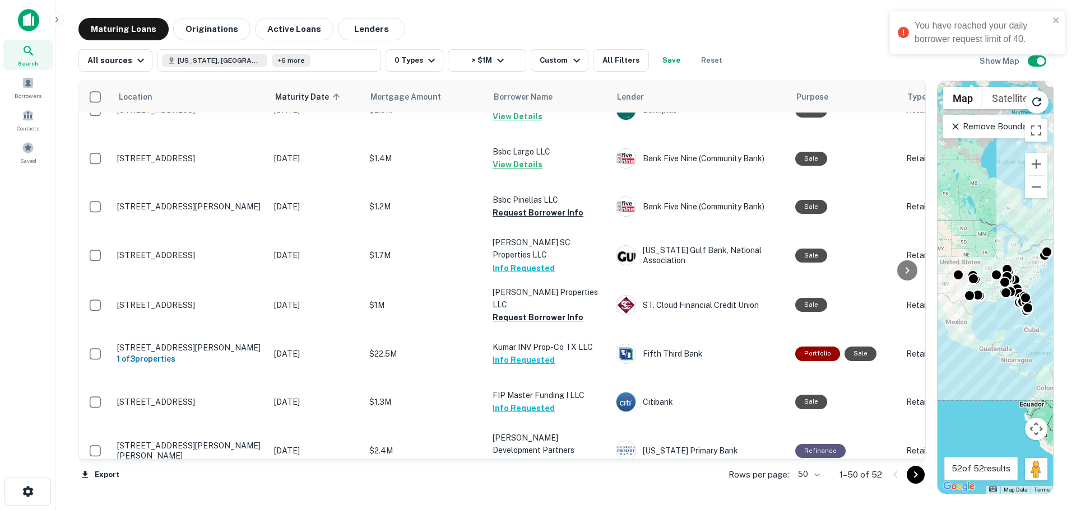
scroll to position [790, 0]
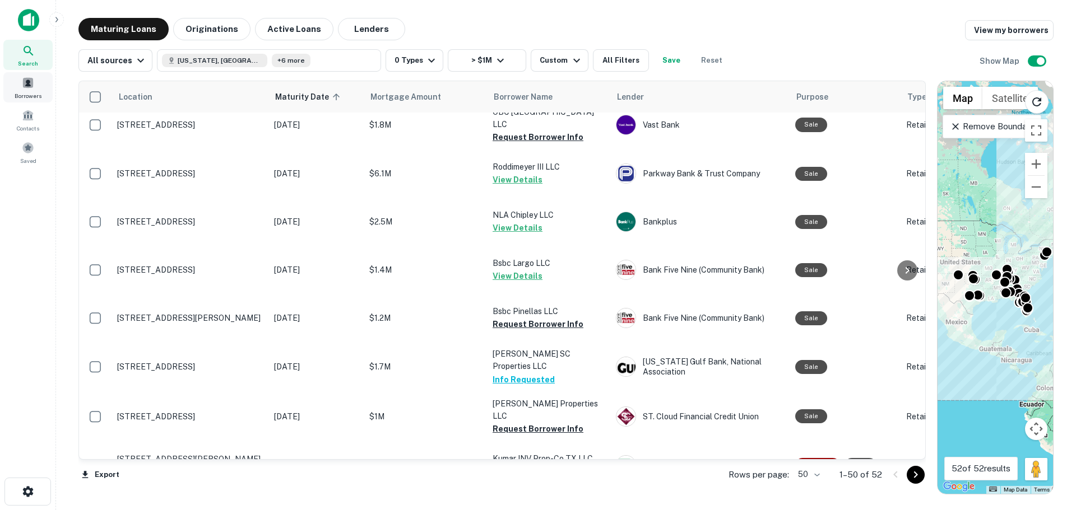
click at [30, 88] on span at bounding box center [28, 83] width 12 height 12
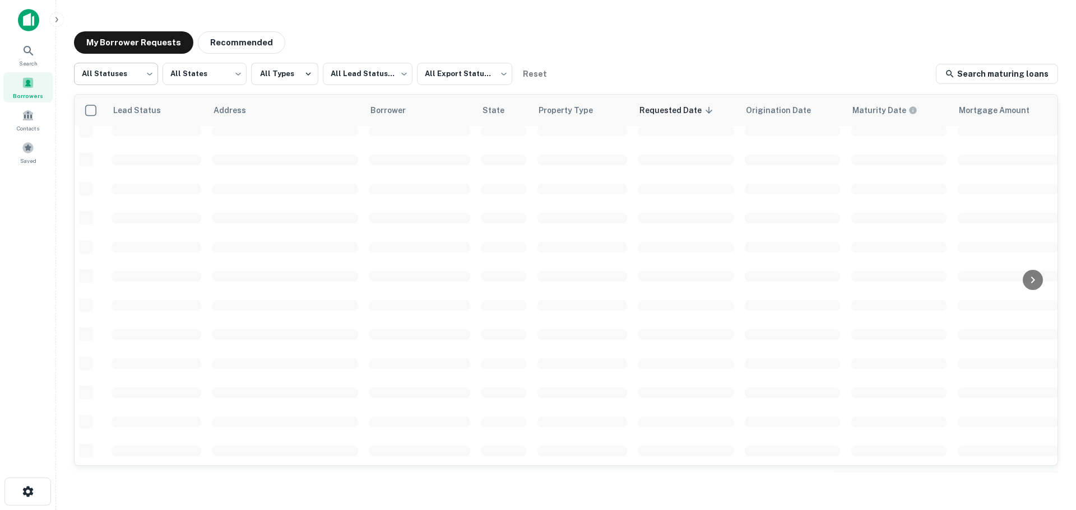
click at [136, 76] on body "Search Borrowers Contacts Saved My Borrower Requests Recommended All Statuses *…" at bounding box center [538, 255] width 1076 height 510
click at [115, 145] on li "Fulfilled" at bounding box center [116, 143] width 84 height 20
type input "*********"
click at [383, 68] on body "Search Borrowers Contacts Saved My Borrower Requests Recommended Fulfilled ****…" at bounding box center [538, 255] width 1076 height 510
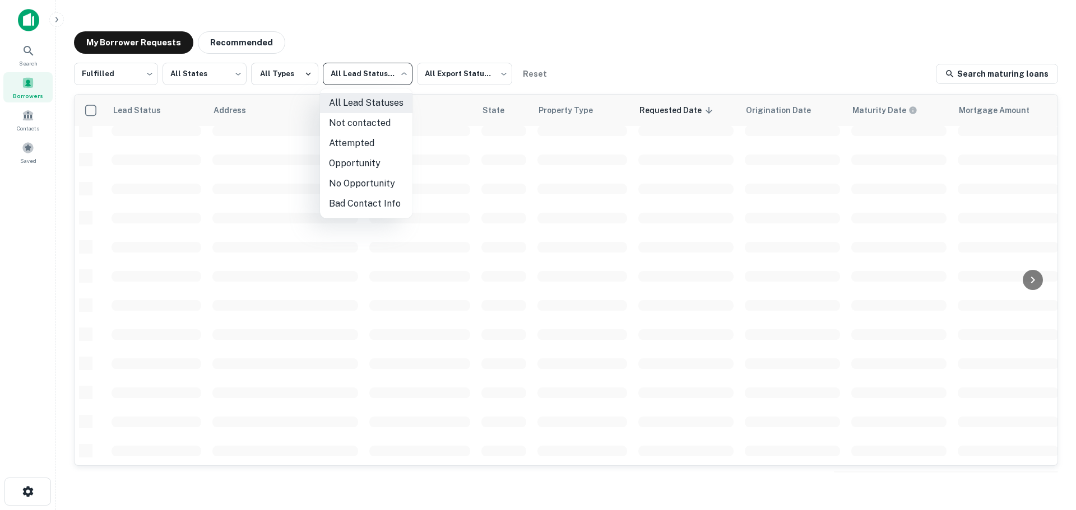
click at [358, 122] on li "Not contacted" at bounding box center [366, 123] width 92 height 20
type input "****"
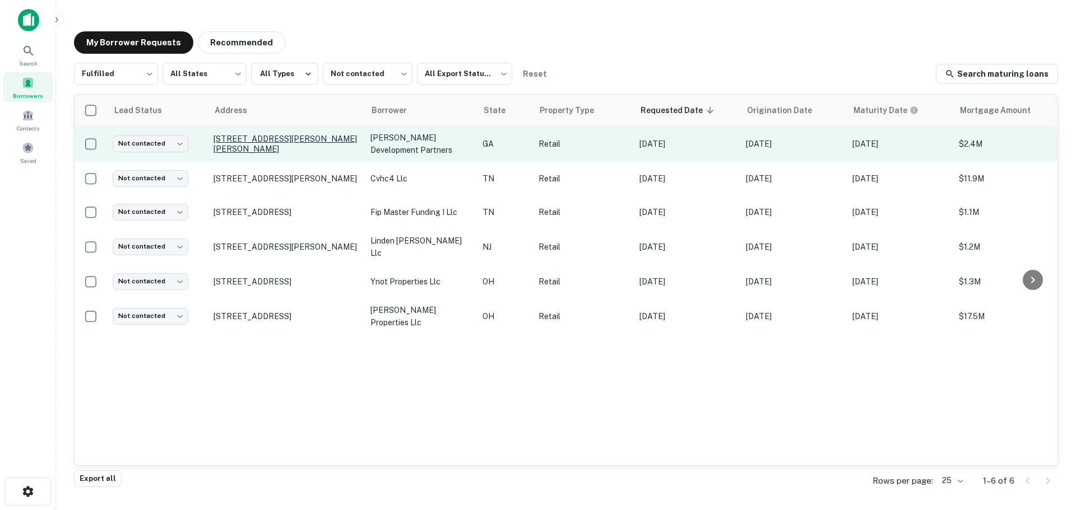
click at [275, 140] on p "[STREET_ADDRESS][PERSON_NAME][PERSON_NAME]" at bounding box center [286, 144] width 146 height 20
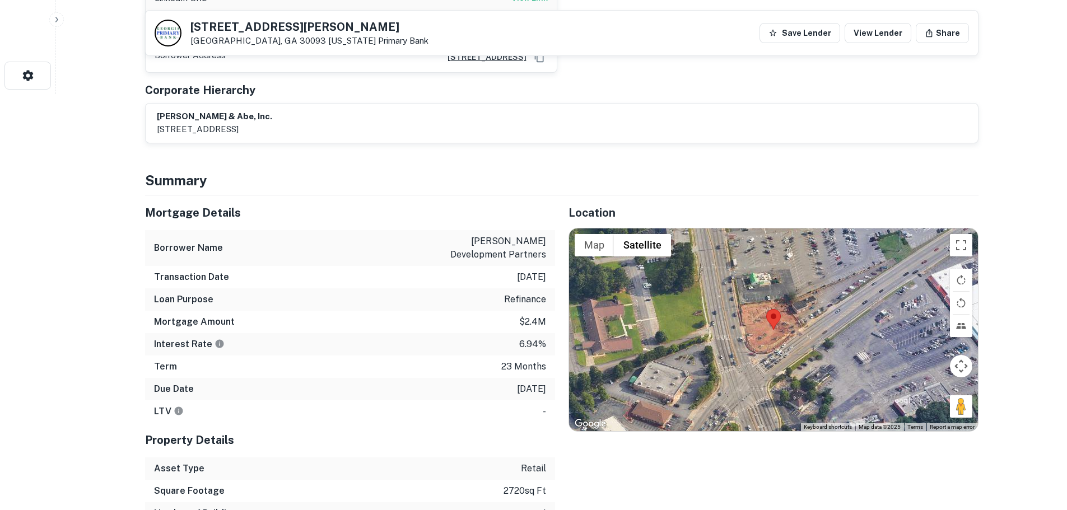
scroll to position [448, 0]
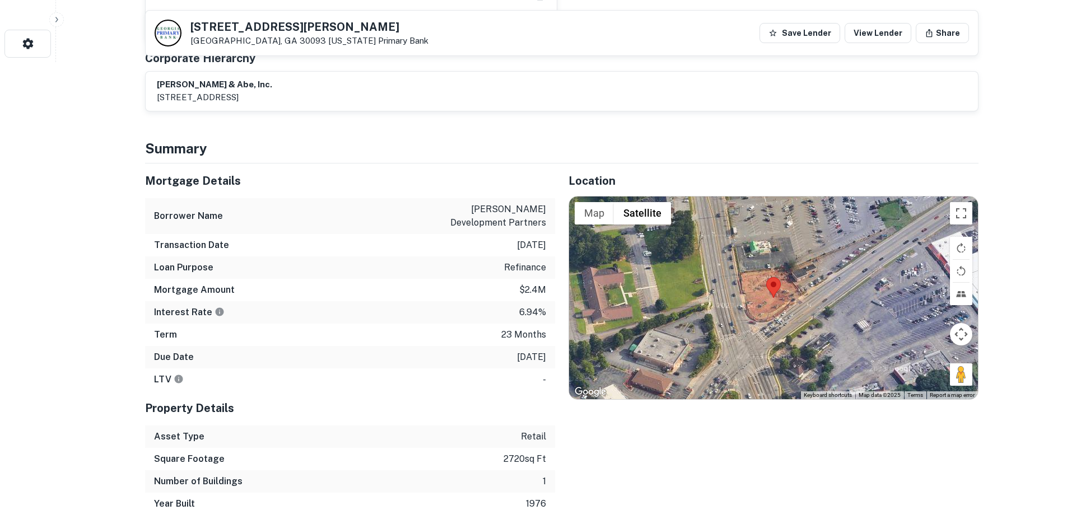
click at [300, 23] on h5 "[STREET_ADDRESS][PERSON_NAME]" at bounding box center [310, 26] width 238 height 11
copy h5 "[STREET_ADDRESS][PERSON_NAME]"
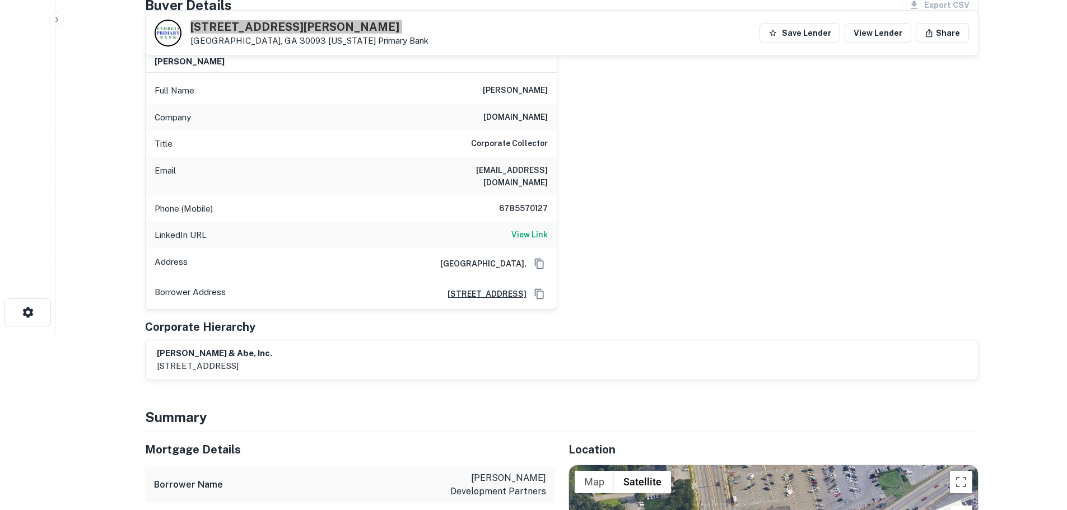
scroll to position [112, 0]
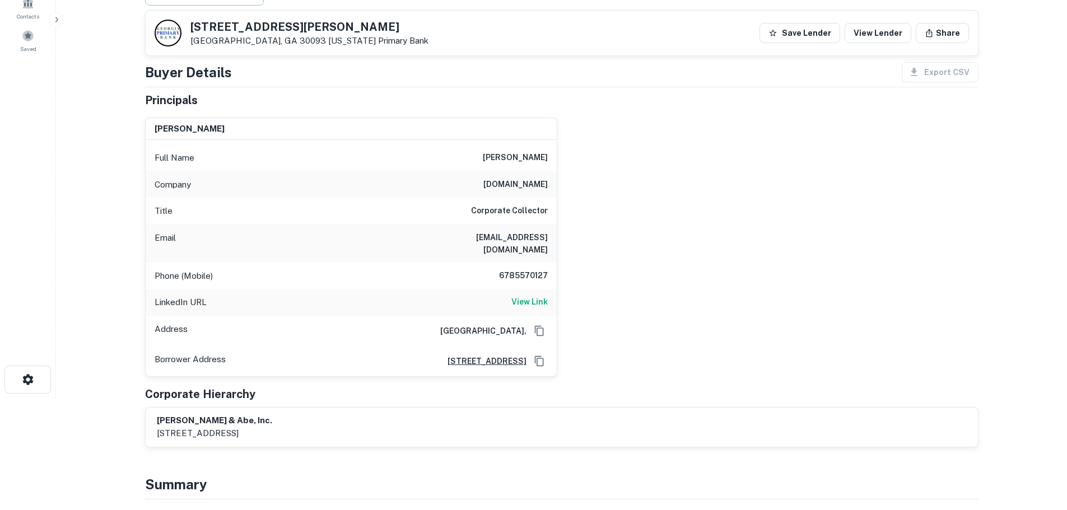
click at [515, 270] on h6 "6785570127" at bounding box center [514, 276] width 67 height 13
click at [517, 270] on h6 "6785570127" at bounding box center [514, 276] width 67 height 13
copy h6 "6785570127"
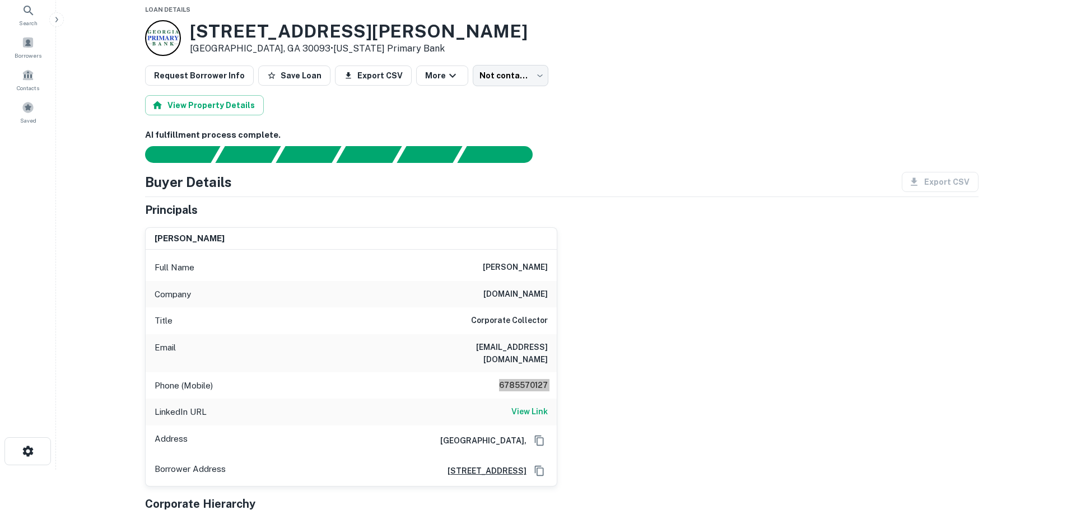
scroll to position [0, 0]
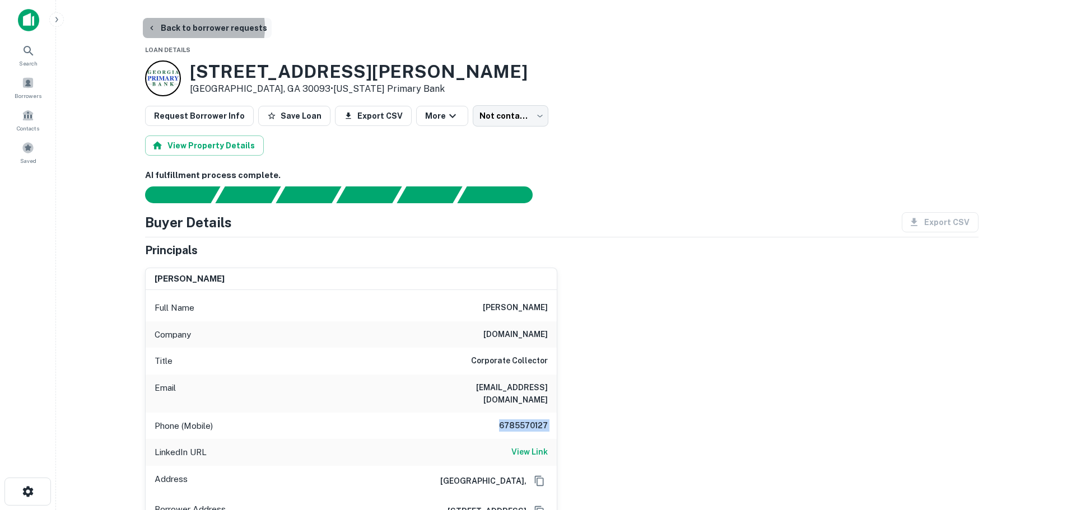
click at [192, 27] on button "Back to borrower requests" at bounding box center [207, 28] width 129 height 20
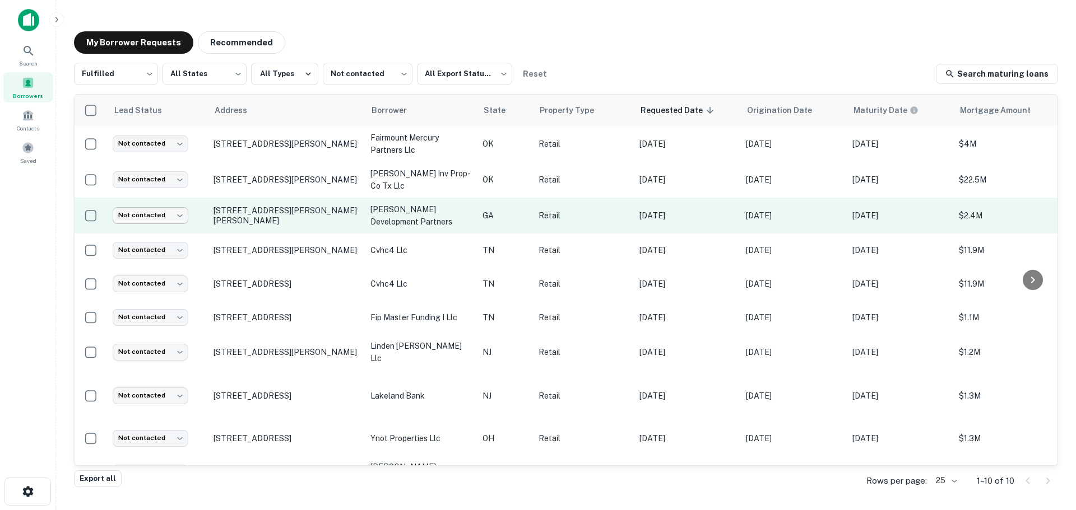
click at [168, 208] on body "Search Borrowers Contacts Saved My Borrower Requests Recommended Fulfilled ****…" at bounding box center [538, 255] width 1076 height 510
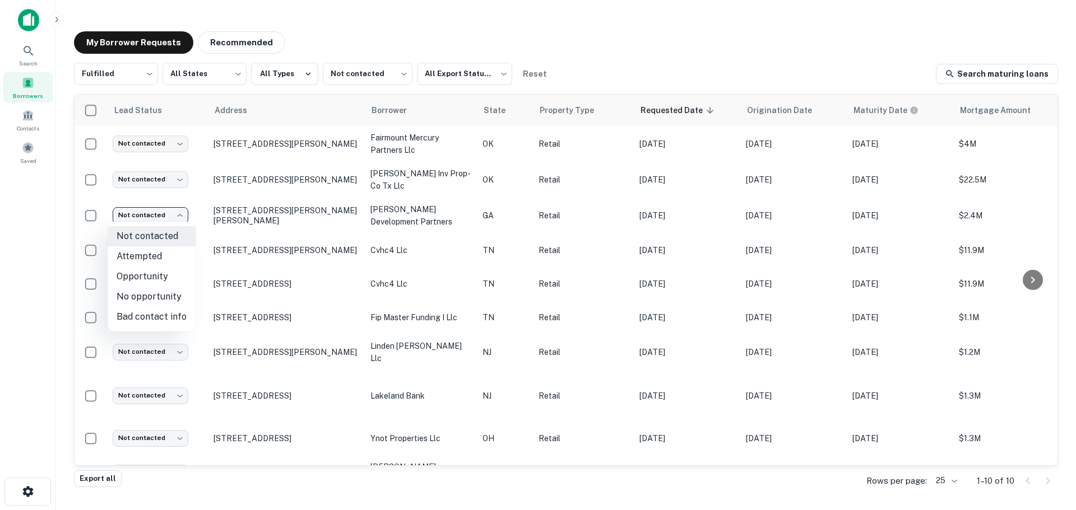
click at [174, 255] on li "Attempted" at bounding box center [152, 257] width 88 height 20
type input "*********"
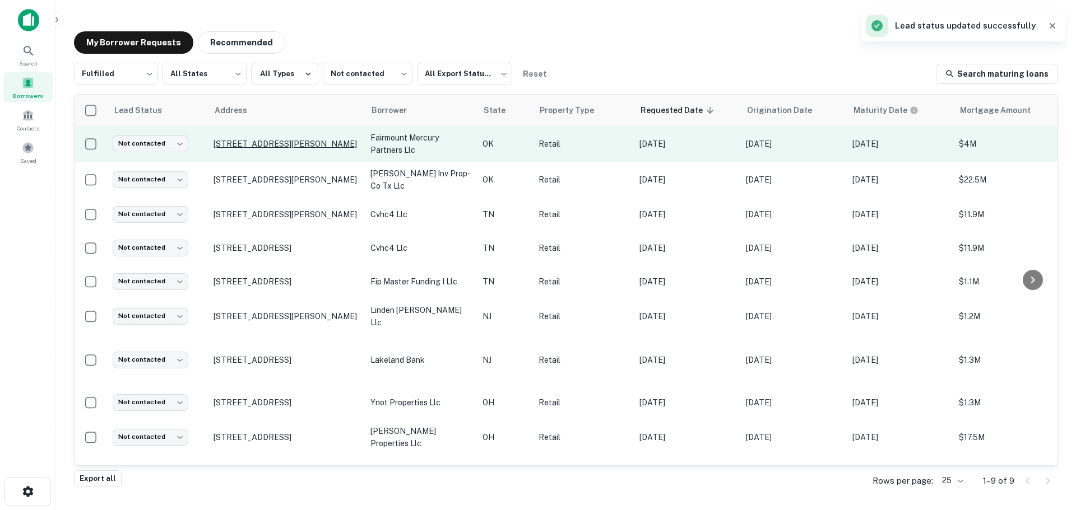
click at [294, 142] on p "[STREET_ADDRESS][PERSON_NAME]" at bounding box center [286, 144] width 146 height 10
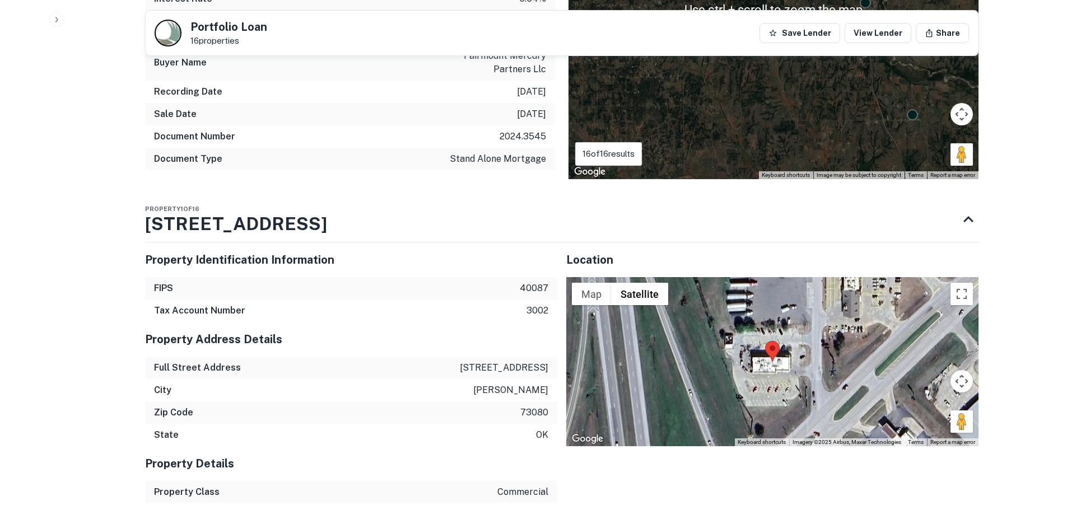
scroll to position [1569, 0]
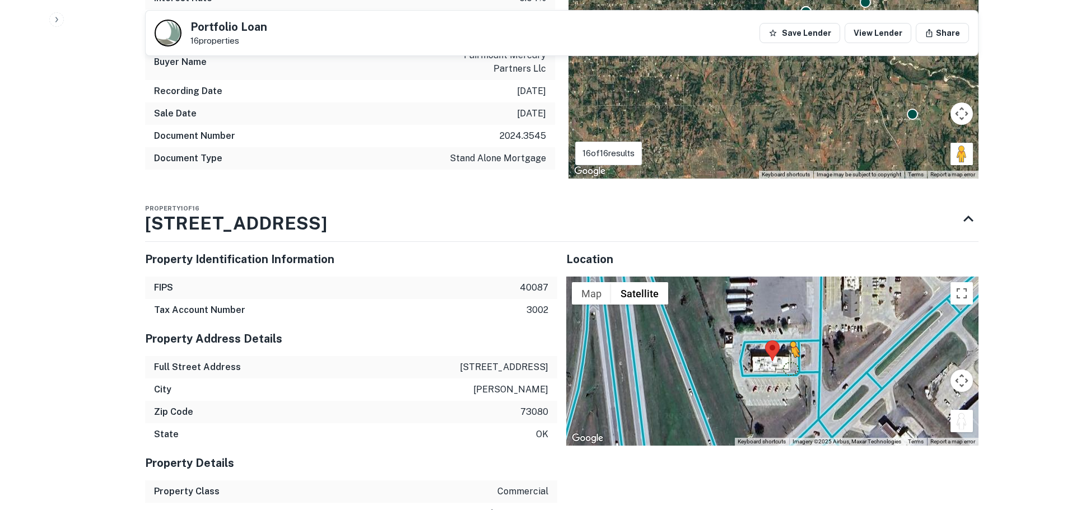
drag, startPoint x: 971, startPoint y: 417, endPoint x: 789, endPoint y: 355, distance: 192.2
click at [789, 355] on div "To activate drag with keyboard, press Alt + Enter. Once in keyboard drag state,…" at bounding box center [772, 361] width 412 height 169
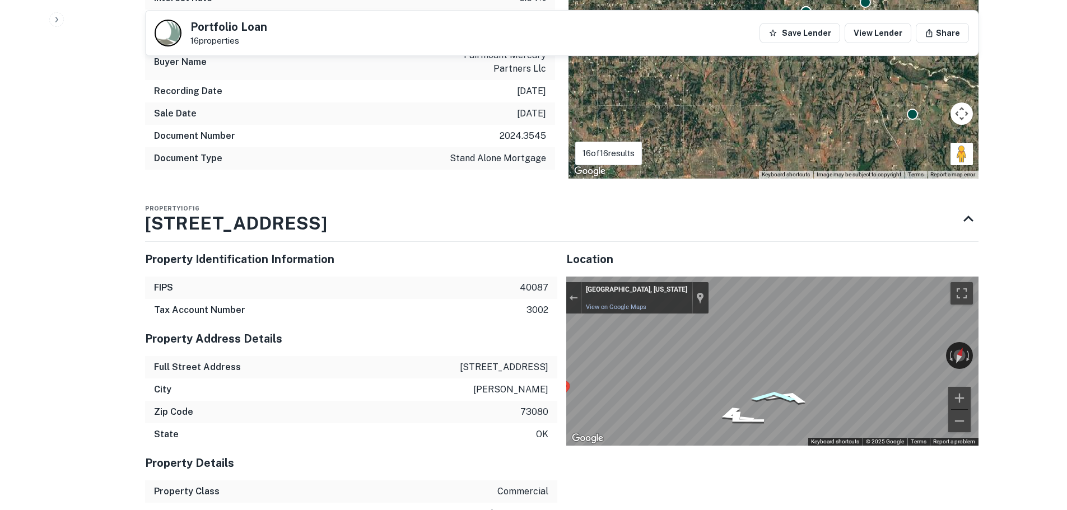
click at [760, 386] on div "Map" at bounding box center [772, 361] width 412 height 169
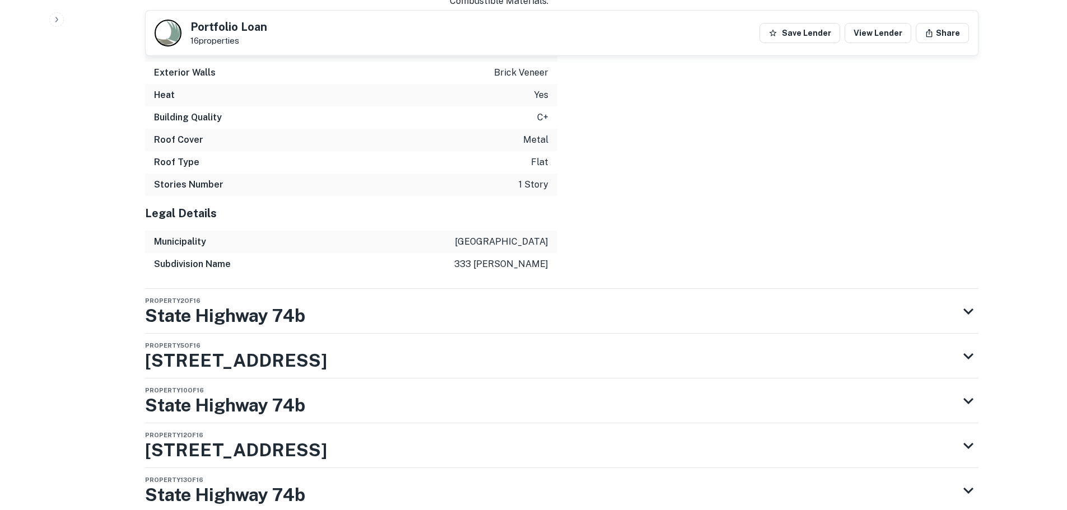
scroll to position [2534, 0]
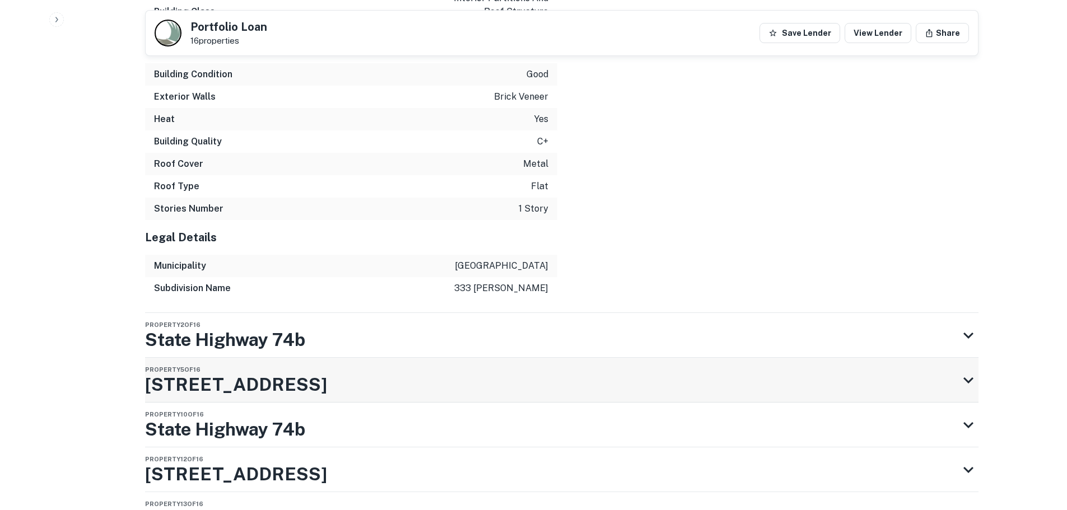
click at [442, 358] on div "Property [STREET_ADDRESS]" at bounding box center [552, 380] width 814 height 45
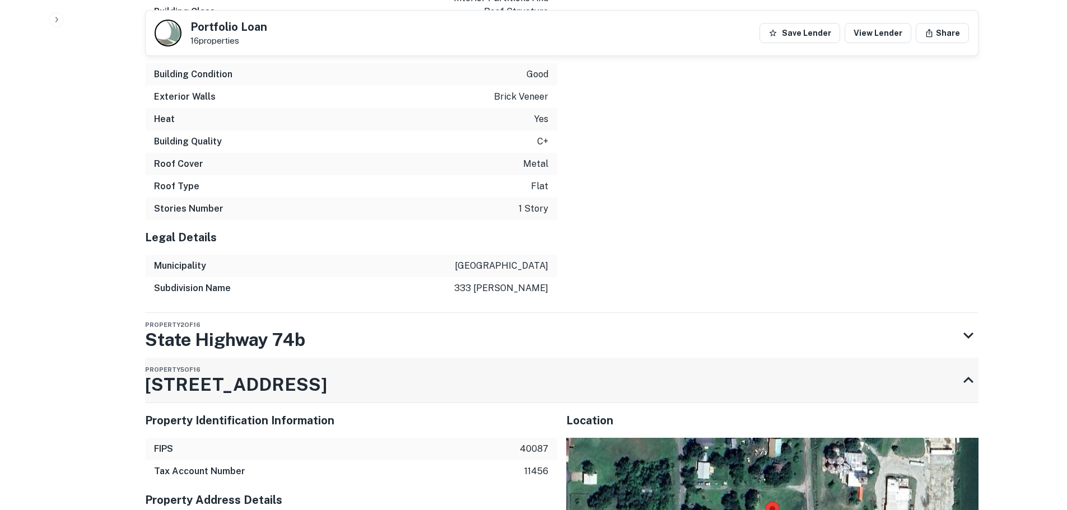
click at [442, 358] on div "Property [STREET_ADDRESS]" at bounding box center [552, 380] width 814 height 45
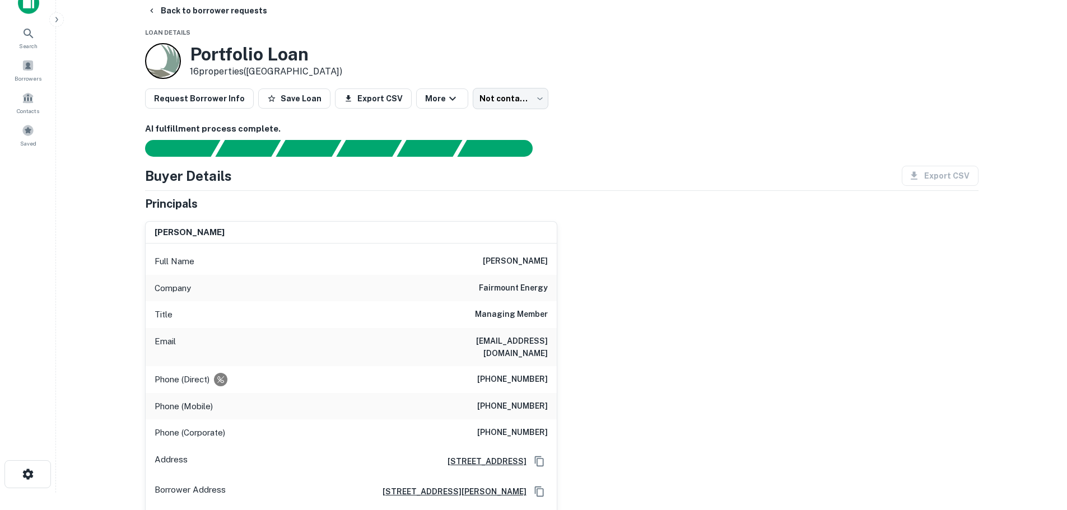
scroll to position [13, 0]
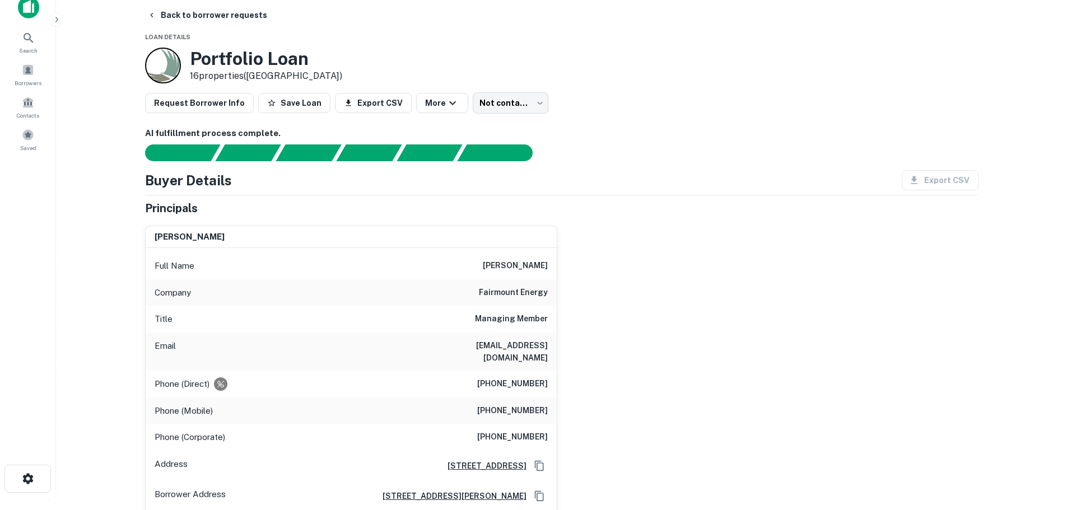
click at [529, 294] on h6 "fairmount energy" at bounding box center [513, 292] width 69 height 13
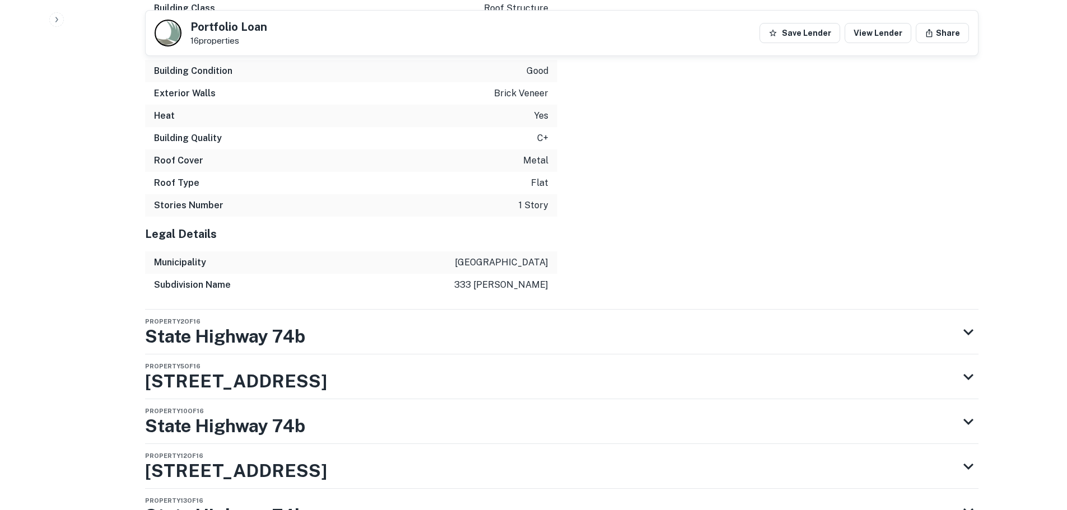
scroll to position [2590, 0]
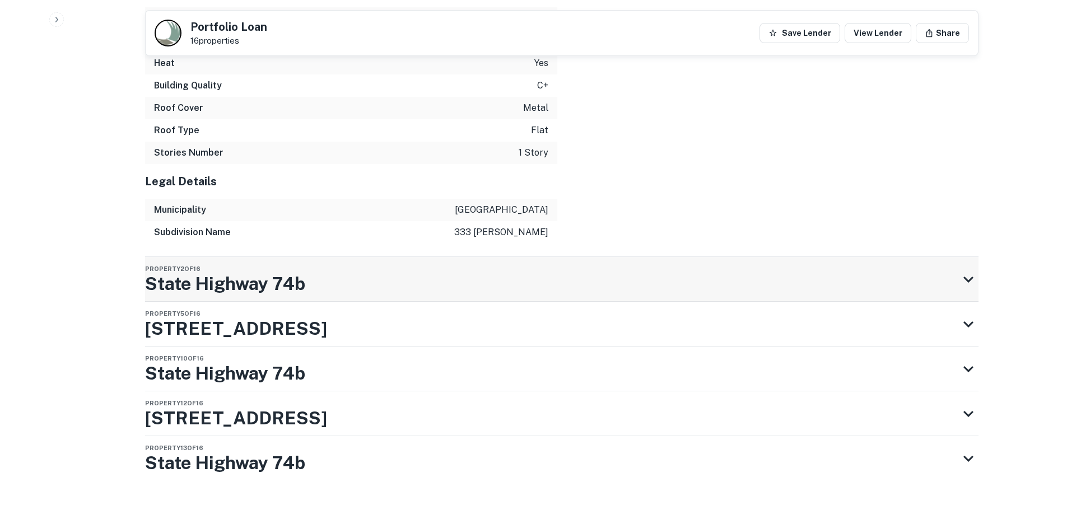
click at [580, 257] on div "Property 2 of [STREET_ADDRESS]" at bounding box center [552, 279] width 814 height 45
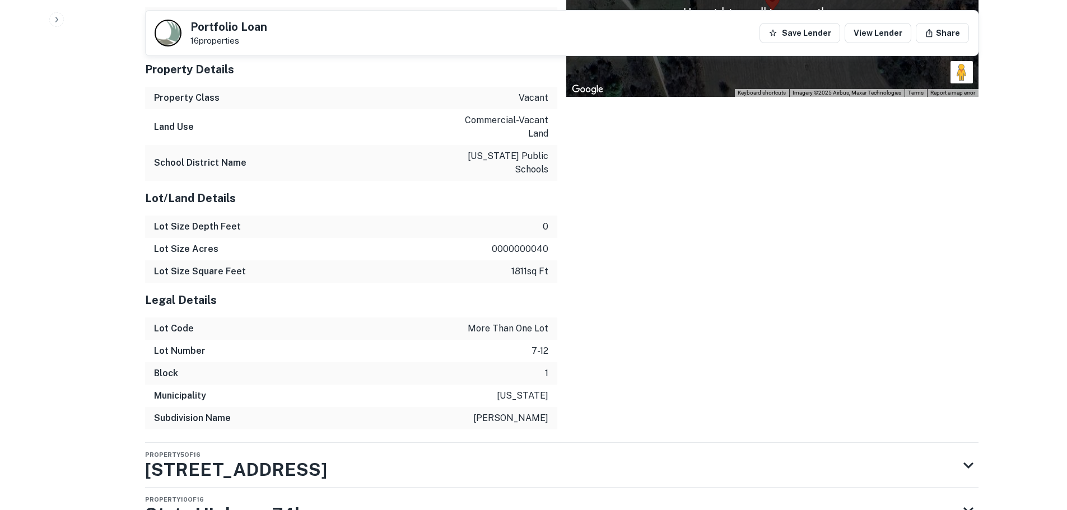
scroll to position [3141, 0]
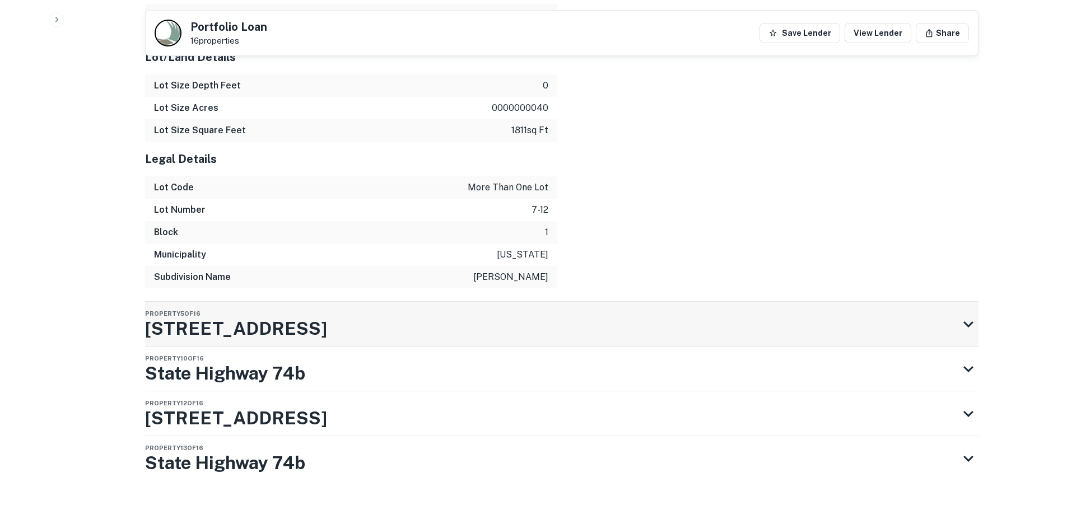
click at [573, 302] on div "Property [STREET_ADDRESS]" at bounding box center [552, 324] width 814 height 45
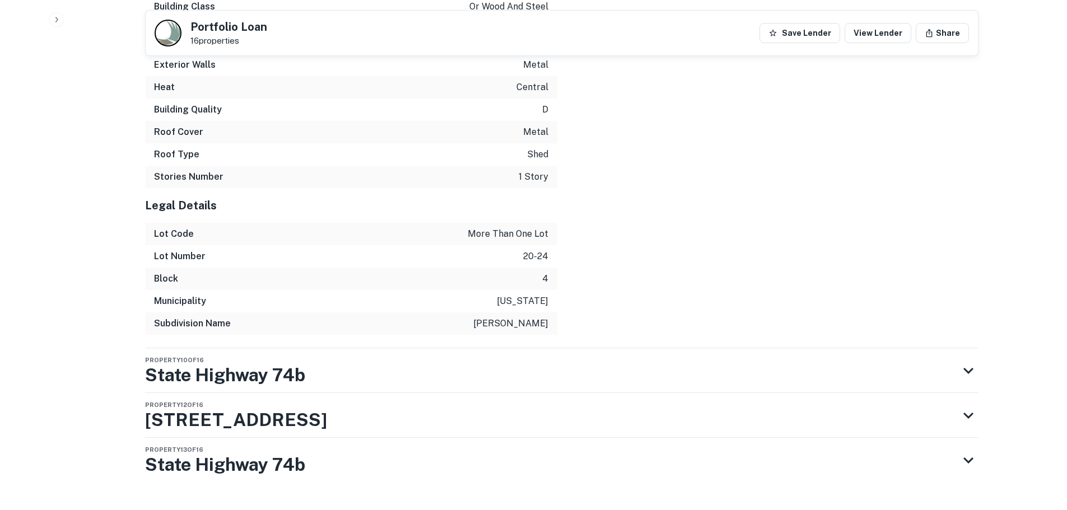
scroll to position [4205, 0]
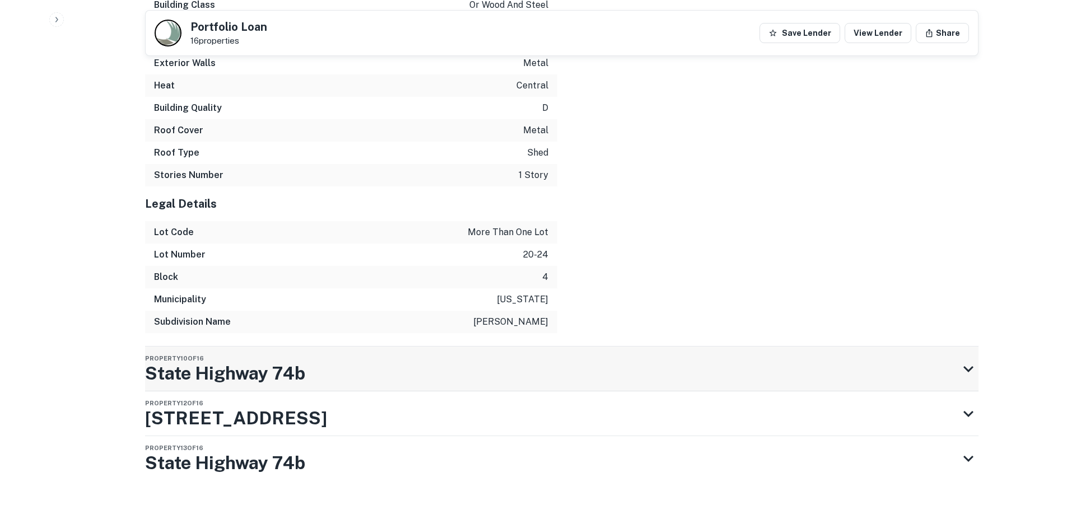
click at [554, 352] on div "Property [STREET_ADDRESS]" at bounding box center [552, 369] width 814 height 45
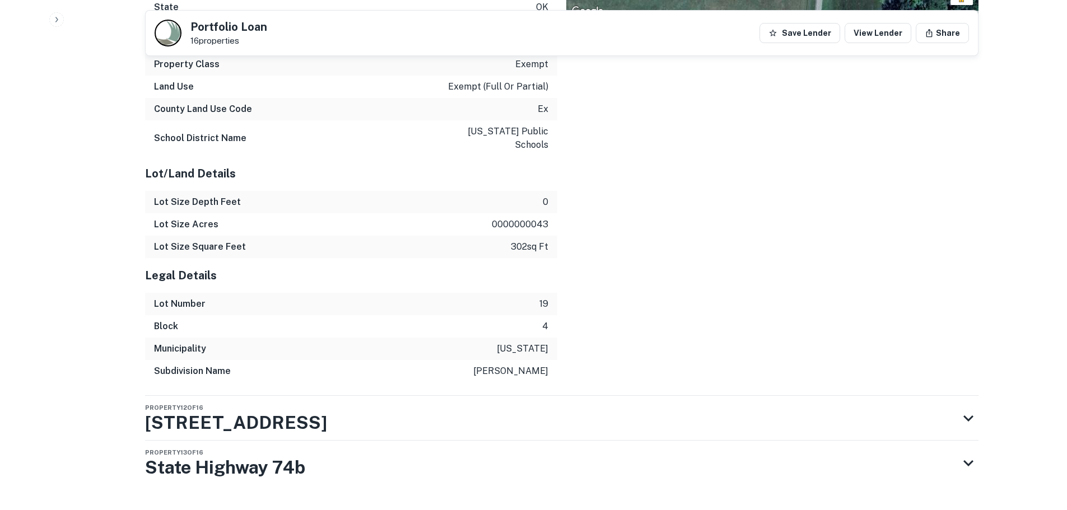
scroll to position [4787, 0]
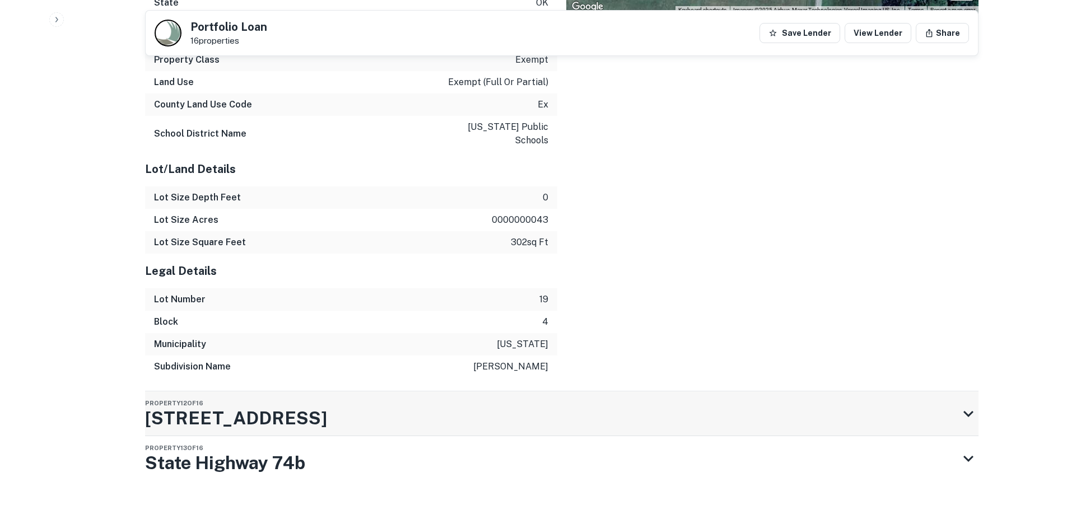
click at [519, 392] on div "Property 12 of 16 [STREET_ADDRESS]" at bounding box center [552, 414] width 814 height 45
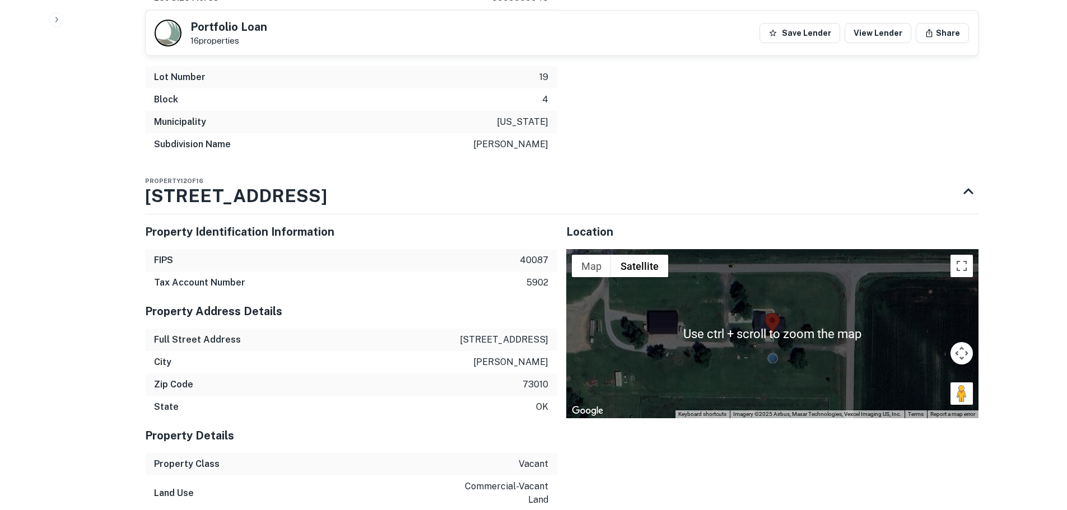
scroll to position [4899, 0]
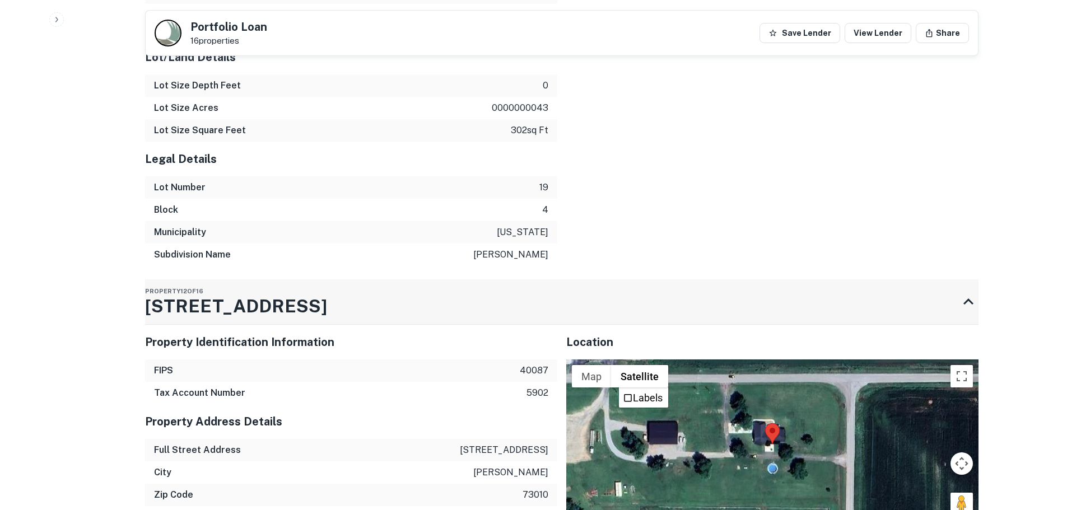
click at [799, 280] on div "Property 12 of 16 [STREET_ADDRESS]" at bounding box center [552, 302] width 814 height 45
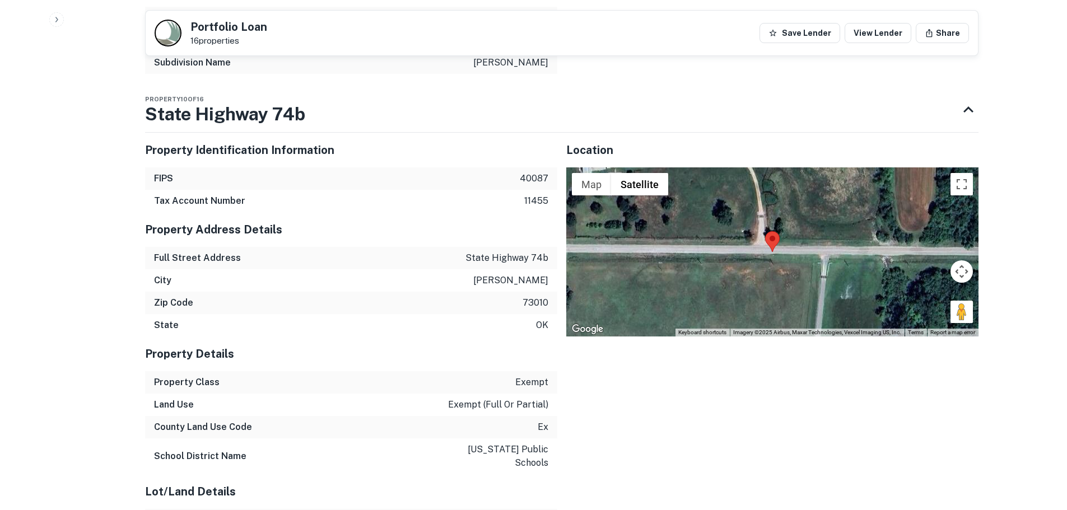
scroll to position [4452, 0]
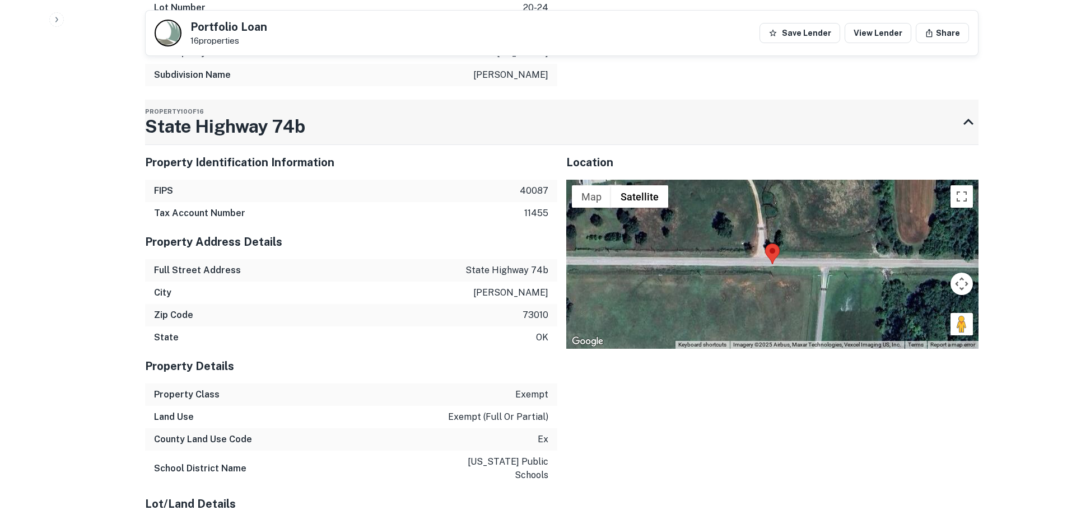
click at [883, 100] on div "Property [STREET_ADDRESS]" at bounding box center [552, 122] width 814 height 45
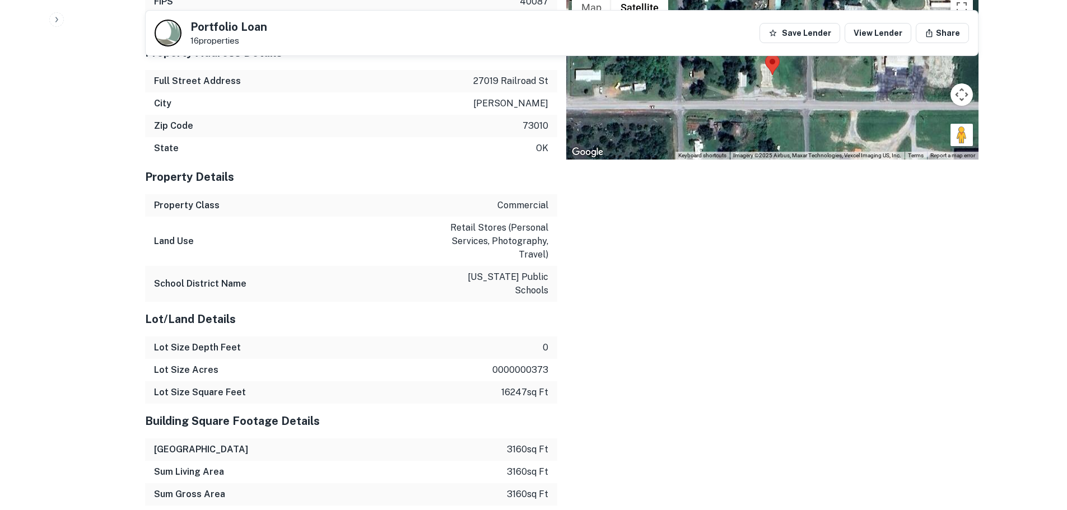
scroll to position [3253, 0]
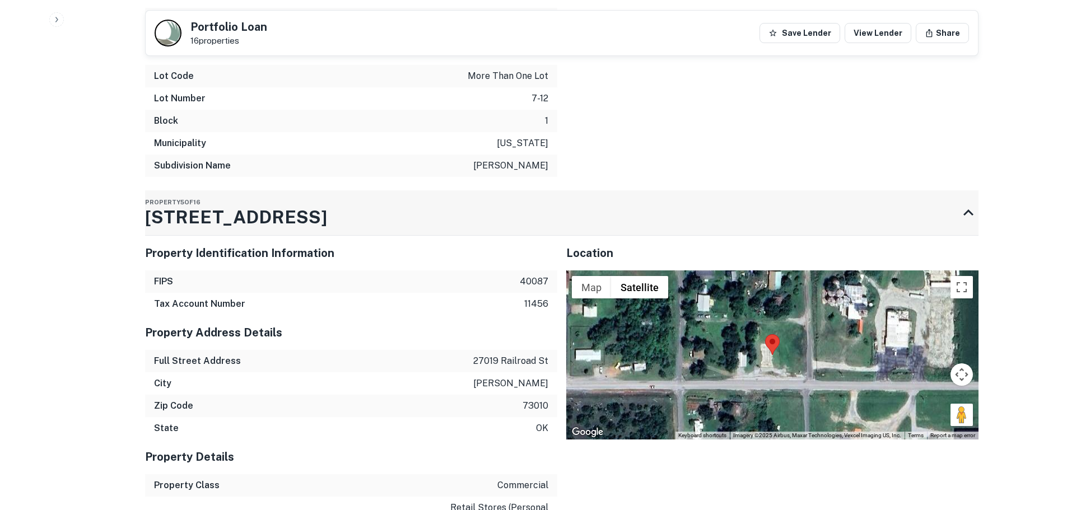
click at [871, 196] on div "Property [STREET_ADDRESS]" at bounding box center [552, 213] width 814 height 45
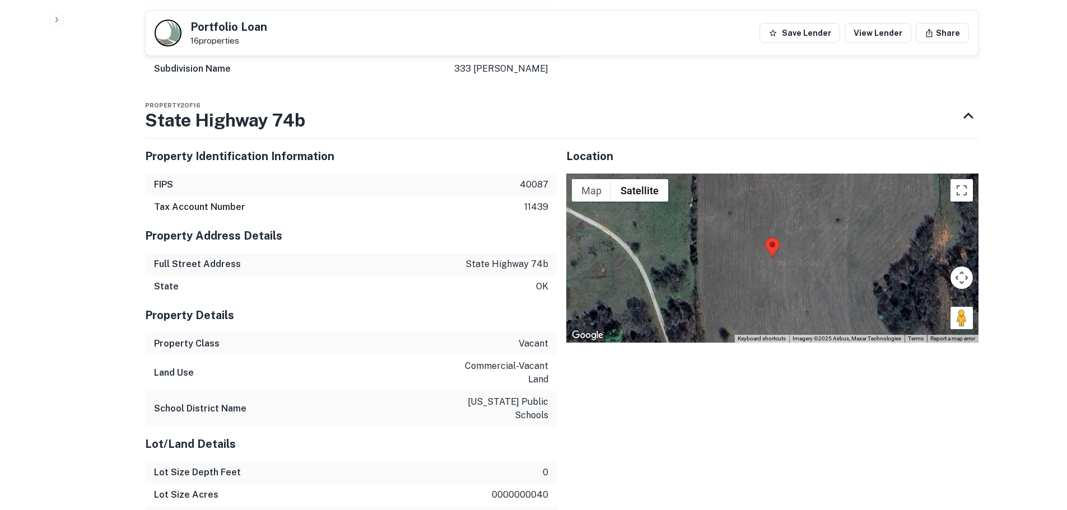
scroll to position [2581, 0]
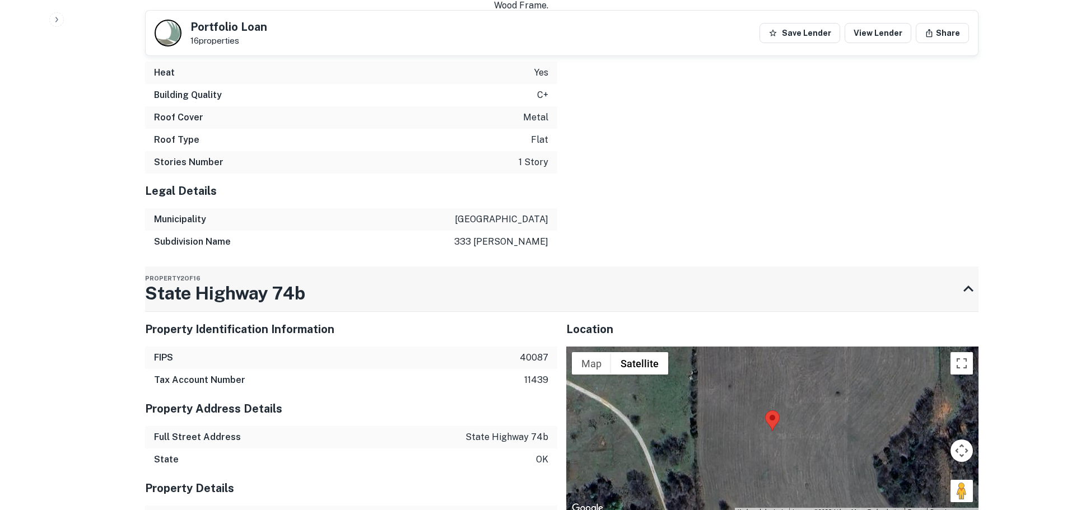
click at [871, 267] on div "Property 2 of [STREET_ADDRESS]" at bounding box center [552, 289] width 814 height 45
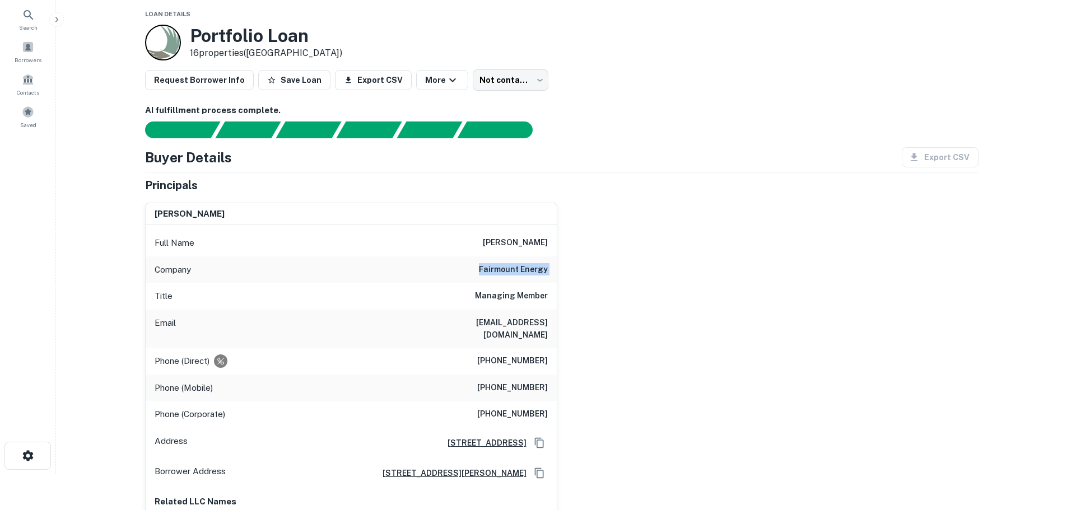
scroll to position [56, 0]
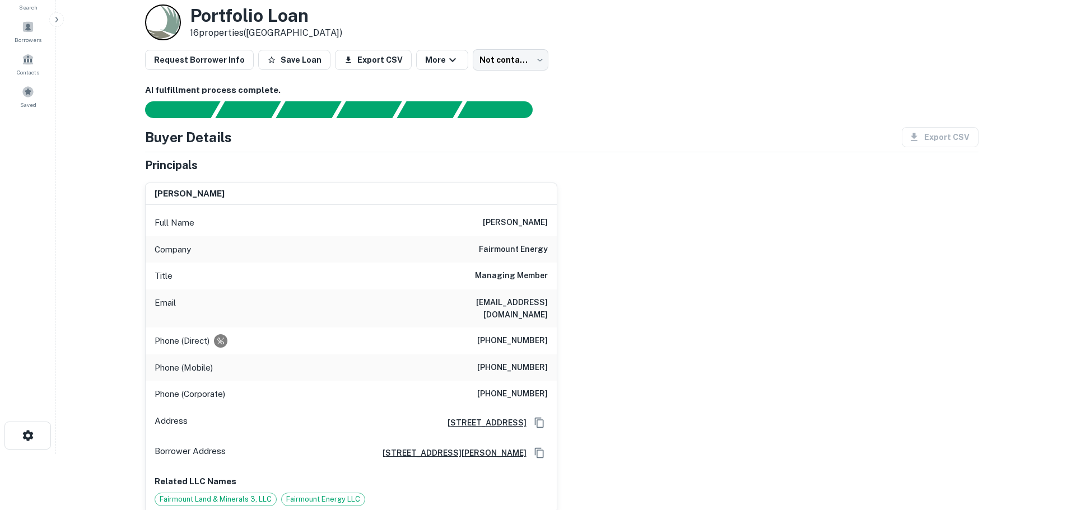
click at [535, 334] on h6 "[PHONE_NUMBER]" at bounding box center [512, 340] width 71 height 13
copy h6 "[PHONE_NUMBER]"
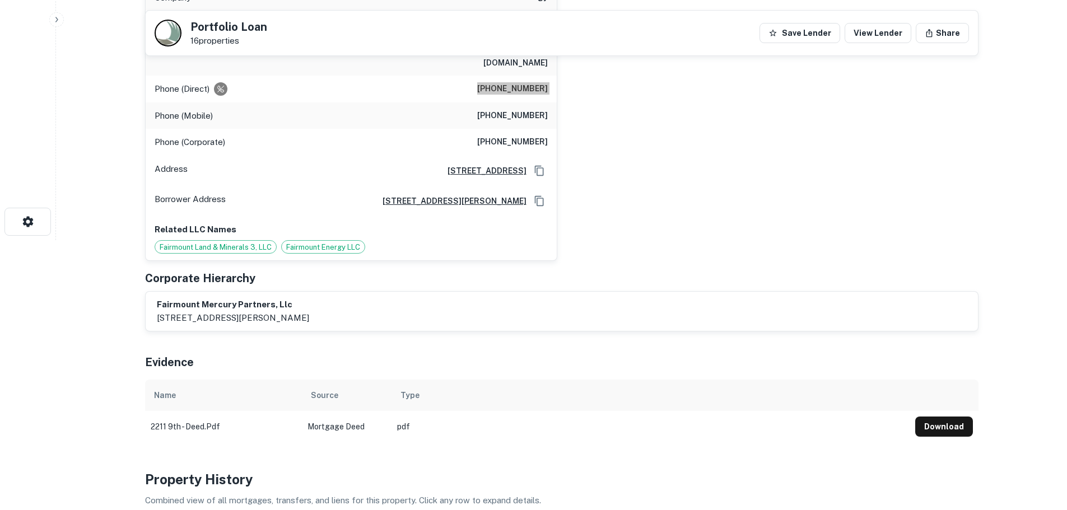
scroll to position [112, 0]
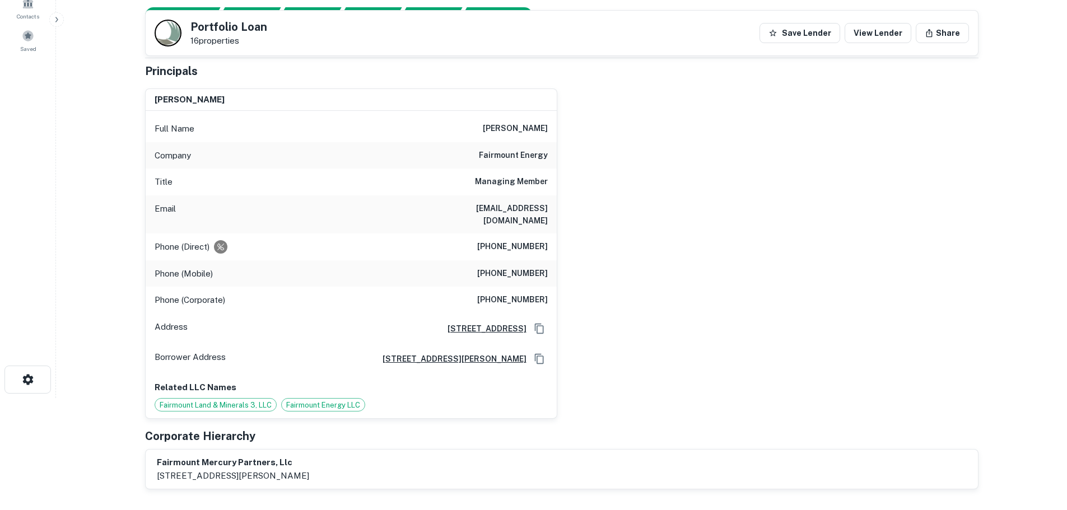
click at [510, 267] on h6 "[PHONE_NUMBER]" at bounding box center [512, 273] width 71 height 13
copy h6 "[PHONE_NUMBER]"
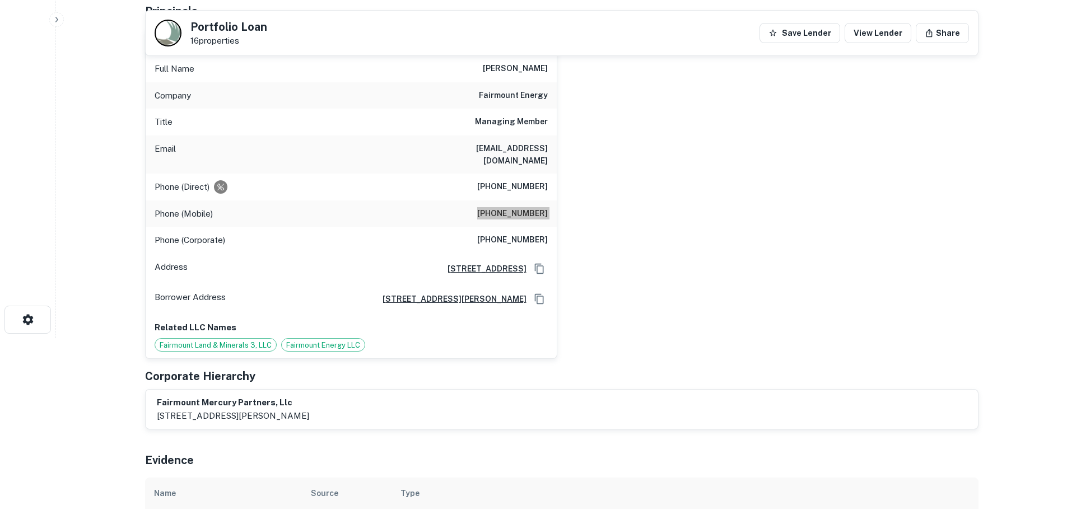
scroll to position [168, 0]
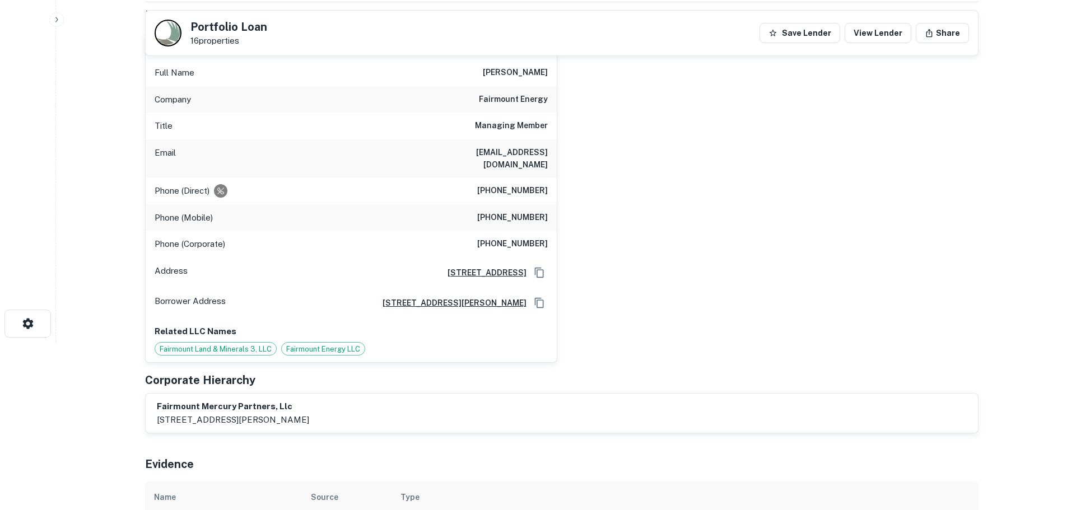
click at [514, 238] on h6 "[PHONE_NUMBER]" at bounding box center [512, 244] width 71 height 13
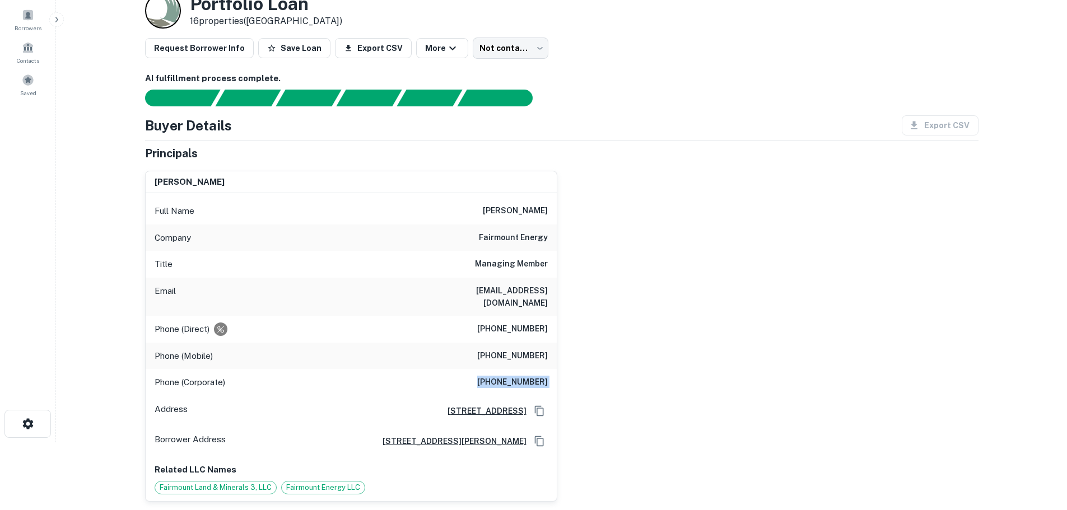
scroll to position [0, 0]
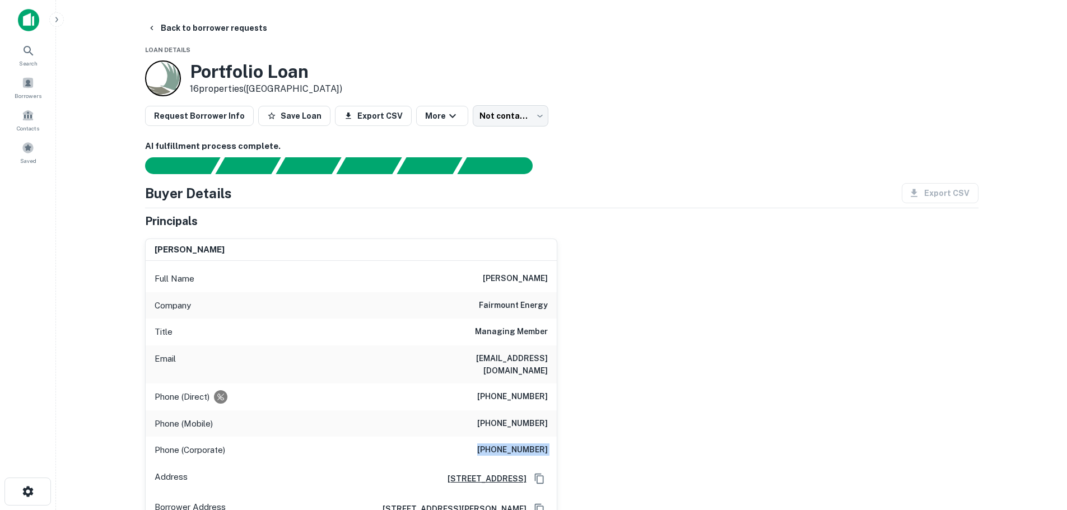
copy h6 "[PHONE_NUMBER]"
click at [208, 25] on button "Back to borrower requests" at bounding box center [207, 28] width 129 height 20
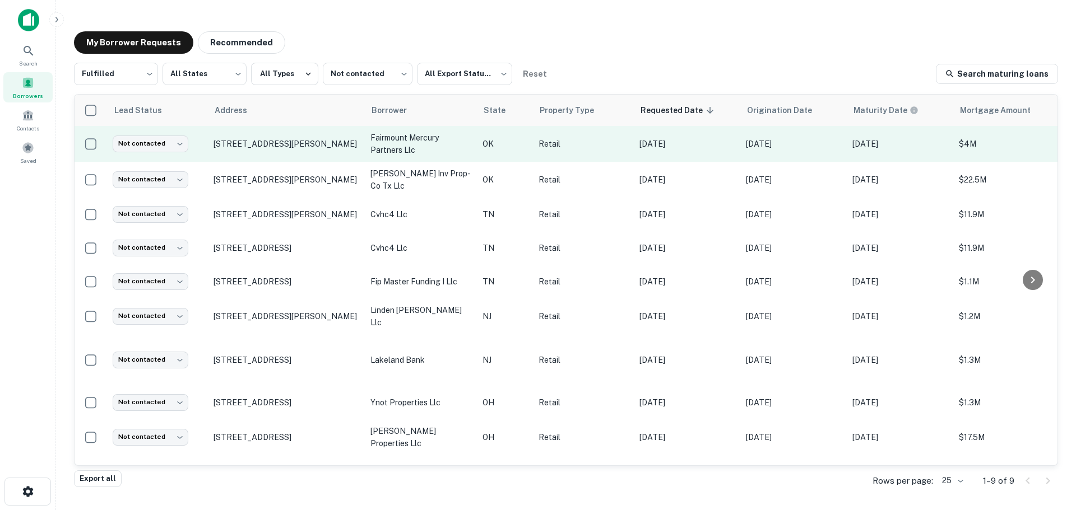
click at [131, 154] on td "Not contacted **** ​" at bounding box center [157, 144] width 101 height 36
click at [152, 141] on body "Search Borrowers Contacts Saved My Borrower Requests Recommended Fulfilled ****…" at bounding box center [538, 255] width 1076 height 510
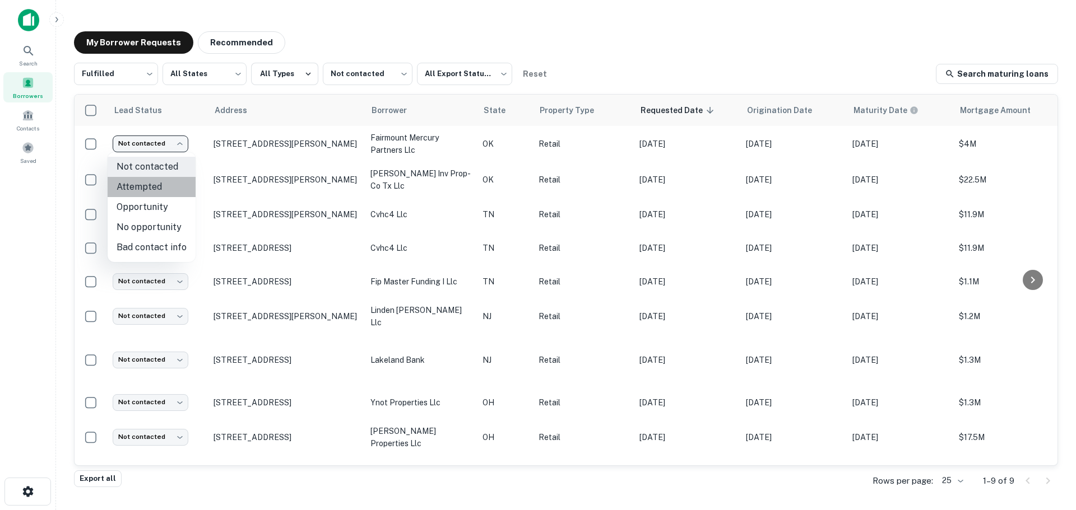
click at [165, 189] on li "Attempted" at bounding box center [152, 187] width 88 height 20
type input "*********"
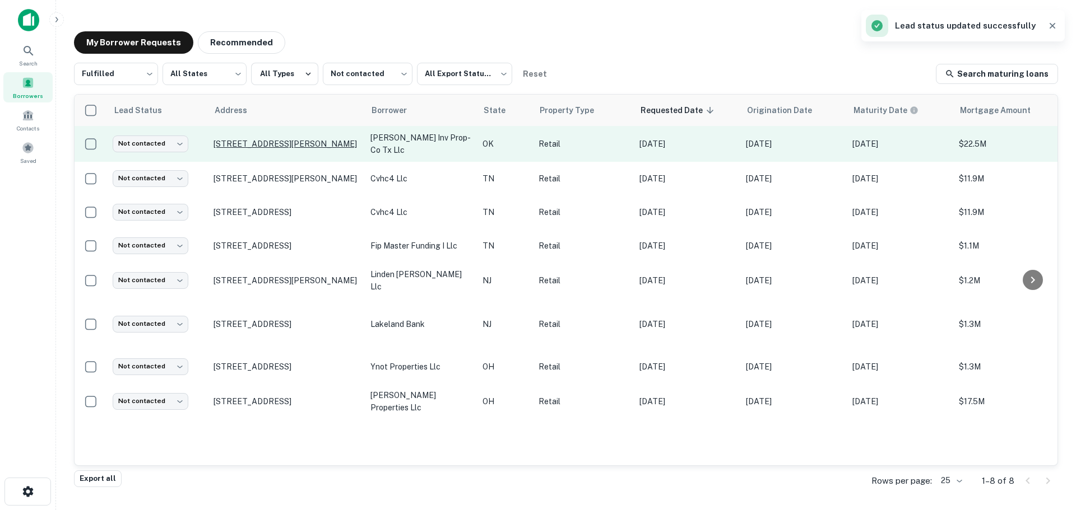
click at [253, 146] on p "[STREET_ADDRESS][PERSON_NAME]" at bounding box center [286, 144] width 146 height 10
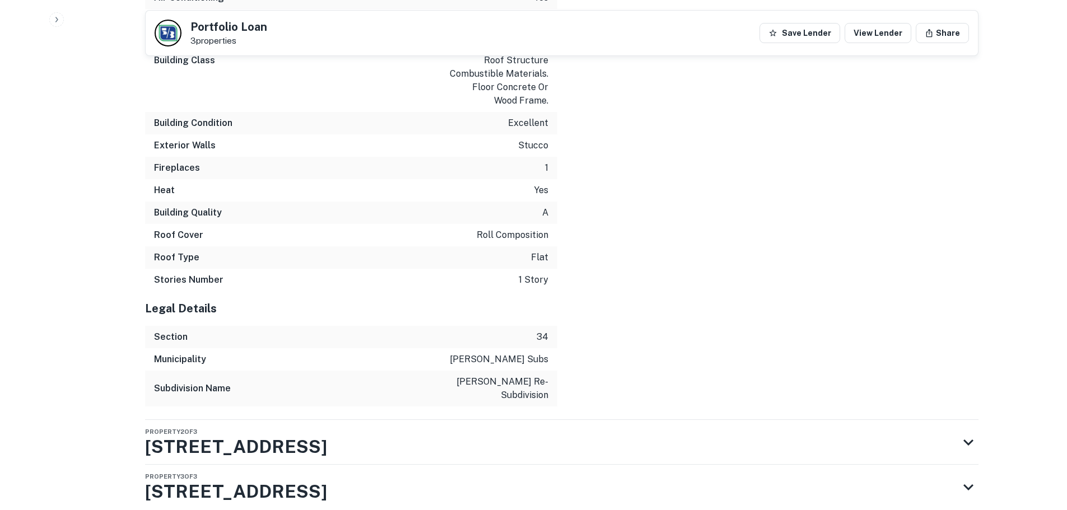
scroll to position [1915, 0]
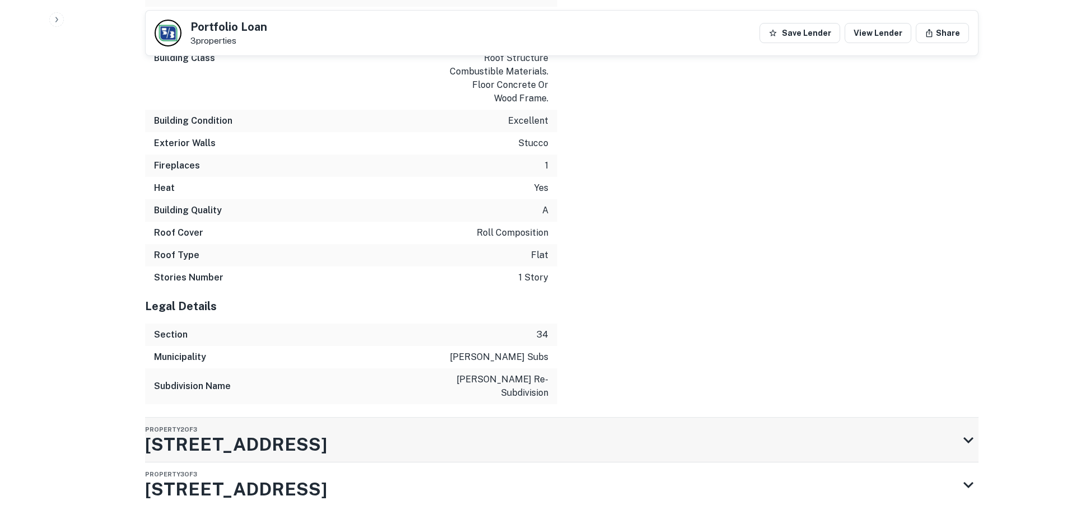
click at [573, 418] on div "Property 2 of 3 [STREET_ADDRESS]" at bounding box center [552, 440] width 814 height 45
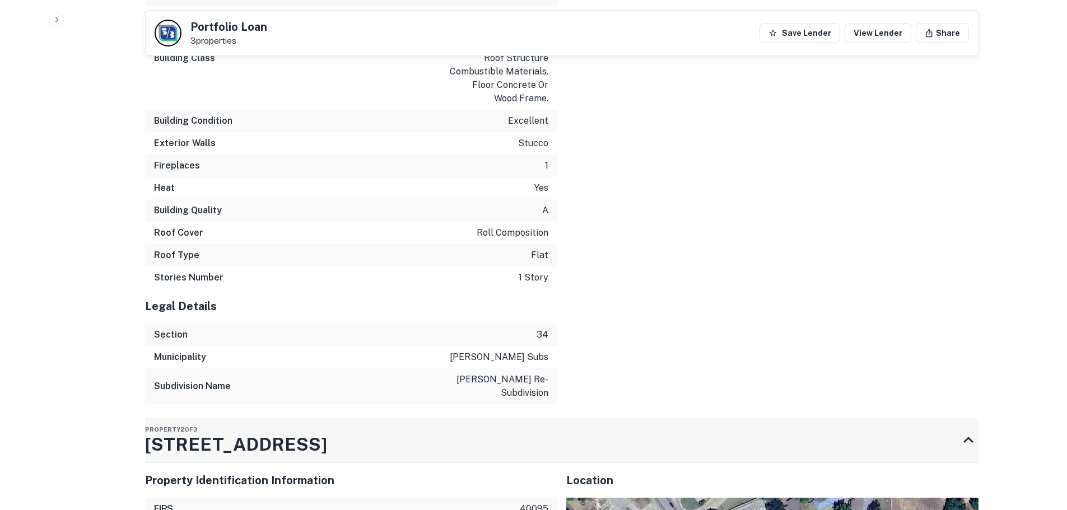
scroll to position [2195, 0]
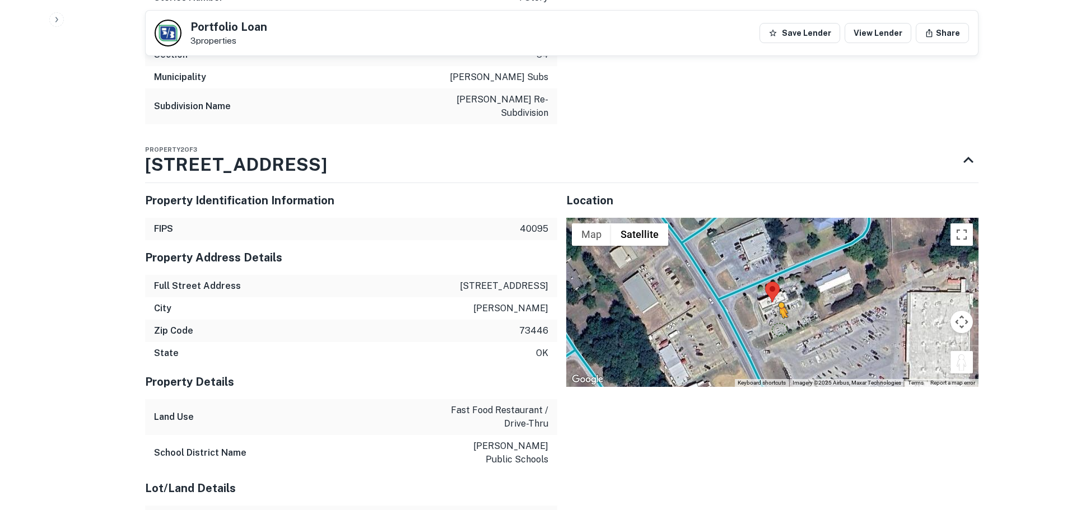
drag, startPoint x: 954, startPoint y: 323, endPoint x: 779, endPoint y: 277, distance: 180.2
click at [779, 277] on div "To activate drag with keyboard, press Alt + Enter. Once in keyboard drag state,…" at bounding box center [772, 302] width 412 height 169
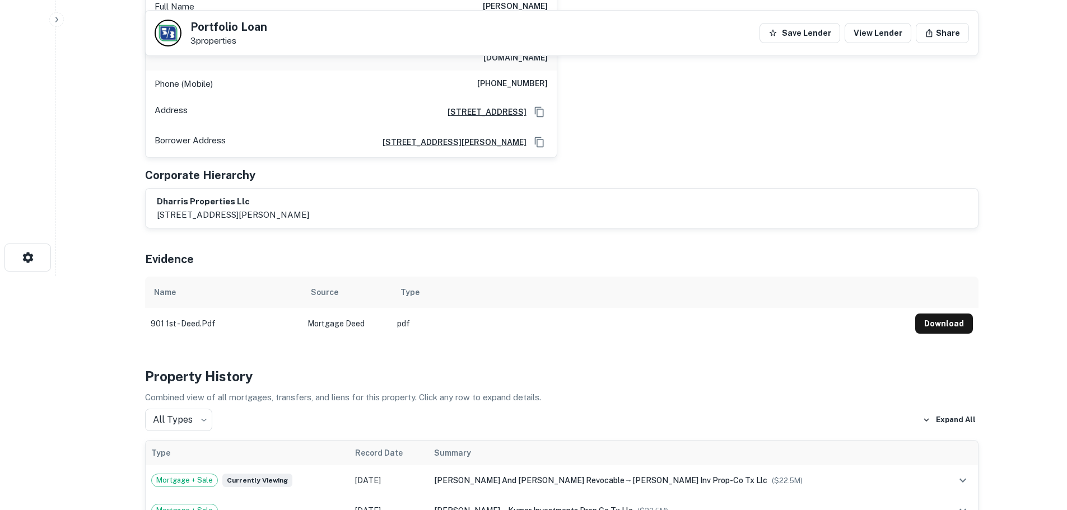
scroll to position [10, 0]
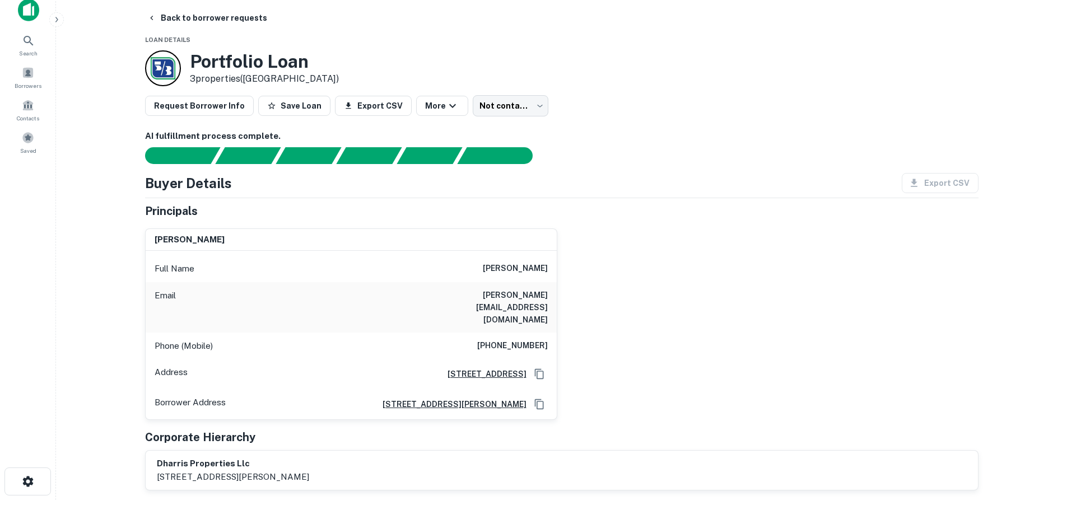
click at [529, 340] on h6 "[PHONE_NUMBER]" at bounding box center [512, 346] width 71 height 13
copy h6 "[PHONE_NUMBER]"
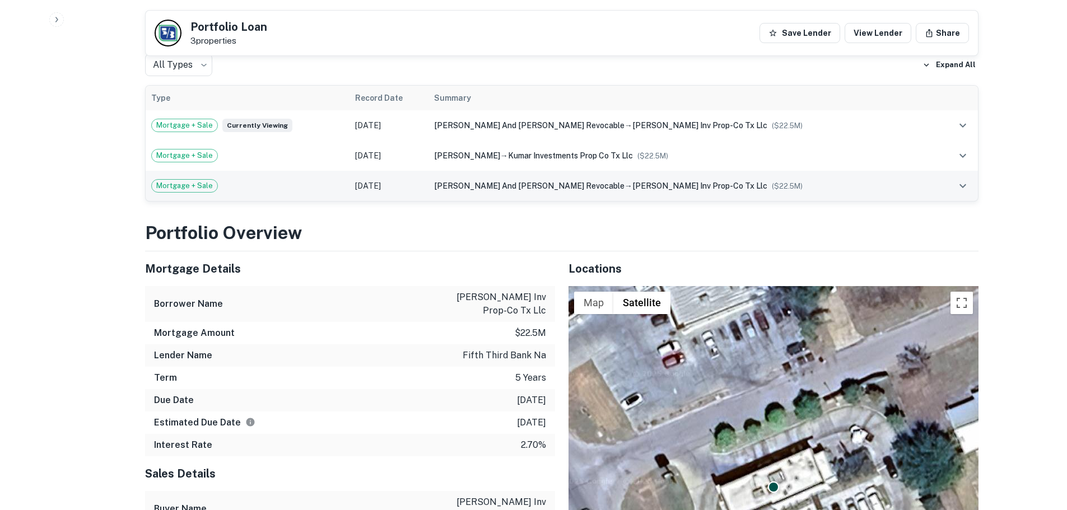
scroll to position [626, 0]
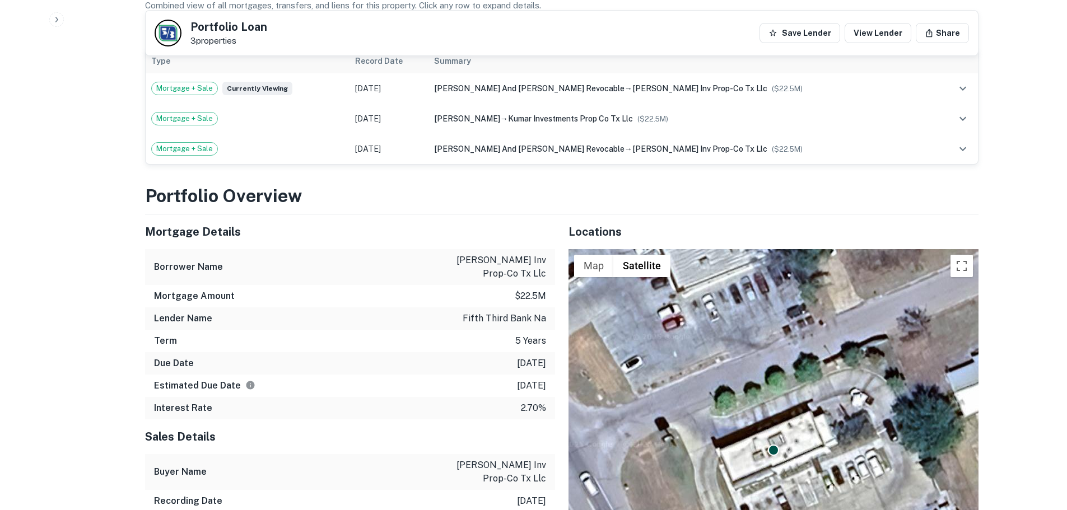
drag, startPoint x: 545, startPoint y: 362, endPoint x: 499, endPoint y: 338, distance: 51.6
click at [499, 338] on div "Mortgage Details Borrower Name [PERSON_NAME] inv prop-co tx llc Mortgage Amount…" at bounding box center [350, 317] width 410 height 205
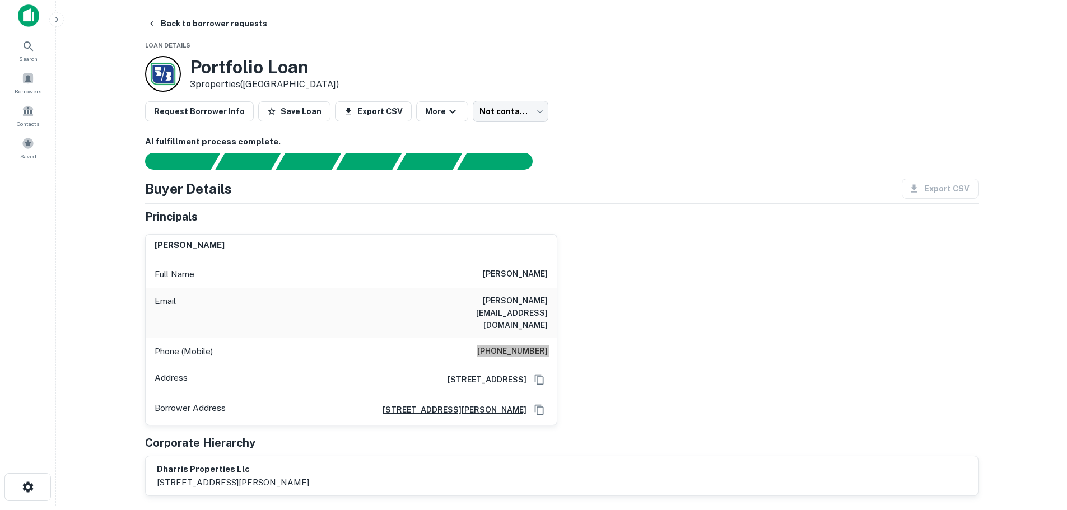
scroll to position [0, 0]
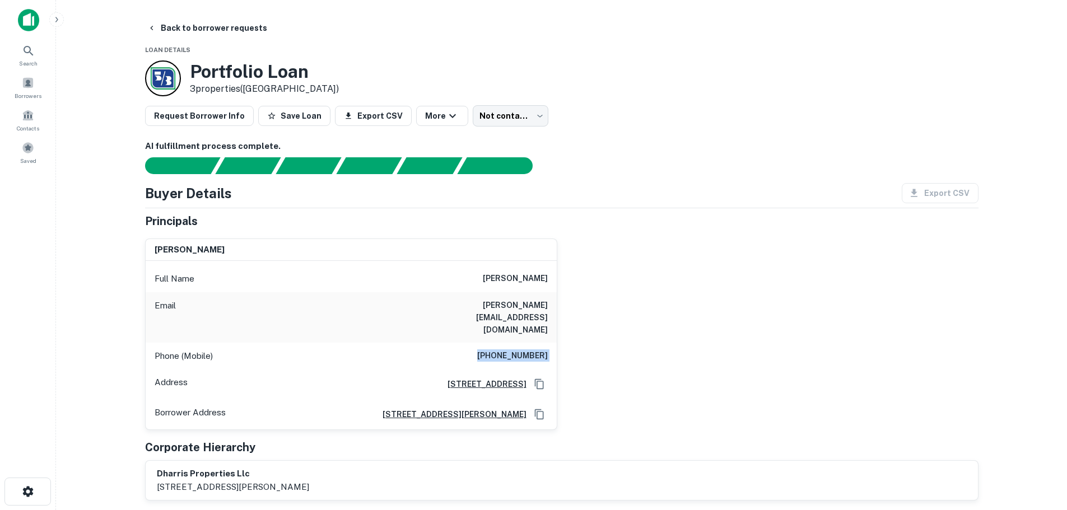
drag, startPoint x: 161, startPoint y: 23, endPoint x: 219, endPoint y: 43, distance: 61.1
click at [218, 29] on button "Back to borrower requests" at bounding box center [207, 28] width 129 height 20
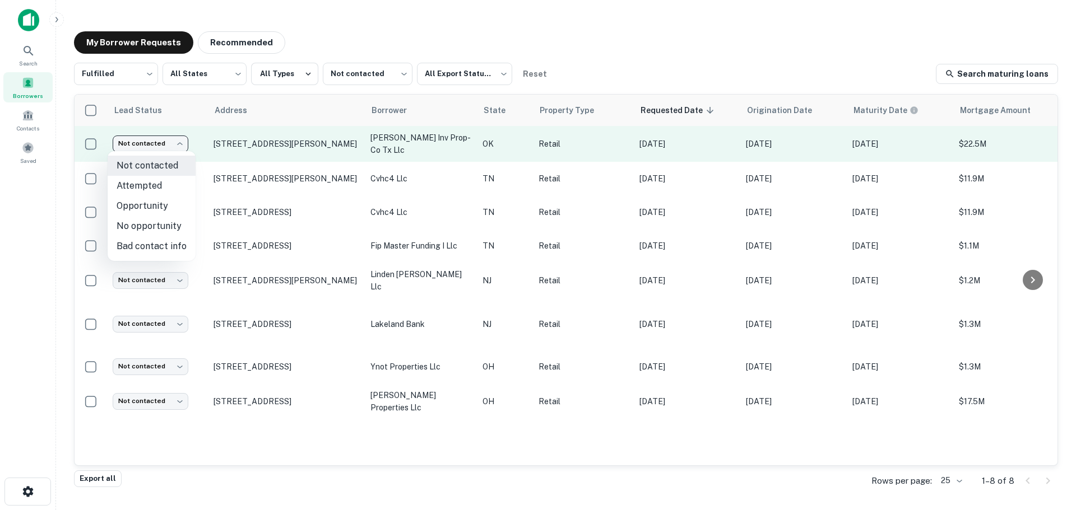
click at [122, 146] on body "Search Borrowers Contacts Saved My Borrower Requests Recommended Fulfilled ****…" at bounding box center [538, 255] width 1076 height 510
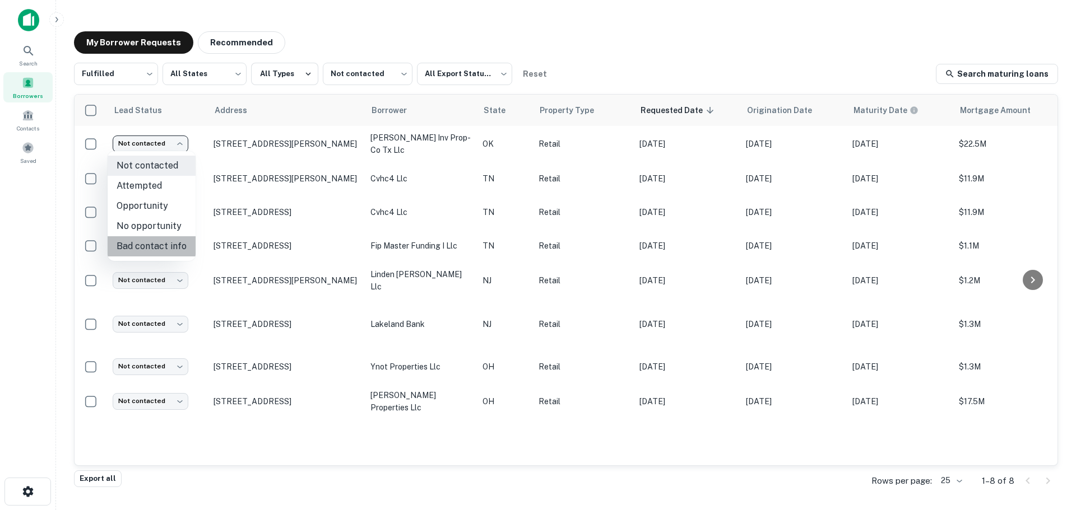
click at [151, 238] on li "Bad contact info" at bounding box center [152, 246] width 88 height 20
type input "**********"
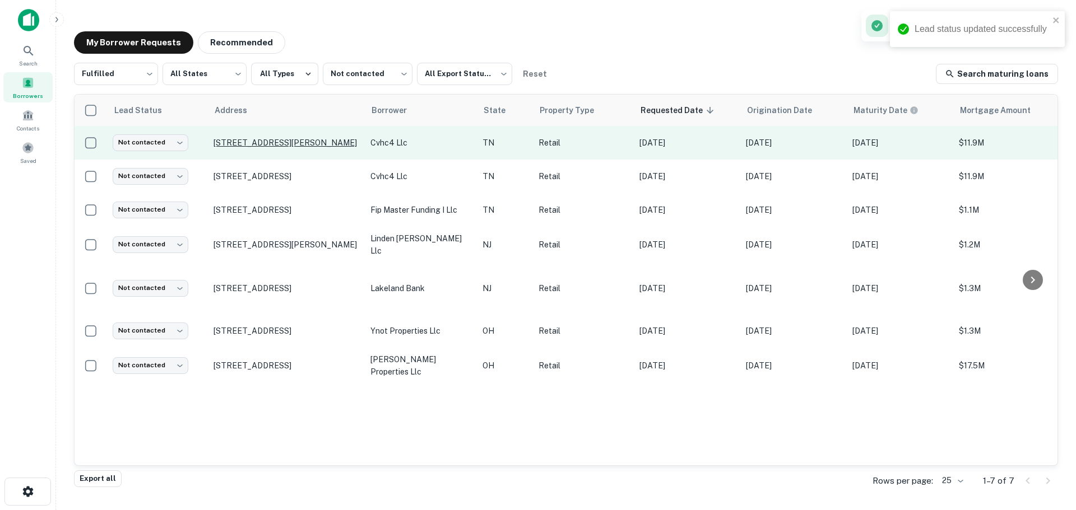
click at [264, 138] on p "[STREET_ADDRESS][PERSON_NAME]" at bounding box center [286, 143] width 146 height 10
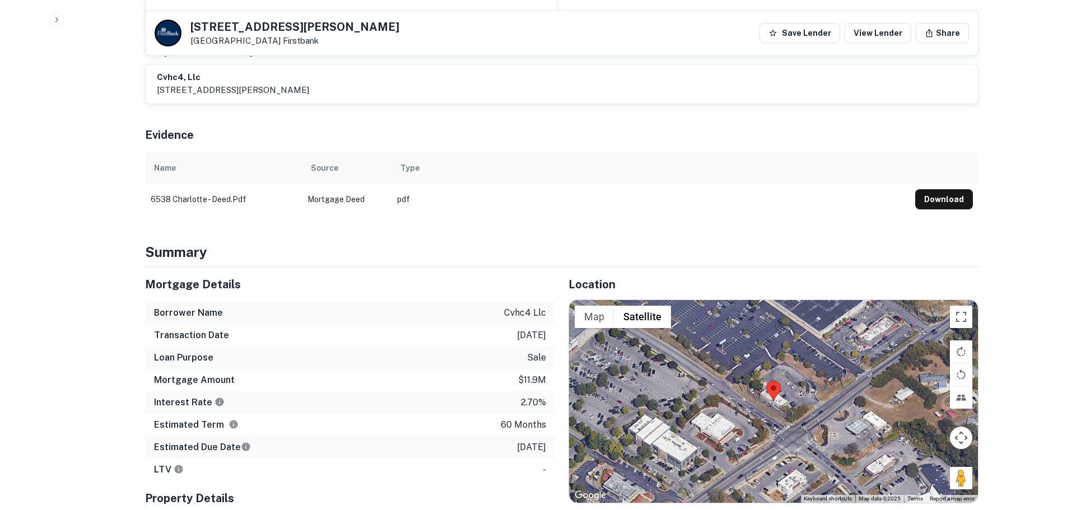
scroll to position [560, 0]
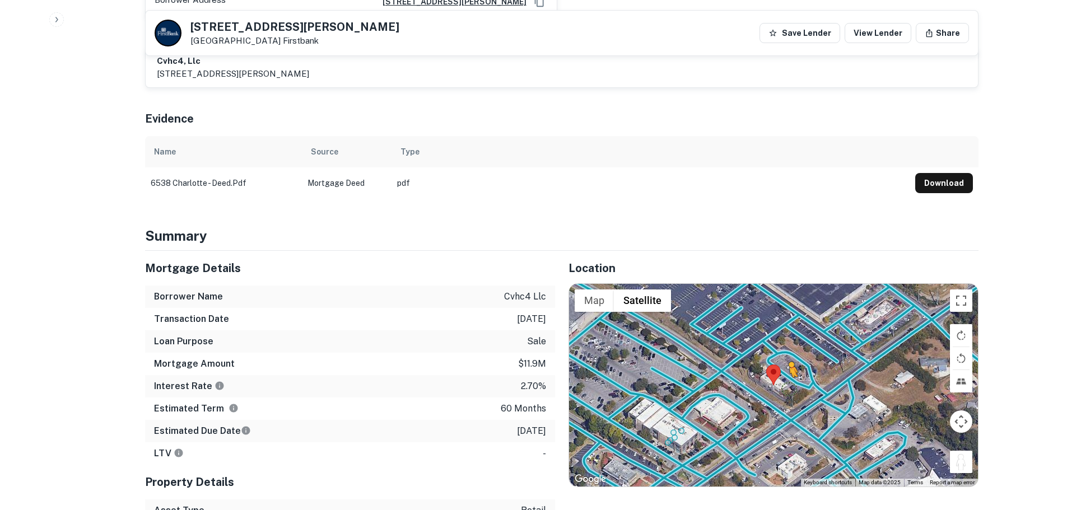
drag, startPoint x: 955, startPoint y: 448, endPoint x: 785, endPoint y: 371, distance: 186.8
click at [785, 371] on div "To activate drag with keyboard, press Alt + Enter. Once in keyboard drag state,…" at bounding box center [773, 385] width 409 height 203
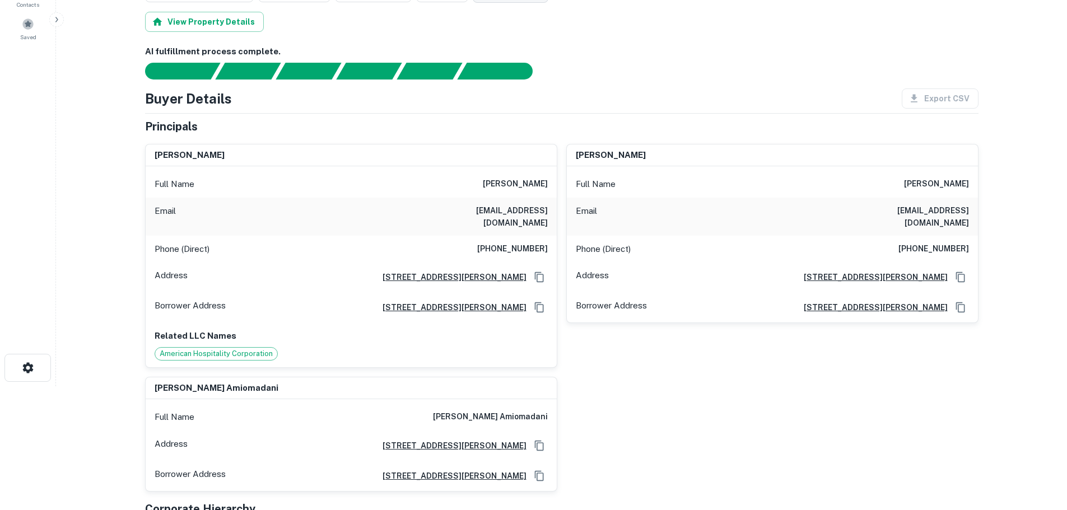
scroll to position [0, 0]
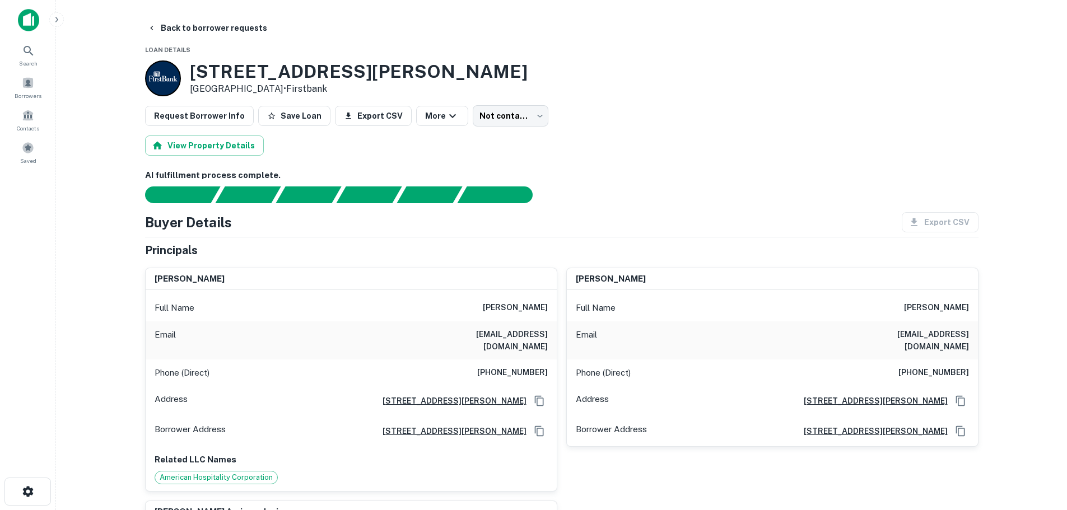
click at [512, 366] on h6 "[PHONE_NUMBER]" at bounding box center [512, 372] width 71 height 13
click at [510, 360] on div "Phone (Direct) [PHONE_NUMBER]" at bounding box center [351, 373] width 411 height 27
click at [509, 360] on div "Phone (Direct) [PHONE_NUMBER]" at bounding box center [351, 373] width 411 height 27
click at [498, 366] on h6 "[PHONE_NUMBER]" at bounding box center [512, 372] width 71 height 13
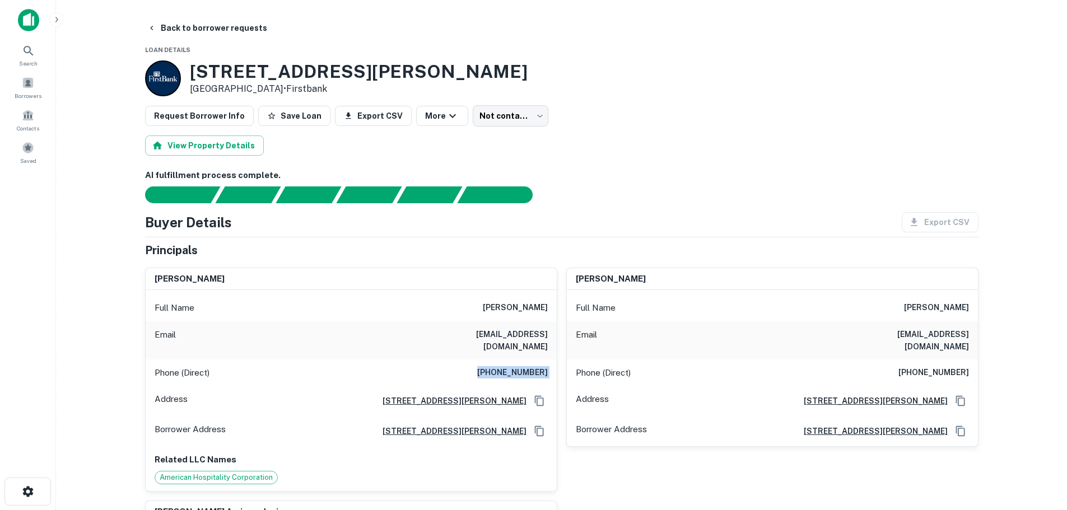
click at [498, 366] on h6 "[PHONE_NUMBER]" at bounding box center [512, 372] width 71 height 13
copy h6 "[PHONE_NUMBER]"
click at [187, 20] on button "Back to borrower requests" at bounding box center [207, 28] width 129 height 20
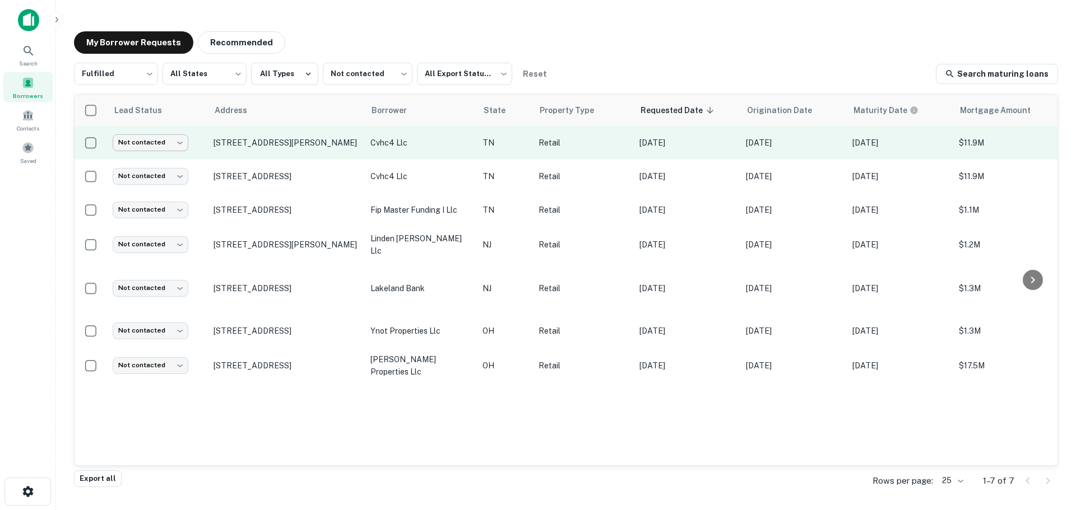
click at [161, 145] on body "Search Borrowers Contacts Saved My Borrower Requests Recommended Fulfilled ****…" at bounding box center [538, 255] width 1076 height 510
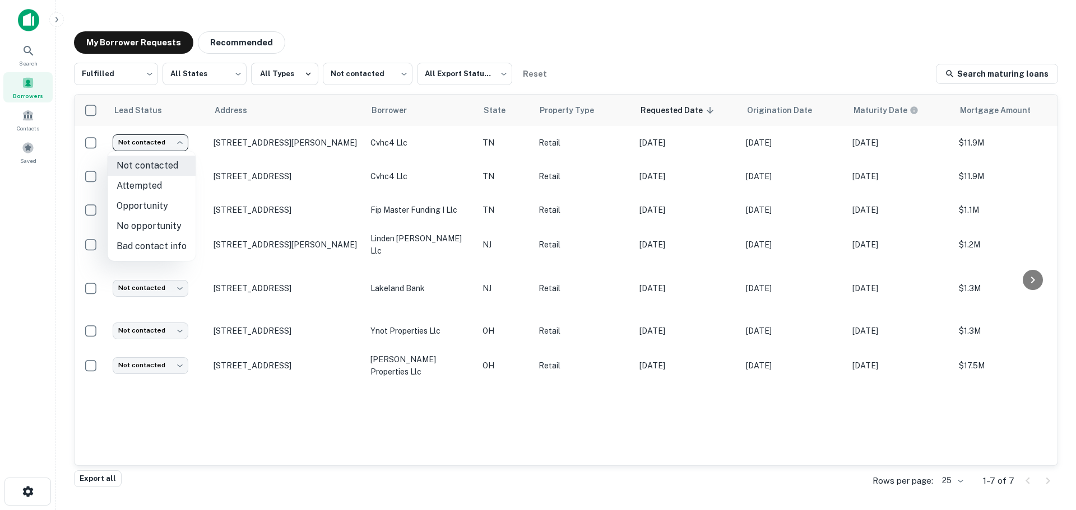
click at [229, 170] on div at bounding box center [538, 255] width 1076 height 510
click at [229, 173] on p "[STREET_ADDRESS]" at bounding box center [286, 176] width 146 height 10
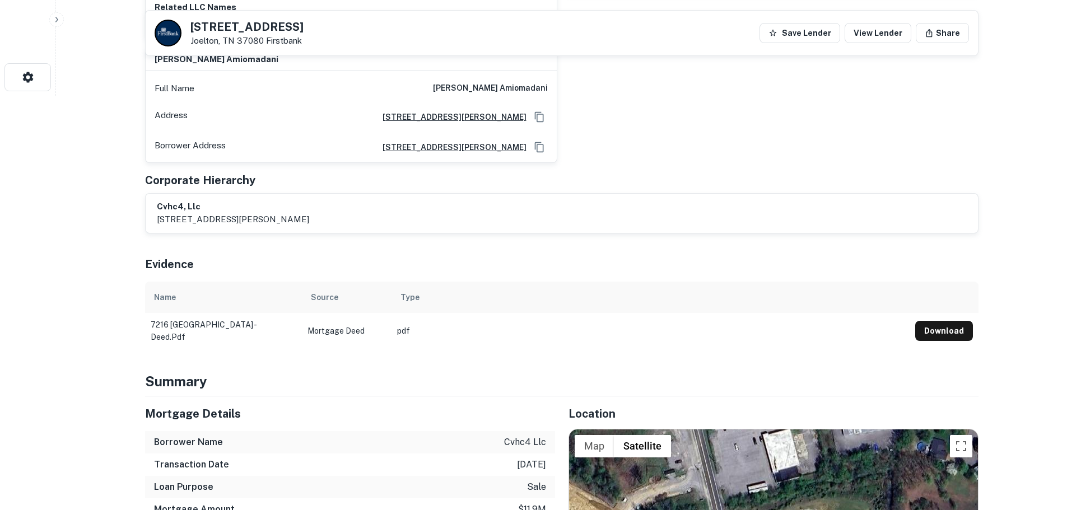
scroll to position [616, 0]
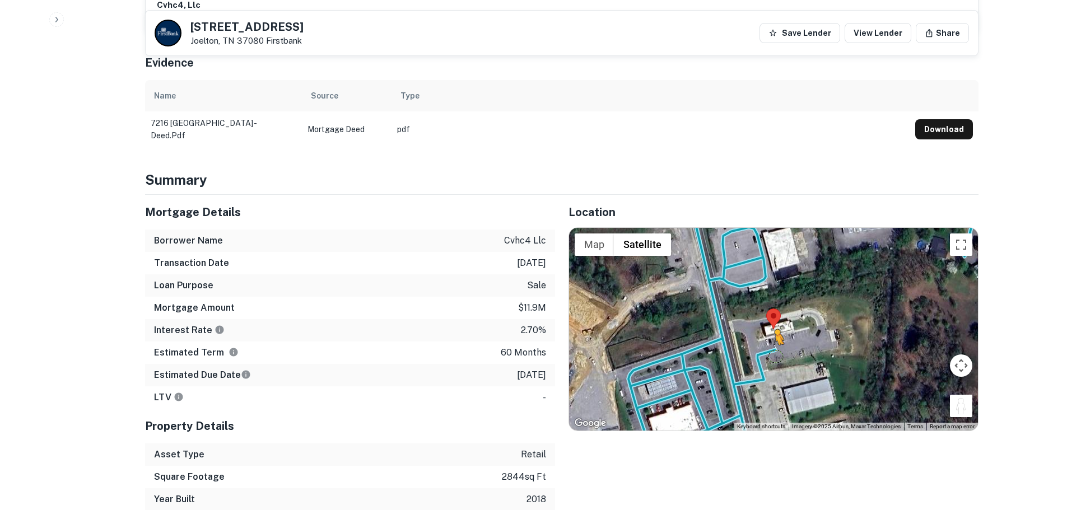
drag, startPoint x: 961, startPoint y: 397, endPoint x: 772, endPoint y: 343, distance: 196.9
click at [772, 343] on div "To activate drag with keyboard, press Alt + Enter. Once in keyboard drag state,…" at bounding box center [773, 329] width 409 height 203
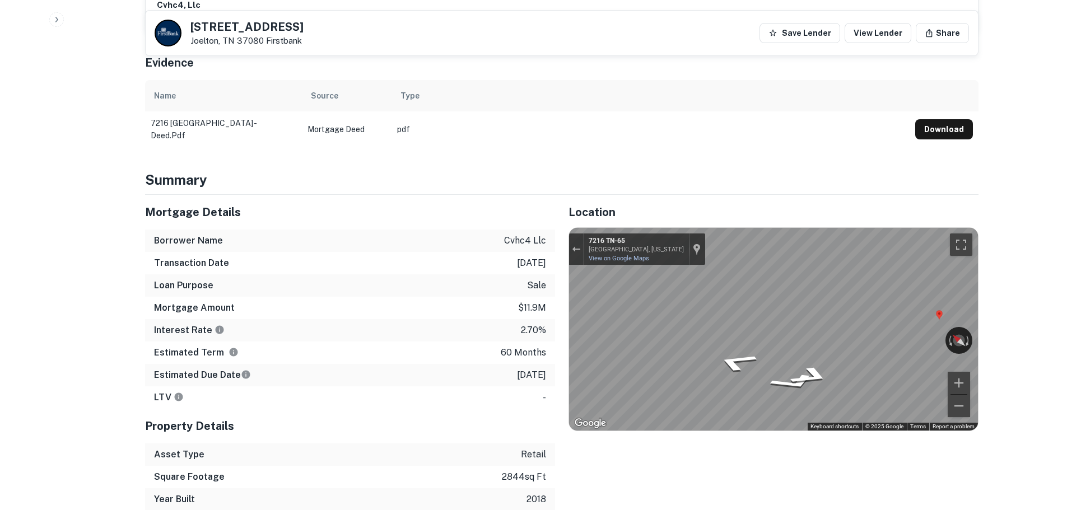
click at [421, 306] on div "Mortgage Details Borrower Name cvhc4 llc Transaction Date [DATE] Loan Purpose s…" at bounding box center [555, 353] width 847 height 316
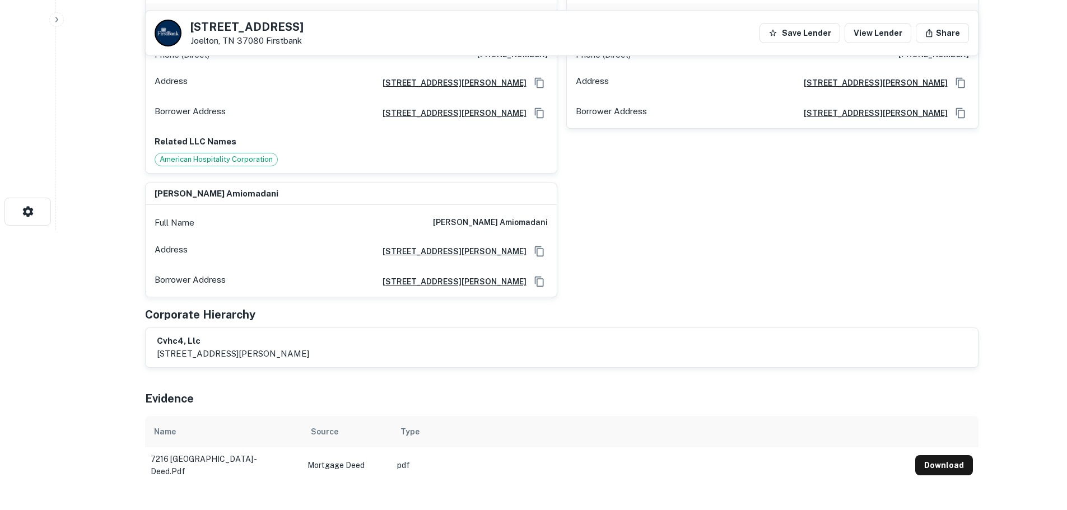
scroll to position [0, 0]
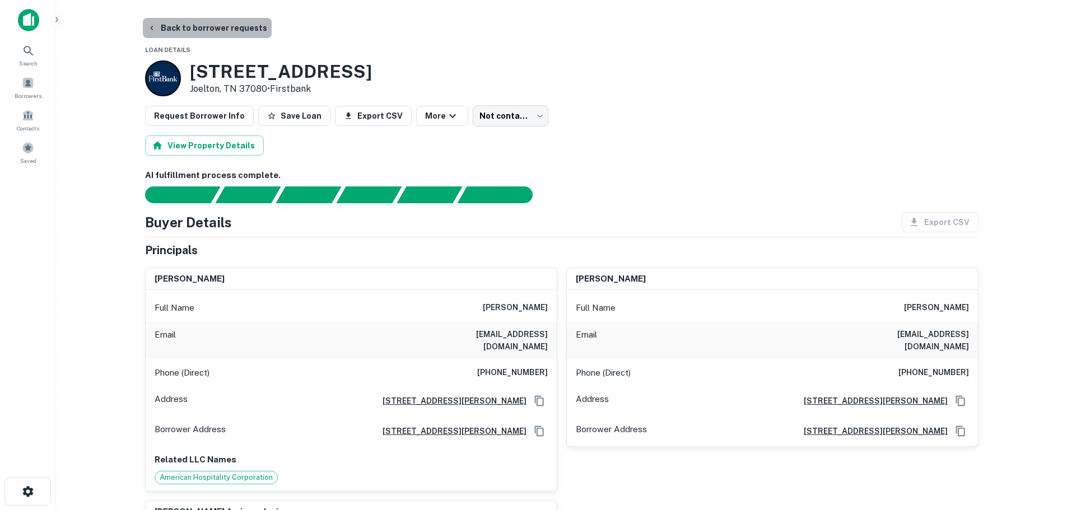
click at [213, 32] on button "Back to borrower requests" at bounding box center [207, 28] width 129 height 20
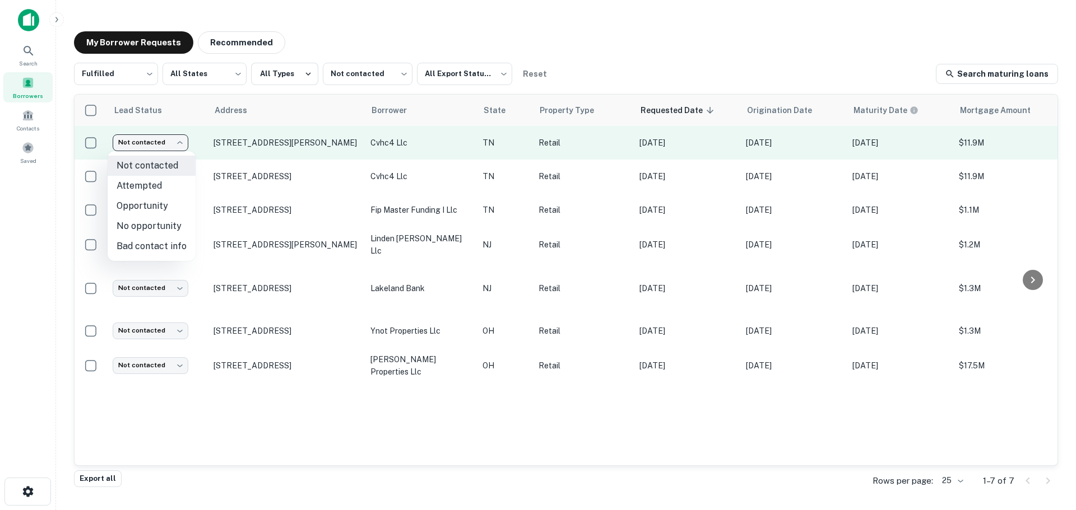
click at [171, 142] on body "Search Borrowers Contacts Saved My Borrower Requests Recommended Fulfilled ****…" at bounding box center [538, 255] width 1076 height 510
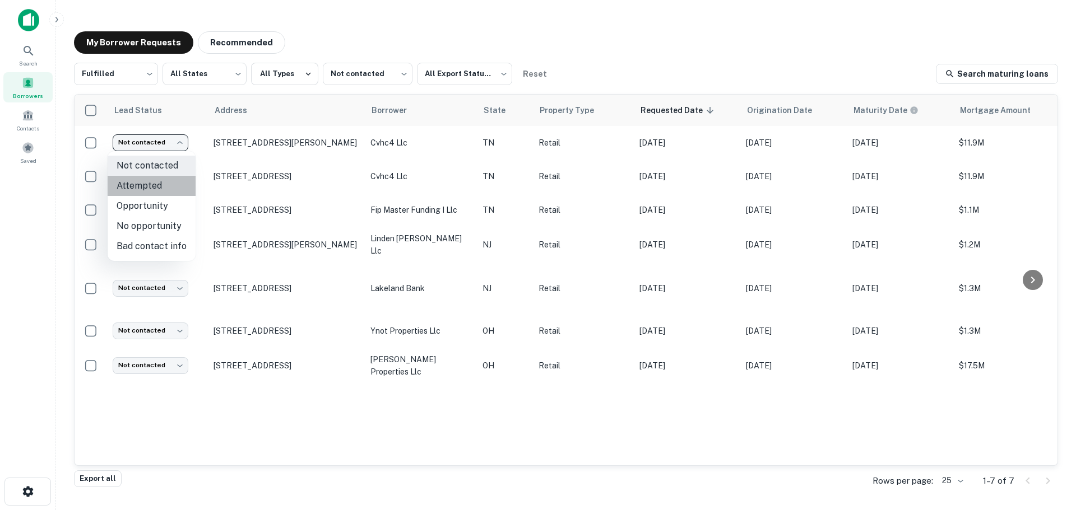
click at [170, 189] on li "Attempted" at bounding box center [152, 186] width 88 height 20
type input "*********"
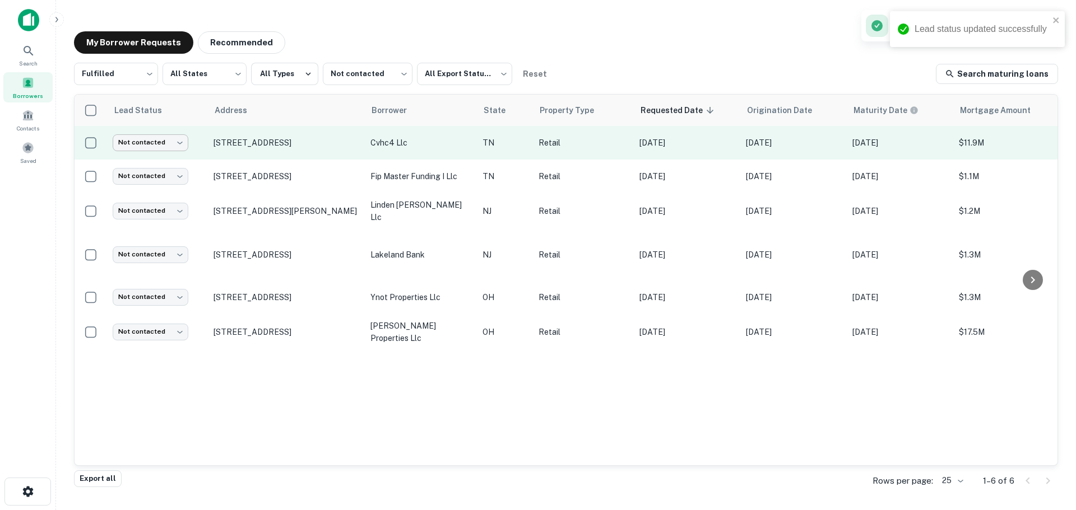
click at [178, 145] on body "Lead status updated successfully Search Borrowers Contacts Saved My Borrower Re…" at bounding box center [538, 255] width 1076 height 510
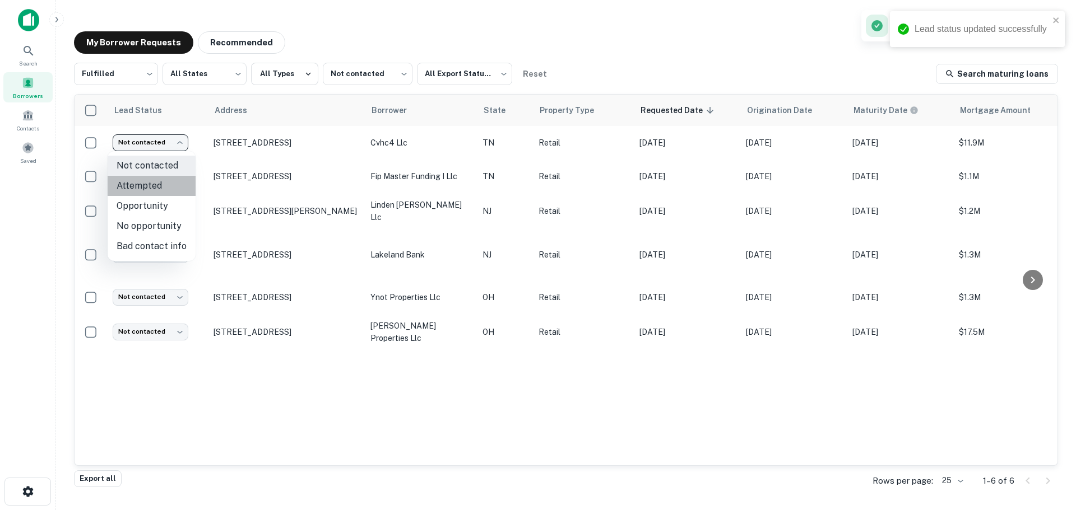
click at [179, 188] on li "Attempted" at bounding box center [152, 186] width 88 height 20
type input "*********"
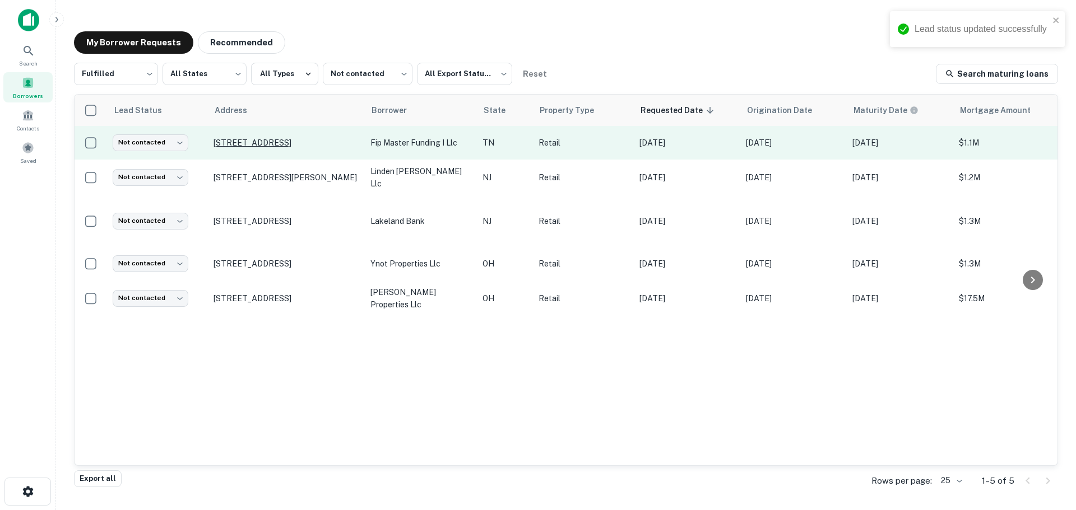
click at [232, 138] on p "[STREET_ADDRESS]" at bounding box center [286, 143] width 146 height 10
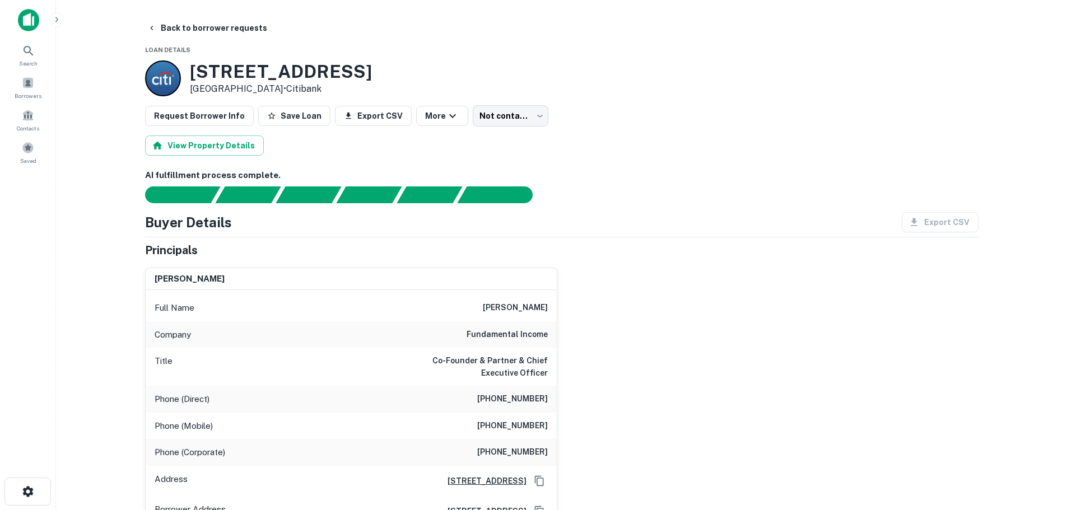
click at [545, 308] on h6 "[PERSON_NAME]" at bounding box center [515, 307] width 65 height 13
click at [546, 307] on h6 "[PERSON_NAME]" at bounding box center [515, 307] width 65 height 13
copy h6 "[PERSON_NAME]"
click at [205, 24] on button "Back to borrower requests" at bounding box center [207, 28] width 129 height 20
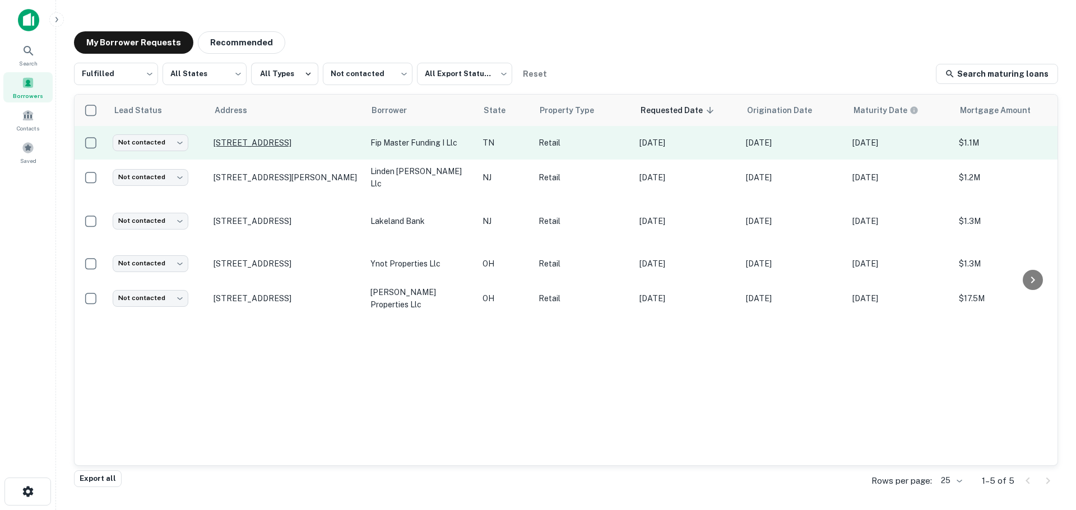
click at [297, 143] on p "[STREET_ADDRESS]" at bounding box center [286, 143] width 146 height 10
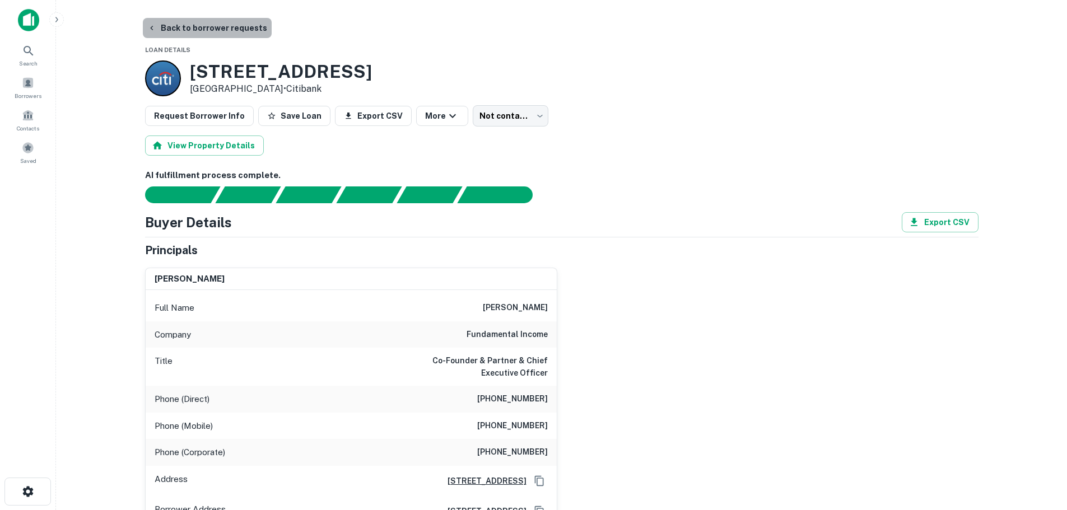
click at [238, 28] on button "Back to borrower requests" at bounding box center [207, 28] width 129 height 20
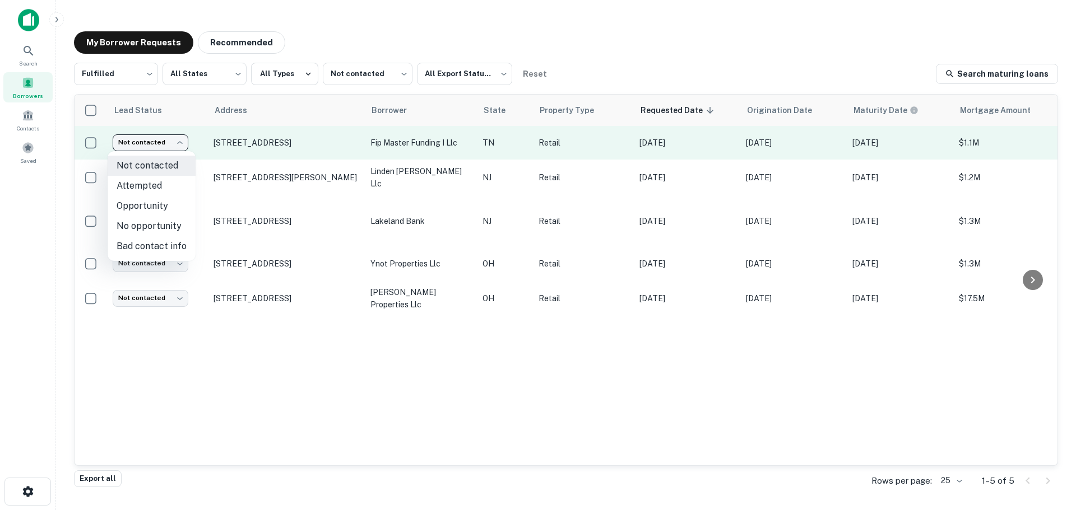
click at [166, 140] on body "Search Borrowers Contacts Saved My Borrower Requests Recommended Fulfilled ****…" at bounding box center [538, 255] width 1076 height 510
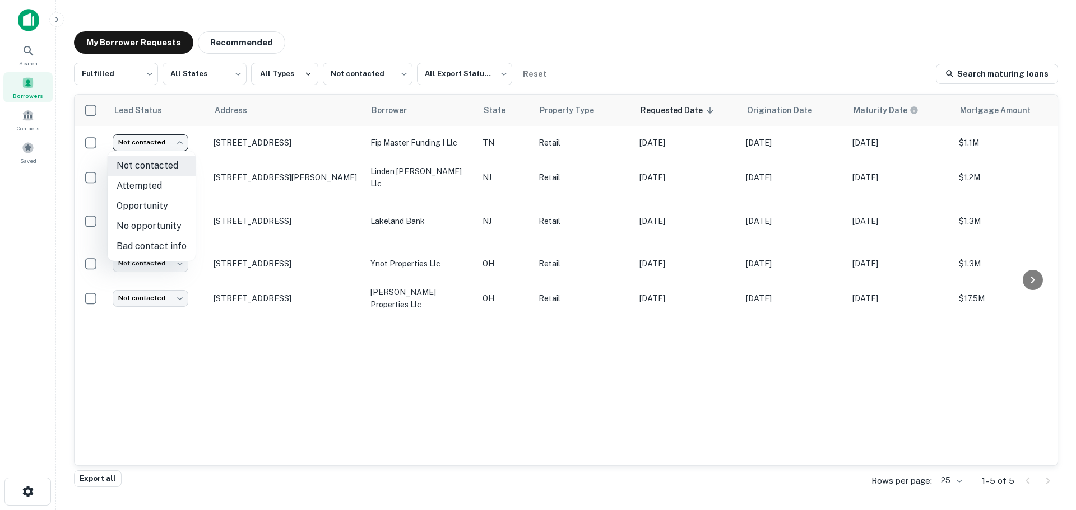
click at [174, 227] on li "No opportunity" at bounding box center [152, 226] width 88 height 20
type input "**********"
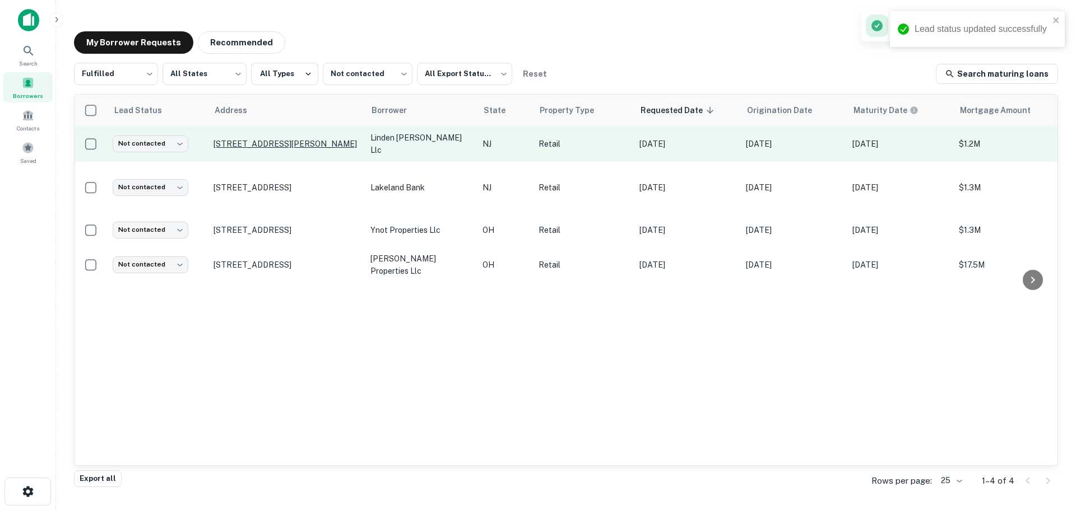
click at [294, 147] on p "[STREET_ADDRESS][PERSON_NAME]" at bounding box center [286, 144] width 146 height 10
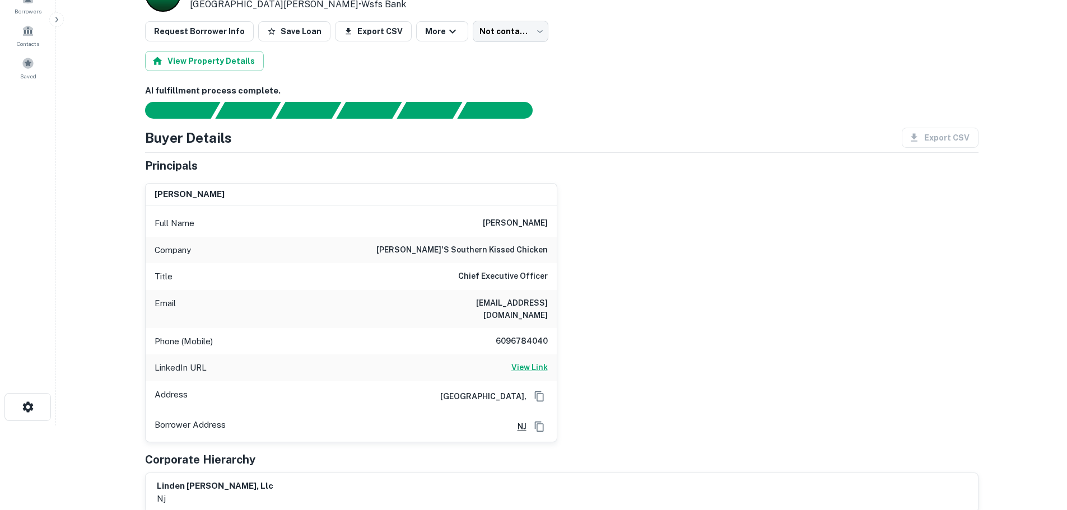
scroll to position [112, 0]
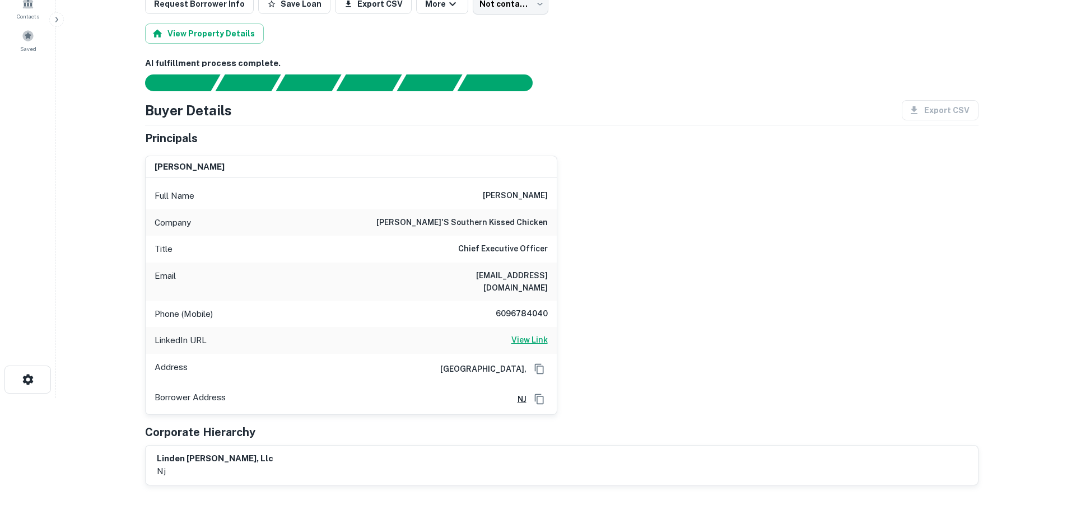
click at [520, 334] on h6 "View Link" at bounding box center [530, 340] width 36 height 12
click at [528, 223] on h6 "[PERSON_NAME]'s southern kissed chicken" at bounding box center [462, 222] width 171 height 13
click at [530, 222] on h6 "[PERSON_NAME]'s southern kissed chicken" at bounding box center [462, 222] width 171 height 13
drag, startPoint x: 533, startPoint y: 213, endPoint x: 527, endPoint y: 219, distance: 7.9
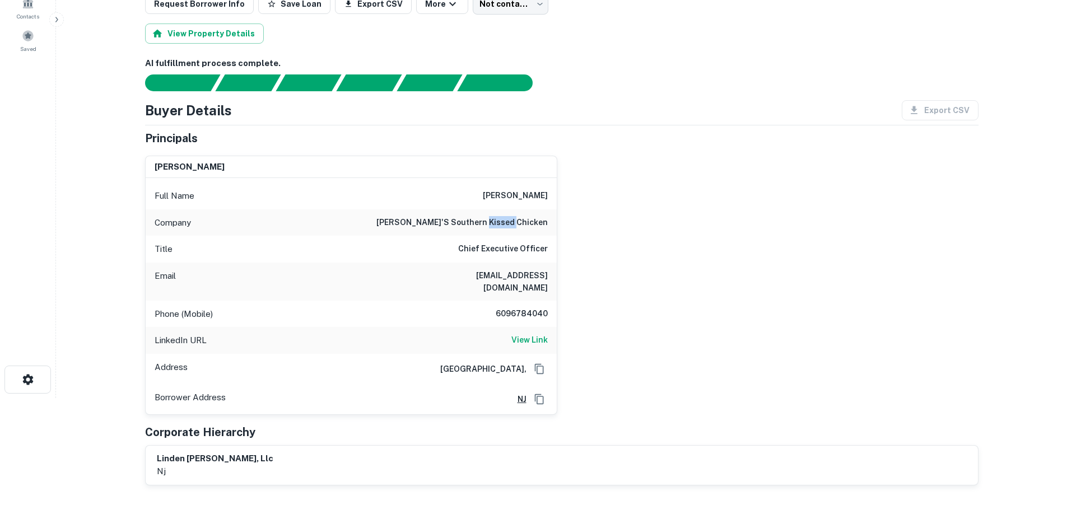
click at [532, 215] on div "Company [PERSON_NAME]'s southern kissed chicken" at bounding box center [351, 223] width 411 height 27
click at [527, 219] on h6 "[PERSON_NAME]'s southern kissed chicken" at bounding box center [462, 222] width 171 height 13
drag, startPoint x: 526, startPoint y: 303, endPoint x: 521, endPoint y: 304, distance: 5.7
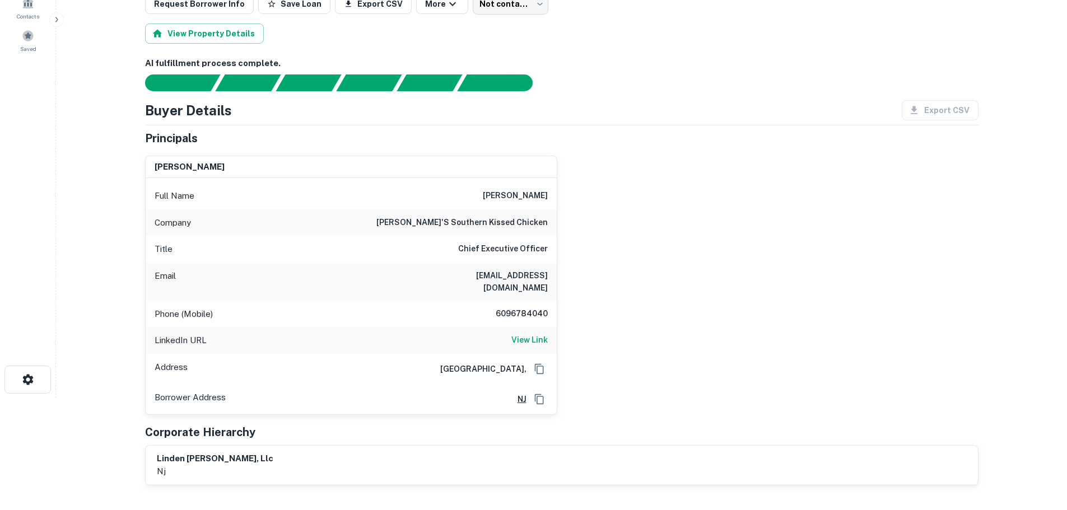
click at [522, 308] on h6 "6096784040" at bounding box center [514, 314] width 67 height 13
click at [521, 308] on h6 "6096784040" at bounding box center [514, 314] width 67 height 13
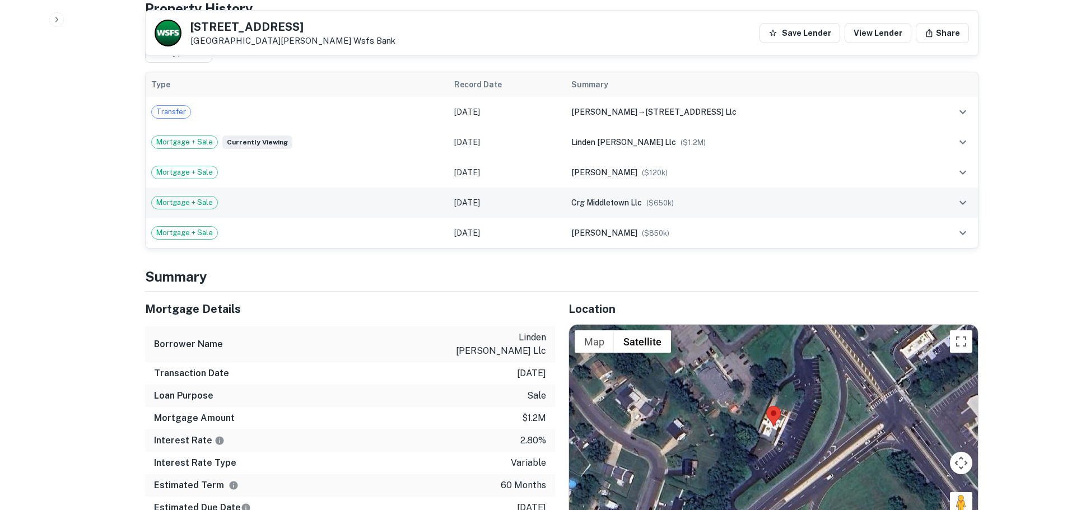
scroll to position [728, 0]
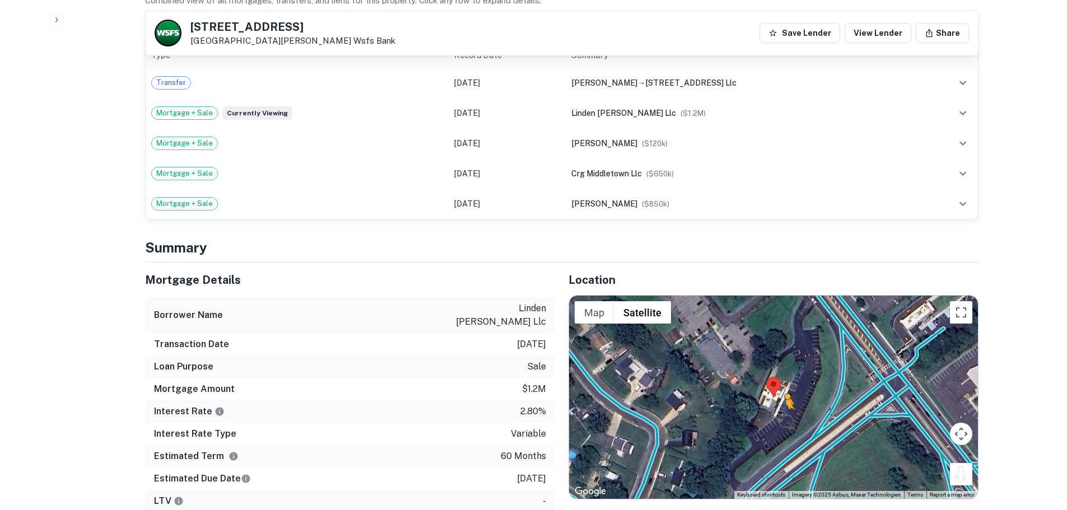
drag, startPoint x: 958, startPoint y: 460, endPoint x: 784, endPoint y: 408, distance: 180.8
click at [784, 408] on div "To activate drag with keyboard, press Alt + Enter. Once in keyboard drag state,…" at bounding box center [773, 397] width 409 height 203
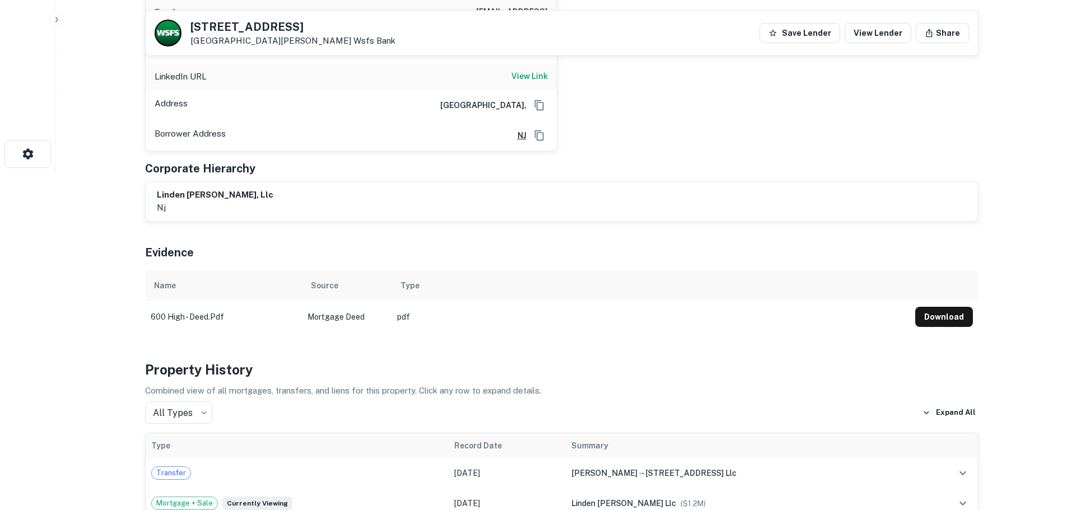
scroll to position [336, 0]
click at [199, 23] on h5 "[STREET_ADDRESS]" at bounding box center [293, 26] width 205 height 11
copy h5 "[STREET_ADDRESS]"
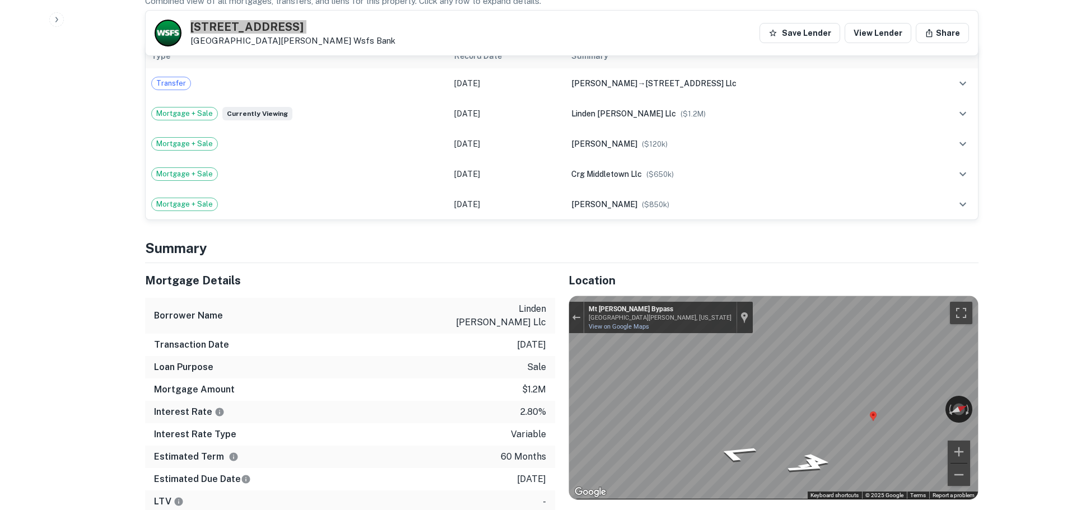
scroll to position [728, 0]
drag, startPoint x: 549, startPoint y: 458, endPoint x: 450, endPoint y: 301, distance: 185.3
click at [450, 301] on div "Mortgage Details Borrower Name linden [PERSON_NAME] llc Transaction Date [DATE]…" at bounding box center [350, 388] width 410 height 250
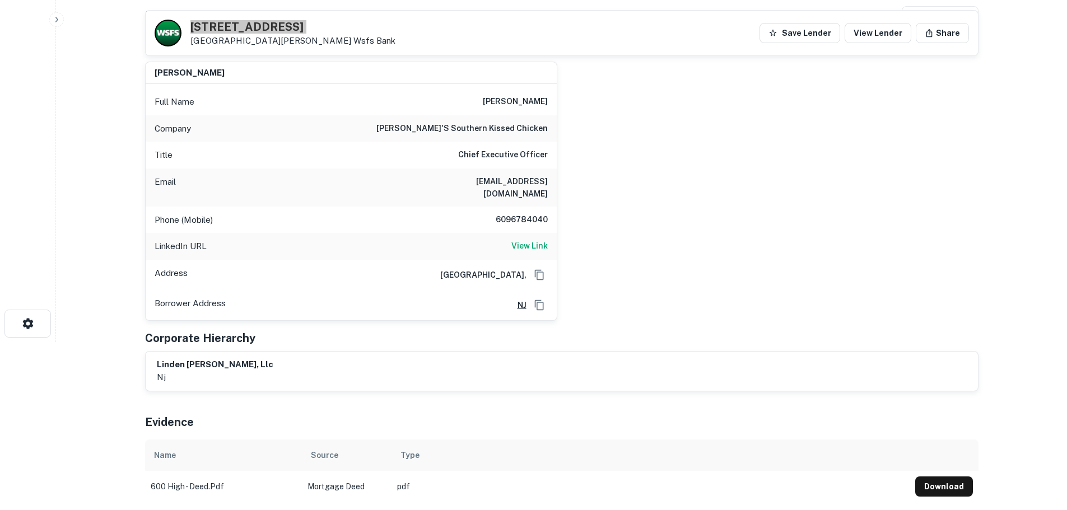
scroll to position [0, 0]
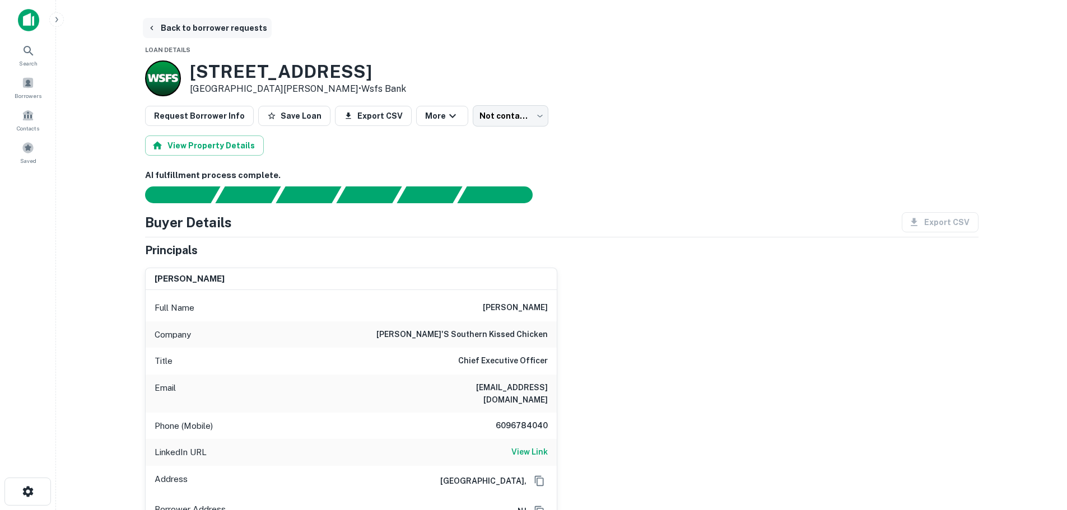
click at [201, 30] on button "Back to borrower requests" at bounding box center [207, 28] width 129 height 20
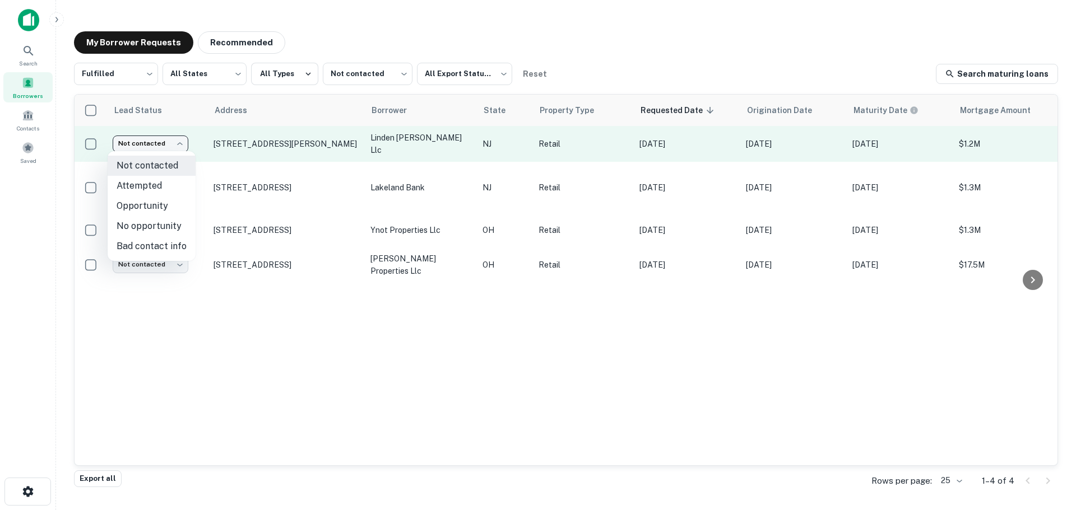
click at [158, 145] on body "Search Borrowers Contacts Saved My Borrower Requests Recommended Fulfilled ****…" at bounding box center [538, 255] width 1076 height 510
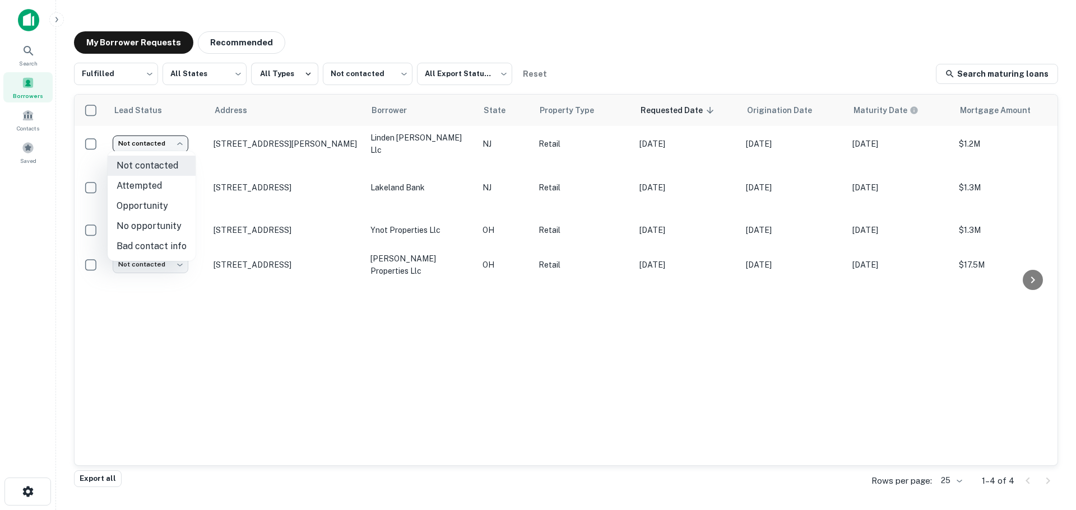
click at [151, 185] on li "Attempted" at bounding box center [152, 186] width 88 height 20
type input "*********"
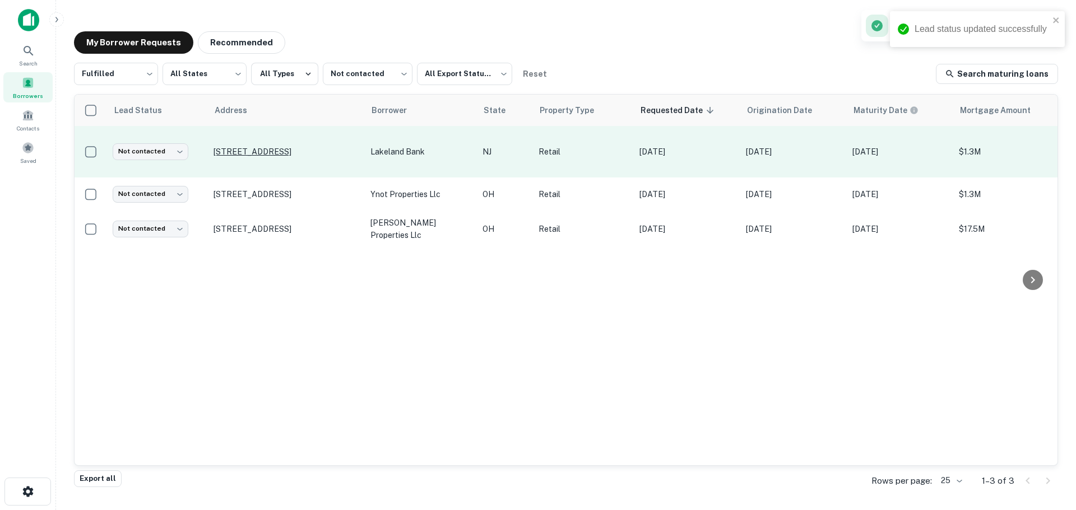
click at [275, 147] on p "[STREET_ADDRESS]" at bounding box center [286, 152] width 146 height 10
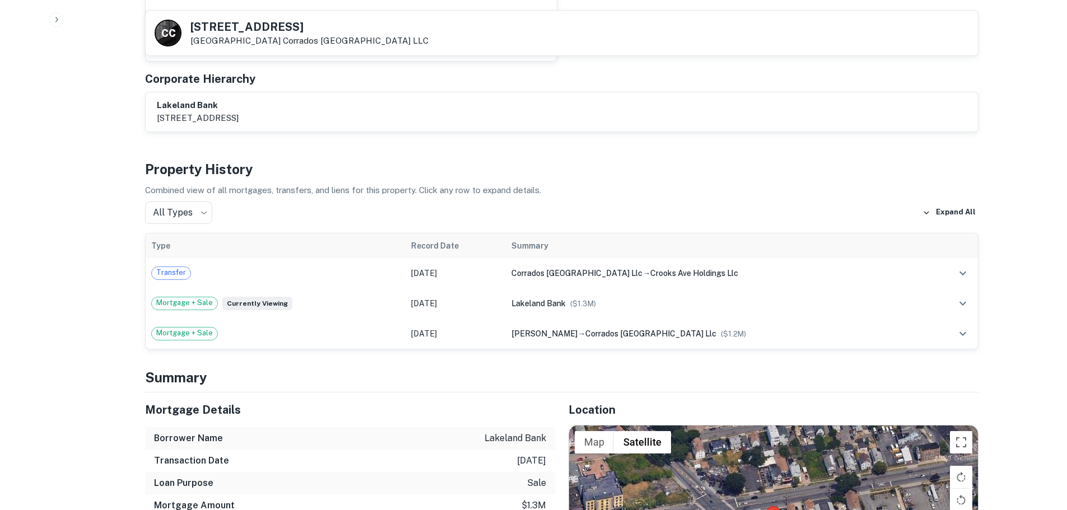
scroll to position [953, 0]
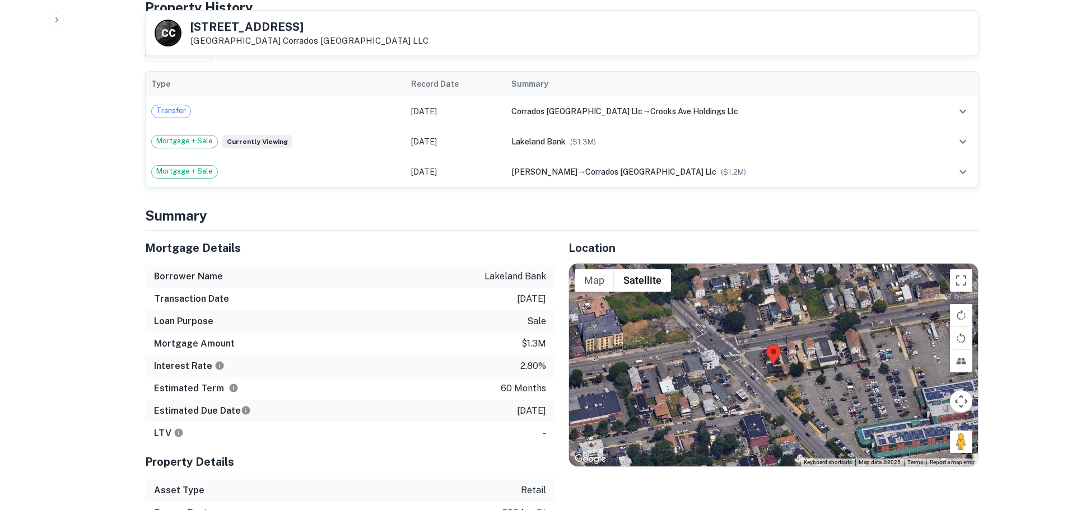
click at [231, 27] on h5 "[STREET_ADDRESS]" at bounding box center [310, 26] width 238 height 11
copy h5 "[STREET_ADDRESS]"
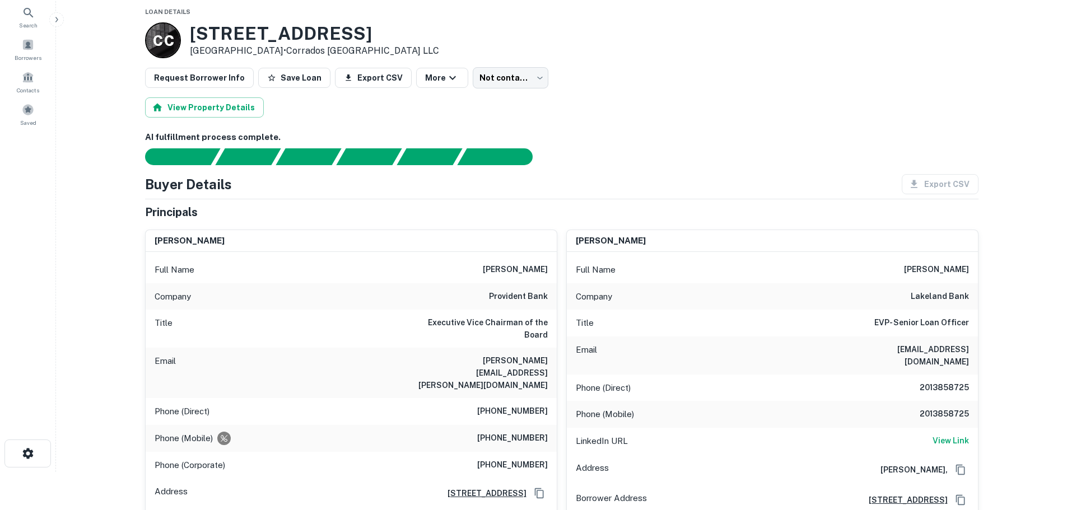
scroll to position [112, 0]
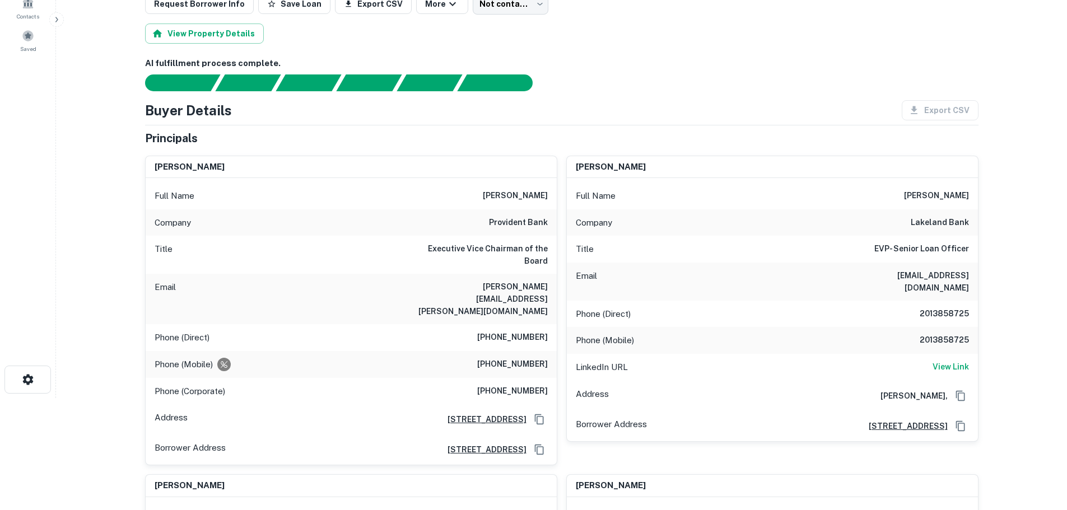
click at [534, 203] on div "Full Name [PERSON_NAME]" at bounding box center [351, 196] width 411 height 27
click at [935, 361] on h6 "View Link" at bounding box center [951, 367] width 36 height 12
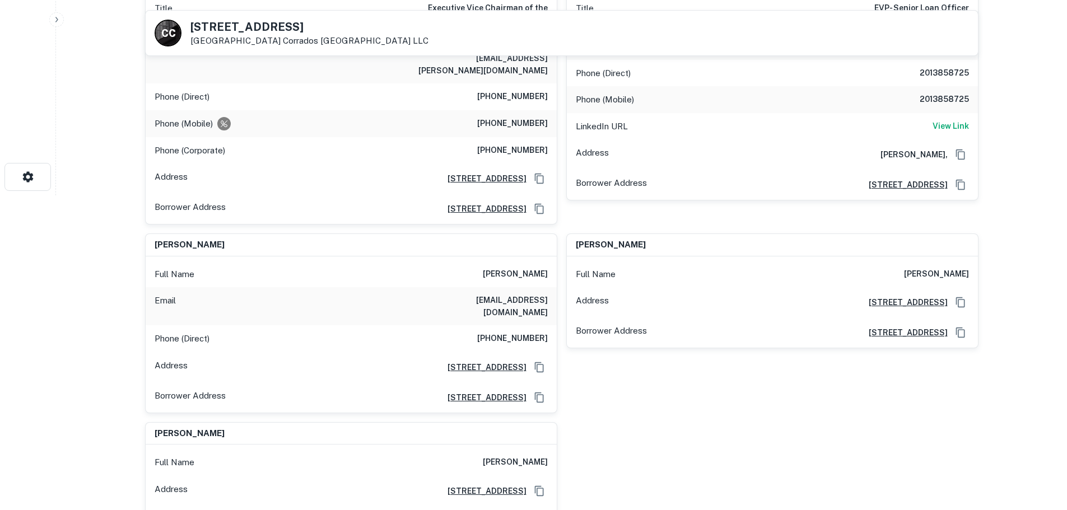
scroll to position [336, 0]
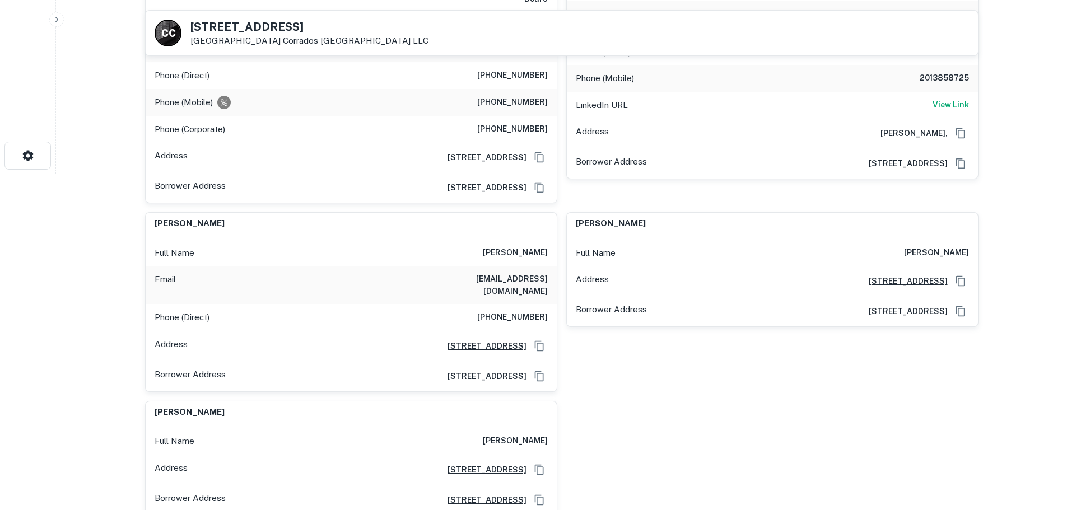
drag, startPoint x: 524, startPoint y: 271, endPoint x: 519, endPoint y: 272, distance: 5.7
click at [524, 304] on div "Phone (Direct) [PHONE_NUMBER]" at bounding box center [351, 317] width 411 height 27
click at [518, 304] on div "Phone (Direct) [PHONE_NUMBER]" at bounding box center [351, 317] width 411 height 27
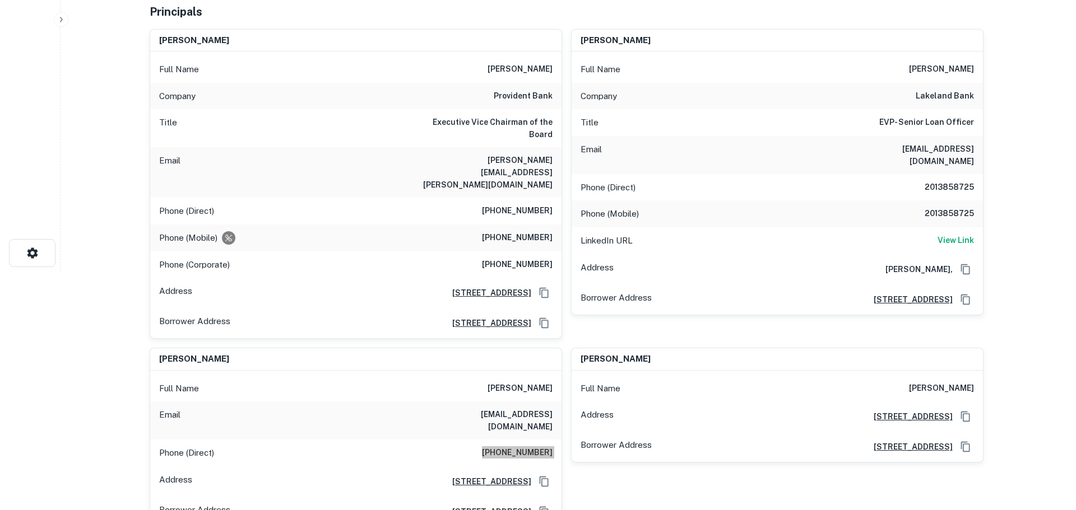
scroll to position [0, 0]
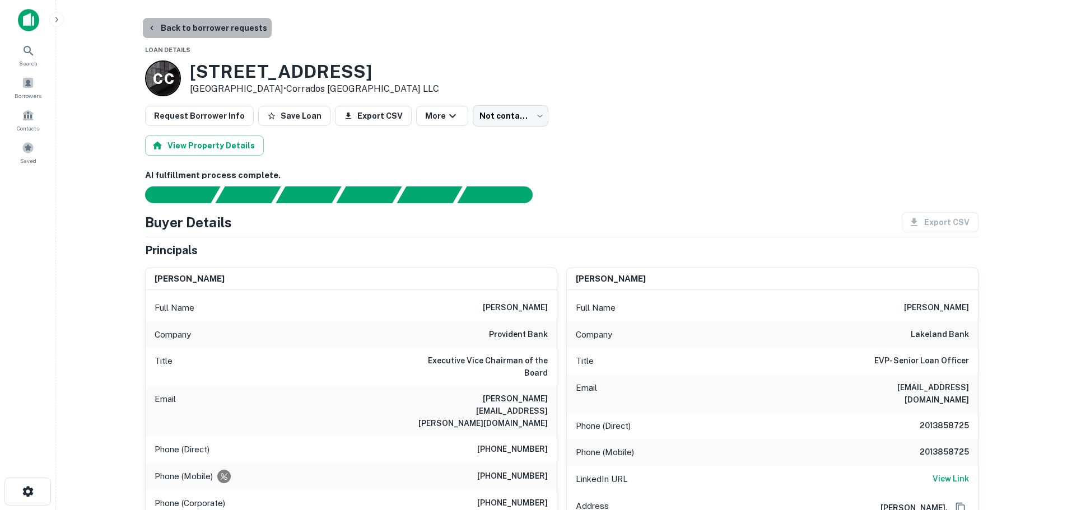
click at [222, 18] on button "Back to borrower requests" at bounding box center [207, 28] width 129 height 20
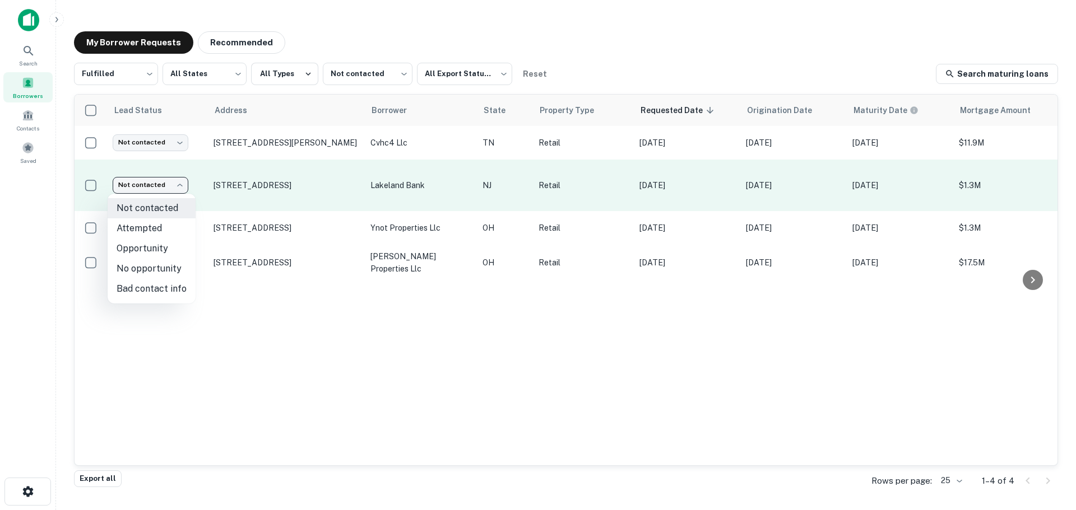
click at [134, 186] on body "Search Borrowers Contacts Saved My Borrower Requests Recommended Fulfilled ****…" at bounding box center [538, 255] width 1076 height 510
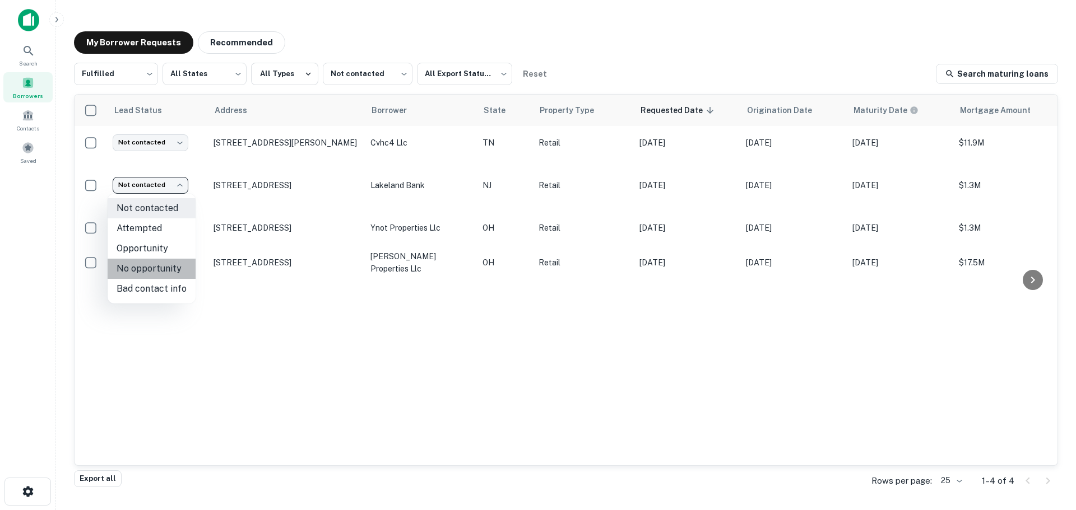
click at [156, 264] on li "No opportunity" at bounding box center [152, 269] width 88 height 20
type input "**********"
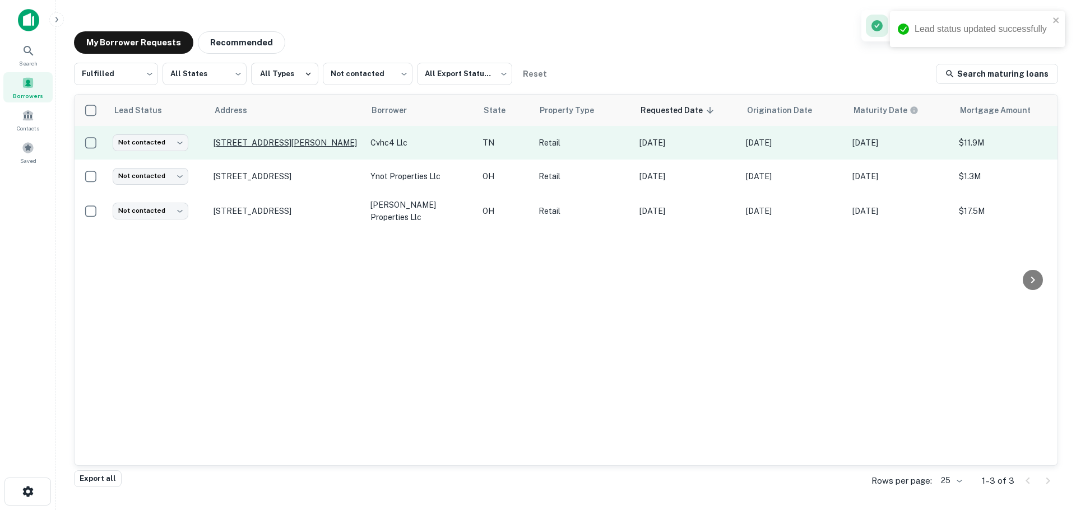
click at [278, 142] on p "[STREET_ADDRESS][PERSON_NAME]" at bounding box center [286, 143] width 146 height 10
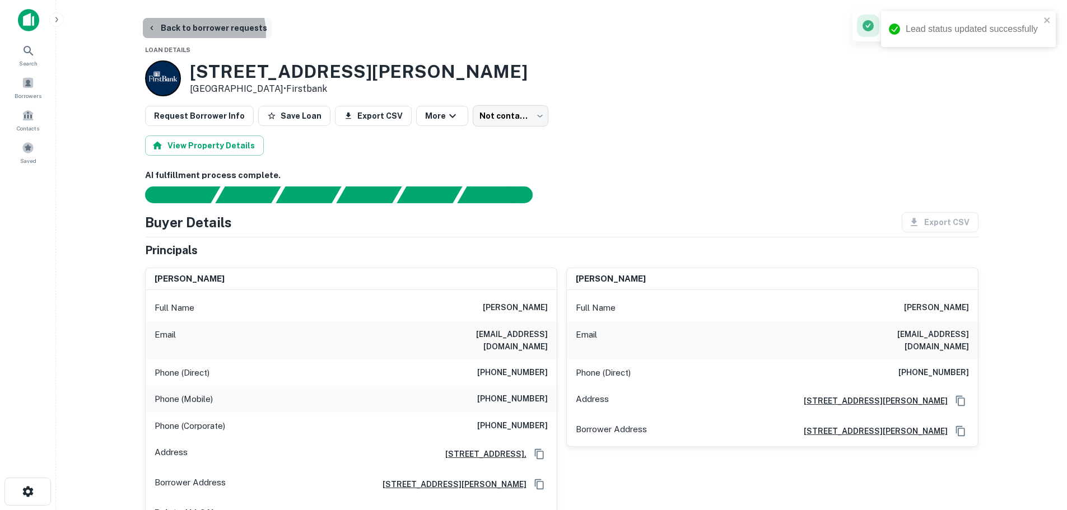
click at [192, 34] on button "Back to borrower requests" at bounding box center [207, 28] width 129 height 20
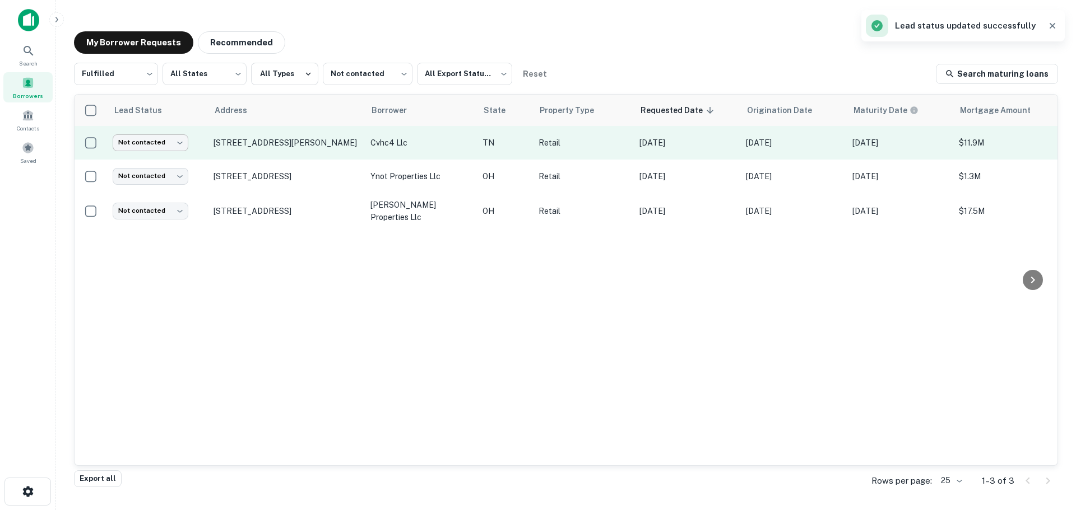
click at [175, 147] on body "Lead status updated successfully Search Borrowers Contacts Saved My Borrower Re…" at bounding box center [538, 255] width 1076 height 510
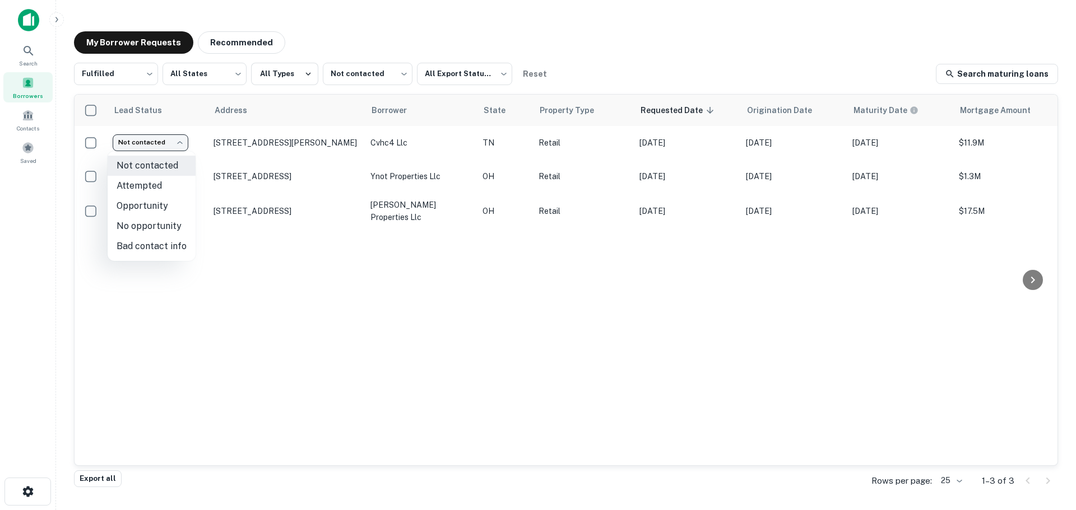
click at [187, 193] on li "Attempted" at bounding box center [152, 186] width 88 height 20
type input "*********"
